Goal: Task Accomplishment & Management: Manage account settings

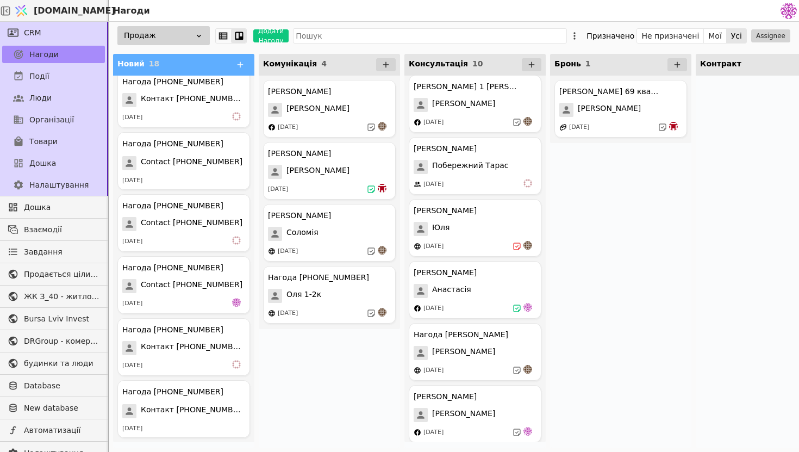
scroll to position [182, 0]
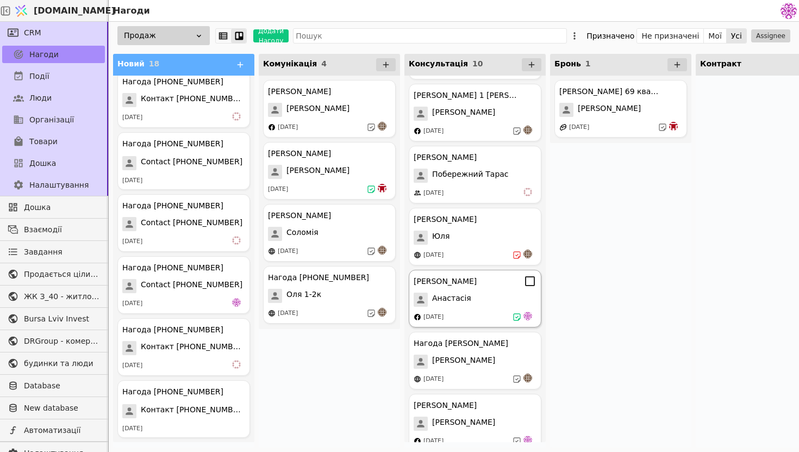
click at [502, 285] on div "[PERSON_NAME]" at bounding box center [475, 281] width 123 height 13
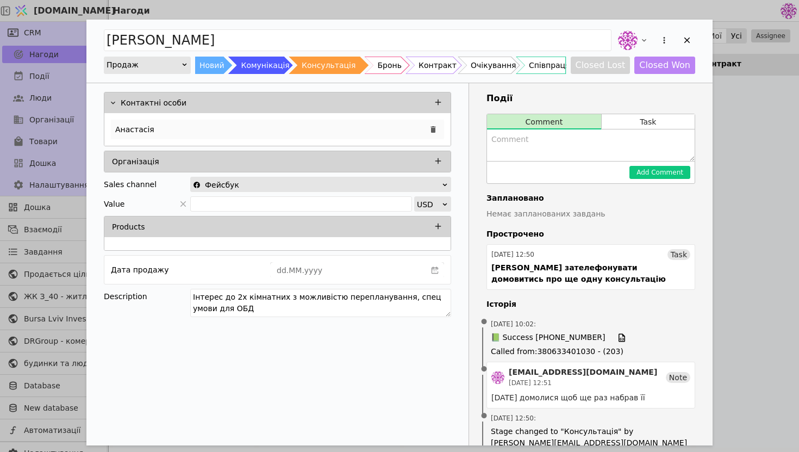
click at [165, 128] on div "Анастасія" at bounding box center [277, 130] width 333 height 20
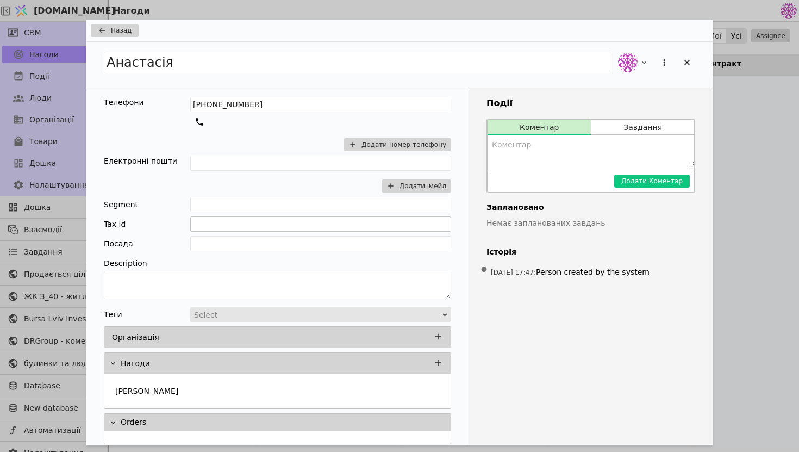
scroll to position [7, 0]
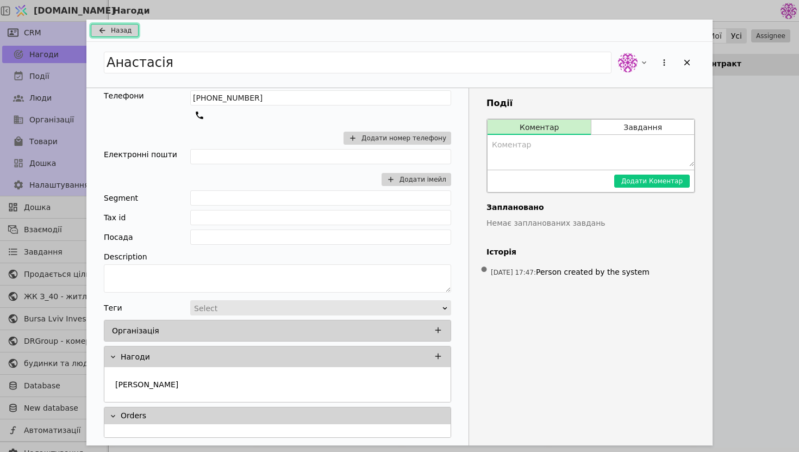
click at [121, 29] on span "Назад" at bounding box center [121, 31] width 21 height 10
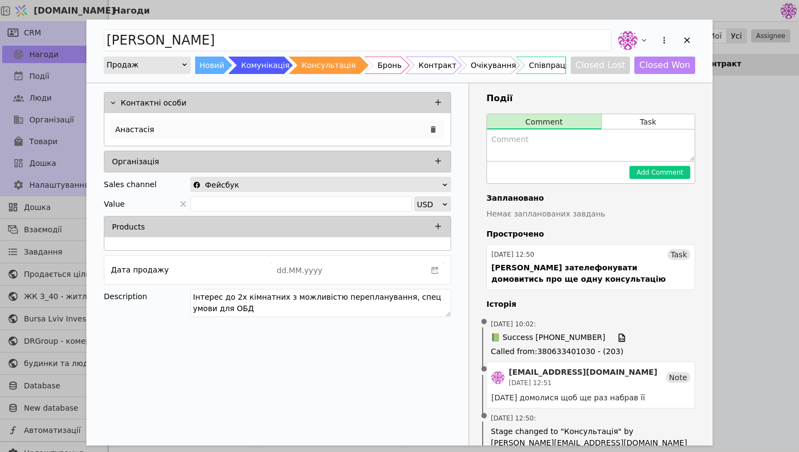
click at [350, 120] on div "Анастасія" at bounding box center [277, 130] width 333 height 20
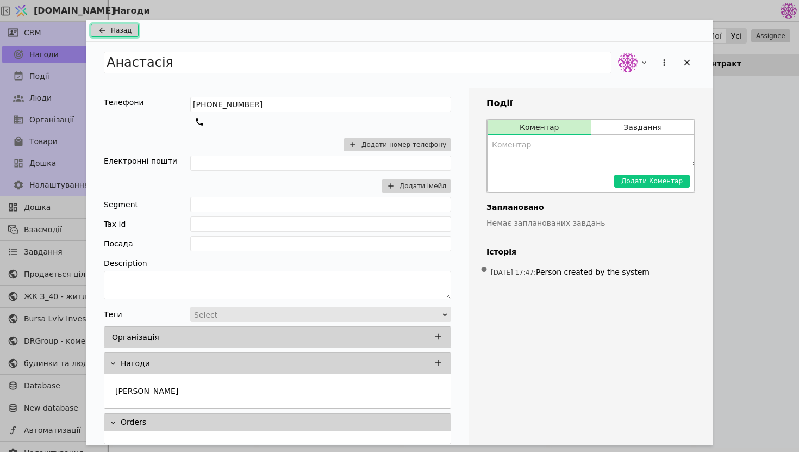
click at [114, 30] on span "Назад" at bounding box center [121, 31] width 21 height 10
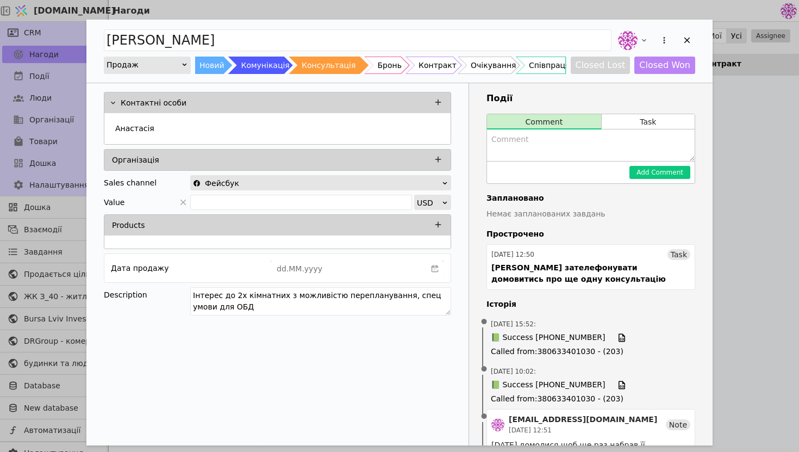
drag, startPoint x: 352, startPoint y: 312, endPoint x: 177, endPoint y: 277, distance: 179.2
click at [176, 277] on div "Контактні особи [PERSON_NAME] Організація Sales channel Фейсбук Value USD Produ…" at bounding box center [277, 205] width 382 height 244
type textarea "Інтерес до другої черги зеленого будинку"
click at [584, 132] on textarea "Add Opportunity" at bounding box center [591, 145] width 208 height 32
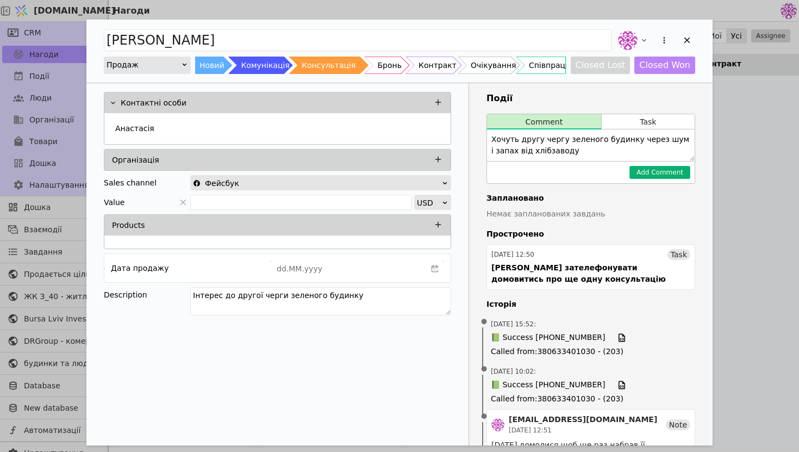
type textarea "Хочуть другу чергу зеленого будинку через шум і запах від хлібзаводу"
click at [651, 176] on button "Add Comment" at bounding box center [660, 172] width 61 height 13
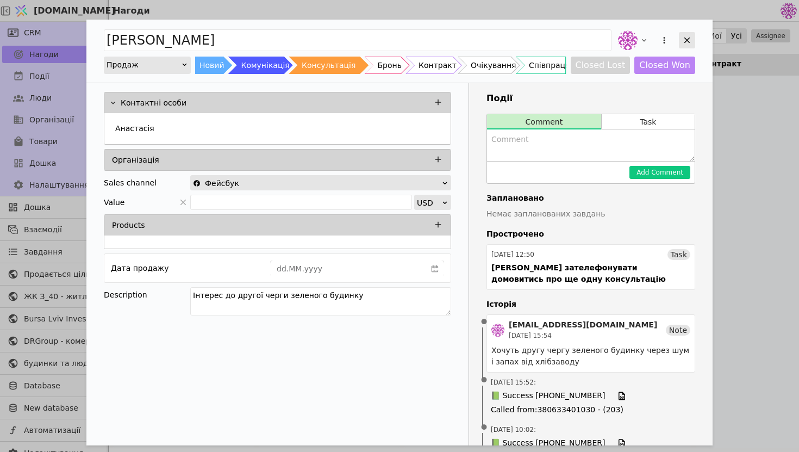
click at [690, 44] on icon "Add Opportunity" at bounding box center [688, 40] width 10 height 10
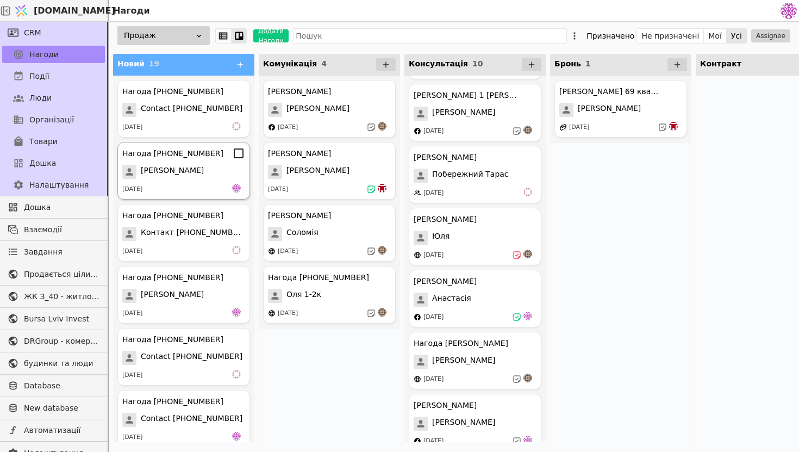
click at [168, 189] on div "[DATE]" at bounding box center [183, 189] width 123 height 11
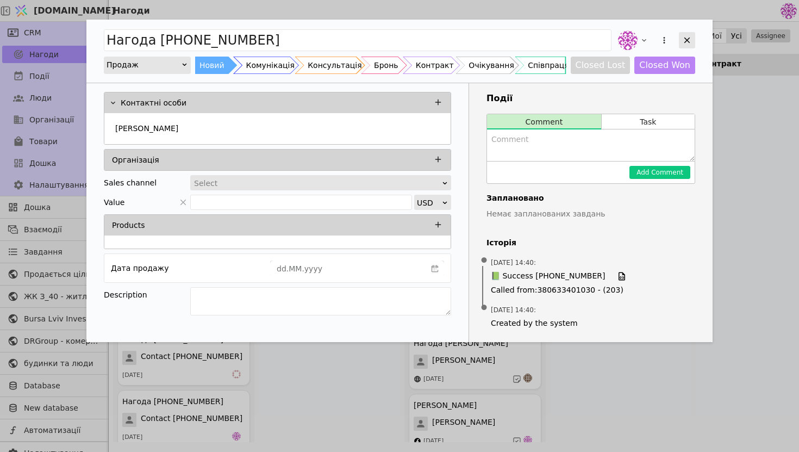
click at [691, 41] on icon "Add Opportunity" at bounding box center [688, 40] width 10 height 10
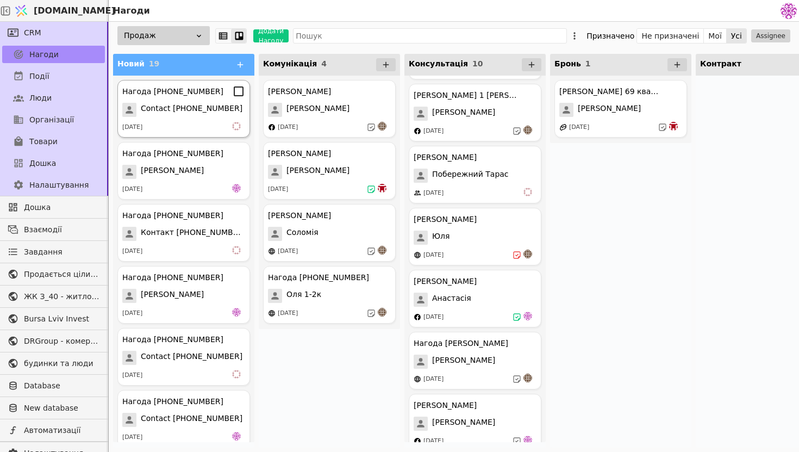
click at [140, 101] on div "Нагода [PHONE_NUMBER] Contact [PHONE_NUMBER] [DATE]" at bounding box center [183, 109] width 133 height 58
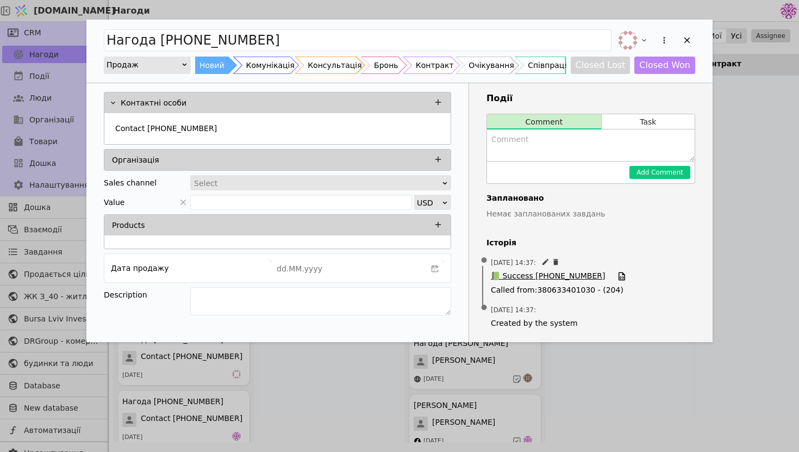
click at [550, 273] on span "📗 Success [PHONE_NUMBER]" at bounding box center [548, 276] width 114 height 12
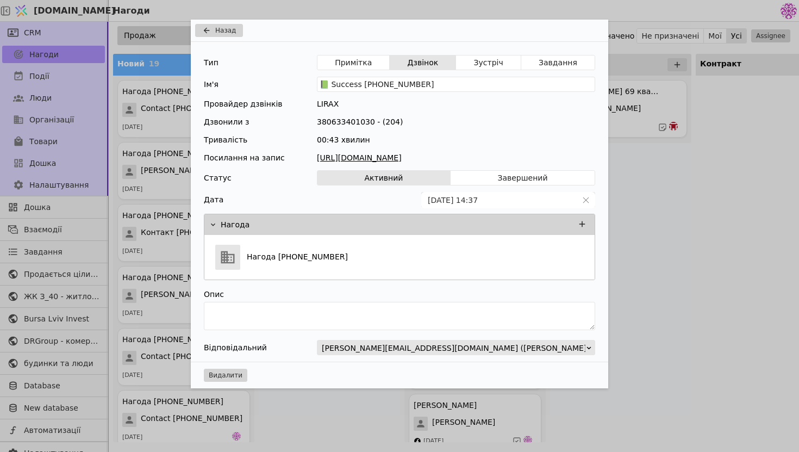
click at [602, 39] on div "Назад" at bounding box center [400, 31] width 418 height 22
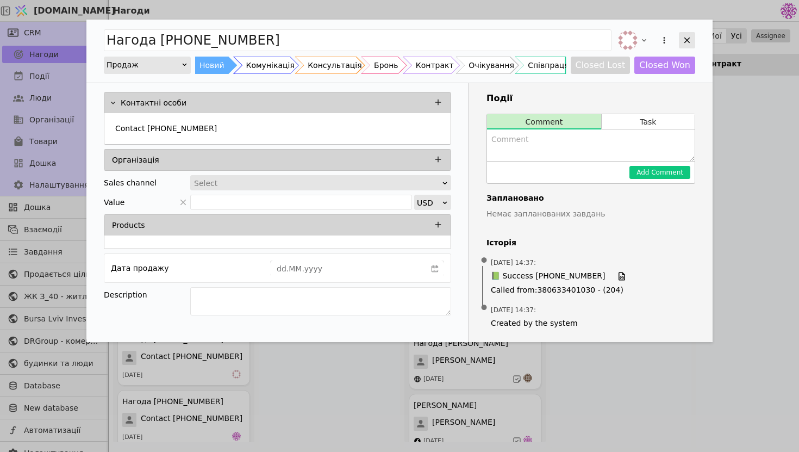
click at [692, 38] on div "Add Opportunity" at bounding box center [687, 40] width 16 height 16
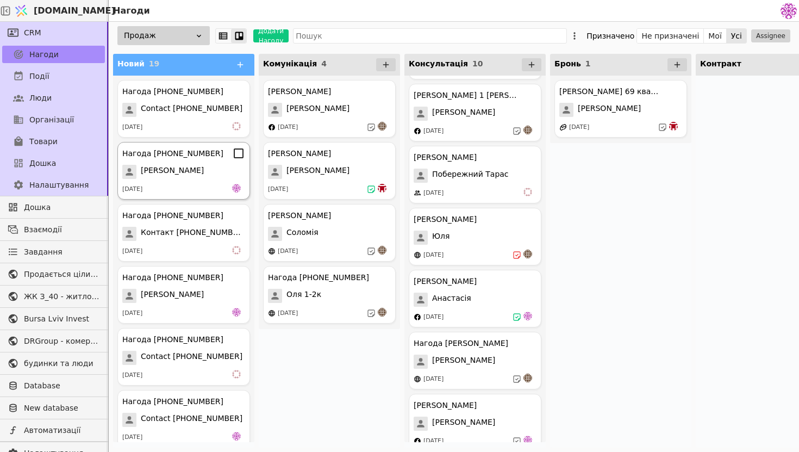
click at [171, 175] on span "[PERSON_NAME]" at bounding box center [172, 172] width 63 height 14
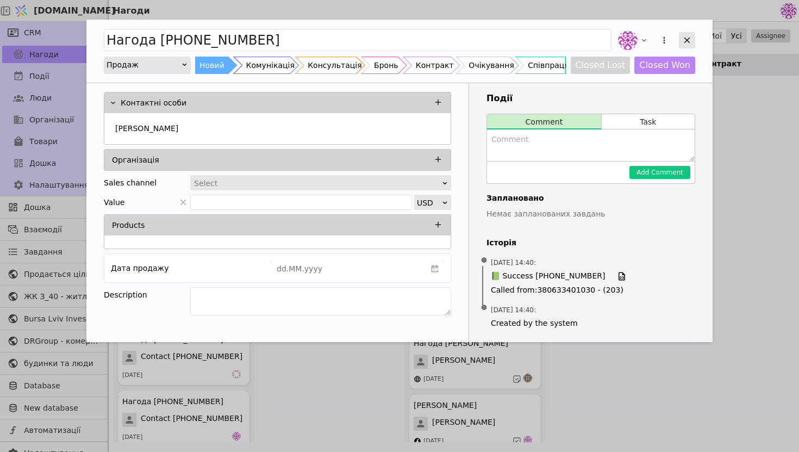
click at [687, 42] on icon "Add Opportunity" at bounding box center [688, 40] width 10 height 10
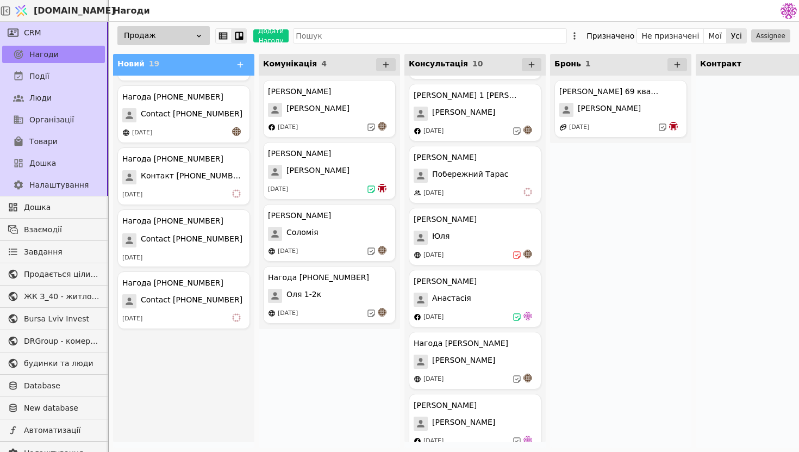
scroll to position [816, 0]
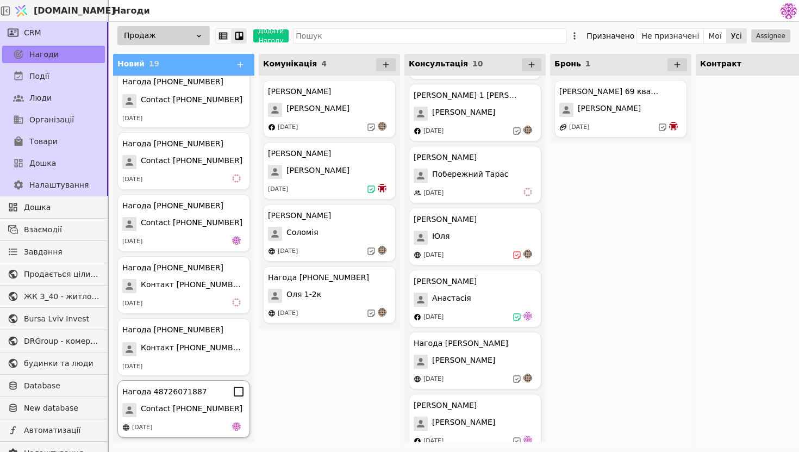
click at [209, 401] on div "Нагода 48726071887 Contact 48726071887 [DATE]" at bounding box center [183, 409] width 133 height 58
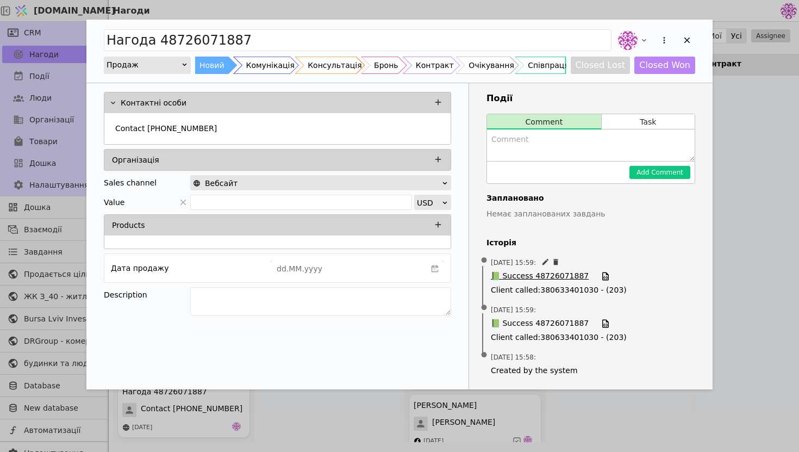
click at [545, 274] on span "📗 Success 48726071887" at bounding box center [540, 276] width 98 height 12
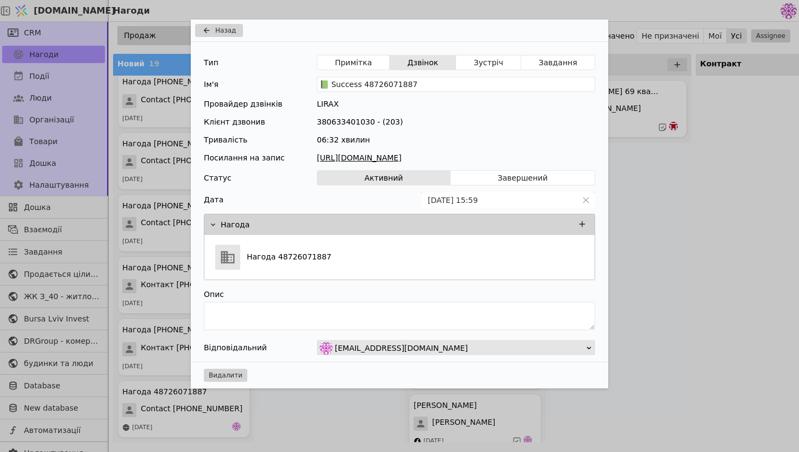
click at [450, 160] on link "[URL][DOMAIN_NAME]" at bounding box center [456, 157] width 278 height 11
click at [231, 30] on span "Назад" at bounding box center [225, 31] width 21 height 10
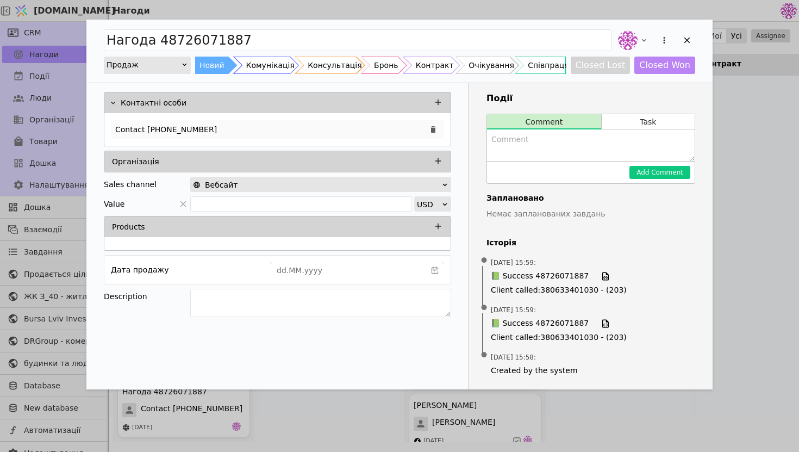
click at [214, 129] on div "Contact [PHONE_NUMBER]" at bounding box center [277, 130] width 333 height 20
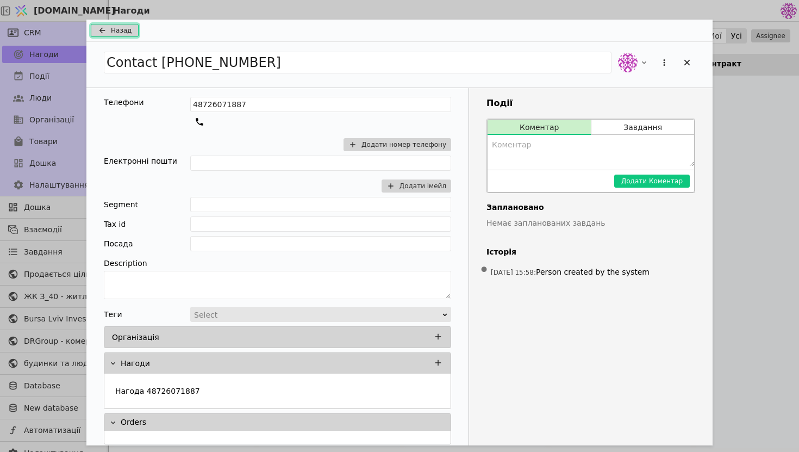
click at [109, 26] on button "Назад" at bounding box center [115, 30] width 48 height 13
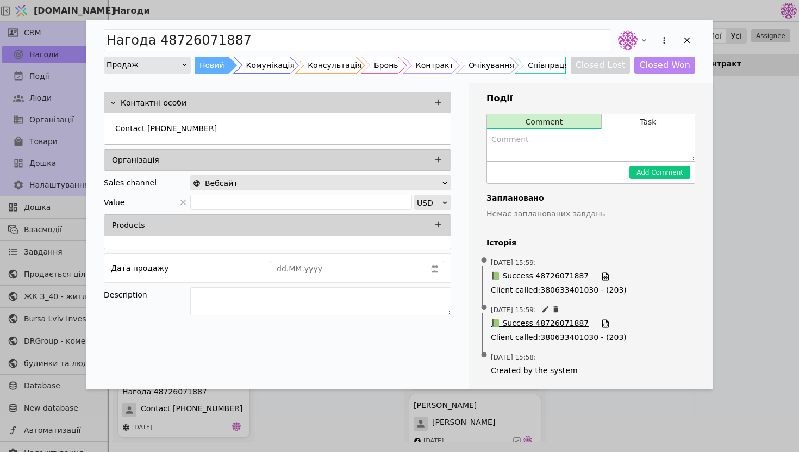
click at [555, 325] on span "📗 Success 48726071887" at bounding box center [540, 324] width 98 height 12
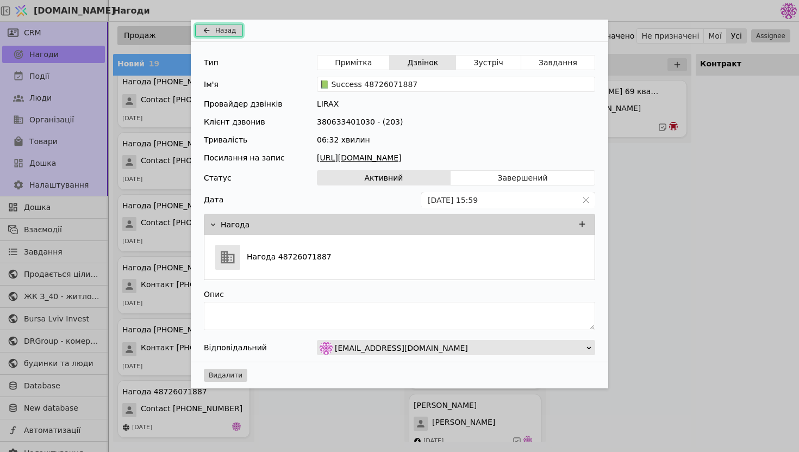
click at [222, 30] on span "Назад" at bounding box center [225, 31] width 21 height 10
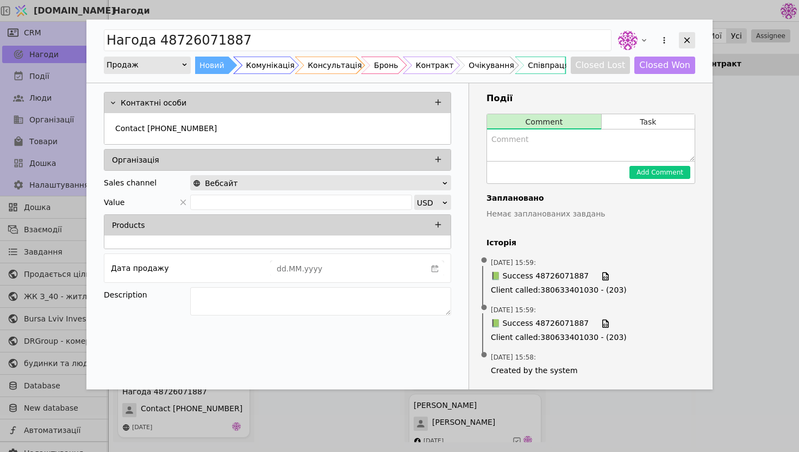
click at [686, 38] on icon "Add Opportunity" at bounding box center [688, 40] width 10 height 10
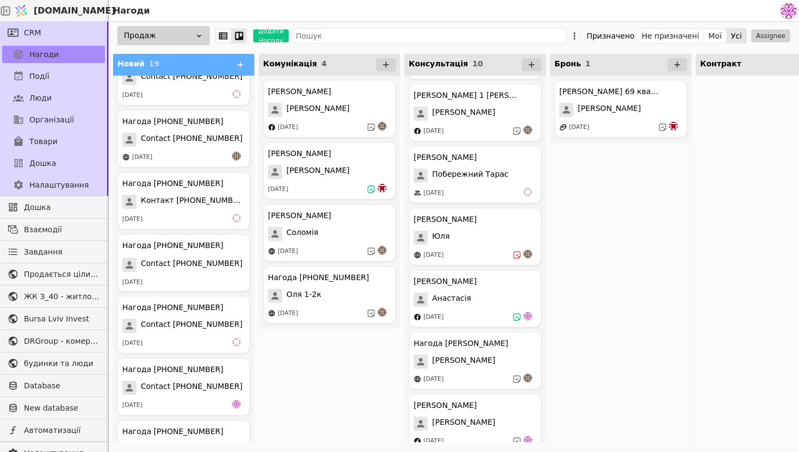
scroll to position [816, 0]
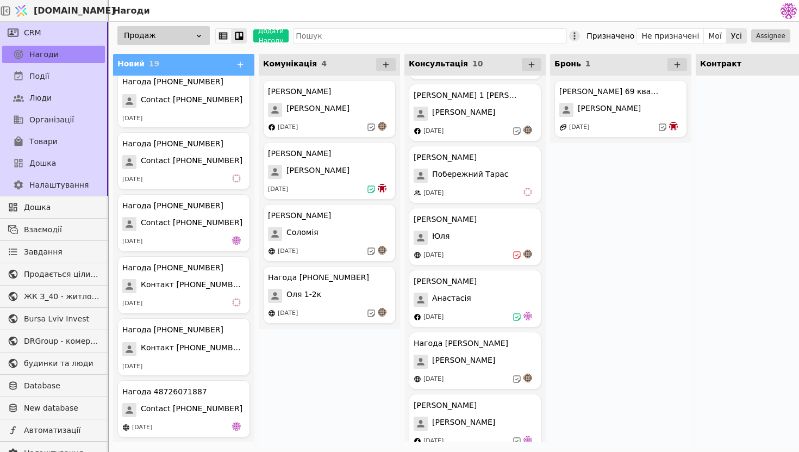
click at [580, 34] on icon at bounding box center [574, 35] width 11 height 11
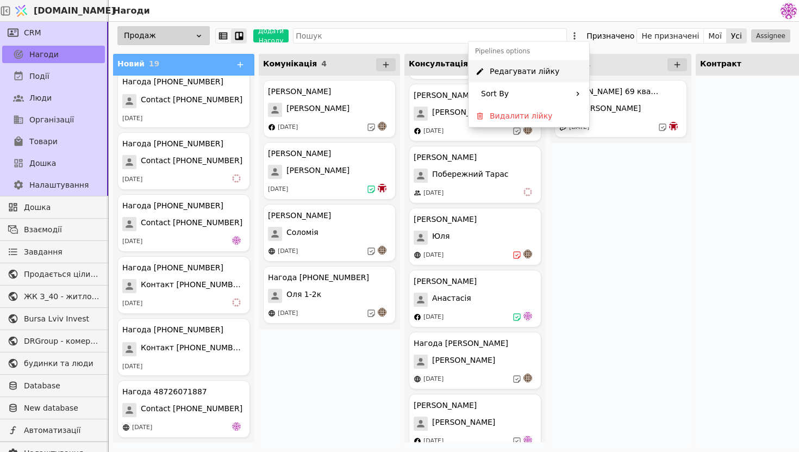
click at [540, 75] on span "Редагувати лійку" at bounding box center [525, 71] width 70 height 11
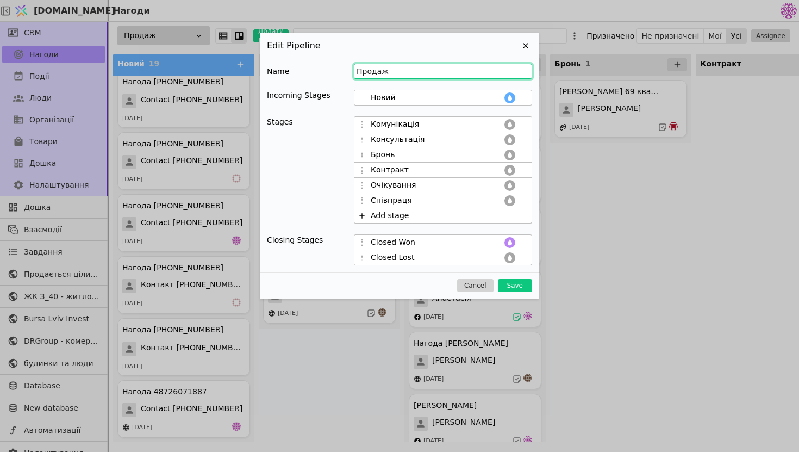
drag, startPoint x: 455, startPoint y: 72, endPoint x: 275, endPoint y: 67, distance: 180.1
click at [275, 67] on div "Name Продаж" at bounding box center [399, 71] width 265 height 15
click at [363, 216] on icon at bounding box center [362, 216] width 9 height 9
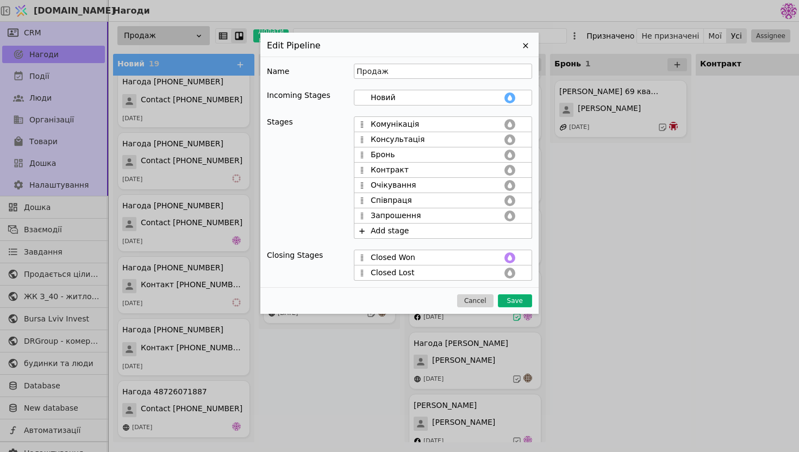
type input "Запрошення"
click at [514, 299] on button "Save" at bounding box center [515, 300] width 34 height 13
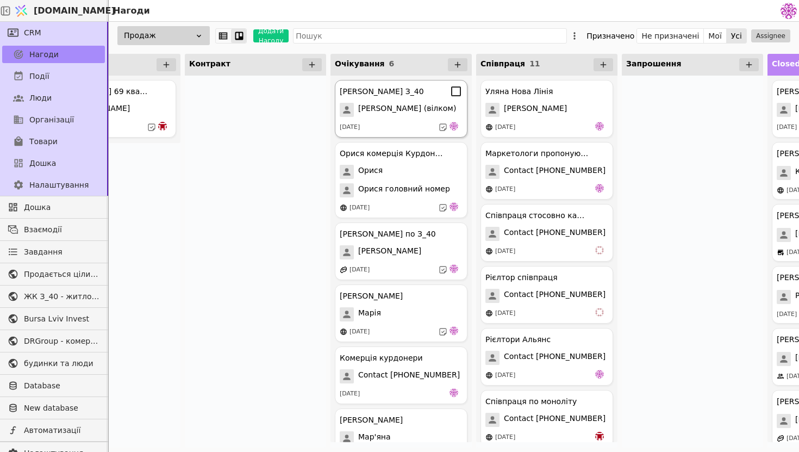
scroll to position [0, 499]
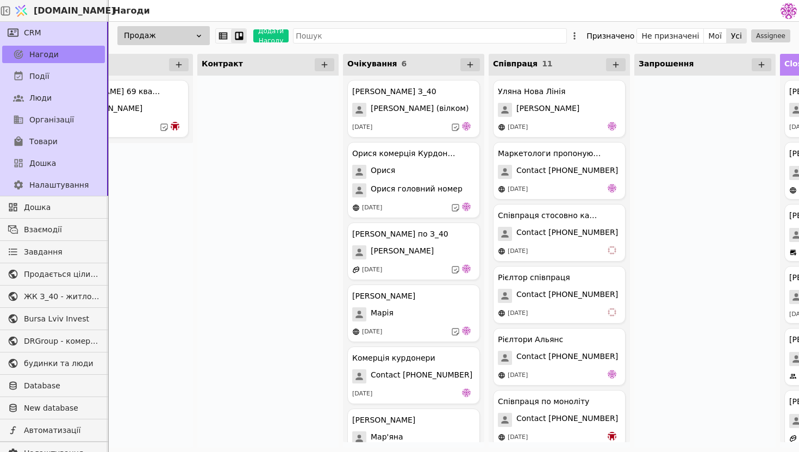
click at [699, 67] on div "Запрошення" at bounding box center [705, 65] width 141 height 22
click at [580, 35] on icon at bounding box center [574, 35] width 11 height 11
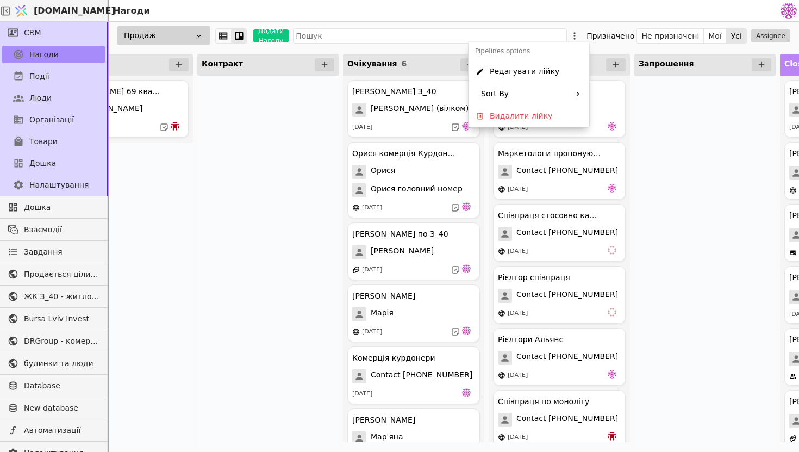
click at [546, 70] on span "Редагувати лійку" at bounding box center [525, 71] width 70 height 11
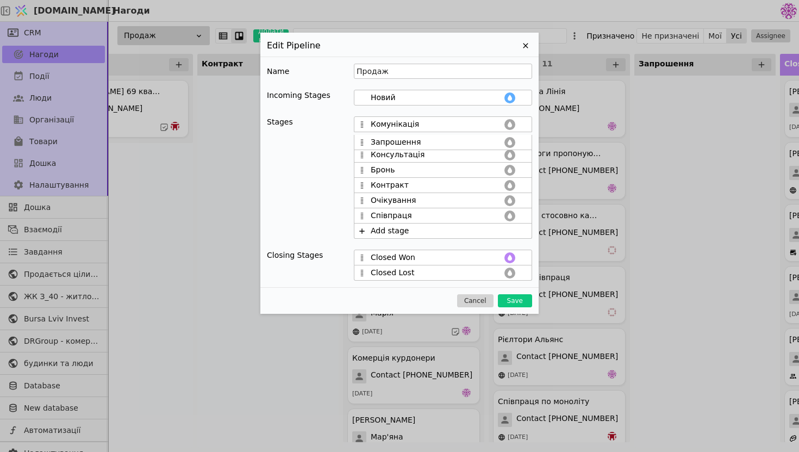
drag, startPoint x: 363, startPoint y: 213, endPoint x: 364, endPoint y: 135, distance: 77.8
click at [363, 135] on div "Комунікація Консультація Бронь Контракт Очікування Співпраця Запрошення Add sta…" at bounding box center [443, 177] width 178 height 122
click at [470, 306] on button "Cancel" at bounding box center [475, 300] width 36 height 13
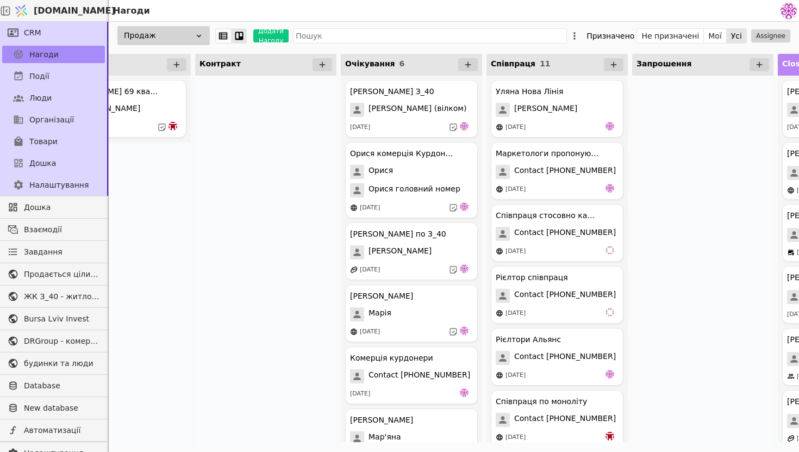
scroll to position [0, 519]
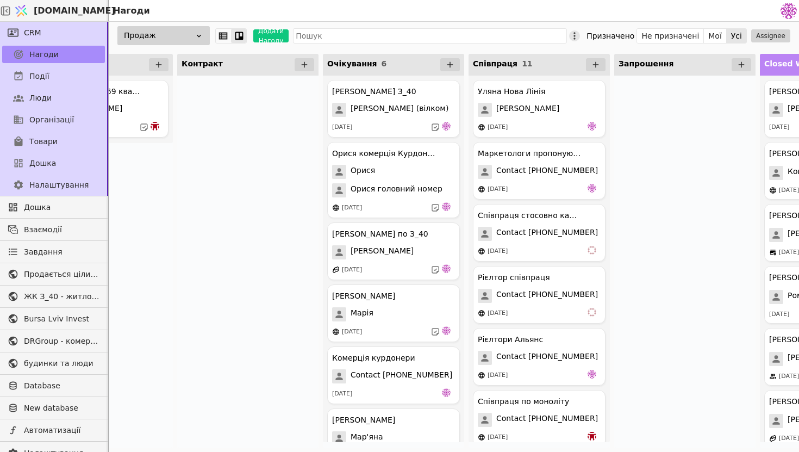
click at [580, 32] on icon at bounding box center [574, 35] width 11 height 11
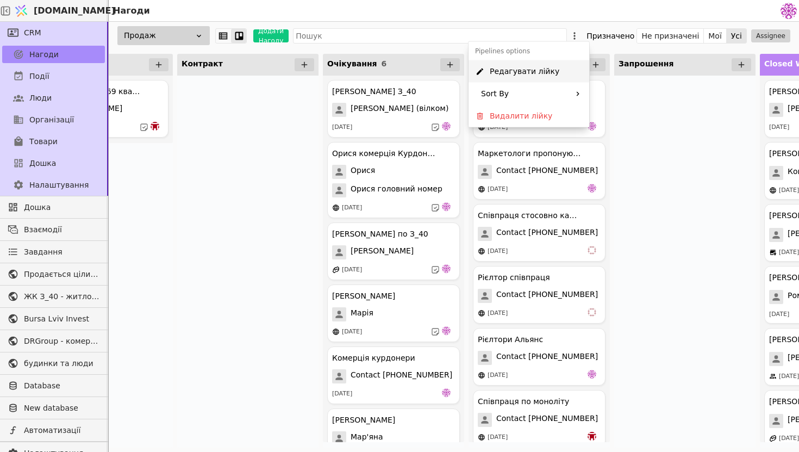
click at [533, 69] on span "Редагувати лійку" at bounding box center [525, 71] width 70 height 11
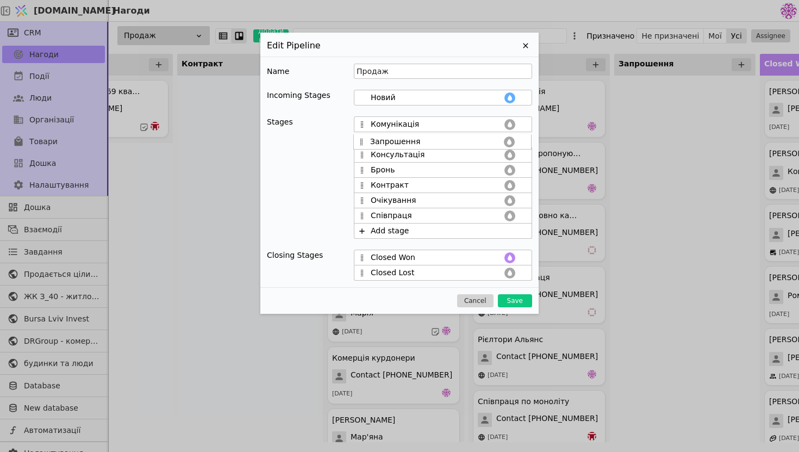
drag, startPoint x: 361, startPoint y: 215, endPoint x: 361, endPoint y: 138, distance: 77.8
click at [361, 138] on div "Комунікація Консультація Бронь Контракт Очікування Співпраця Запрошення Add sta…" at bounding box center [443, 177] width 178 height 122
click at [510, 297] on button "Save" at bounding box center [515, 300] width 34 height 13
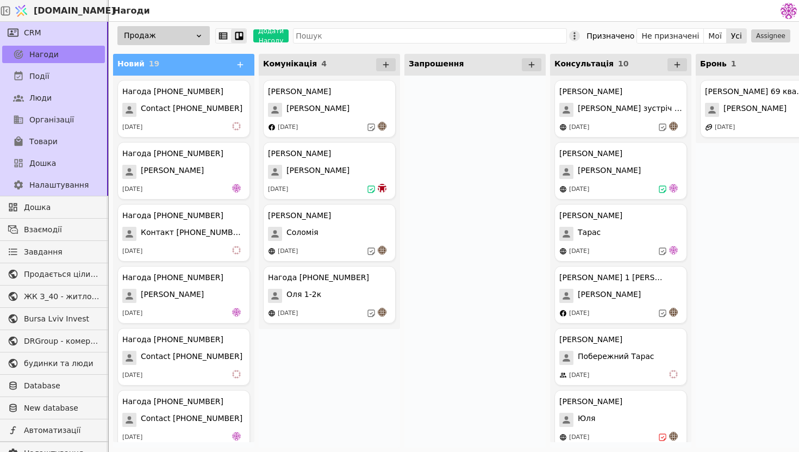
click at [580, 39] on icon at bounding box center [574, 35] width 11 height 11
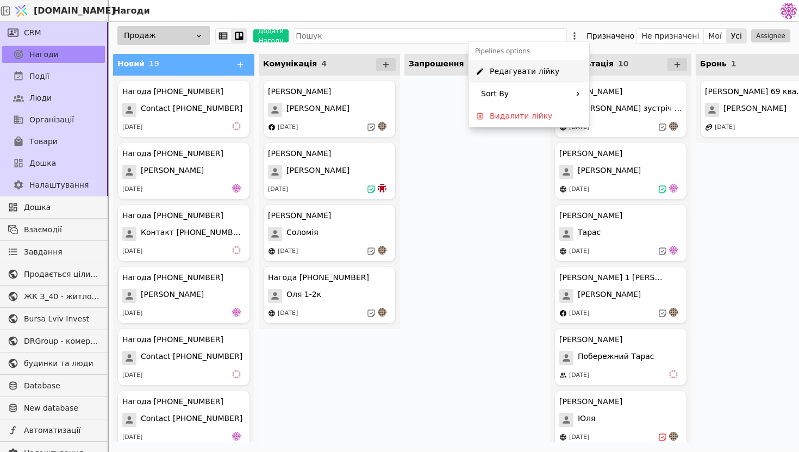
click at [544, 70] on span "Редагувати лійку" at bounding box center [525, 71] width 70 height 11
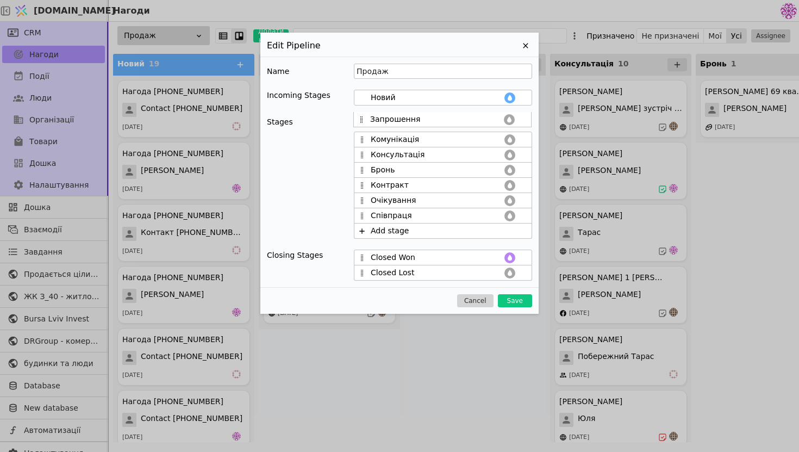
drag, startPoint x: 363, startPoint y: 139, endPoint x: 363, endPoint y: 116, distance: 22.8
click at [363, 116] on div "Комунікація Запрошення Консультація Бронь Контракт Очікування Співпраця Add sta…" at bounding box center [443, 177] width 178 height 122
click at [507, 300] on button "Save" at bounding box center [515, 300] width 34 height 13
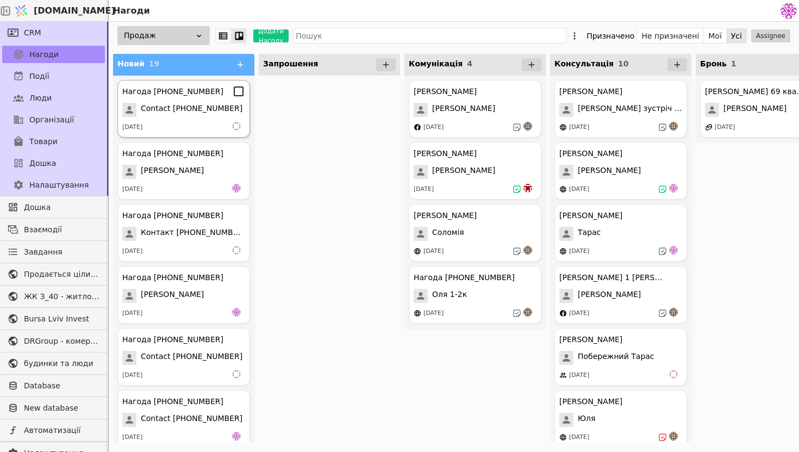
click at [176, 113] on span "Contact [PHONE_NUMBER]" at bounding box center [192, 110] width 102 height 14
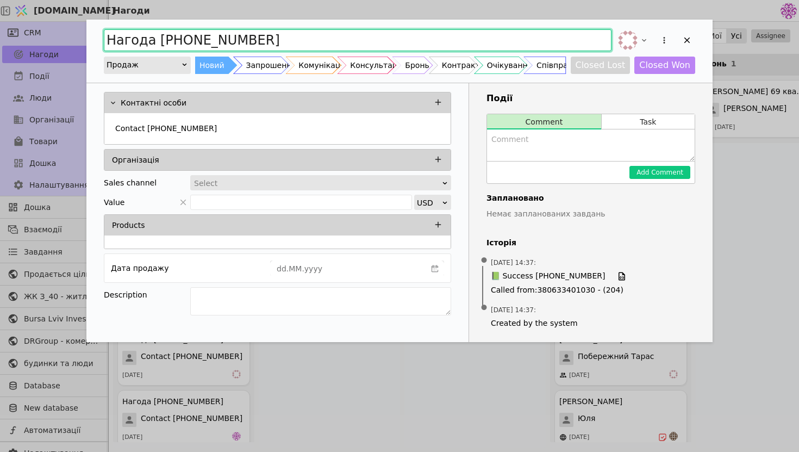
drag, startPoint x: 292, startPoint y: 41, endPoint x: 224, endPoint y: 36, distance: 68.1
click at [224, 36] on input "Нагода [PHONE_NUMBER]" at bounding box center [358, 40] width 508 height 22
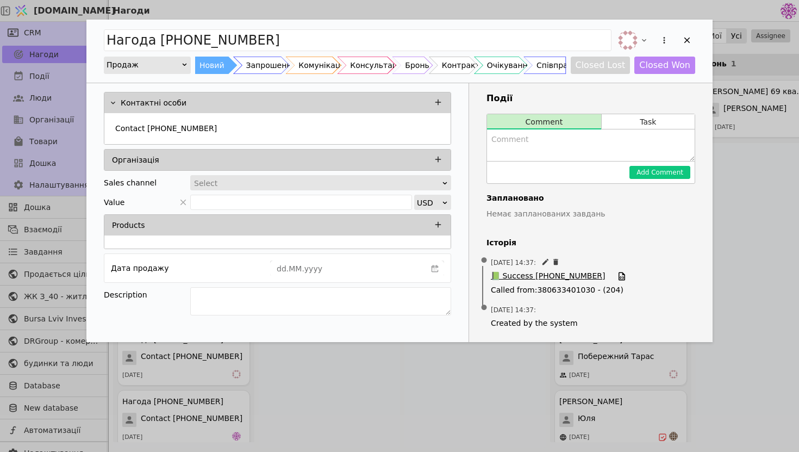
click at [534, 273] on span "📗 Success [PHONE_NUMBER]" at bounding box center [548, 276] width 114 height 12
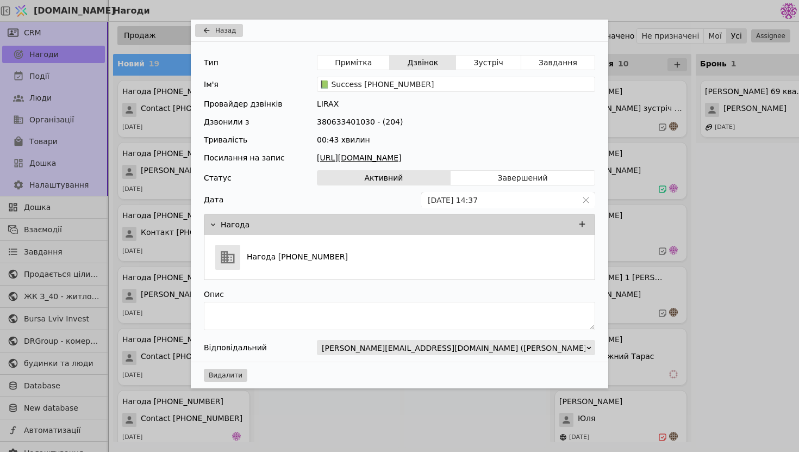
click at [422, 157] on link "[URL][DOMAIN_NAME]" at bounding box center [456, 157] width 278 height 11
click at [308, 248] on div "Нагода [PHONE_NUMBER]" at bounding box center [399, 257] width 377 height 32
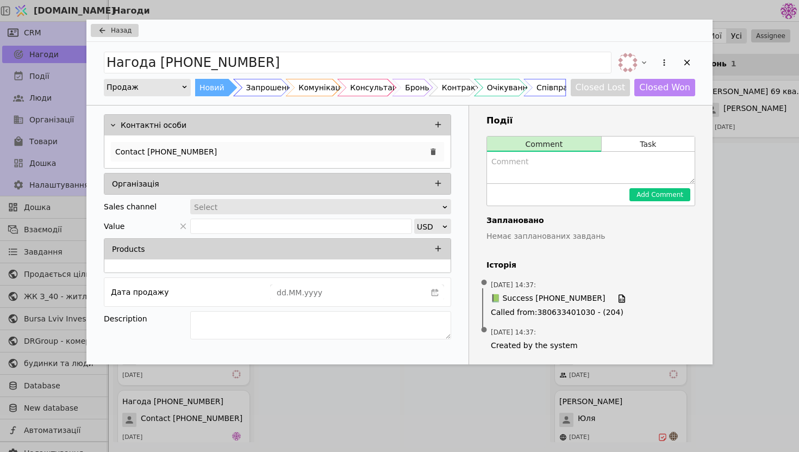
click at [224, 149] on div "Contact [PHONE_NUMBER]" at bounding box center [277, 152] width 333 height 20
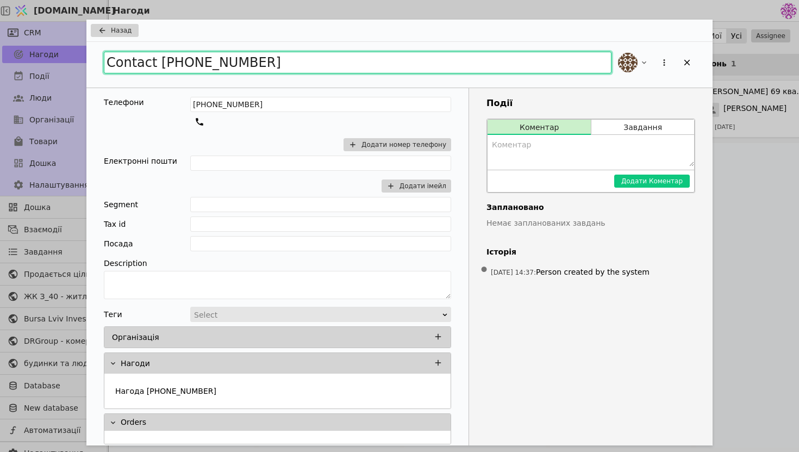
drag, startPoint x: 294, startPoint y: 60, endPoint x: 46, endPoint y: 54, distance: 247.5
click at [46, 54] on div "Назад Contact [PHONE_NUMBER] Телефони [PHONE_NUMBER] Додати номер телефону Елек…" at bounding box center [399, 226] width 799 height 452
type input "Бесага Марта"
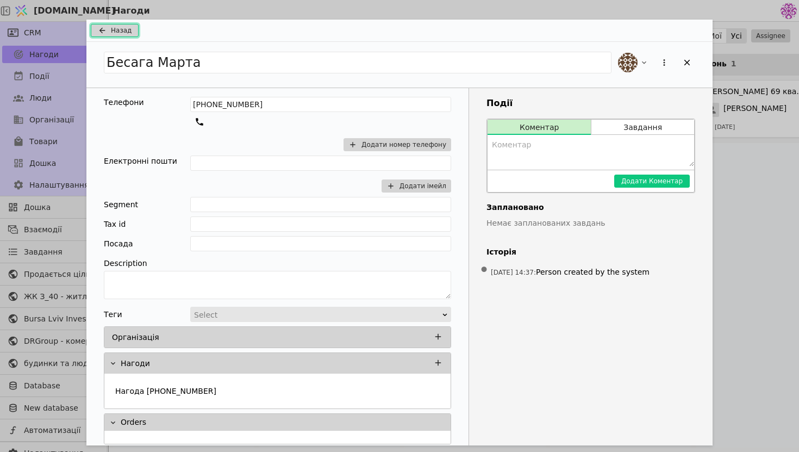
click at [126, 31] on span "Назад" at bounding box center [121, 31] width 21 height 10
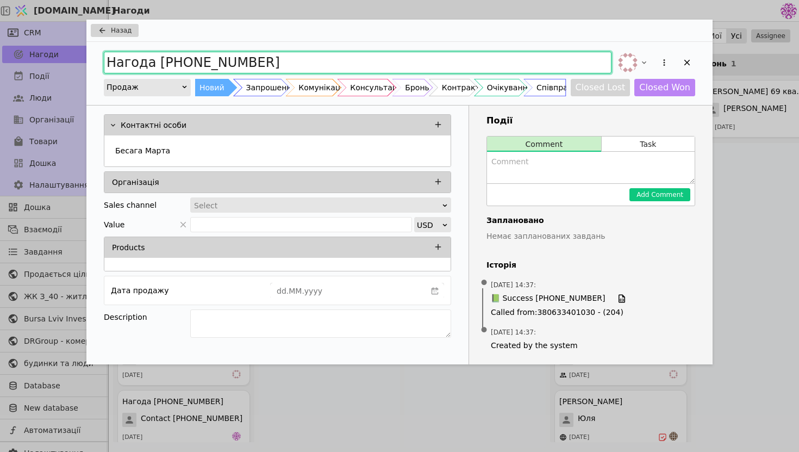
drag, startPoint x: 293, startPoint y: 67, endPoint x: 89, endPoint y: 33, distance: 206.7
click at [89, 33] on div "Назад Нагода [PHONE_NUMBER] Продаж Новий Запрошення Комунікація Консультація Бр…" at bounding box center [399, 192] width 627 height 345
type input "Марта"
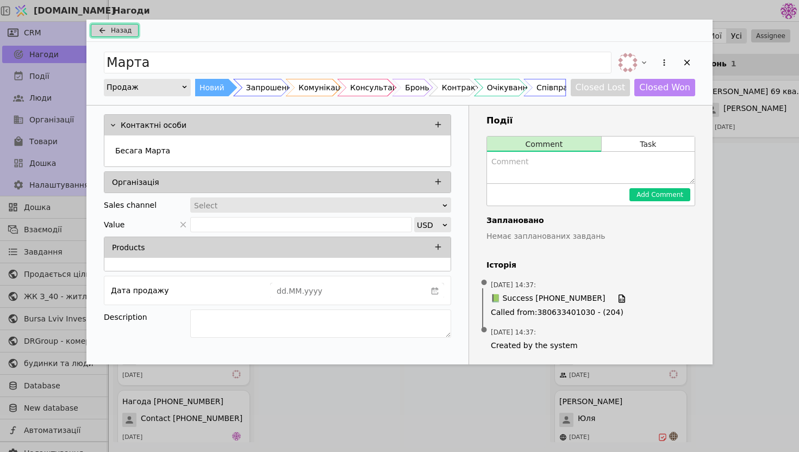
click at [106, 26] on button "Назад" at bounding box center [115, 30] width 48 height 13
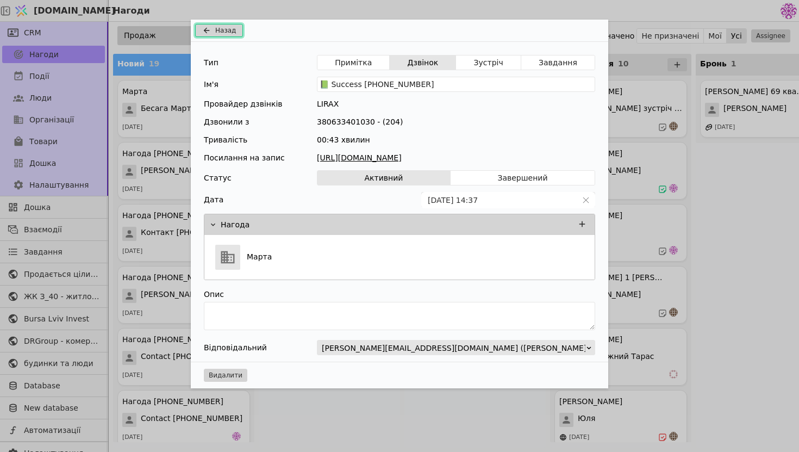
click at [225, 31] on span "Назад" at bounding box center [225, 31] width 21 height 10
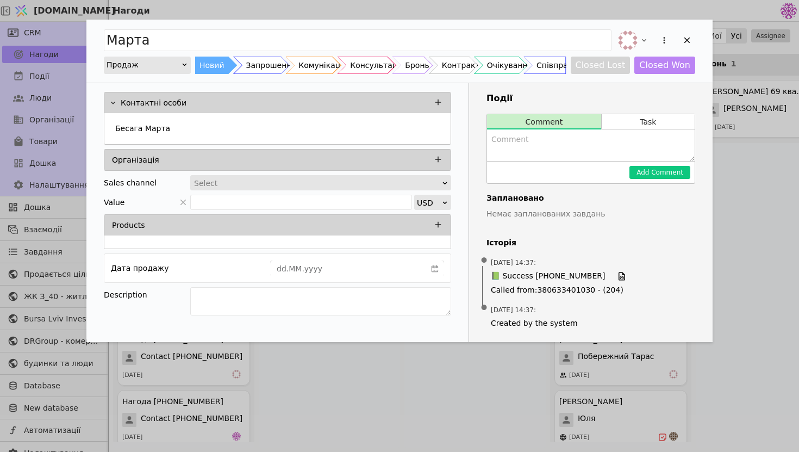
click at [554, 144] on textarea "Add Opportunity" at bounding box center [591, 145] width 208 height 32
type textarea "Є"
drag, startPoint x: 550, startPoint y: 135, endPoint x: 389, endPoint y: 128, distance: 160.6
click at [389, 129] on div "Контактні особи [PERSON_NAME] Організація Sales channel Select Value USD Produc…" at bounding box center [399, 212] width 627 height 259
drag, startPoint x: 529, startPoint y: 142, endPoint x: 512, endPoint y: 142, distance: 16.9
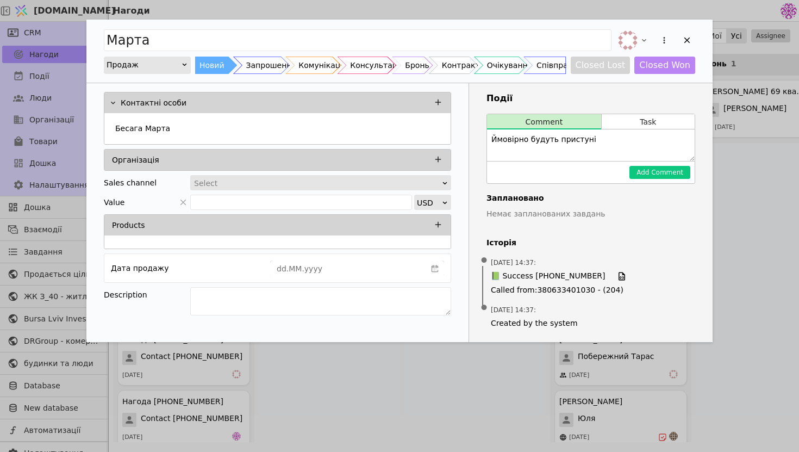
click at [512, 142] on textarea "Ймовірно будуть пристуні" at bounding box center [591, 145] width 208 height 32
click at [600, 141] on textarea "Ймовірно будуть пристуні" at bounding box center [591, 145] width 208 height 32
type textarea "Ймовірно будуть присутні"
click at [675, 176] on button "Add Comment" at bounding box center [660, 172] width 61 height 13
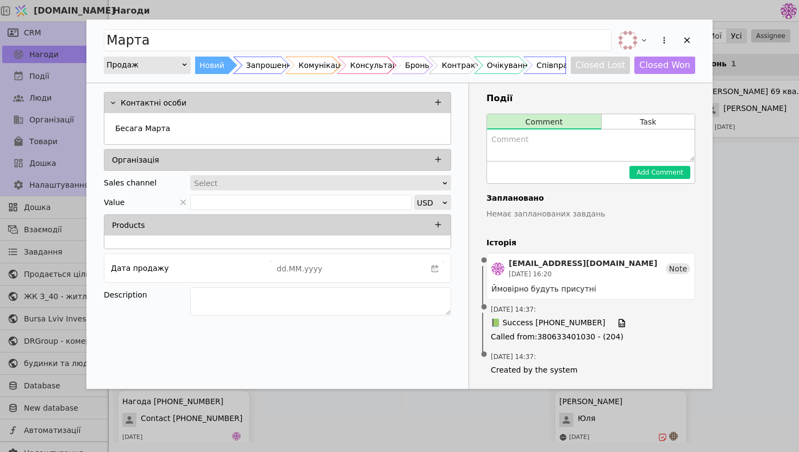
click at [696, 42] on div "Марта Продаж Новий Запрошення Комунікація Консультація Бронь Контракт Очікуванн…" at bounding box center [399, 51] width 627 height 63
click at [693, 43] on div "Add Opportunity" at bounding box center [687, 40] width 16 height 16
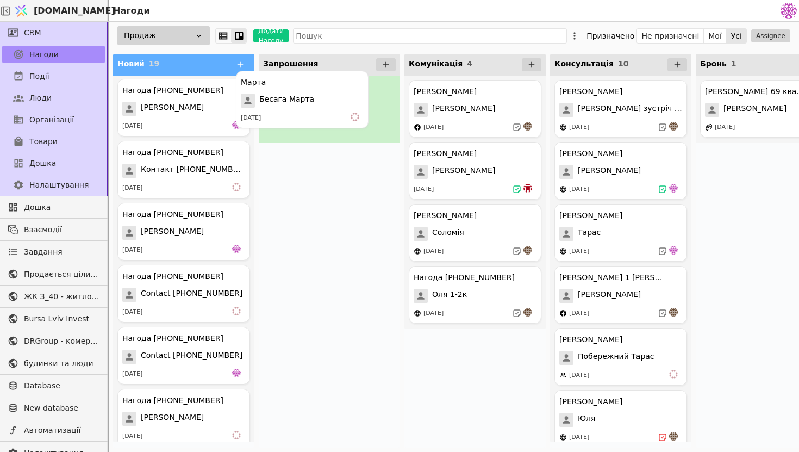
drag, startPoint x: 185, startPoint y: 114, endPoint x: 307, endPoint y: 105, distance: 122.2
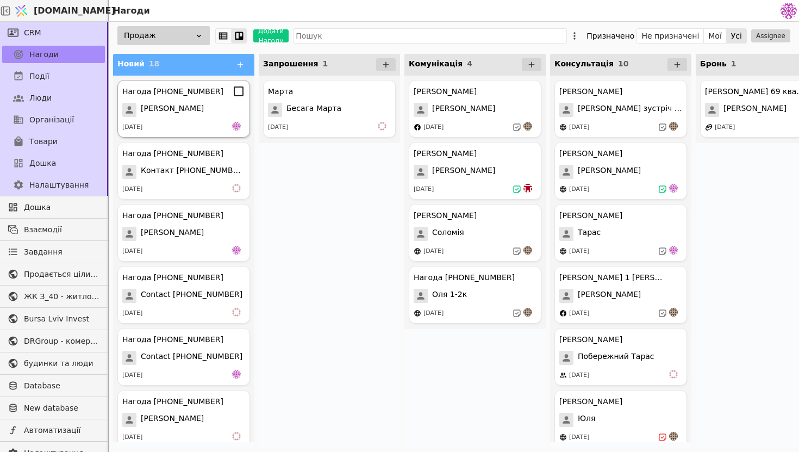
click at [176, 107] on span "[PERSON_NAME]" at bounding box center [172, 110] width 63 height 14
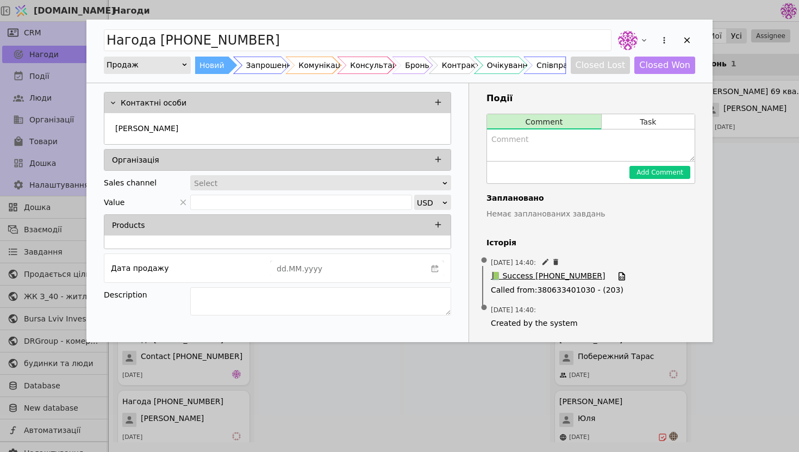
click at [536, 275] on span "📗 Success [PHONE_NUMBER]" at bounding box center [548, 276] width 114 height 12
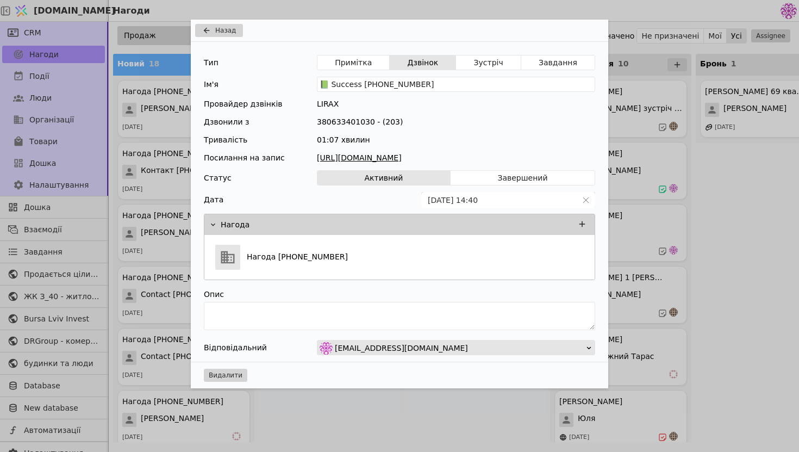
click at [405, 159] on link "[URL][DOMAIN_NAME]" at bounding box center [456, 157] width 278 height 11
click at [225, 28] on span "Назад" at bounding box center [225, 31] width 21 height 10
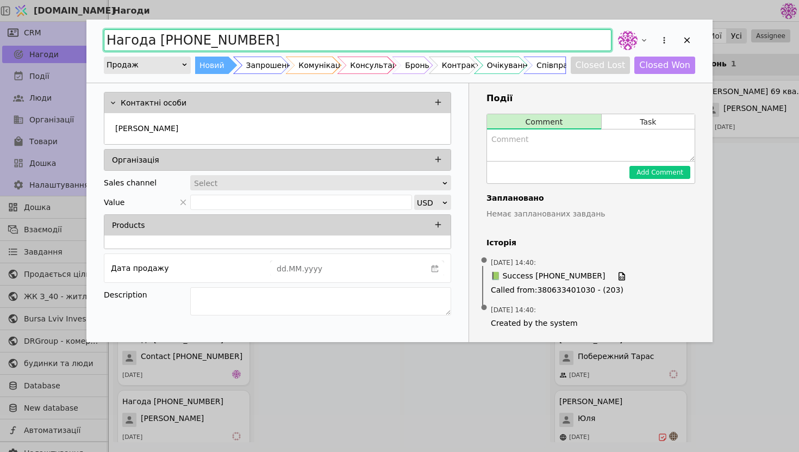
drag, startPoint x: 345, startPoint y: 36, endPoint x: 106, endPoint y: 26, distance: 239.5
click at [106, 26] on div "Нагода [PHONE_NUMBER] Продаж Новий Запрошення Комунікація Консультація Бронь Ко…" at bounding box center [399, 51] width 627 height 63
type input "[PERSON_NAME]"
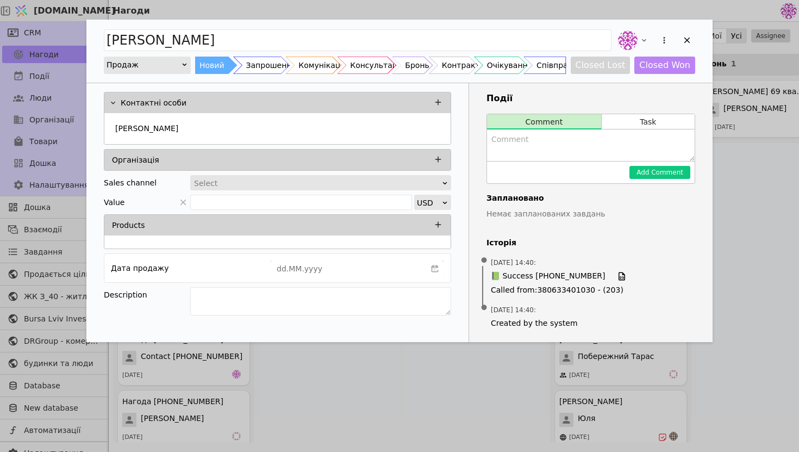
click at [534, 145] on textarea "Add Opportunity" at bounding box center [591, 145] width 208 height 32
type textarea "Т"
type textarea "Каже що трохи задалеко але заголом але ймовірно буду"
click at [681, 176] on button "Add Comment" at bounding box center [660, 172] width 61 height 13
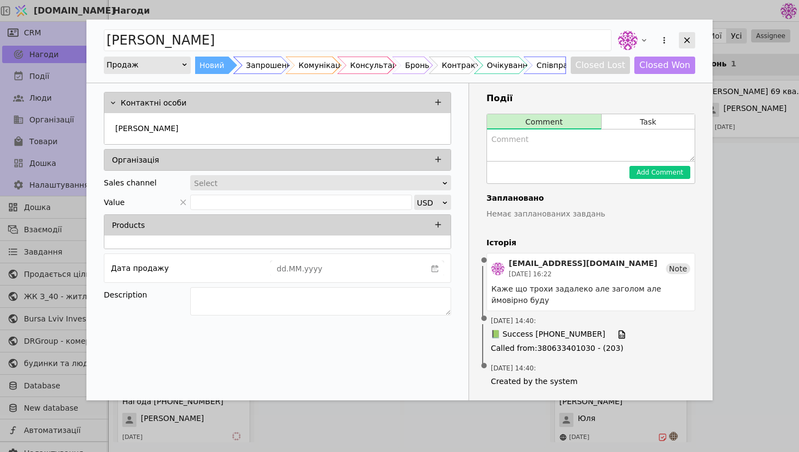
click at [688, 42] on icon "Add Opportunity" at bounding box center [688, 40] width 10 height 10
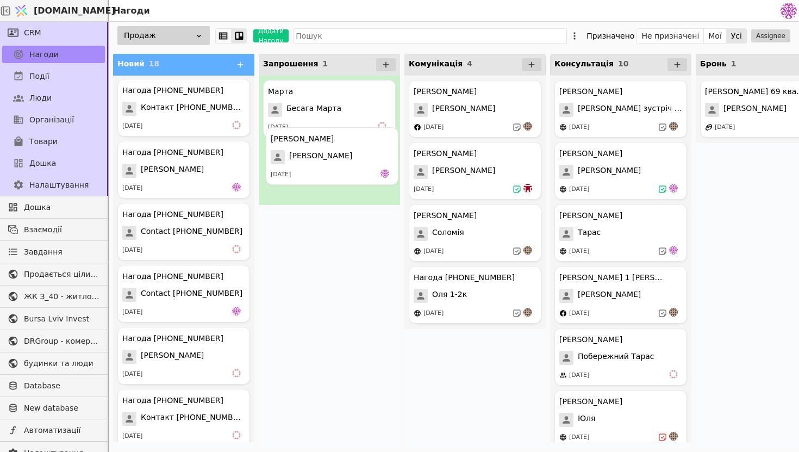
drag, startPoint x: 162, startPoint y: 116, endPoint x: 313, endPoint y: 165, distance: 158.9
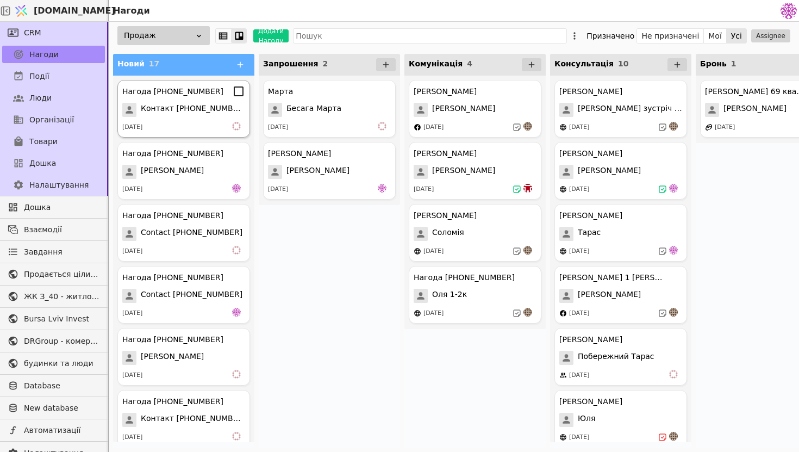
click at [199, 111] on span "Контакт [PHONE_NUMBER]" at bounding box center [193, 110] width 104 height 14
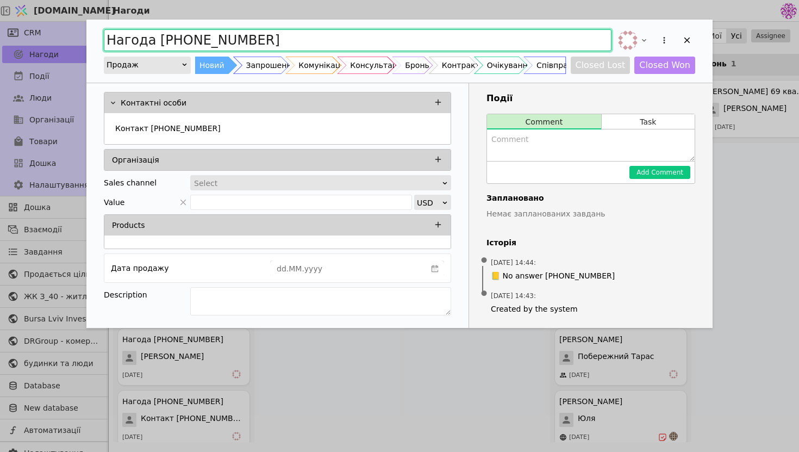
drag, startPoint x: 290, startPoint y: 43, endPoint x: 224, endPoint y: 38, distance: 66.6
click at [224, 38] on input "Нагода [PHONE_NUMBER]" at bounding box center [358, 40] width 508 height 22
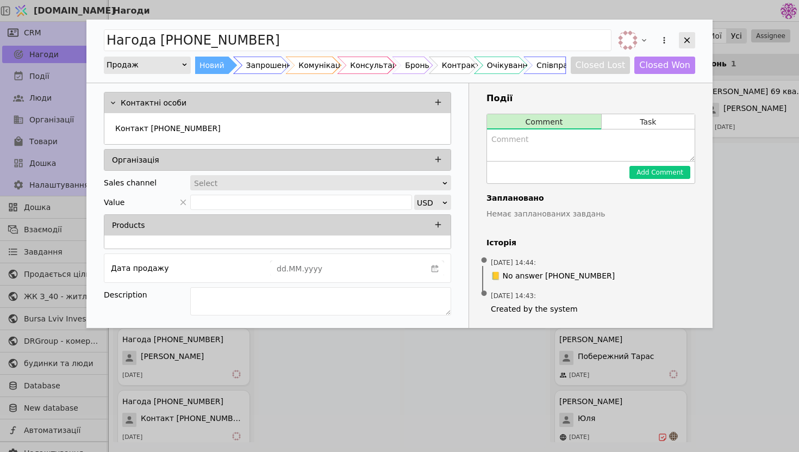
click at [691, 39] on icon "Add Opportunity" at bounding box center [688, 40] width 10 height 10
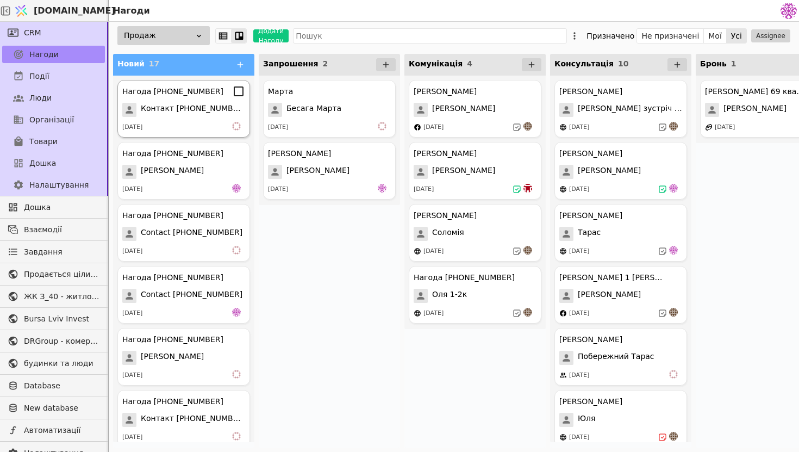
click at [216, 102] on div "Нагода [PHONE_NUMBER] Контакт [PHONE_NUMBER] [DATE]" at bounding box center [183, 109] width 133 height 58
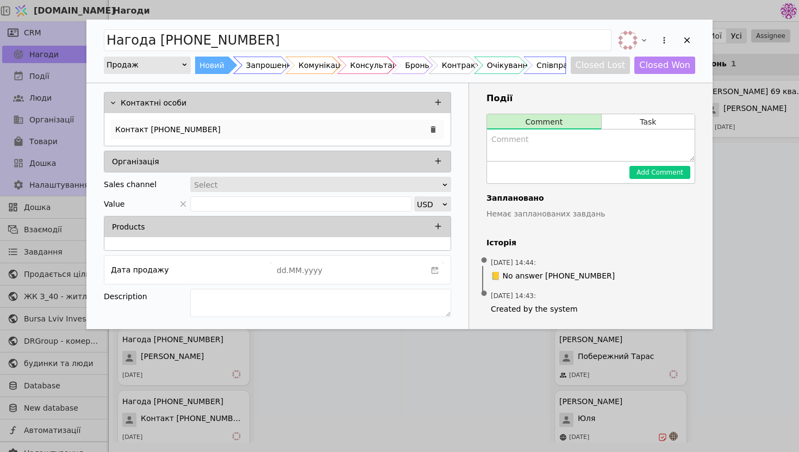
click at [252, 131] on div "Контакт [PHONE_NUMBER]" at bounding box center [277, 130] width 333 height 20
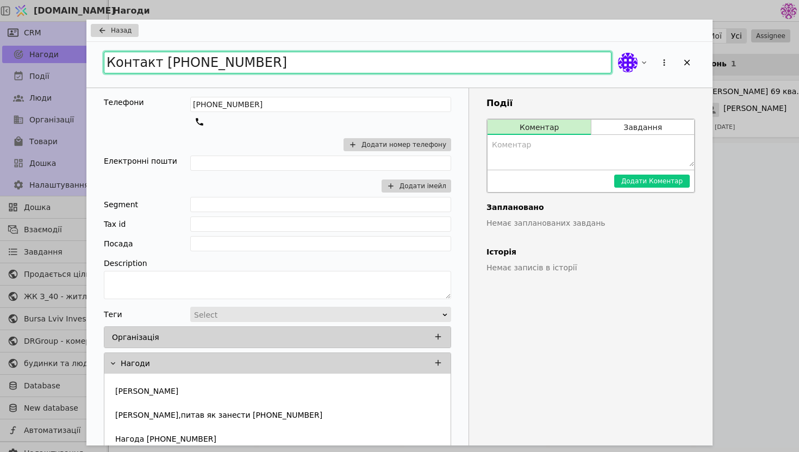
drag, startPoint x: 285, startPoint y: 65, endPoint x: 80, endPoint y: 24, distance: 208.4
click at [80, 25] on div "Назад Контакт [PHONE_NUMBER] Телефони [PHONE_NUMBER] Додати номер телефону Елек…" at bounding box center [399, 226] width 799 height 452
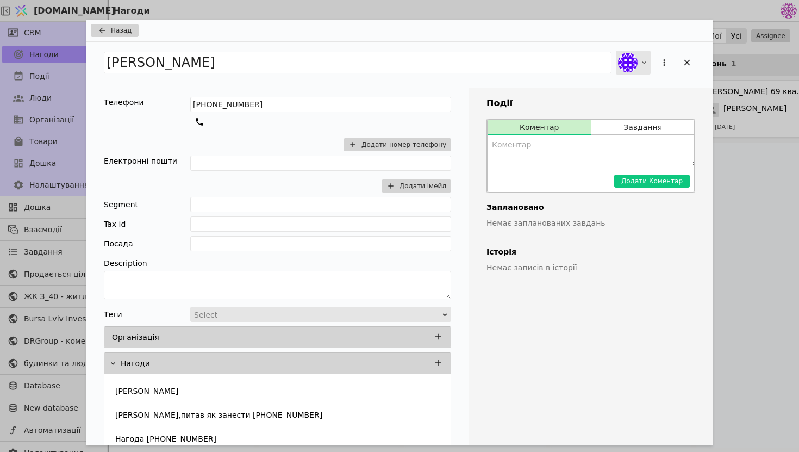
click at [638, 68] on div "Add Opportunity" at bounding box center [633, 63] width 35 height 24
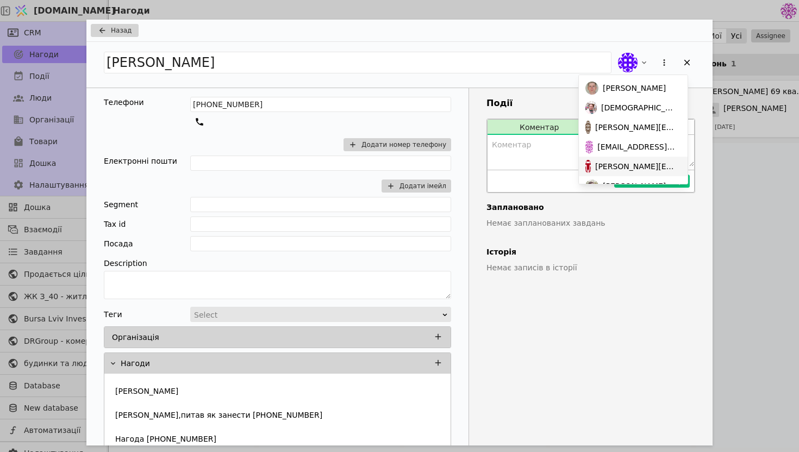
scroll to position [74, 0]
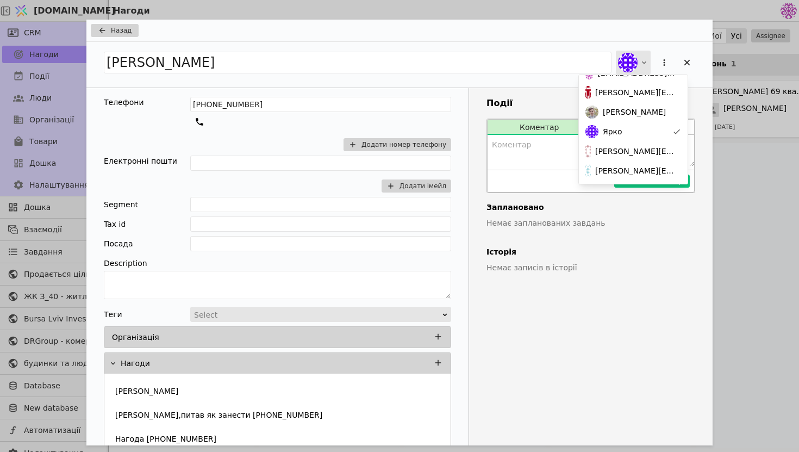
click at [632, 69] on img "Add Opportunity" at bounding box center [628, 63] width 20 height 20
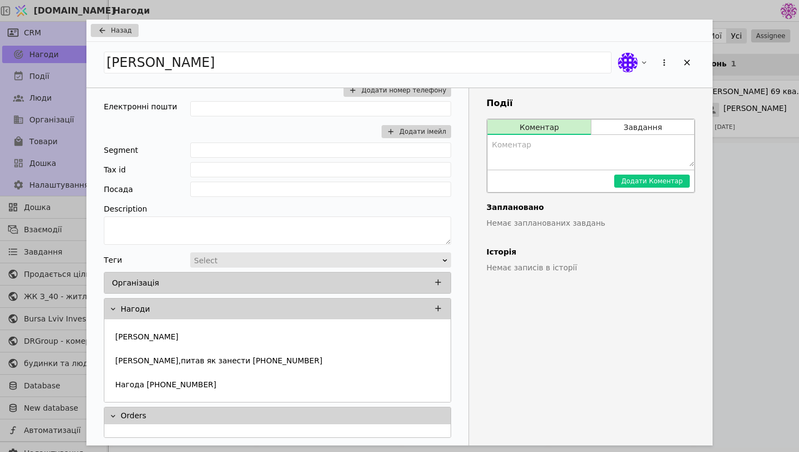
scroll to position [0, 0]
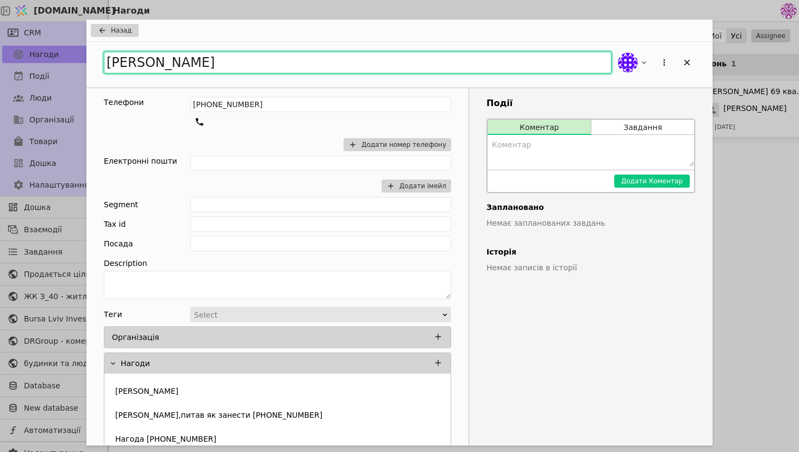
click at [165, 67] on input "[PERSON_NAME]" at bounding box center [358, 63] width 508 height 22
type input "[PERSON_NAME]"
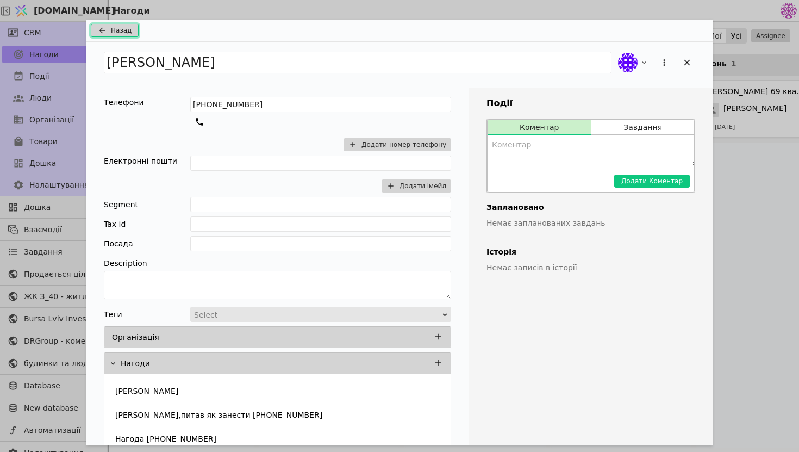
click at [128, 32] on span "Назад" at bounding box center [121, 31] width 21 height 10
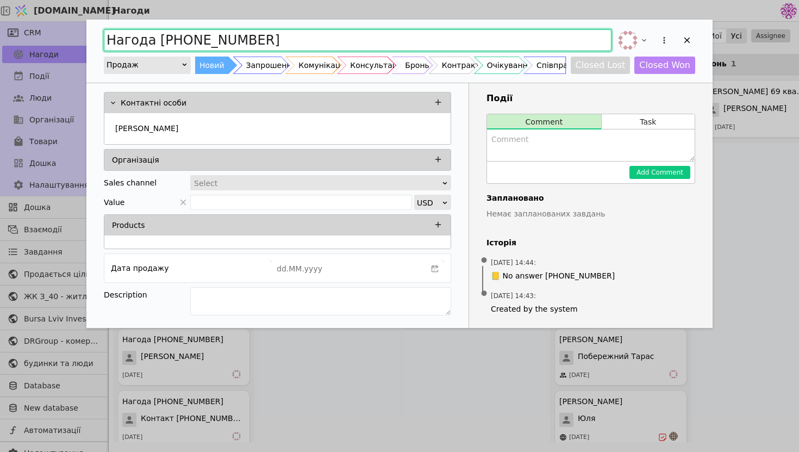
drag, startPoint x: 272, startPoint y: 39, endPoint x: 88, endPoint y: 25, distance: 184.9
click at [88, 25] on div "Нагода [PHONE_NUMBER] Продаж Новий Запрошення Комунікація Консультація Бронь Ко…" at bounding box center [399, 51] width 627 height 63
type input "[PERSON_NAME]"
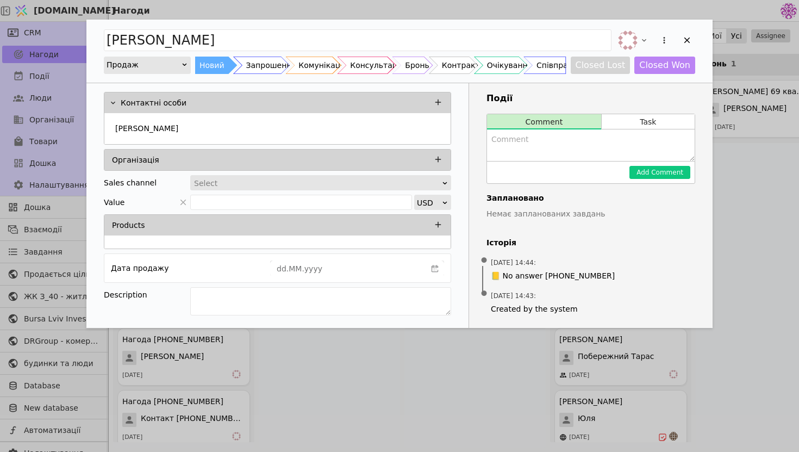
click at [554, 156] on textarea "Add Opportunity" at bounding box center [591, 145] width 208 height 32
type textarea "Надіслали в месенджері запрошення"
click at [669, 170] on button "Add Comment" at bounding box center [660, 172] width 61 height 13
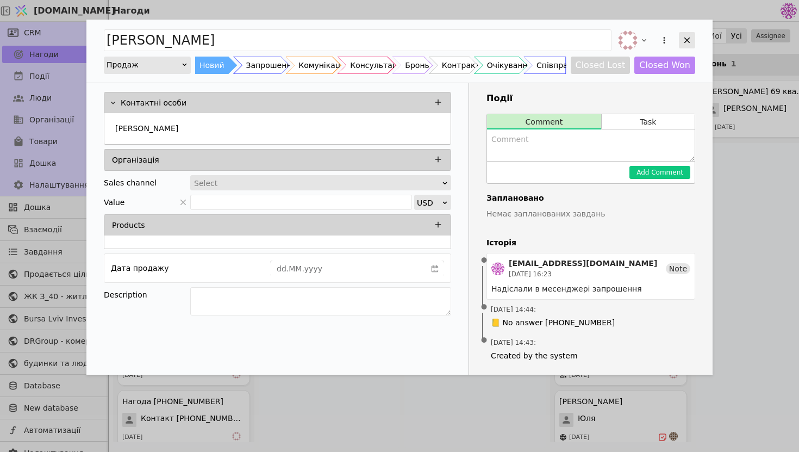
click at [689, 40] on icon "Add Opportunity" at bounding box center [688, 40] width 10 height 10
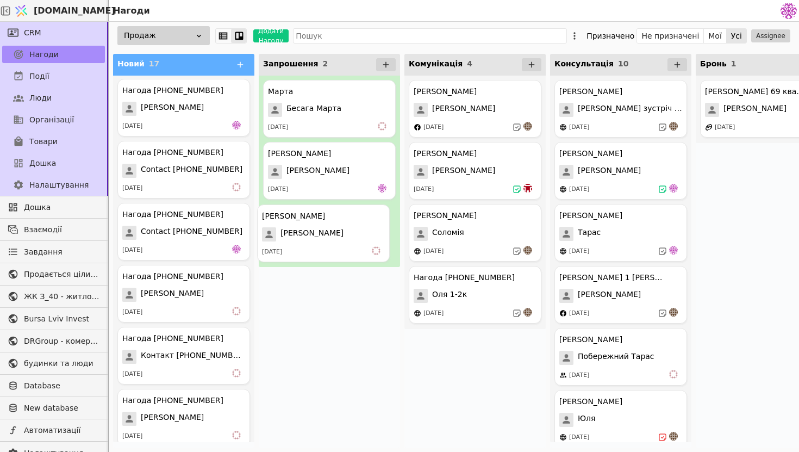
drag, startPoint x: 164, startPoint y: 106, endPoint x: 304, endPoint y: 235, distance: 190.5
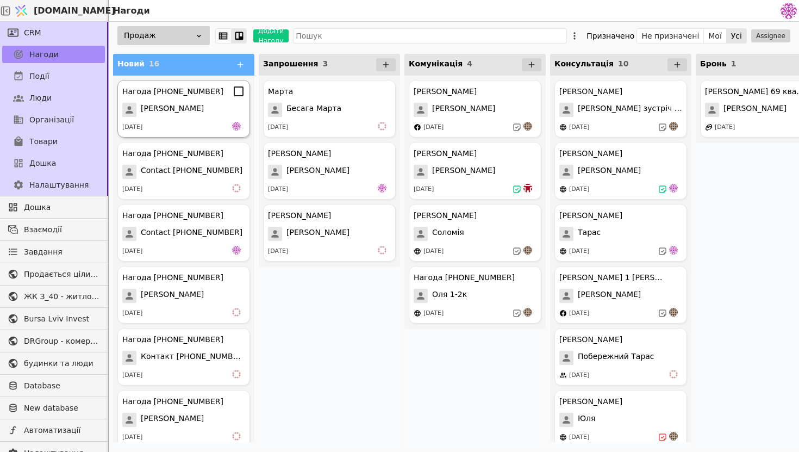
click at [206, 128] on div "[DATE]" at bounding box center [183, 127] width 123 height 11
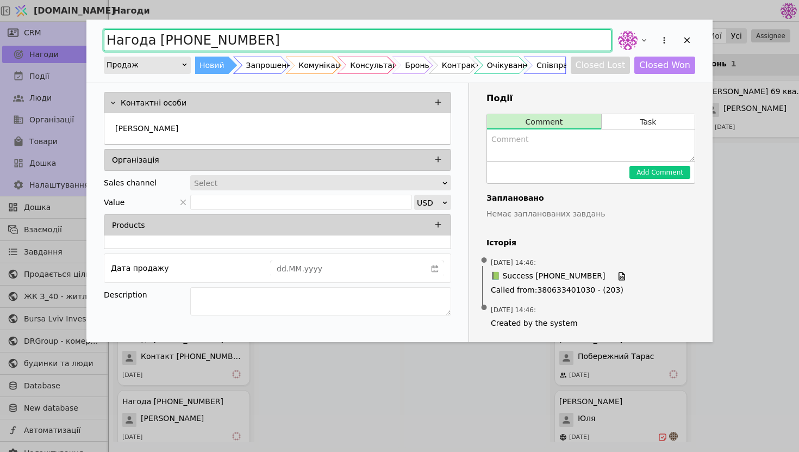
drag, startPoint x: 291, startPoint y: 49, endPoint x: 82, endPoint y: 33, distance: 210.1
click at [82, 33] on div "Нагода [PHONE_NUMBER] Продаж Новий Запрошення Комунікація Консультація Бронь Ко…" at bounding box center [399, 226] width 799 height 452
type input "[PERSON_NAME]"
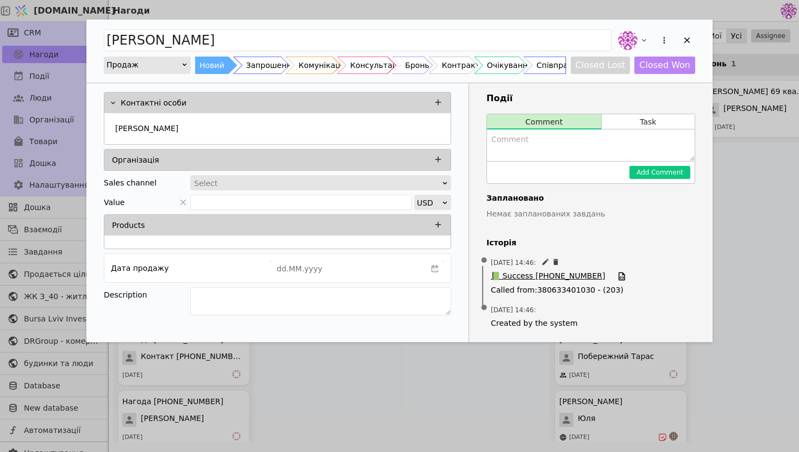
click at [533, 275] on span "📗 Success [PHONE_NUMBER]" at bounding box center [548, 276] width 114 height 12
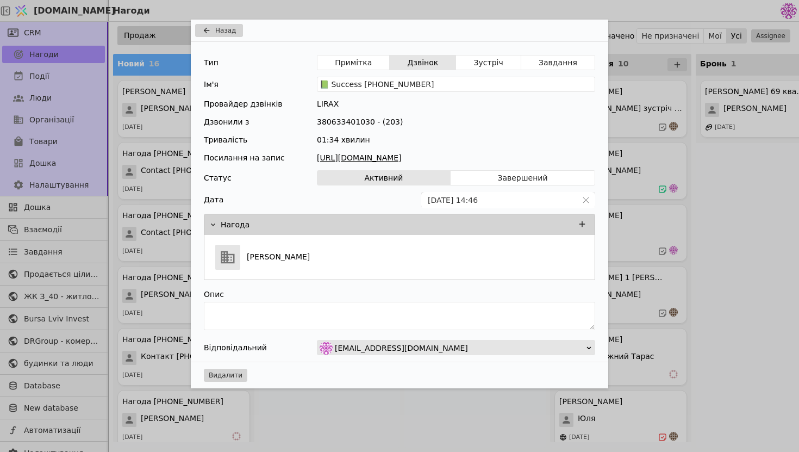
click at [484, 156] on link "[URL][DOMAIN_NAME]" at bounding box center [456, 157] width 278 height 11
click at [229, 30] on span "Назад" at bounding box center [225, 31] width 21 height 10
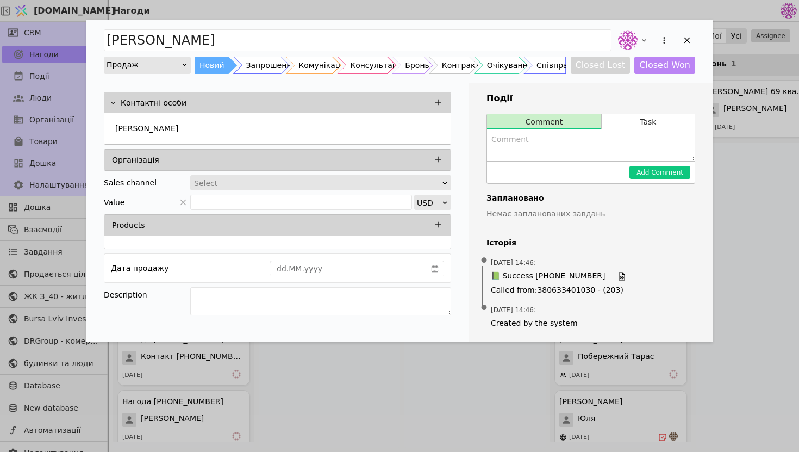
click at [697, 39] on div "[PERSON_NAME] Новий Запрошення Комунікація Консультація Бронь Контракт Очікуван…" at bounding box center [399, 51] width 627 height 63
click at [690, 39] on icon "Add Opportunity" at bounding box center [688, 40] width 10 height 10
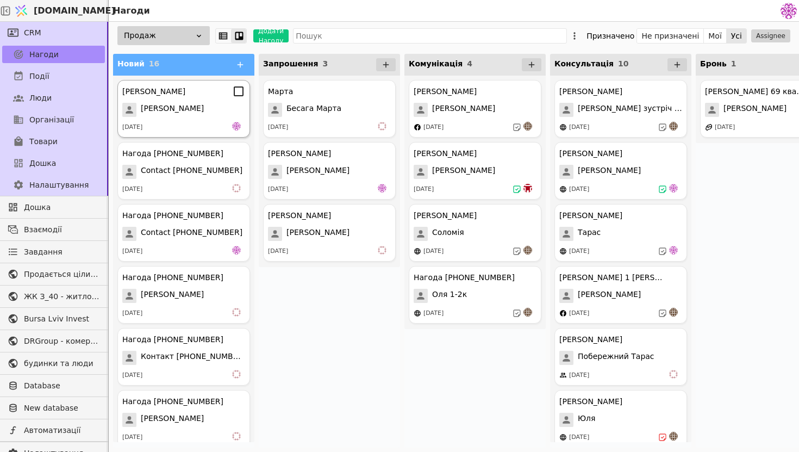
click at [193, 123] on div "[DATE]" at bounding box center [183, 127] width 123 height 11
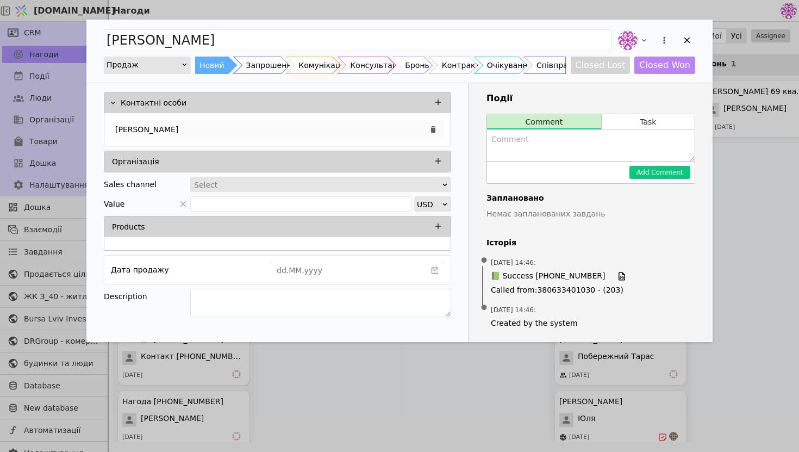
click at [202, 127] on div "[PERSON_NAME]" at bounding box center [277, 130] width 333 height 20
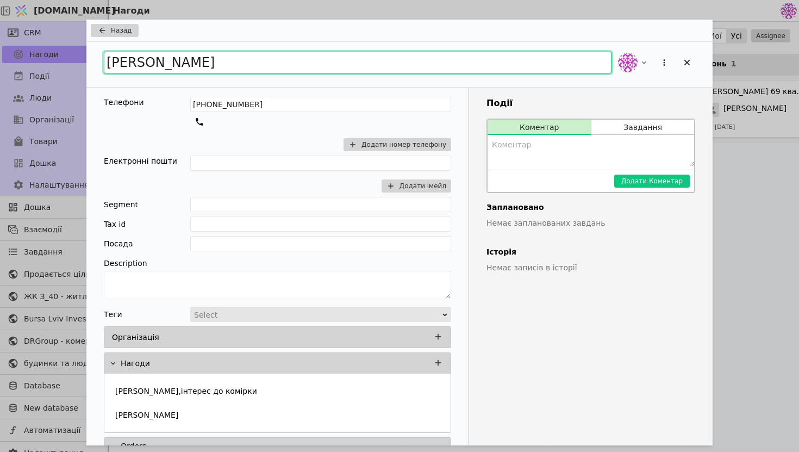
drag, startPoint x: 272, startPoint y: 63, endPoint x: 168, endPoint y: 60, distance: 103.9
click at [168, 60] on input "[PERSON_NAME]" at bounding box center [358, 63] width 508 height 22
type input "[PERSON_NAME]"
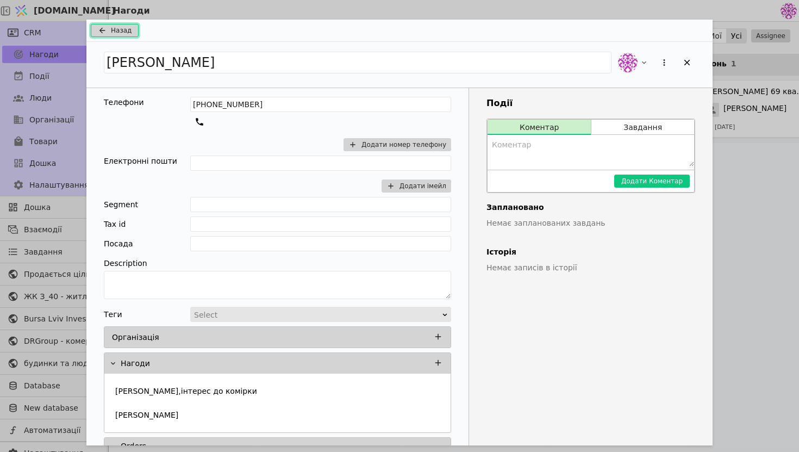
click at [113, 30] on span "Назад" at bounding box center [121, 31] width 21 height 10
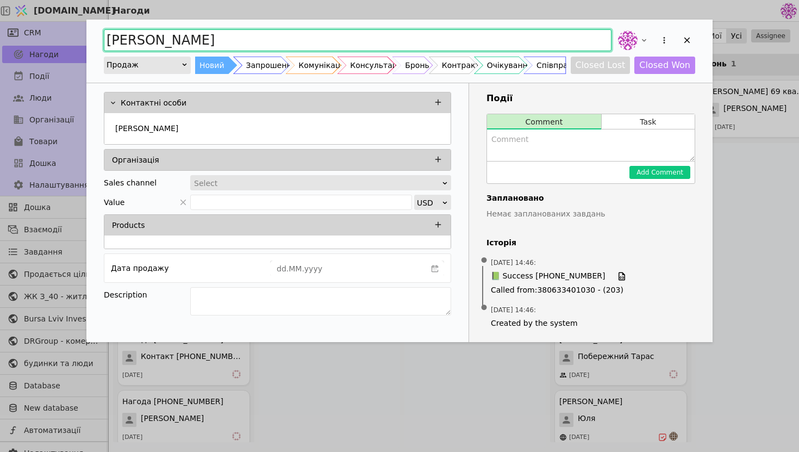
drag, startPoint x: 246, startPoint y: 40, endPoint x: 83, endPoint y: 35, distance: 163.2
click at [83, 35] on div "[PERSON_NAME] Новий Запрошення Комунікація Консультація Бронь Контракт Очікуван…" at bounding box center [399, 226] width 799 height 452
type input "[PERSON_NAME]"
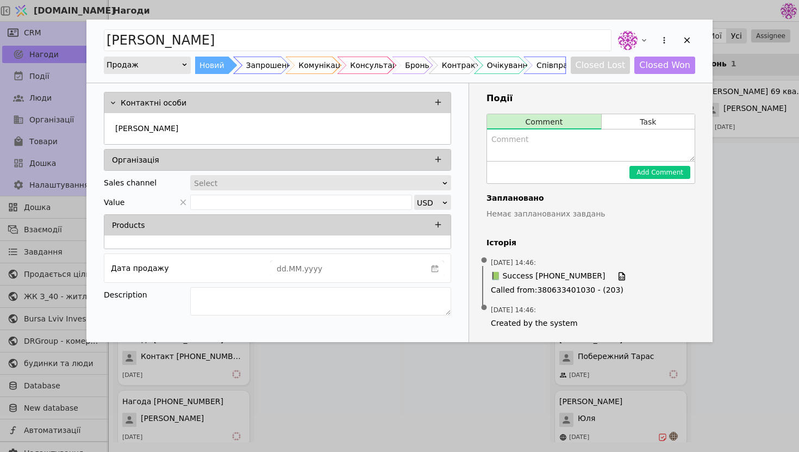
click at [540, 148] on textarea "Add Opportunity" at bounding box center [591, 145] width 208 height 32
type textarea "Не розглядає покупку, ймовірно не буде"
click at [688, 35] on div "Add Opportunity" at bounding box center [687, 40] width 16 height 16
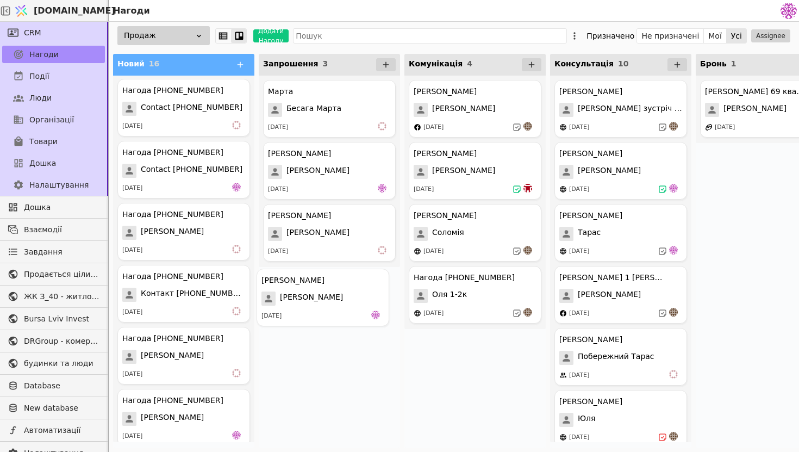
drag, startPoint x: 171, startPoint y: 120, endPoint x: 314, endPoint y: 315, distance: 242.4
drag, startPoint x: 165, startPoint y: 123, endPoint x: 315, endPoint y: 310, distance: 239.9
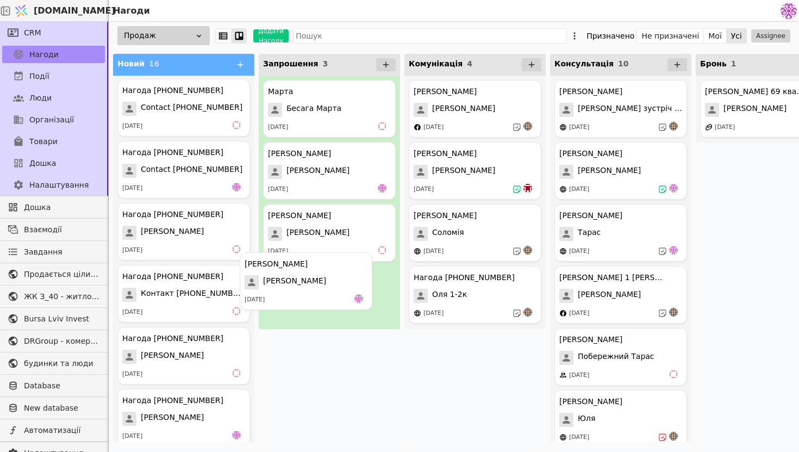
drag, startPoint x: 176, startPoint y: 115, endPoint x: 302, endPoint y: 291, distance: 217.0
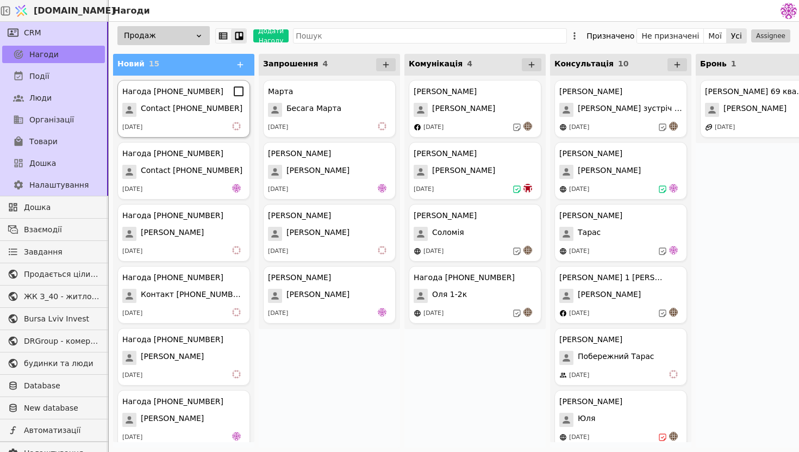
click at [188, 129] on div "[DATE]" at bounding box center [183, 127] width 123 height 11
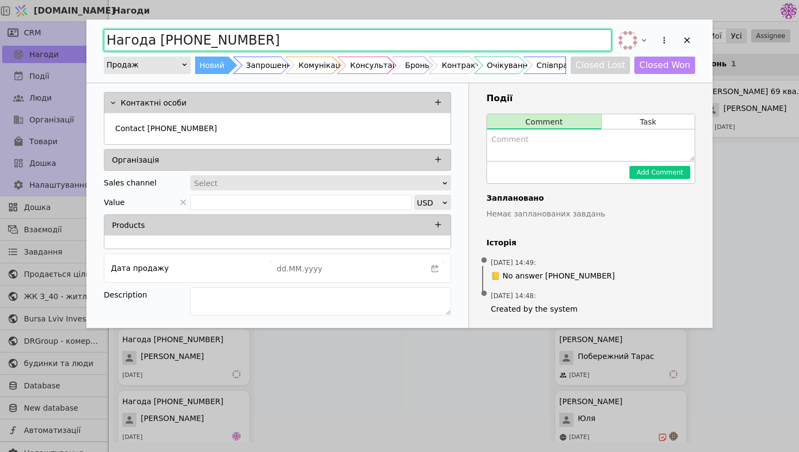
drag, startPoint x: 274, startPoint y: 35, endPoint x: 226, endPoint y: 35, distance: 47.9
click at [225, 35] on input "Нагода [PHONE_NUMBER]" at bounding box center [358, 40] width 508 height 22
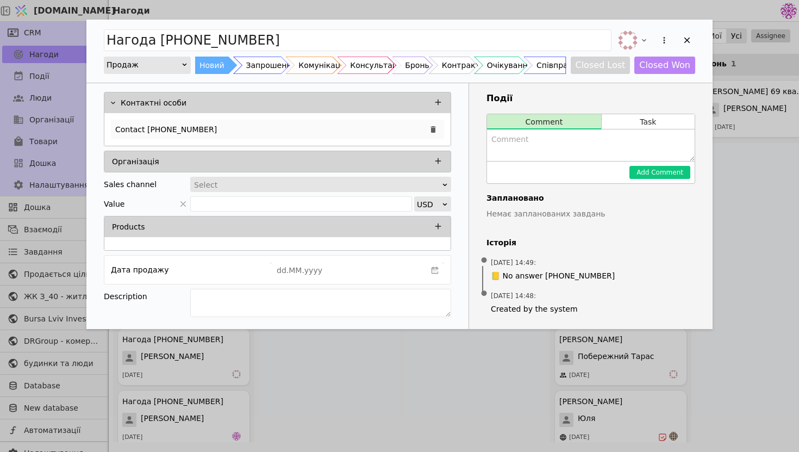
click at [227, 129] on div "Contact [PHONE_NUMBER]" at bounding box center [277, 130] width 333 height 20
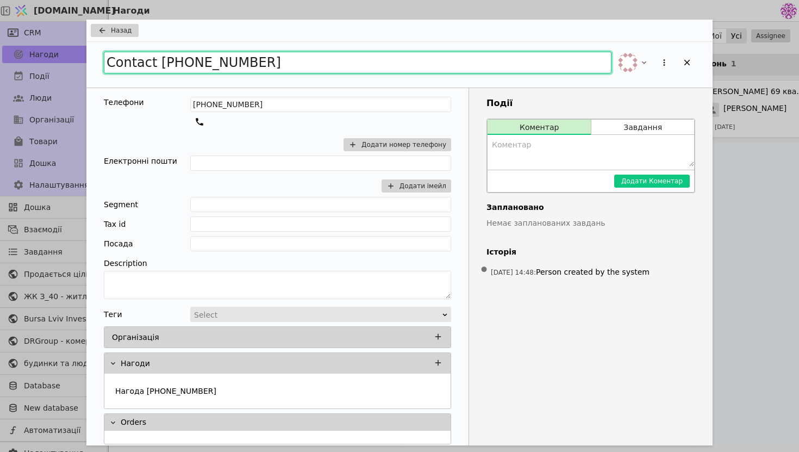
drag, startPoint x: 293, startPoint y: 64, endPoint x: 41, endPoint y: 32, distance: 254.4
click at [41, 32] on div "Назад Contact [PHONE_NUMBER] Телефони [PHONE_NUMBER] Додати номер телефону Елек…" at bounding box center [399, 226] width 799 height 452
type input "[PERSON_NAME]"
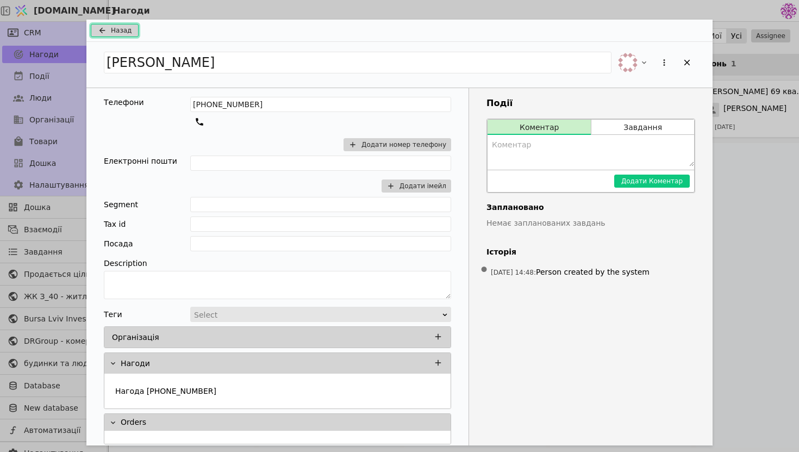
click at [133, 33] on button "Назад" at bounding box center [115, 30] width 48 height 13
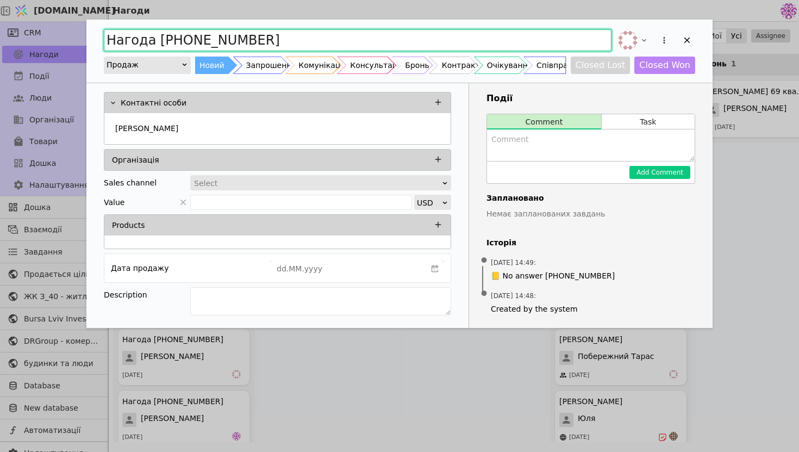
drag, startPoint x: 264, startPoint y: 44, endPoint x: 97, endPoint y: 37, distance: 166.6
click at [96, 38] on div "Нагода [PHONE_NUMBER] Продаж Новий Запрошення Комунікація Консультація Бронь Ко…" at bounding box center [399, 51] width 627 height 63
type input "[PERSON_NAME]"
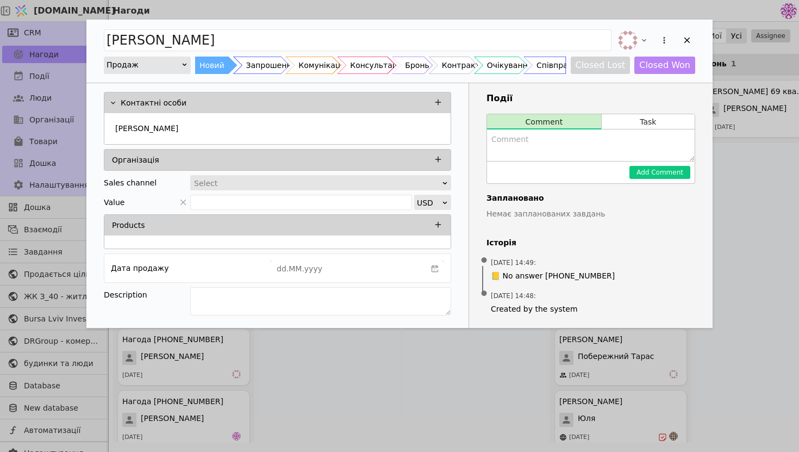
click at [530, 144] on textarea "Add Opportunity" at bounding box center [591, 145] width 208 height 32
type textarea "Надіслали запрошення на вайбер"
click at [665, 172] on button "Add Comment" at bounding box center [660, 172] width 61 height 13
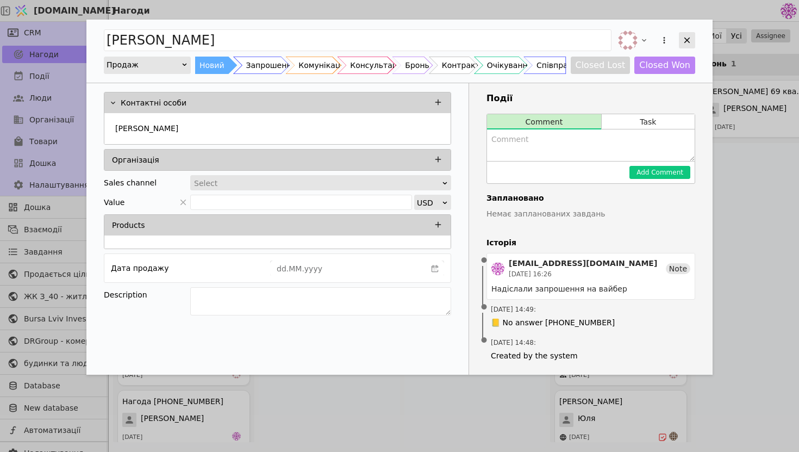
click at [685, 43] on icon "Add Opportunity" at bounding box center [688, 40] width 10 height 10
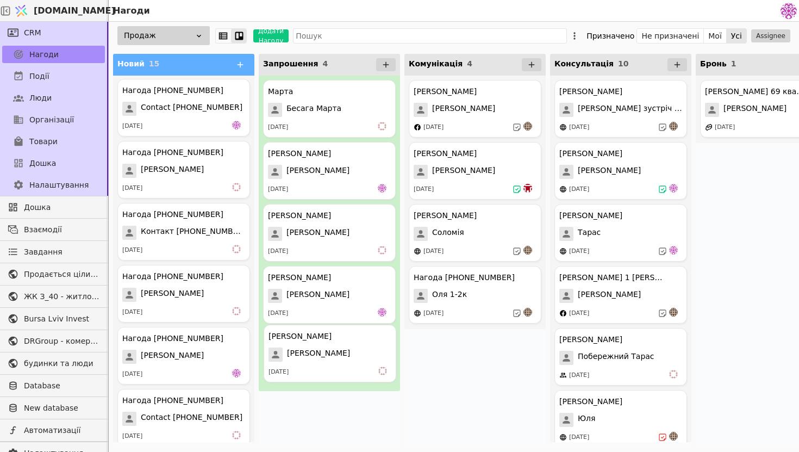
drag, startPoint x: 163, startPoint y: 129, endPoint x: 316, endPoint y: 374, distance: 288.4
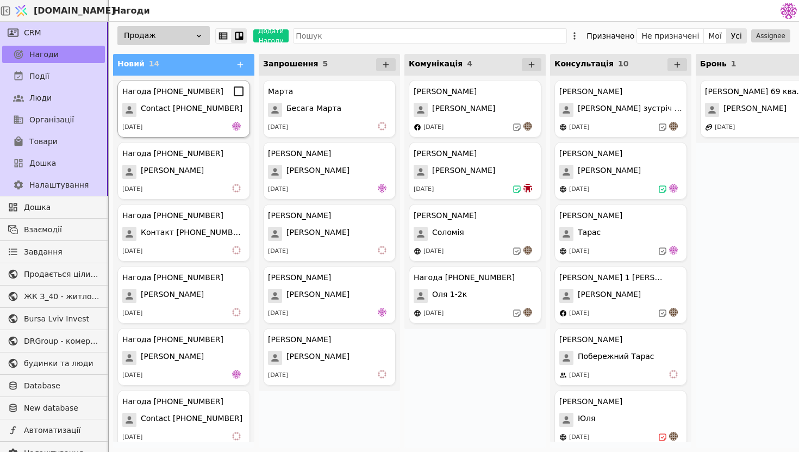
click at [199, 129] on div "[DATE]" at bounding box center [183, 127] width 123 height 11
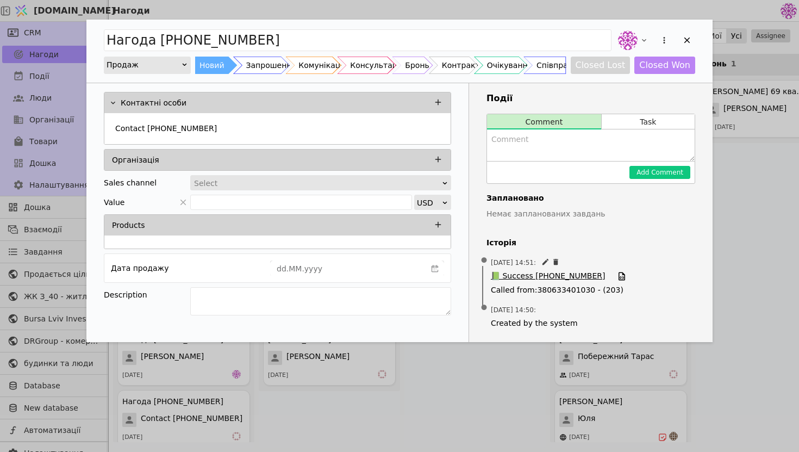
click at [520, 278] on span "📗 Success [PHONE_NUMBER]" at bounding box center [548, 276] width 114 height 12
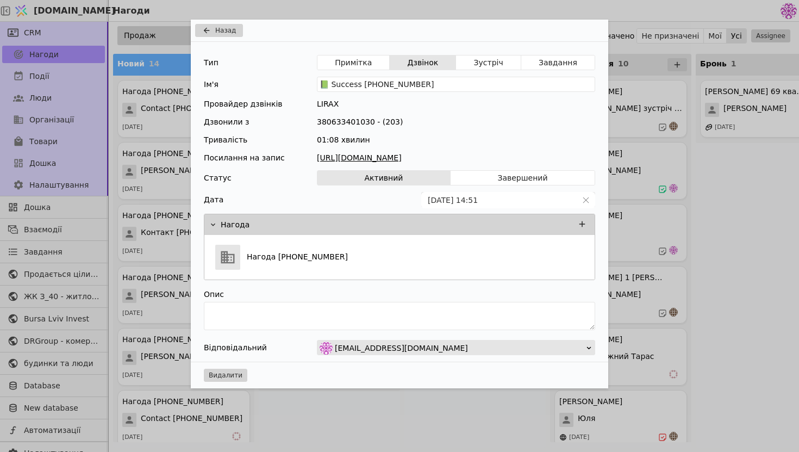
click at [372, 160] on link "[URL][DOMAIN_NAME]" at bounding box center [456, 157] width 278 height 11
click at [216, 33] on span "Назад" at bounding box center [225, 31] width 21 height 10
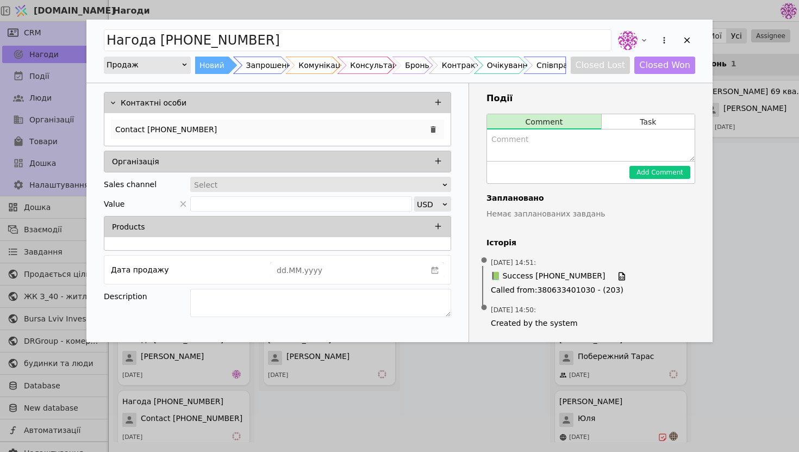
click at [239, 128] on div "Contact [PHONE_NUMBER]" at bounding box center [277, 130] width 333 height 20
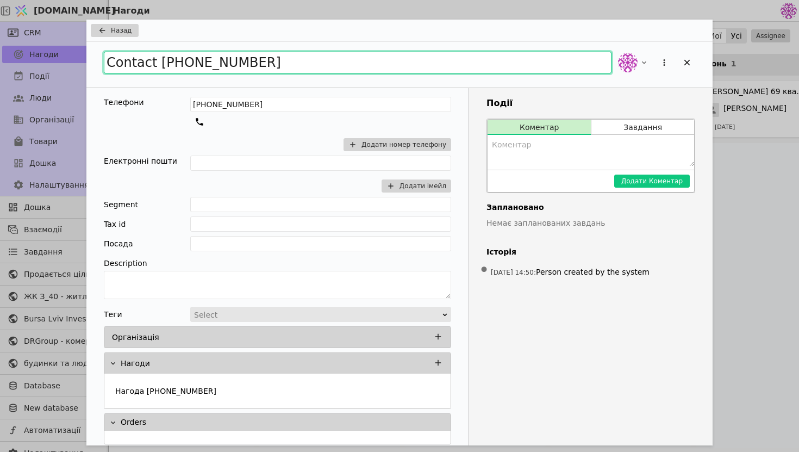
drag, startPoint x: 278, startPoint y: 64, endPoint x: 227, endPoint y: 63, distance: 50.6
click at [227, 63] on input "Contact [PHONE_NUMBER]" at bounding box center [358, 63] width 508 height 22
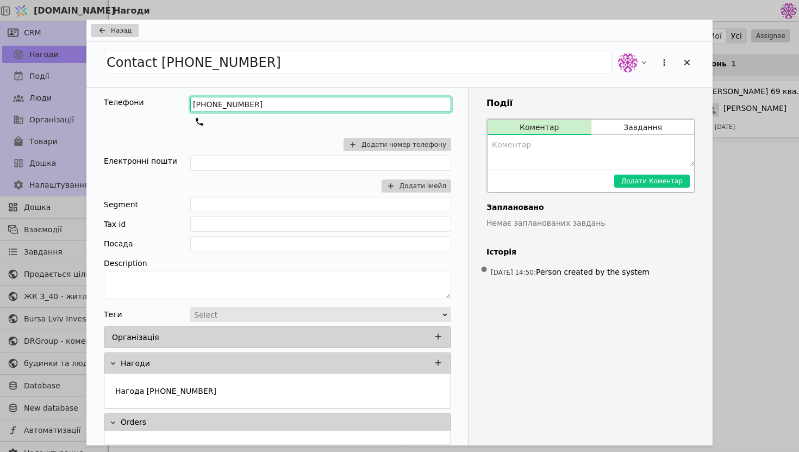
drag, startPoint x: 259, startPoint y: 106, endPoint x: 240, endPoint y: 107, distance: 19.1
click at [240, 107] on input "[PHONE_NUMBER]" at bounding box center [320, 104] width 261 height 15
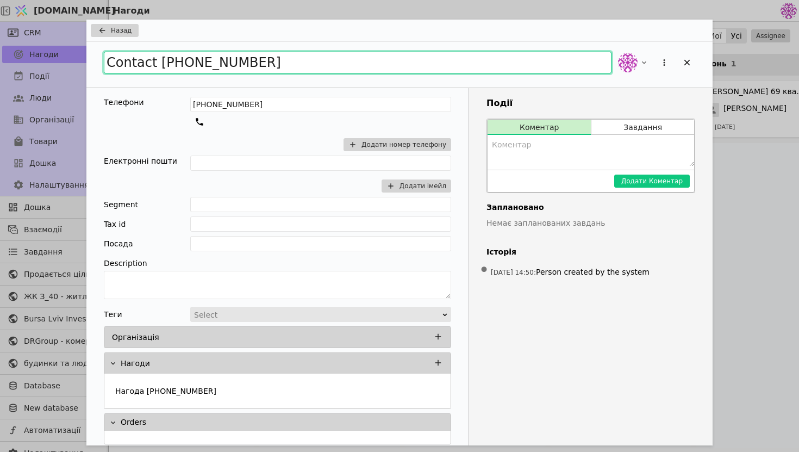
click at [272, 64] on input "Contact [PHONE_NUMBER]" at bounding box center [358, 63] width 508 height 22
drag, startPoint x: 270, startPoint y: 64, endPoint x: 36, endPoint y: 55, distance: 234.5
click at [36, 55] on div "Назад Contact [PHONE_NUMBER] Телефони [PHONE_NUMBER] Додати номер телефону Елек…" at bounding box center [399, 226] width 799 height 452
type input "[PERSON_NAME]"
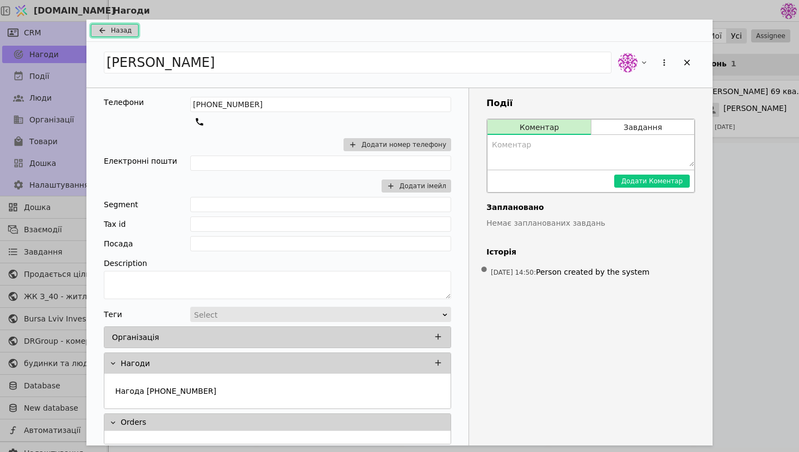
click at [106, 24] on button "Назад" at bounding box center [115, 30] width 48 height 13
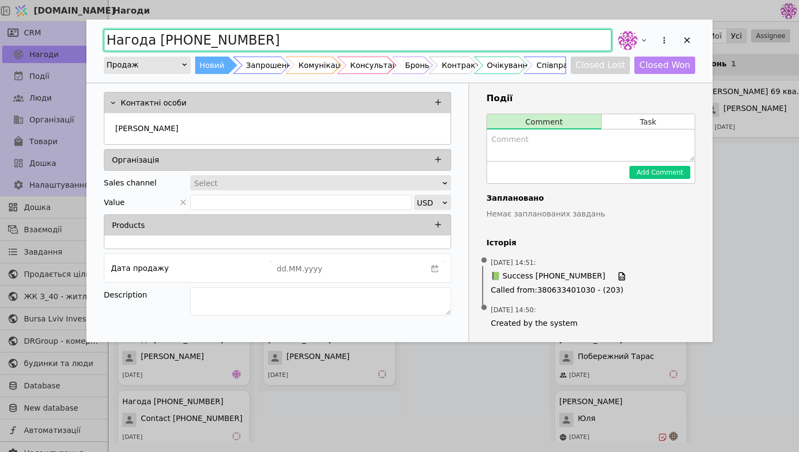
drag, startPoint x: 274, startPoint y: 35, endPoint x: 33, endPoint y: 36, distance: 240.9
click at [33, 36] on div "Нагода [PHONE_NUMBER] Продаж Новий Запрошення Комунікація Консультація Бронь Ко…" at bounding box center [399, 226] width 799 height 452
type input "[PERSON_NAME]"
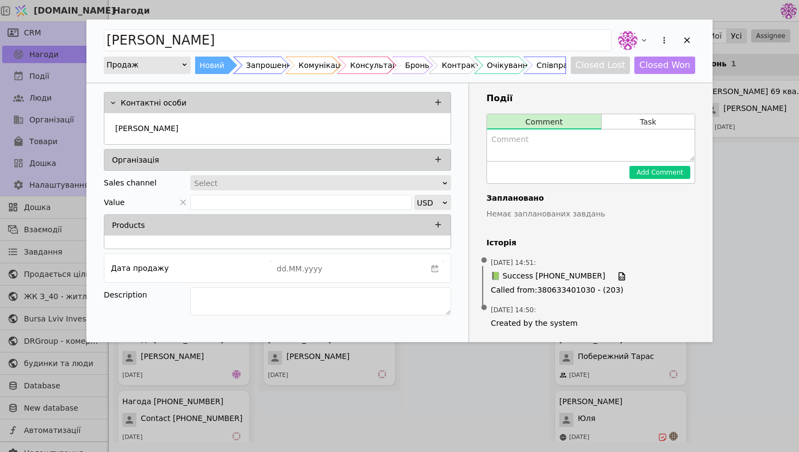
click at [527, 160] on textarea "Add Opportunity" at bounding box center [591, 145] width 208 height 32
type textarea "[PERSON_NAME]"
type textarea "Ймовірно буде присутній"
click at [673, 168] on button "Add Comment" at bounding box center [660, 172] width 61 height 13
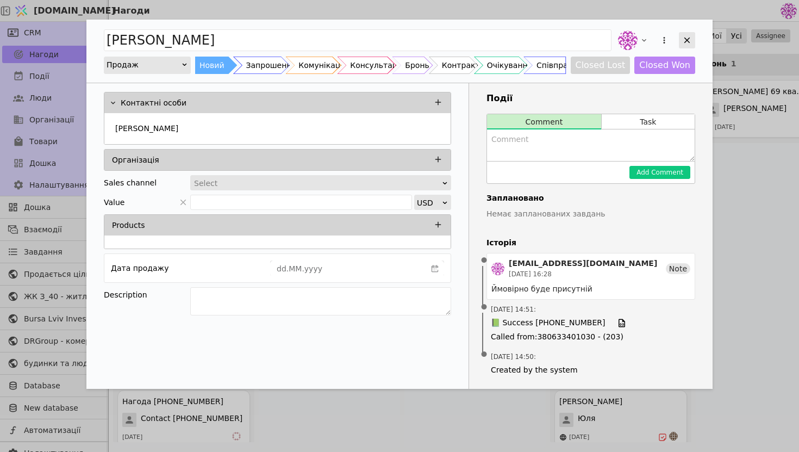
click at [690, 44] on icon "Add Opportunity" at bounding box center [688, 40] width 10 height 10
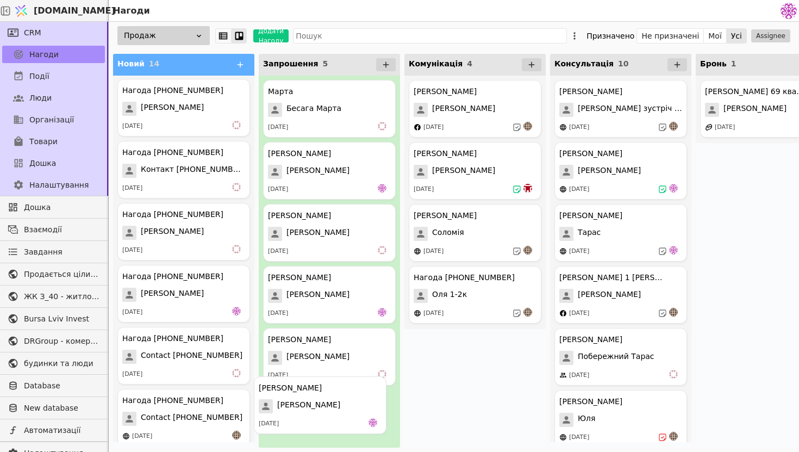
drag, startPoint x: 145, startPoint y: 108, endPoint x: 284, endPoint y: 405, distance: 328.0
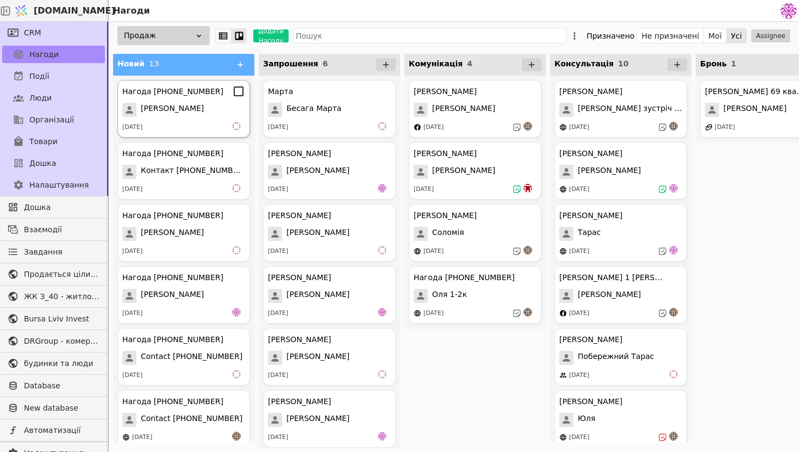
click at [197, 117] on div "Нагода [PHONE_NUMBER] [PERSON_NAME] [DATE]" at bounding box center [183, 109] width 133 height 58
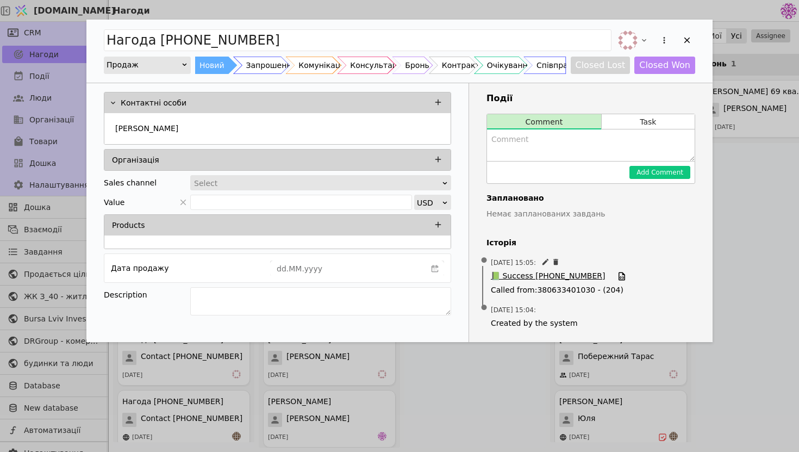
click at [549, 278] on span "📗 Success [PHONE_NUMBER]" at bounding box center [548, 276] width 114 height 12
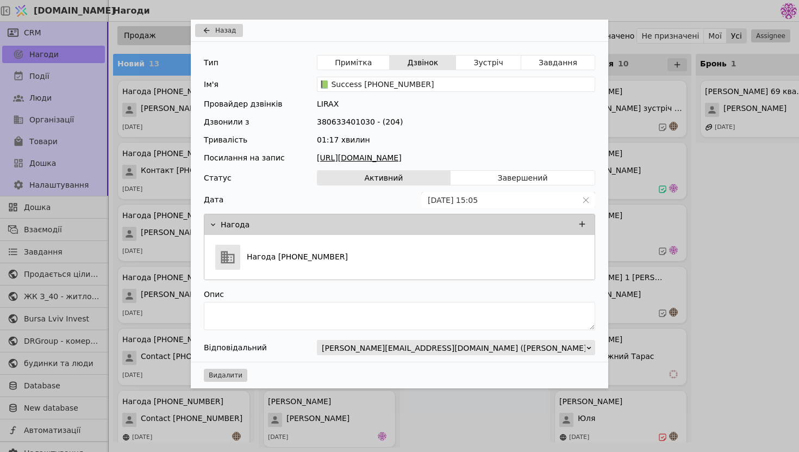
click at [458, 158] on link "[URL][DOMAIN_NAME]" at bounding box center [456, 157] width 278 height 11
click at [221, 26] on span "Назад" at bounding box center [225, 31] width 21 height 10
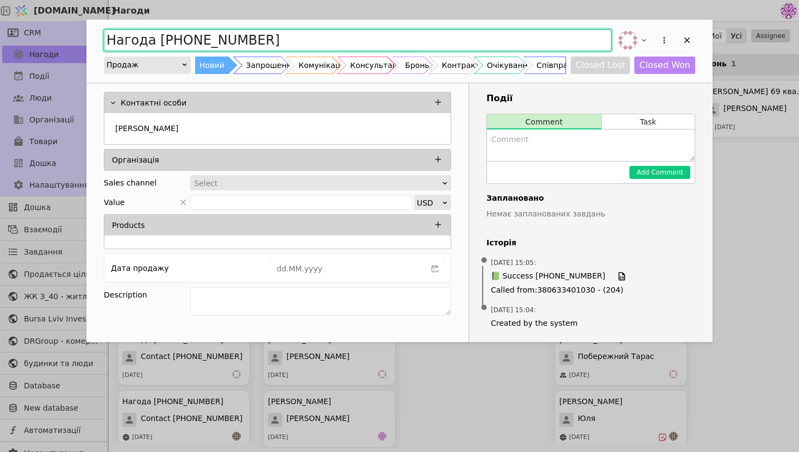
drag, startPoint x: 282, startPoint y: 40, endPoint x: 83, endPoint y: 10, distance: 201.2
click at [83, 11] on div "Нагода [PHONE_NUMBER] Продаж Новий Запрошення Комунікація Консультація Бронь Ко…" at bounding box center [399, 226] width 799 height 452
type input "[PERSON_NAME]"
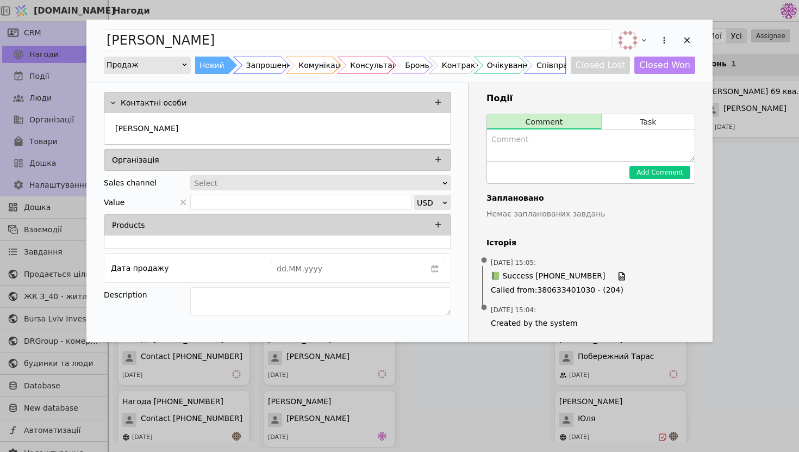
click at [523, 129] on textarea "Add Opportunity" at bounding box center [591, 145] width 208 height 32
type textarea "Досить великий інтерес, будуть присутні"
click at [673, 171] on button "Add Comment" at bounding box center [660, 172] width 61 height 13
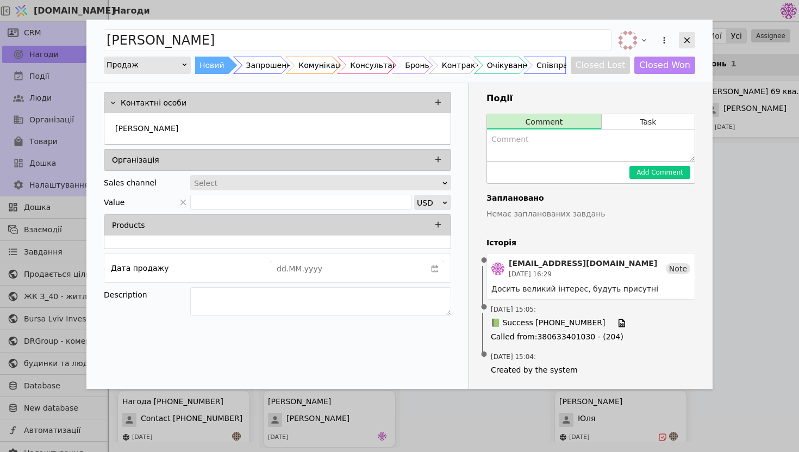
click at [691, 36] on icon "Add Opportunity" at bounding box center [688, 40] width 10 height 10
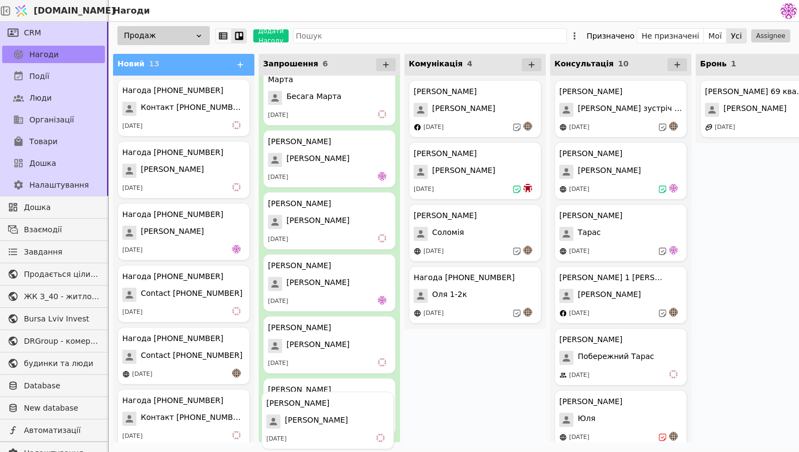
scroll to position [53, 0]
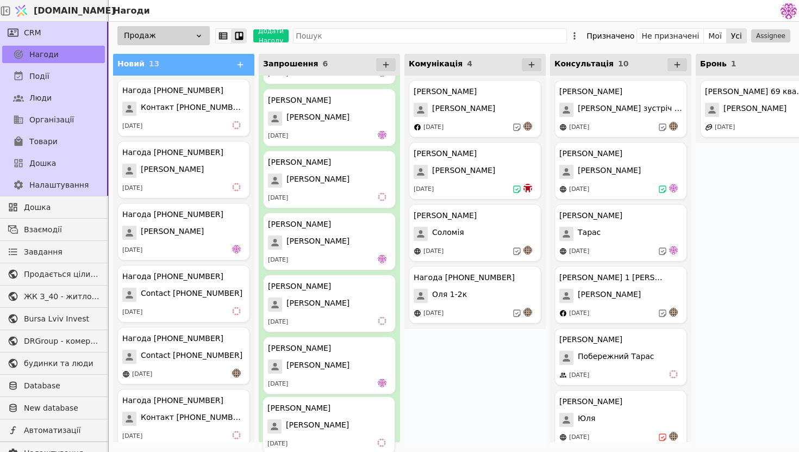
drag, startPoint x: 183, startPoint y: 115, endPoint x: 332, endPoint y: 435, distance: 352.8
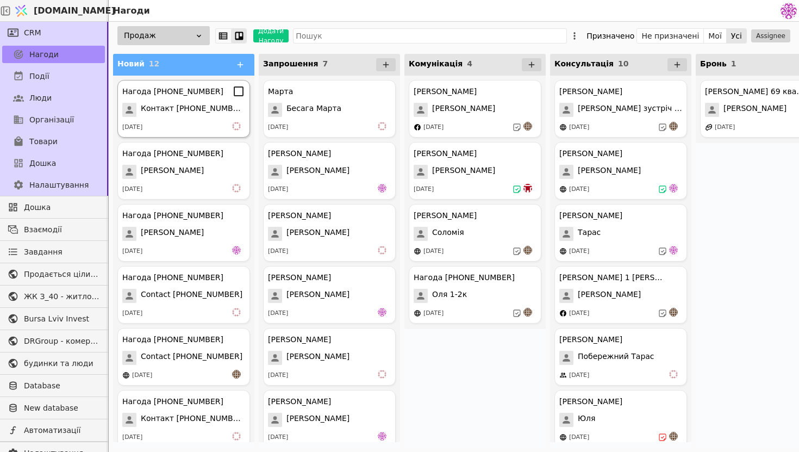
click at [186, 120] on div "Нагода [PHONE_NUMBER] Контакт [PHONE_NUMBER] [DATE]" at bounding box center [183, 109] width 133 height 58
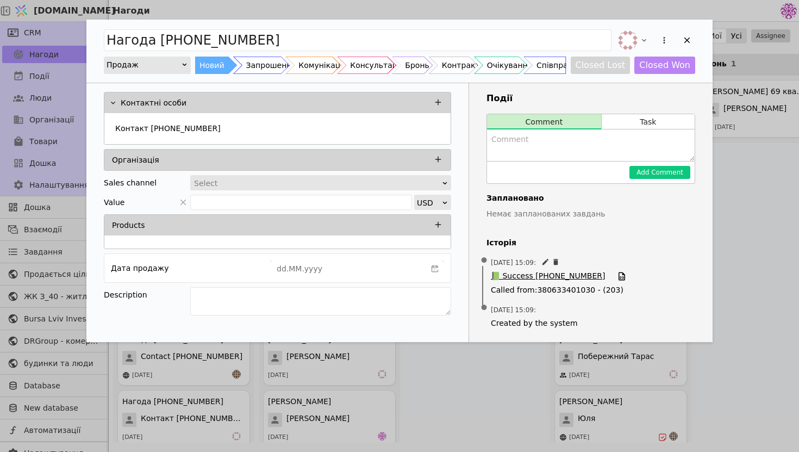
click at [538, 273] on span "📗 Success [PHONE_NUMBER]" at bounding box center [548, 276] width 114 height 12
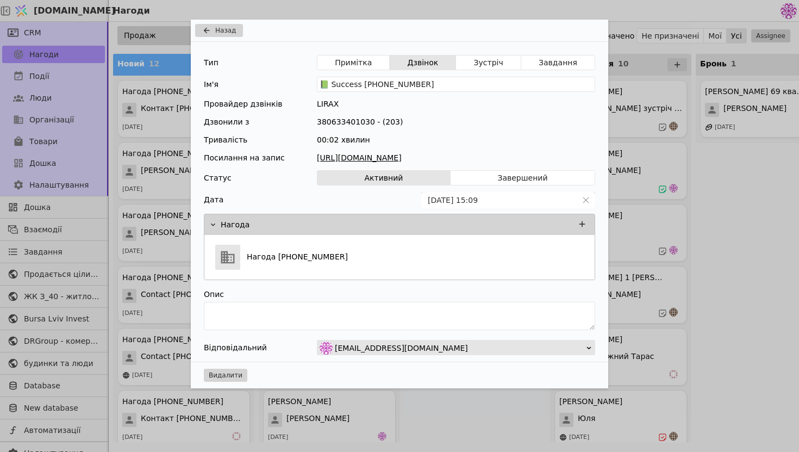
click at [427, 154] on link "[URL][DOMAIN_NAME]" at bounding box center [456, 157] width 278 height 11
click at [219, 27] on span "Назад" at bounding box center [225, 31] width 21 height 10
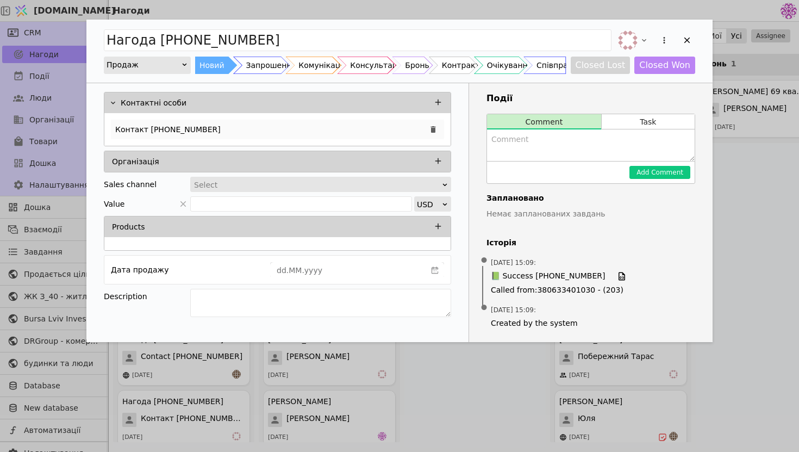
click at [268, 131] on div "Контакт [PHONE_NUMBER]" at bounding box center [277, 130] width 333 height 20
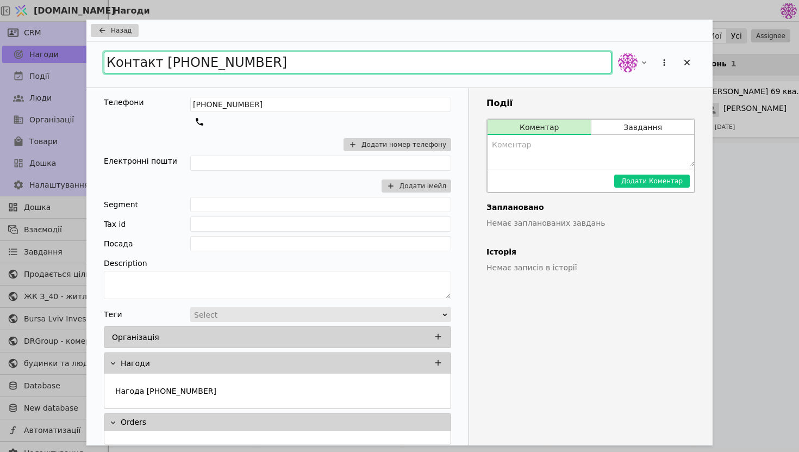
drag, startPoint x: 274, startPoint y: 66, endPoint x: 61, endPoint y: 36, distance: 214.7
click at [61, 36] on div "Назад Контакт [PHONE_NUMBER] Телефони [PHONE_NUMBER] Додати номер телефону Елек…" at bounding box center [399, 226] width 799 height 452
type input "[PERSON_NAME]"
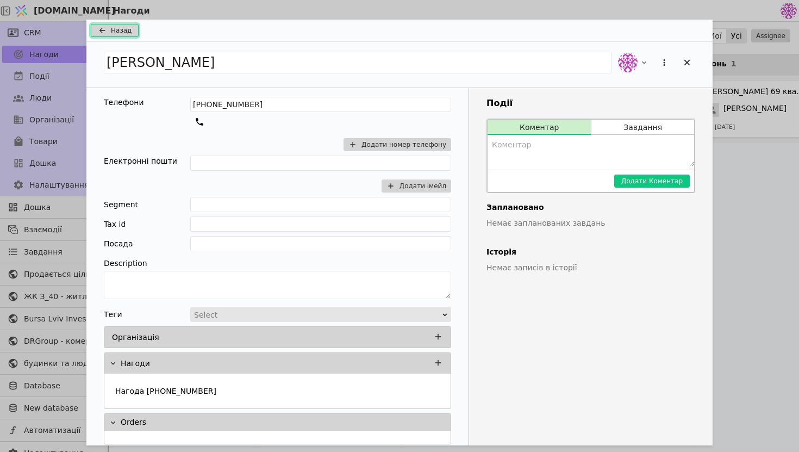
click at [110, 25] on button "Назад" at bounding box center [115, 30] width 48 height 13
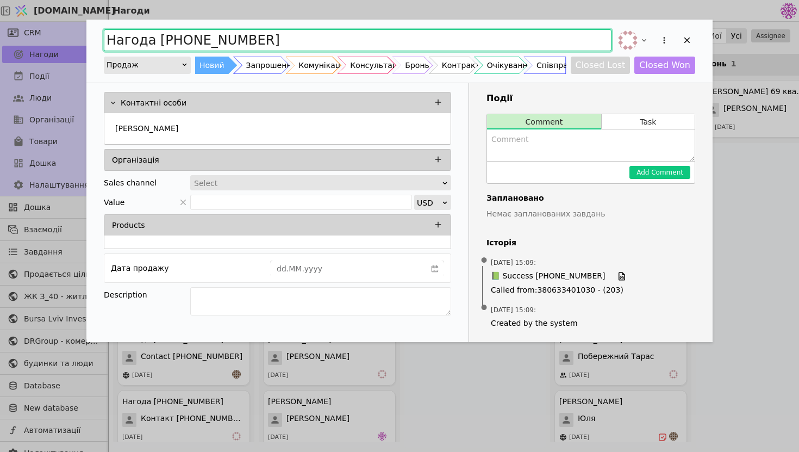
drag, startPoint x: 266, startPoint y: 42, endPoint x: 5, endPoint y: 2, distance: 264.1
click at [5, 2] on div "Нагода [PHONE_NUMBER] Продаж Новий Запрошення Комунікація Консультація Бронь Ко…" at bounding box center [399, 226] width 799 height 452
type input "[PERSON_NAME]"
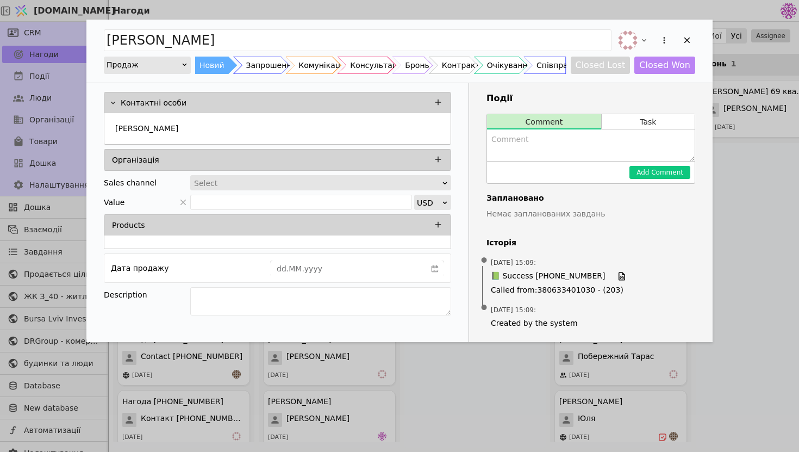
click at [506, 139] on textarea "Add Opportunity" at bounding box center [591, 145] width 208 height 32
type textarea "запрошення на вайбері"
click at [679, 176] on button "Add Comment" at bounding box center [660, 172] width 61 height 13
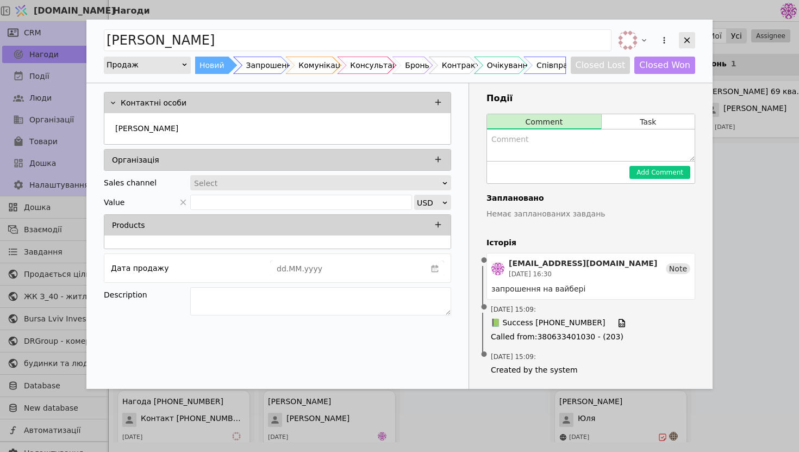
click at [687, 38] on icon "Add Opportunity" at bounding box center [688, 40] width 10 height 10
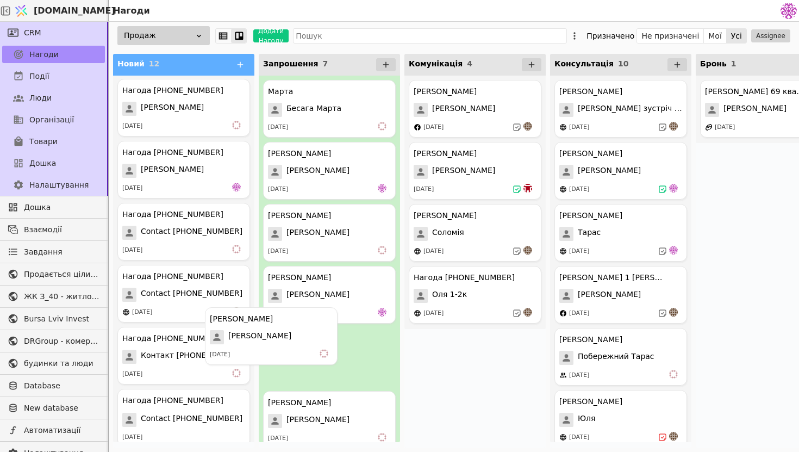
drag, startPoint x: 201, startPoint y: 128, endPoint x: 298, endPoint y: 367, distance: 257.8
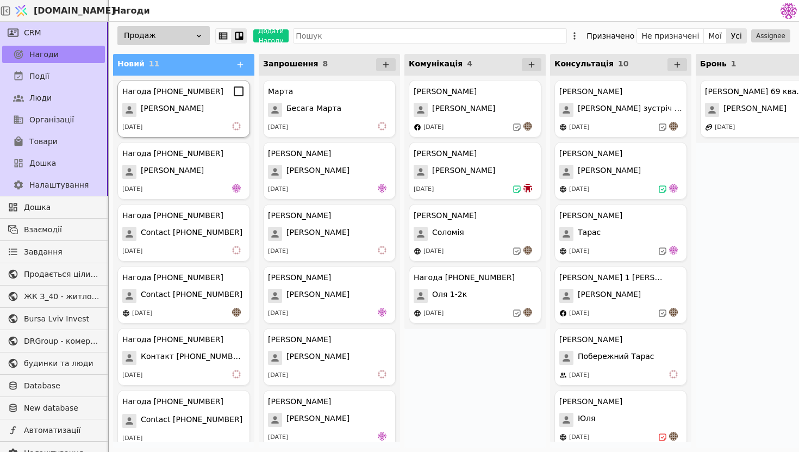
click at [176, 117] on div "Нагода [PHONE_NUMBER] [PERSON_NAME] [DATE]" at bounding box center [183, 109] width 133 height 58
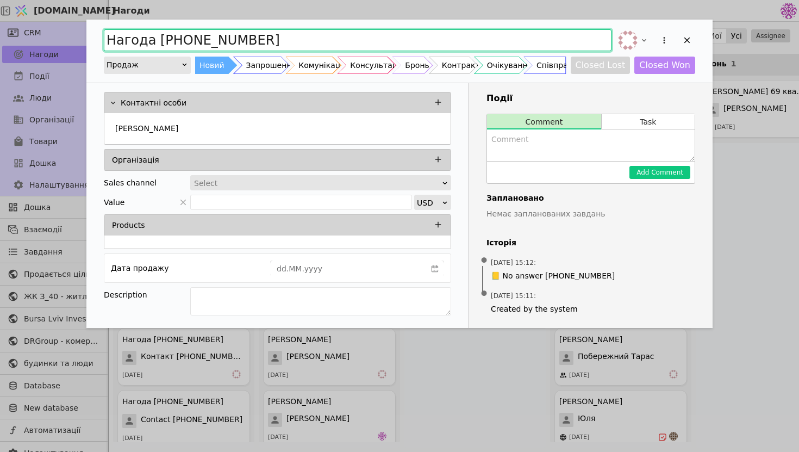
drag, startPoint x: 276, startPoint y: 45, endPoint x: 1, endPoint y: 25, distance: 275.9
click at [0, 26] on div "Нагода [PHONE_NUMBER] Продаж Новий Запрошення Комунікація Консультація Бронь Ко…" at bounding box center [399, 226] width 799 height 452
type input "[PERSON_NAME]"
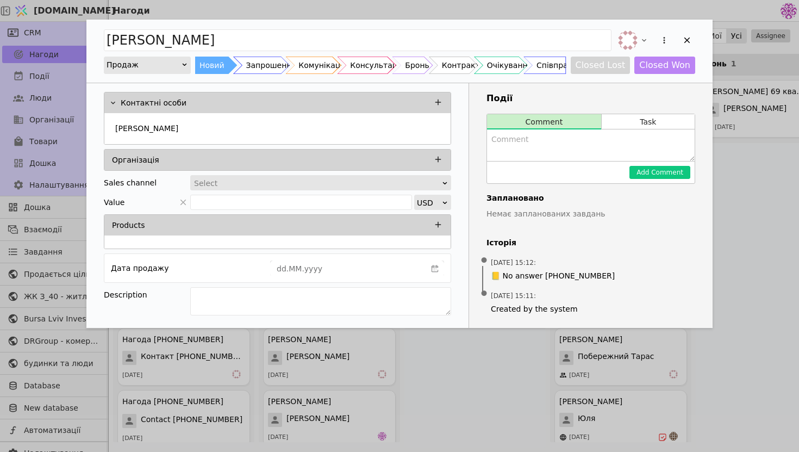
click at [612, 144] on textarea "Add Opportunity" at bounding box center [591, 145] width 208 height 32
click at [261, 121] on div "[PERSON_NAME]" at bounding box center [277, 130] width 333 height 20
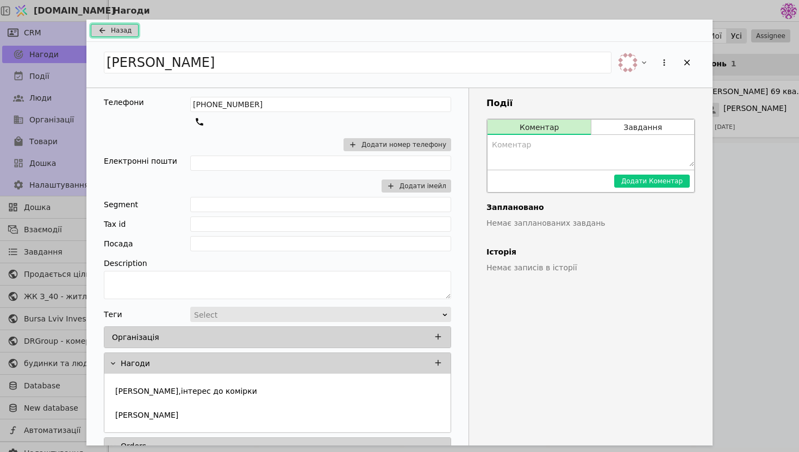
click at [122, 30] on span "Назад" at bounding box center [121, 31] width 21 height 10
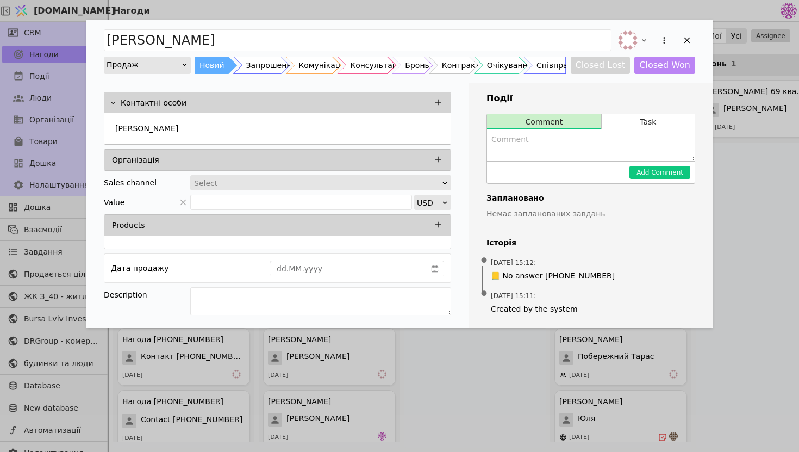
click at [585, 151] on textarea "Add Opportunity" at bounding box center [591, 145] width 208 height 32
type textarea "Запрошення на вайбері"
click at [682, 171] on button "Add Comment" at bounding box center [660, 172] width 61 height 13
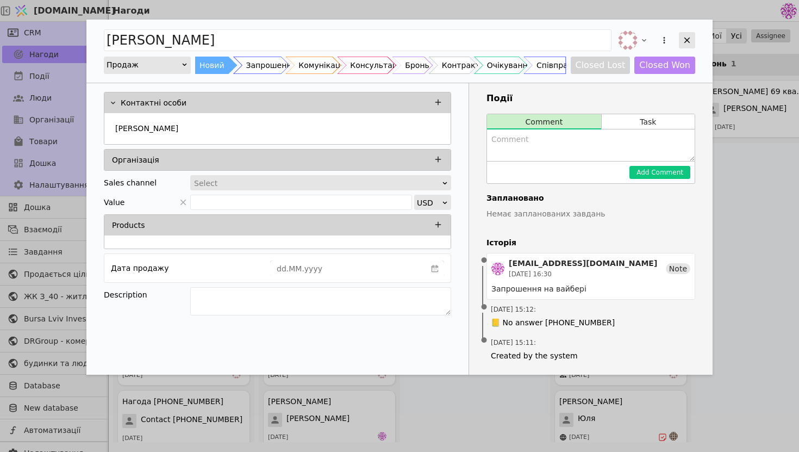
click at [693, 44] on div "Add Opportunity" at bounding box center [687, 40] width 16 height 16
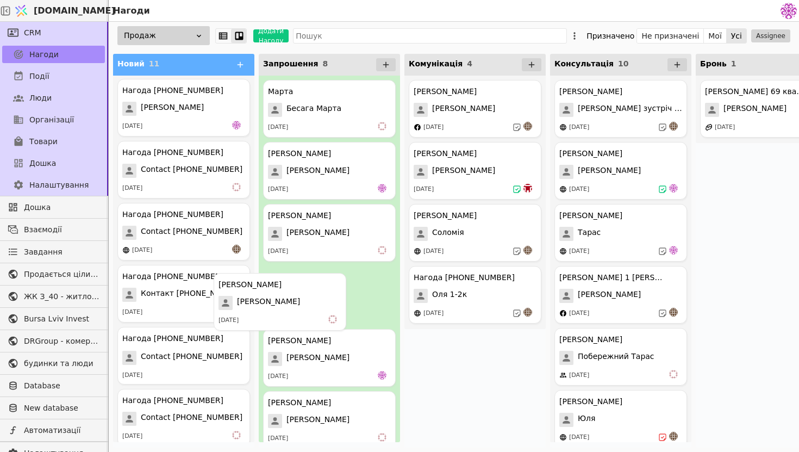
drag, startPoint x: 207, startPoint y: 113, endPoint x: 303, endPoint y: 307, distance: 217.4
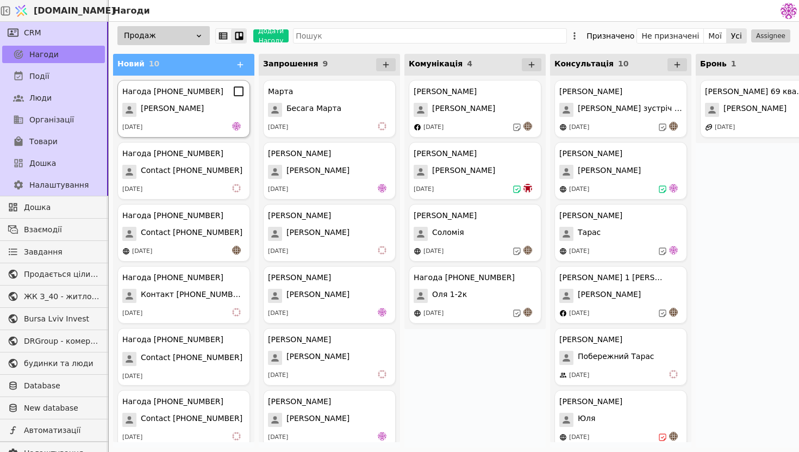
click at [213, 115] on div "[PERSON_NAME]" at bounding box center [183, 110] width 123 height 14
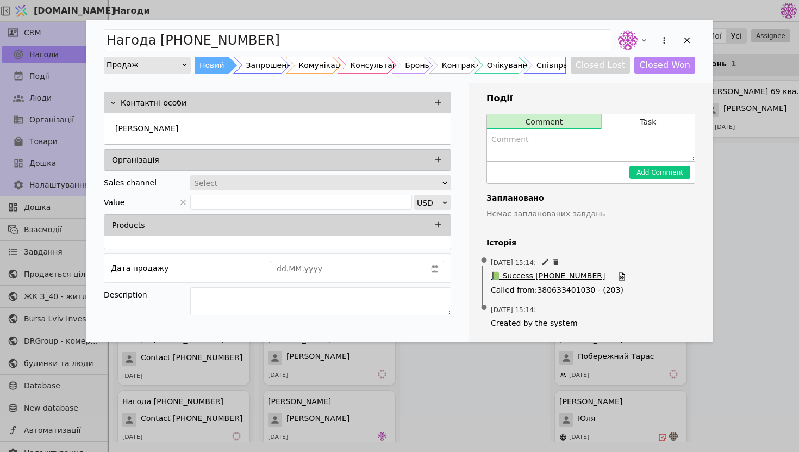
click at [553, 281] on span "📗 Success [PHONE_NUMBER]" at bounding box center [548, 276] width 114 height 12
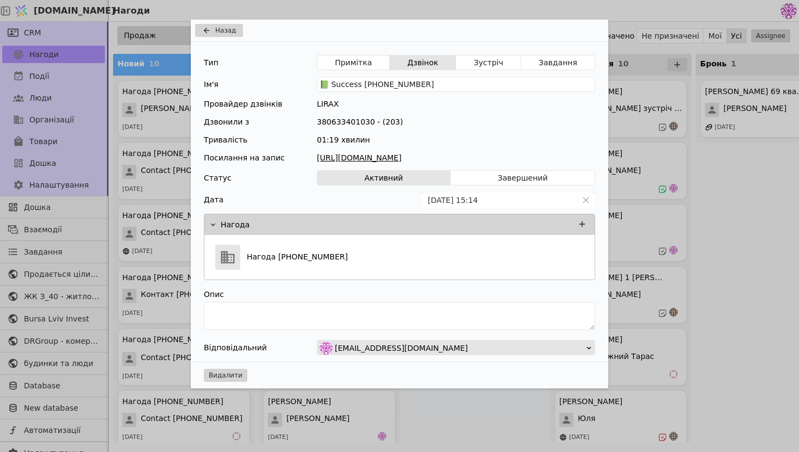
click at [413, 157] on link "[URL][DOMAIN_NAME]" at bounding box center [456, 157] width 278 height 11
click at [214, 30] on button "Назад" at bounding box center [219, 30] width 48 height 13
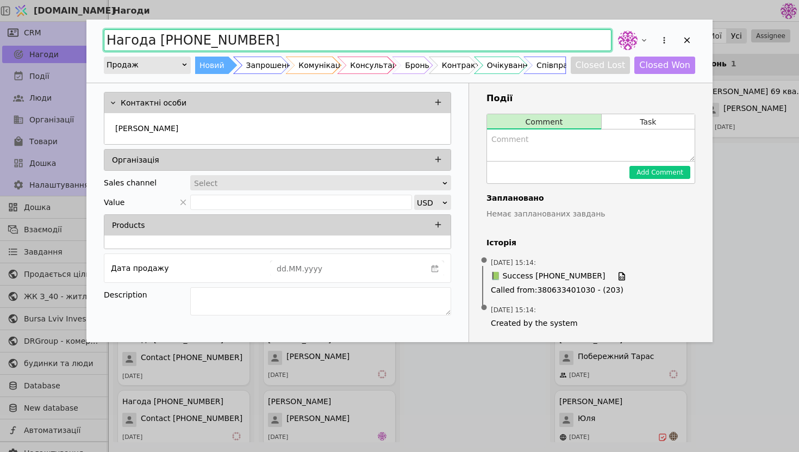
drag, startPoint x: 291, startPoint y: 40, endPoint x: 24, endPoint y: 20, distance: 267.8
click at [24, 21] on div "Нагода [PHONE_NUMBER] Продаж Новий Запрошення Комунікація Консультація Бронь Ко…" at bounding box center [399, 226] width 799 height 452
type input "Оксана"
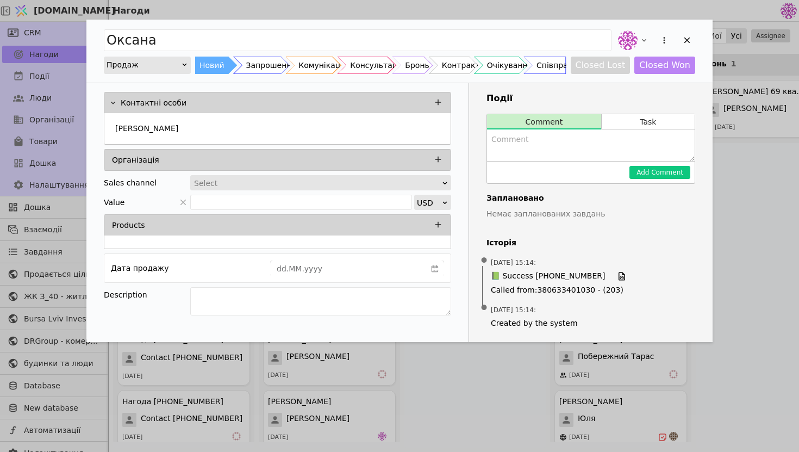
click at [570, 146] on textarea "Add Opportunity" at bounding box center [591, 145] width 208 height 32
type textarea "Загалом не на часі, однак ще подумають"
click at [675, 170] on button "Add Comment" at bounding box center [660, 172] width 61 height 13
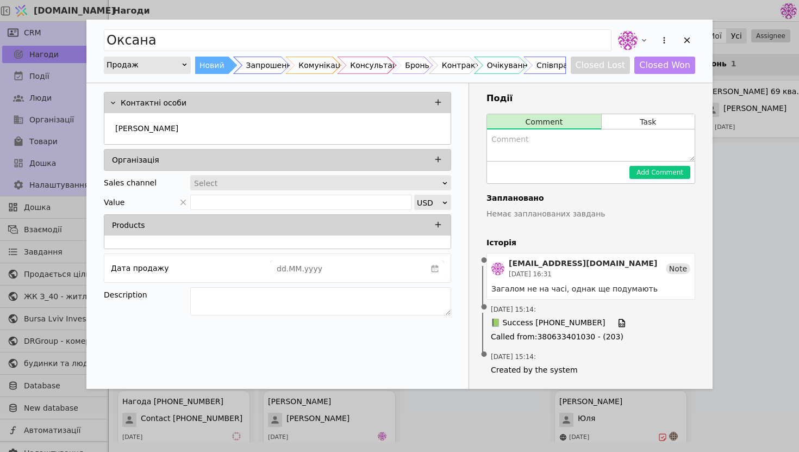
click at [698, 37] on div "[PERSON_NAME] Продаж Новий Запрошення Комунікація Консультація Бронь Контракт О…" at bounding box center [399, 51] width 627 height 63
click at [693, 39] on div "Add Opportunity" at bounding box center [687, 40] width 16 height 16
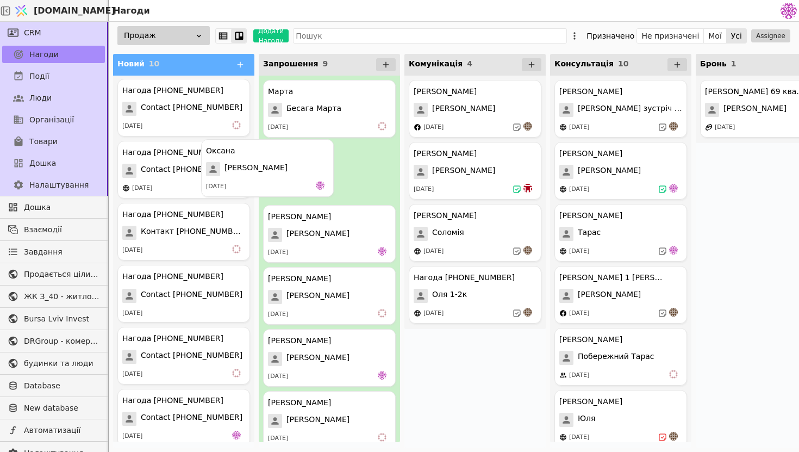
drag, startPoint x: 180, startPoint y: 126, endPoint x: 299, endPoint y: 211, distance: 146.6
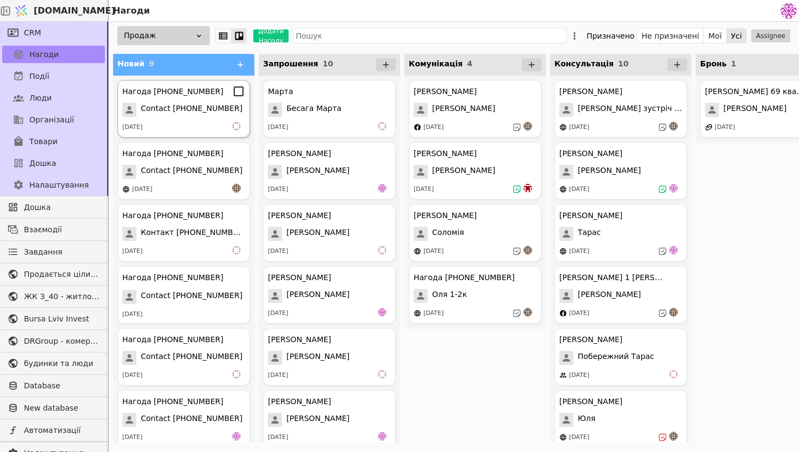
click at [183, 123] on div "[DATE]" at bounding box center [183, 127] width 123 height 11
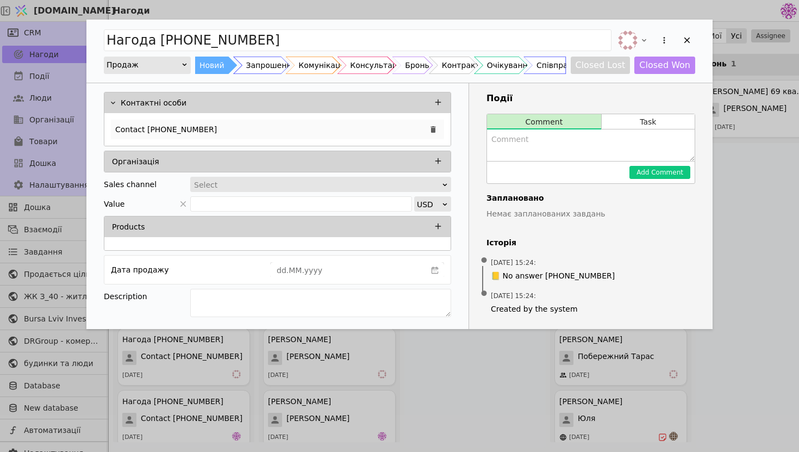
click at [303, 135] on div "Contact [PHONE_NUMBER]" at bounding box center [277, 130] width 333 height 20
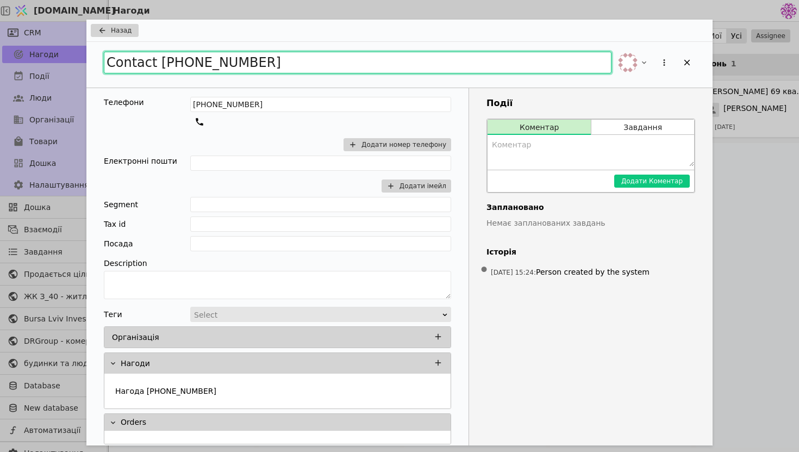
drag, startPoint x: 320, startPoint y: 71, endPoint x: 226, endPoint y: 65, distance: 93.7
click at [225, 65] on input "Contact [PHONE_NUMBER]" at bounding box center [358, 63] width 508 height 22
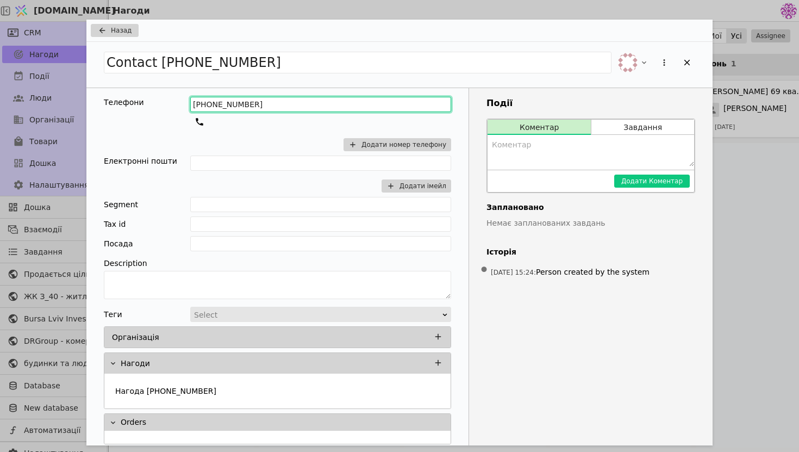
click at [280, 106] on input "[PHONE_NUMBER]" at bounding box center [320, 104] width 261 height 15
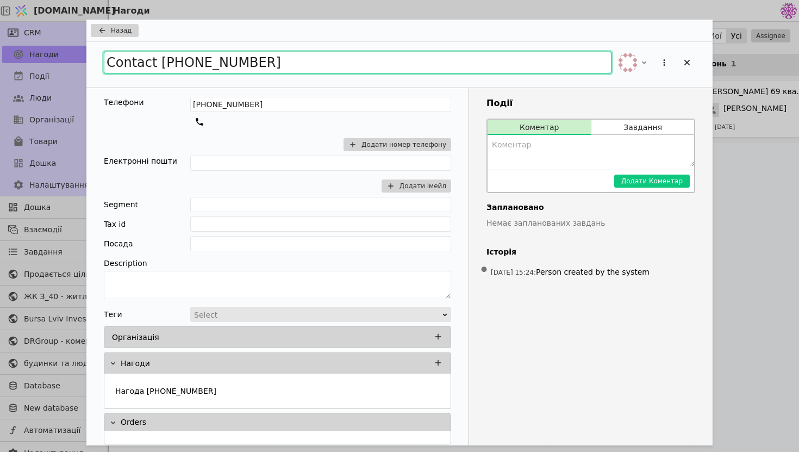
drag, startPoint x: 280, startPoint y: 57, endPoint x: 94, endPoint y: 53, distance: 186.0
click at [94, 53] on div "Contact [PHONE_NUMBER]" at bounding box center [399, 65] width 627 height 46
type input "[PERSON_NAME]"
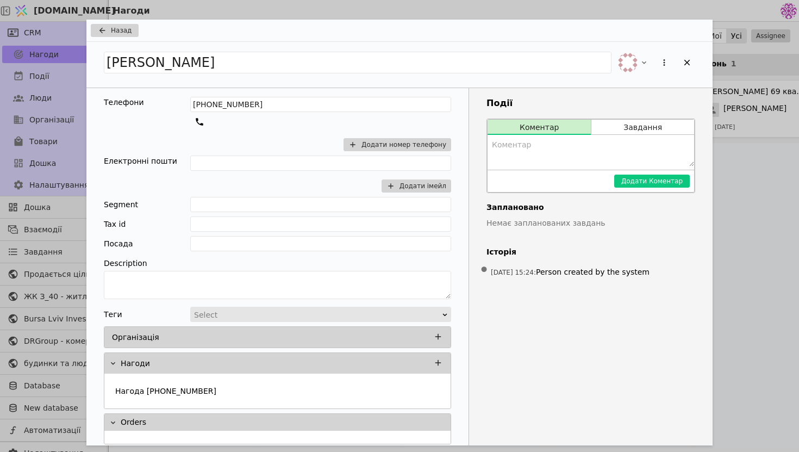
click at [126, 39] on div "Назад" at bounding box center [399, 31] width 627 height 22
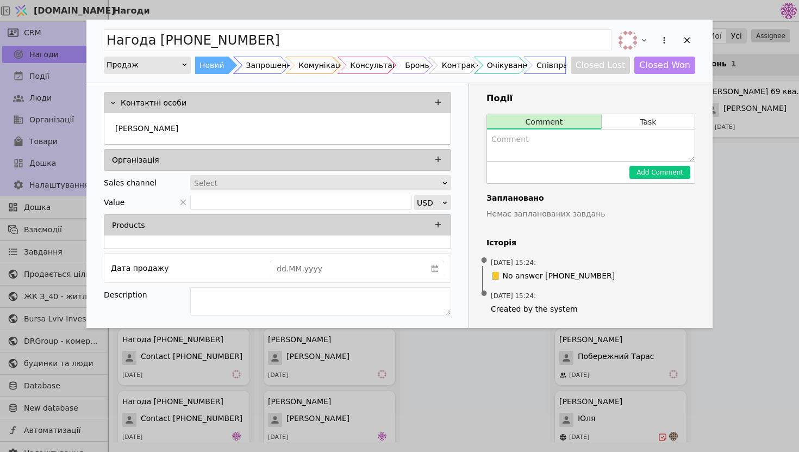
drag, startPoint x: 268, startPoint y: 39, endPoint x: 102, endPoint y: 14, distance: 167.2
click at [102, 14] on div "Нагода [PHONE_NUMBER] Продаж Новий Запрошення Комунікація Консультація Бронь Ко…" at bounding box center [399, 226] width 799 height 452
type input "[PERSON_NAME]"
click at [540, 143] on textarea "Add Opportunity" at bounding box center [591, 145] width 208 height 32
type textarea "На вайбері запрошення"
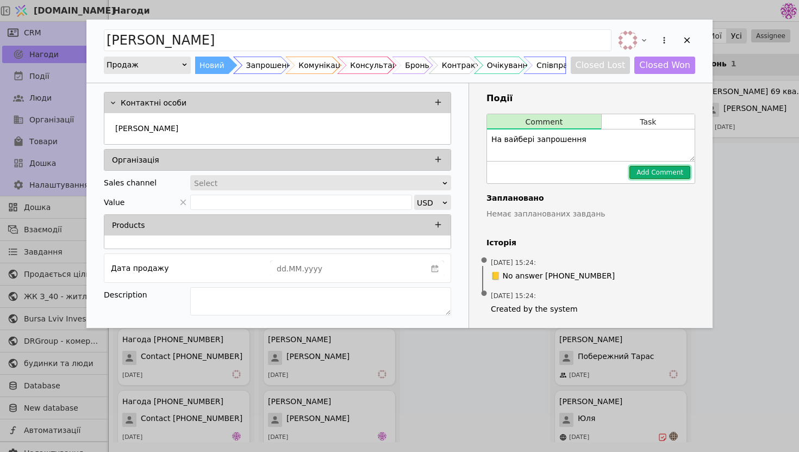
click at [675, 168] on button "Add Comment" at bounding box center [660, 172] width 61 height 13
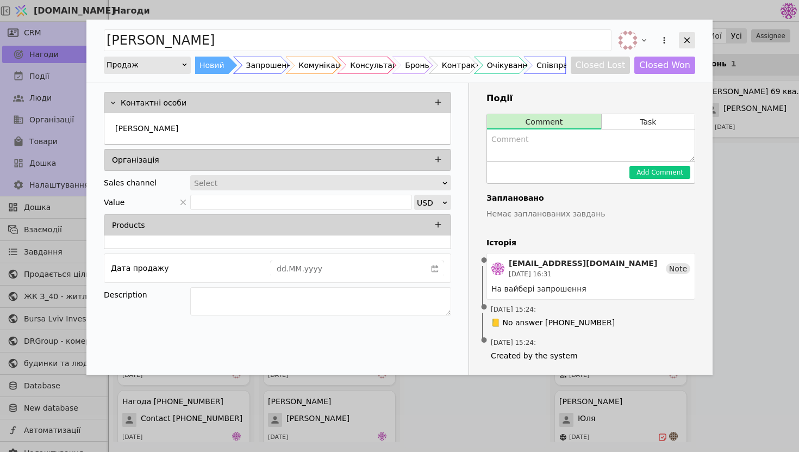
click at [686, 39] on icon "Add Opportunity" at bounding box center [688, 40] width 10 height 10
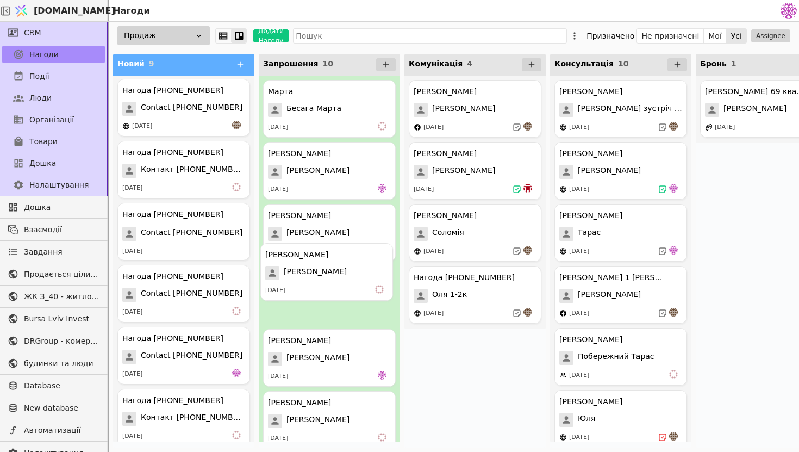
drag, startPoint x: 145, startPoint y: 124, endPoint x: 293, endPoint y: 290, distance: 222.3
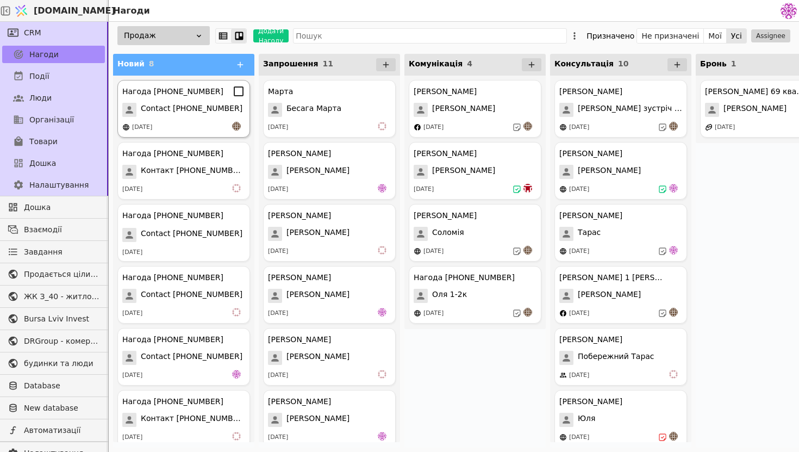
click at [180, 110] on span "Contact [PHONE_NUMBER]" at bounding box center [192, 110] width 102 height 14
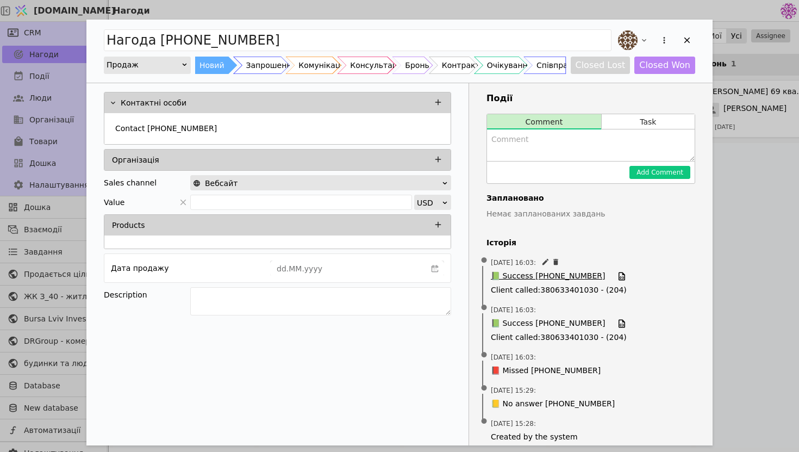
click at [547, 281] on span "📗 Success [PHONE_NUMBER]" at bounding box center [548, 276] width 114 height 12
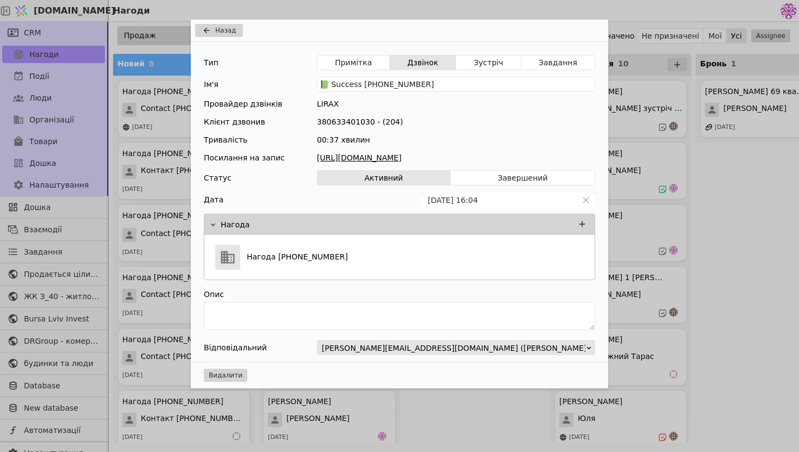
click at [410, 155] on link "[URL][DOMAIN_NAME]" at bounding box center [456, 157] width 278 height 11
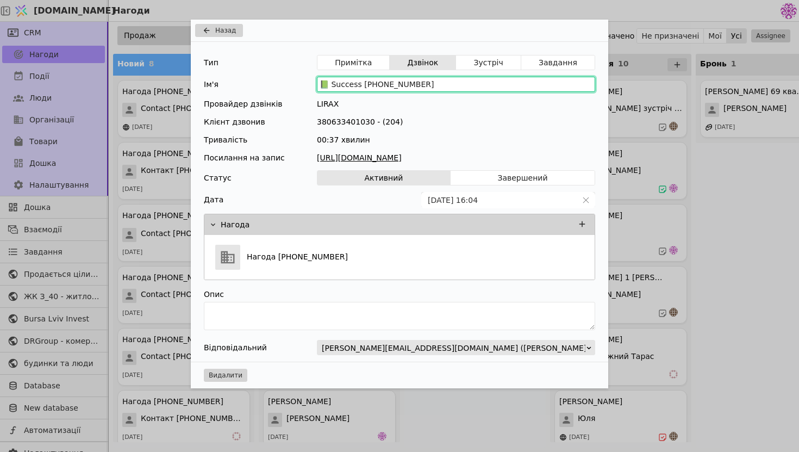
drag, startPoint x: 466, startPoint y: 79, endPoint x: 362, endPoint y: 79, distance: 104.4
click at [362, 79] on input "📗 Success [PHONE_NUMBER]" at bounding box center [456, 84] width 278 height 15
drag, startPoint x: 431, startPoint y: 86, endPoint x: 402, endPoint y: 87, distance: 28.8
click at [402, 87] on input "📗 Success [PHONE_NUMBER]" at bounding box center [456, 84] width 278 height 15
click at [439, 80] on input "📗 Success [PHONE_NUMBER]" at bounding box center [456, 84] width 278 height 15
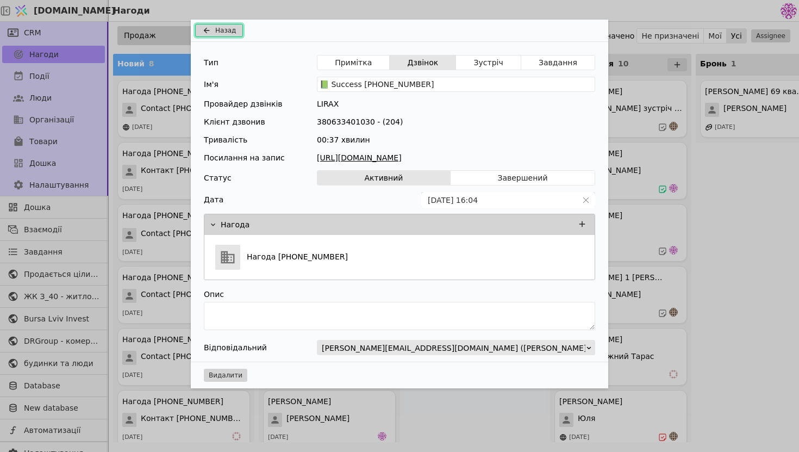
click at [225, 28] on span "Назад" at bounding box center [225, 31] width 21 height 10
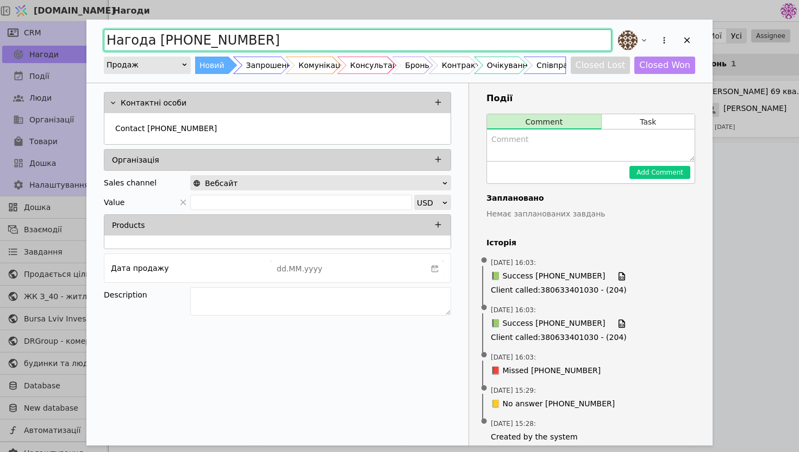
drag, startPoint x: 268, startPoint y: 39, endPoint x: 9, endPoint y: 30, distance: 259.0
click at [9, 30] on div "Нагода [PHONE_NUMBER] Продаж Новий Запрошення Комунікація Консультація Бронь Ко…" at bounding box center [399, 226] width 799 height 452
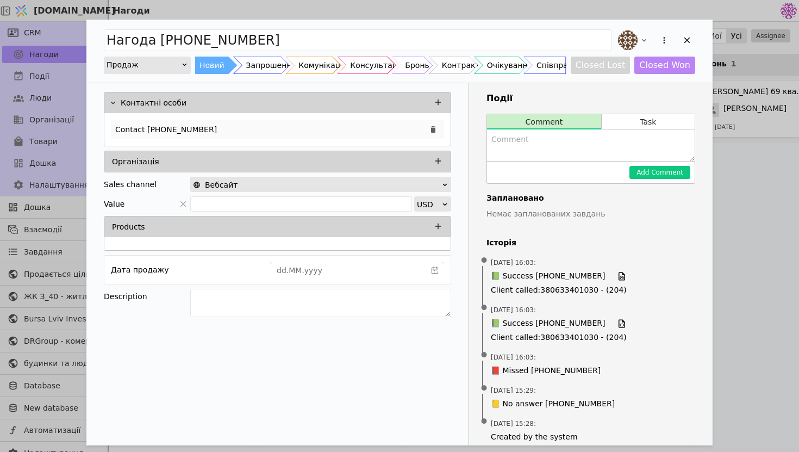
click at [156, 131] on p "Contact [PHONE_NUMBER]" at bounding box center [166, 129] width 102 height 11
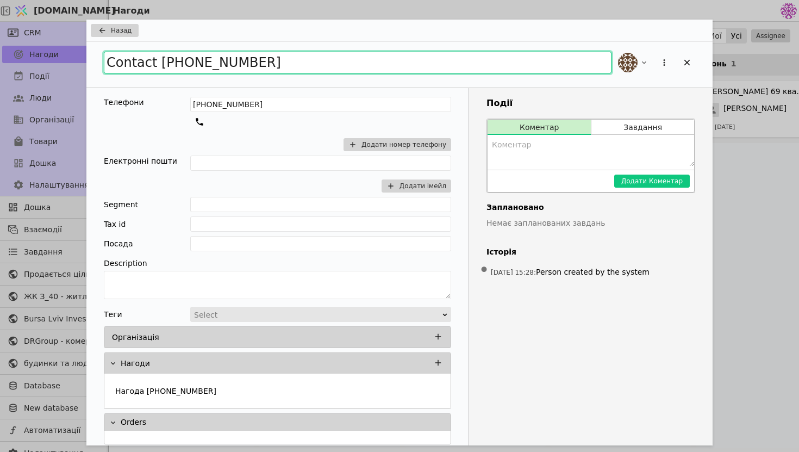
drag, startPoint x: 265, startPoint y: 66, endPoint x: 0, endPoint y: 9, distance: 271.5
click at [0, 9] on div "Назад Contact [PHONE_NUMBER] Телефони [PHONE_NUMBER] Додати номер телефону Елек…" at bounding box center [399, 226] width 799 height 452
type input "[PERSON_NAME]"
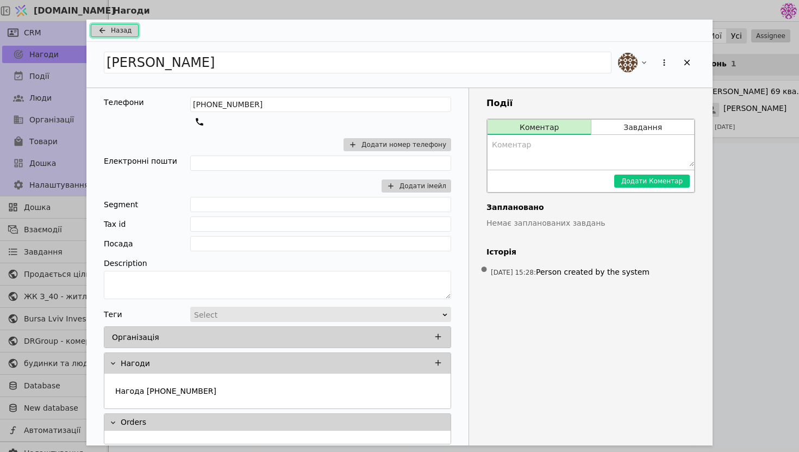
click at [116, 26] on span "Назад" at bounding box center [121, 31] width 21 height 10
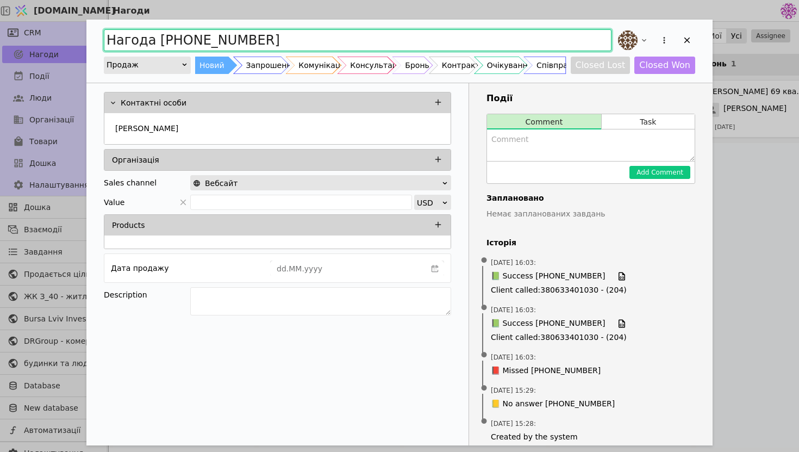
drag, startPoint x: 277, startPoint y: 37, endPoint x: 81, endPoint y: 24, distance: 196.2
click at [80, 24] on div "Нагода [PHONE_NUMBER] Продаж Новий Запрошення Комунікація Консультація Бронь Ко…" at bounding box center [399, 226] width 799 height 452
type input "[PERSON_NAME]"
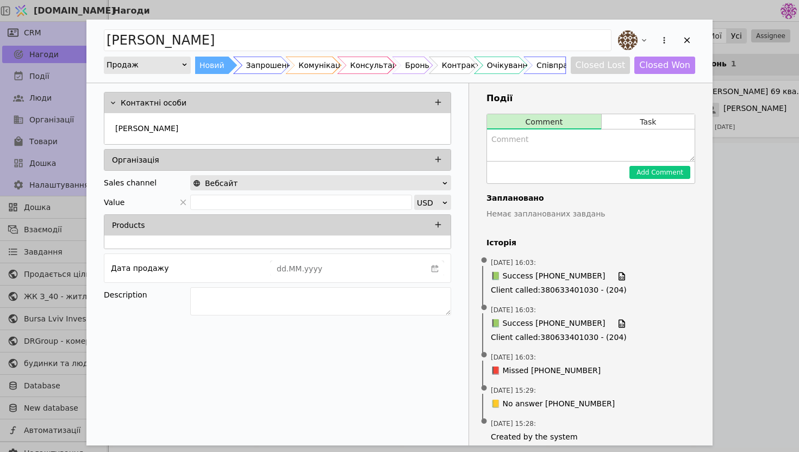
click at [581, 152] on textarea "Add Opportunity" at bounding box center [591, 145] width 208 height 32
type textarea "не дуже зацікавлений"
click at [315, 117] on div "[PERSON_NAME]" at bounding box center [277, 128] width 346 height 31
click at [314, 126] on div "[PERSON_NAME]" at bounding box center [277, 130] width 333 height 20
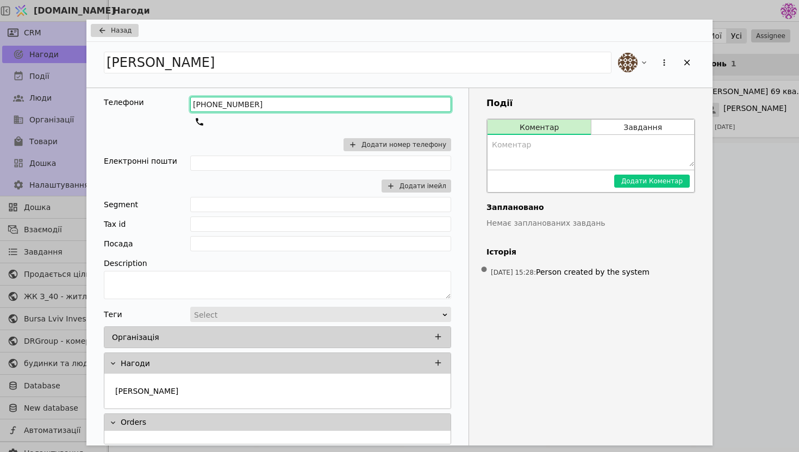
click at [275, 111] on input "[PHONE_NUMBER]" at bounding box center [320, 104] width 261 height 15
click at [697, 65] on div "[PERSON_NAME]" at bounding box center [399, 65] width 627 height 46
click at [691, 62] on icon "Add Opportunity" at bounding box center [688, 63] width 10 height 10
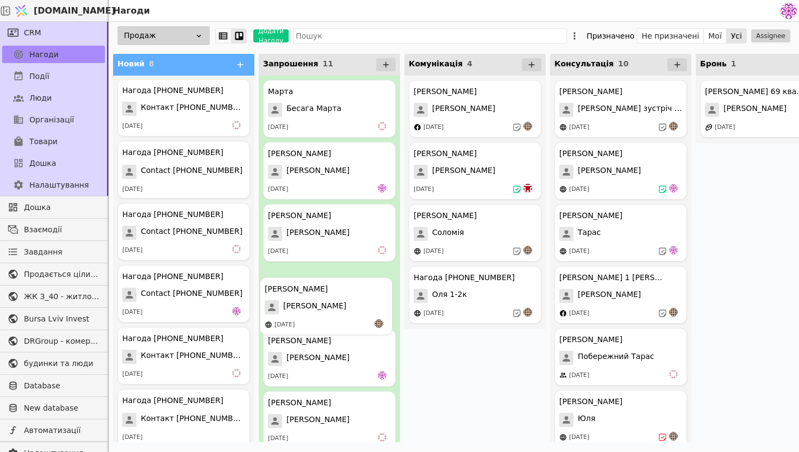
drag, startPoint x: 169, startPoint y: 117, endPoint x: 317, endPoint y: 322, distance: 252.5
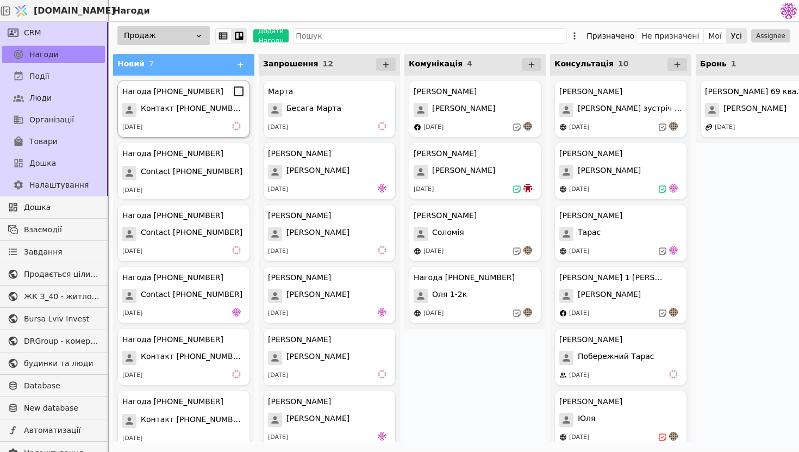
click at [181, 116] on span "Контакт [PHONE_NUMBER]" at bounding box center [193, 110] width 104 height 14
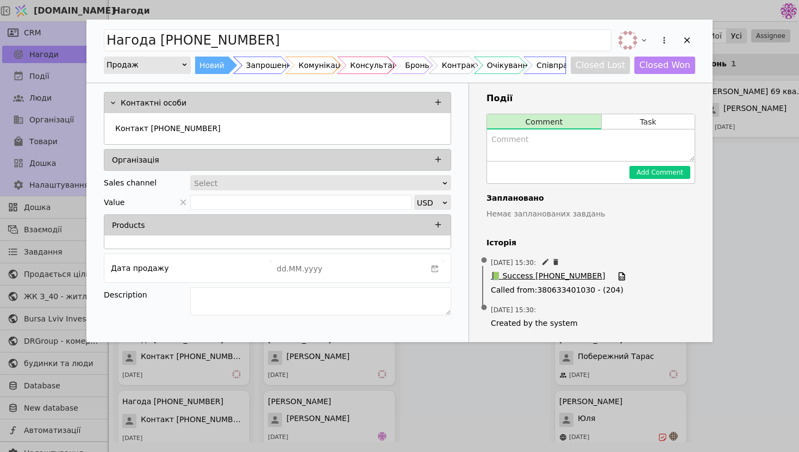
click at [573, 275] on span "📗 Success [PHONE_NUMBER]" at bounding box center [548, 276] width 114 height 12
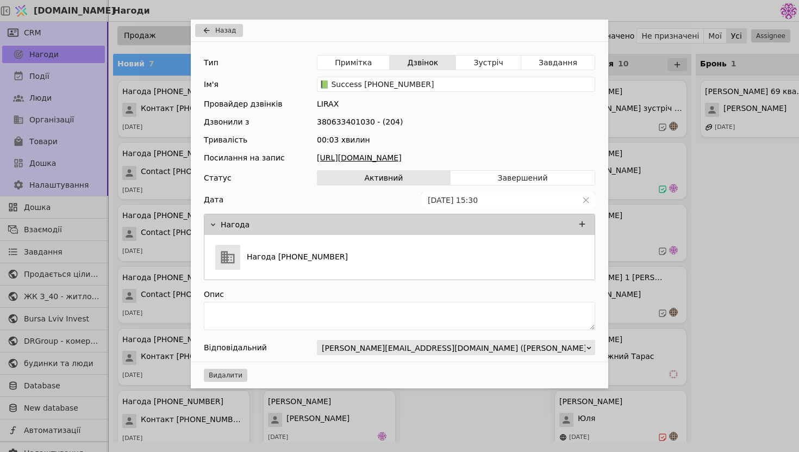
click at [456, 160] on link "[URL][DOMAIN_NAME]" at bounding box center [456, 157] width 278 height 11
click at [224, 23] on div "Назад" at bounding box center [400, 31] width 418 height 22
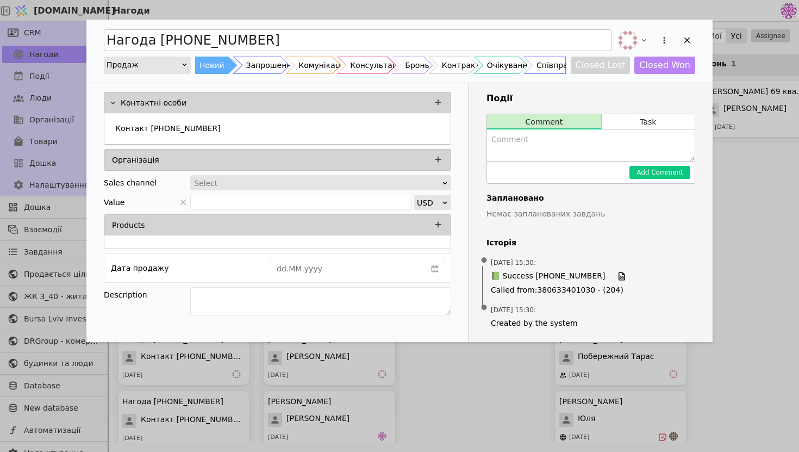
drag, startPoint x: 263, startPoint y: 42, endPoint x: 225, endPoint y: 42, distance: 37.5
click at [225, 42] on input "Нагода [PHONE_NUMBER]" at bounding box center [358, 40] width 508 height 22
click at [311, 131] on div "Контакт [PHONE_NUMBER]" at bounding box center [277, 130] width 333 height 20
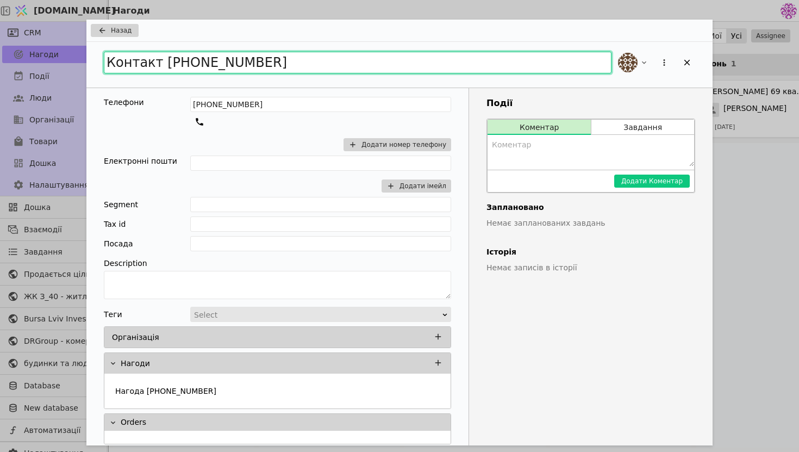
drag, startPoint x: 258, startPoint y: 58, endPoint x: 76, endPoint y: 64, distance: 182.3
click at [76, 64] on div "Назад Контакт [PHONE_NUMBER] Телефони [PHONE_NUMBER] Додати номер телефону Елек…" at bounding box center [399, 226] width 799 height 452
type input "[PERSON_NAME]"
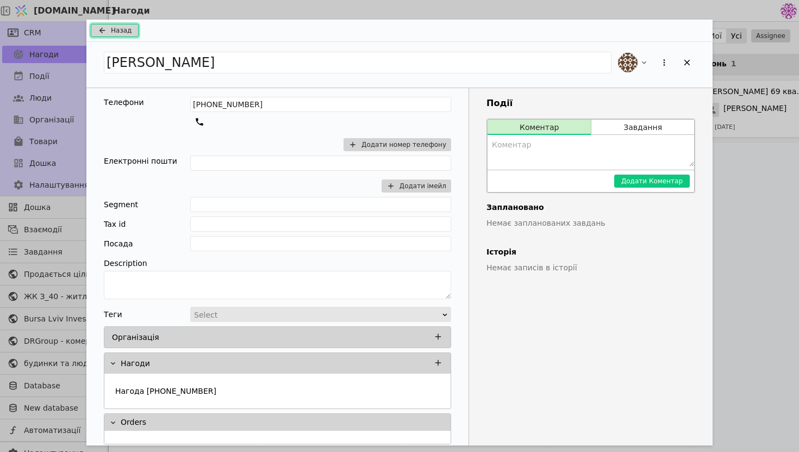
click at [128, 31] on span "Назад" at bounding box center [121, 31] width 21 height 10
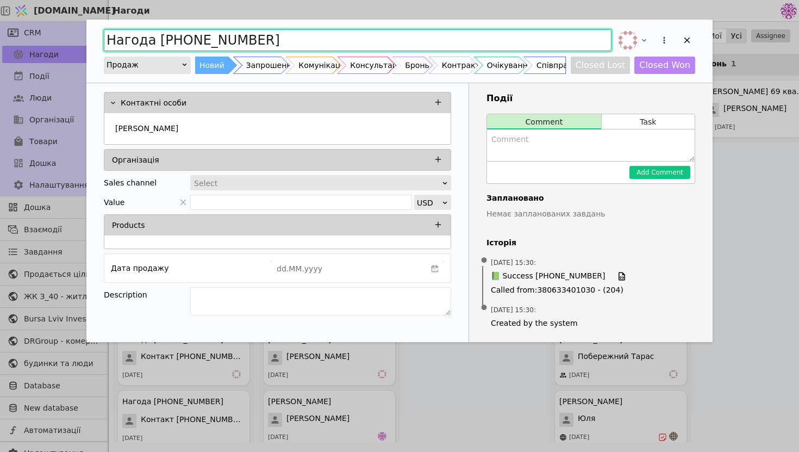
drag, startPoint x: 263, startPoint y: 46, endPoint x: 15, endPoint y: 18, distance: 249.5
click at [15, 18] on div "Нагода [PHONE_NUMBER] Продаж Новий Запрошення Комунікація Консультація Бронь Ко…" at bounding box center [399, 226] width 799 height 452
type input "[PERSON_NAME]"
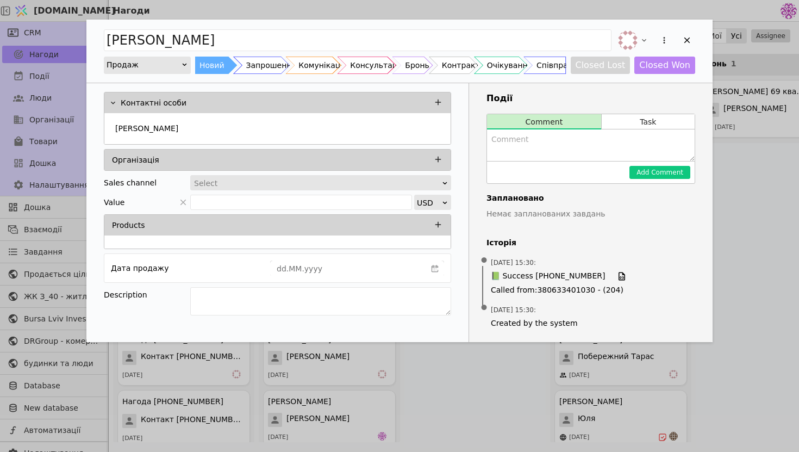
click at [530, 157] on textarea "Add Opportunity" at bounding box center [591, 145] width 208 height 32
type textarea "Запрошення на вайбері"
click at [676, 178] on button "Add Comment" at bounding box center [660, 172] width 61 height 13
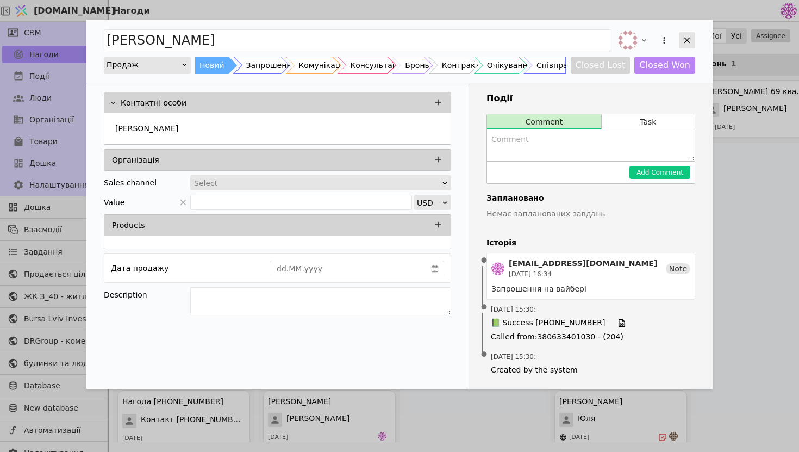
click at [687, 39] on icon "Add Opportunity" at bounding box center [688, 40] width 10 height 10
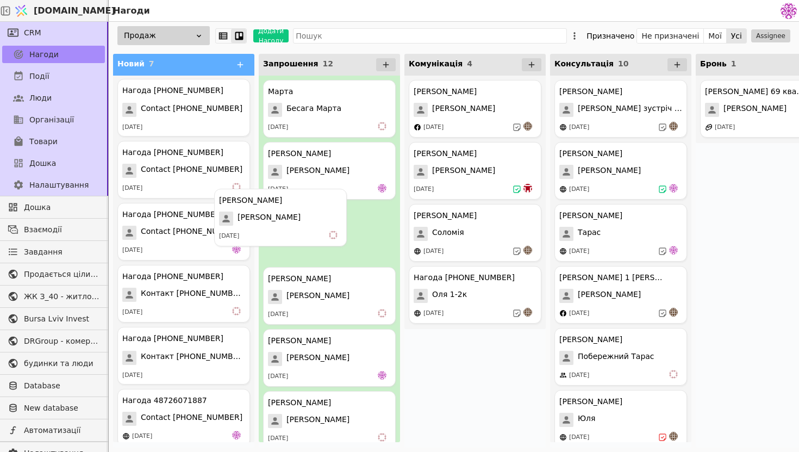
drag, startPoint x: 179, startPoint y: 125, endPoint x: 279, endPoint y: 234, distance: 147.4
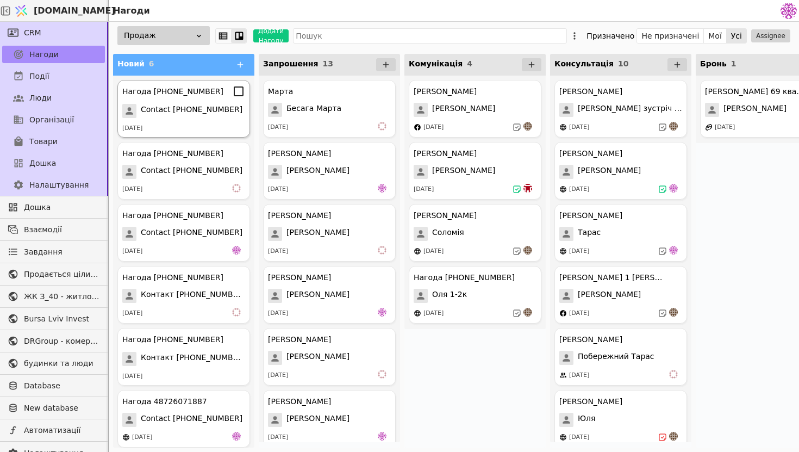
click at [183, 122] on div "Нагода [PHONE_NUMBER] Contact [PHONE_NUMBER] [DATE]" at bounding box center [183, 109] width 133 height 58
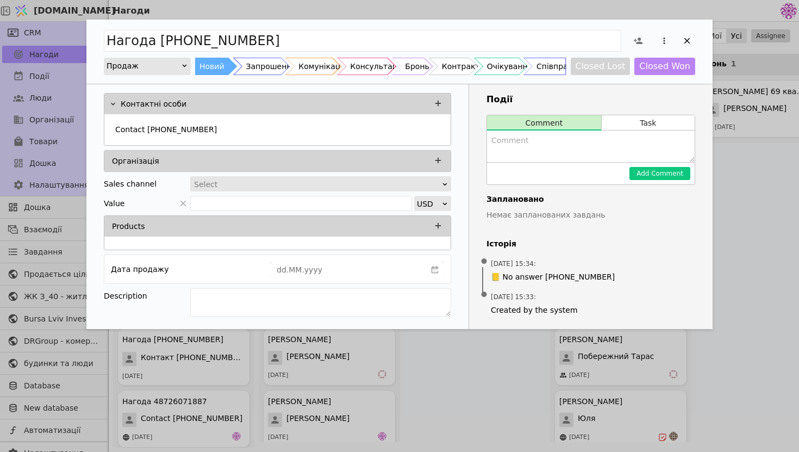
click at [271, 27] on div "Нагода [PHONE_NUMBER] Продаж Новий Запрошення Комунікація Консультація Бронь Ко…" at bounding box center [399, 52] width 627 height 64
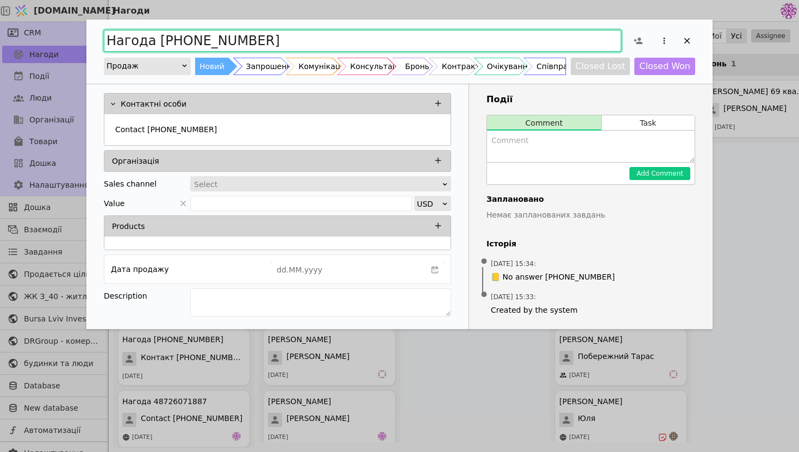
drag, startPoint x: 274, startPoint y: 39, endPoint x: 220, endPoint y: 39, distance: 54.4
click at [220, 39] on input "Нагода [PHONE_NUMBER]" at bounding box center [363, 41] width 518 height 22
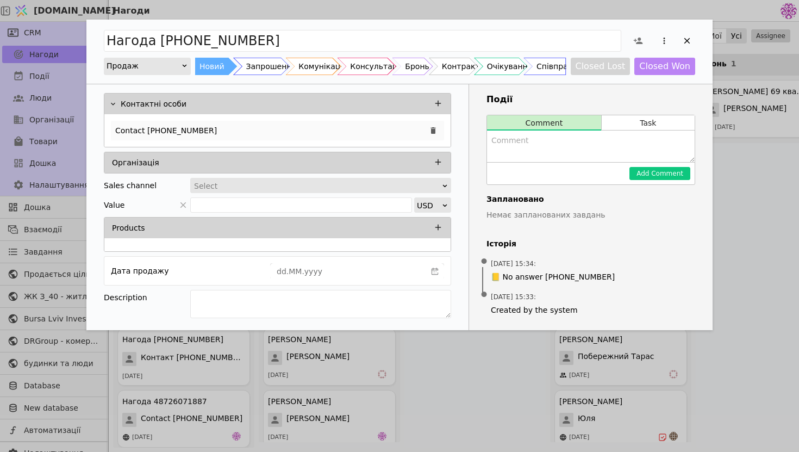
click at [241, 128] on div "Contact [PHONE_NUMBER]" at bounding box center [277, 131] width 333 height 20
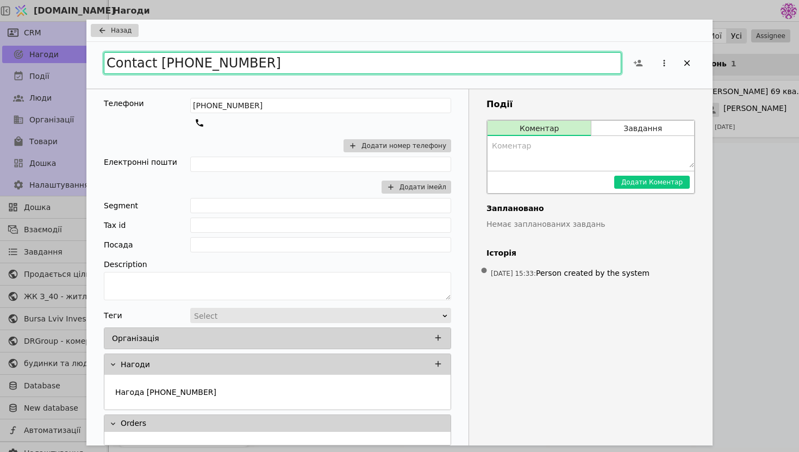
drag, startPoint x: 296, startPoint y: 69, endPoint x: 91, endPoint y: 51, distance: 206.3
click at [91, 51] on div "Contact [PHONE_NUMBER]" at bounding box center [399, 65] width 627 height 47
type input "[PERSON_NAME]"
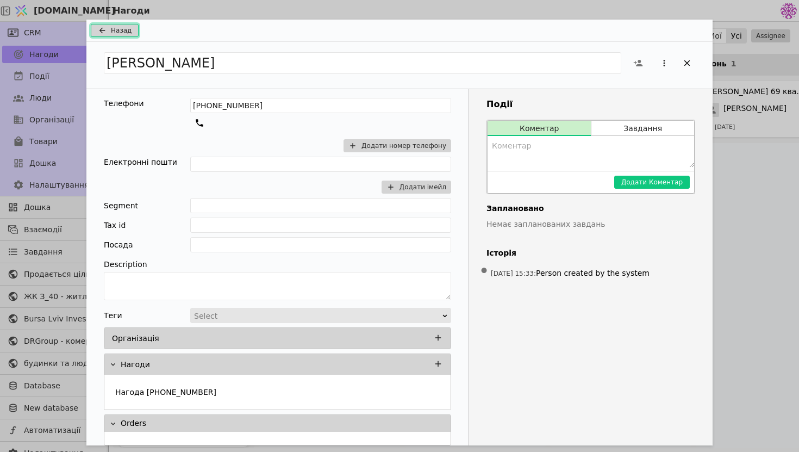
click at [129, 32] on span "Назад" at bounding box center [121, 31] width 21 height 10
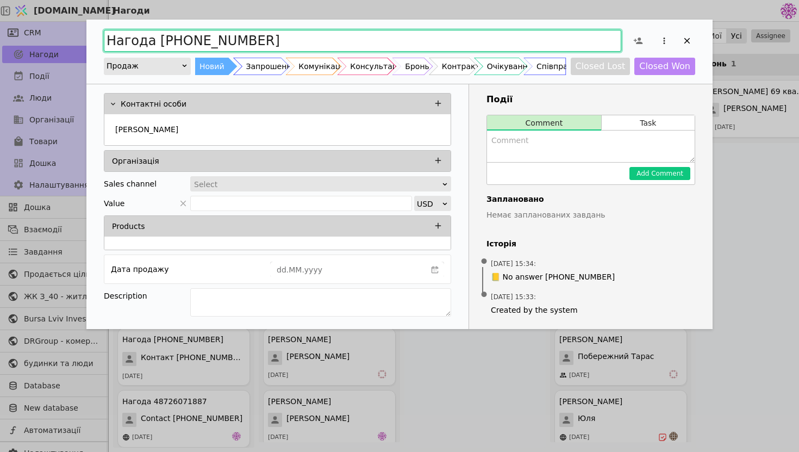
drag, startPoint x: 268, startPoint y: 40, endPoint x: 55, endPoint y: 24, distance: 213.2
click at [55, 24] on div "Нагода [PHONE_NUMBER] Продаж Новий Запрошення Комунікація Консультація Бронь Ко…" at bounding box center [399, 226] width 799 height 452
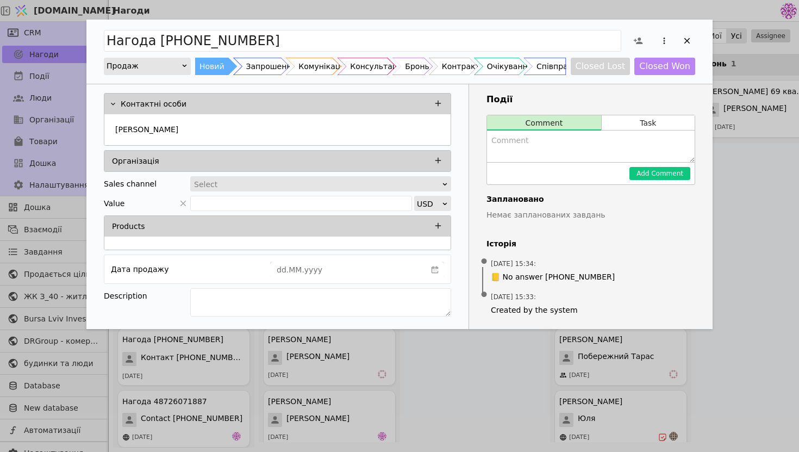
click at [544, 141] on textarea "Add Opportunity" at bounding box center [591, 147] width 208 height 32
type textarea "запрошення на вайберу"
click at [691, 176] on div "Add Comment" at bounding box center [591, 173] width 208 height 22
click at [680, 170] on button "Add Comment" at bounding box center [660, 173] width 61 height 13
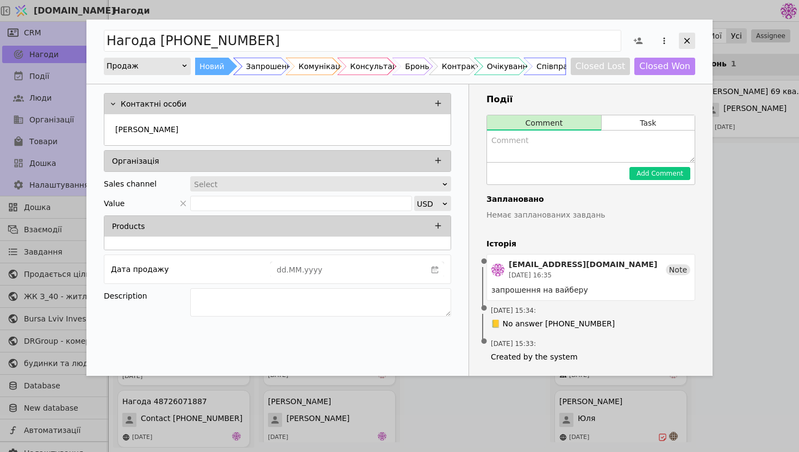
click at [687, 37] on icon "Add Opportunity" at bounding box center [688, 41] width 10 height 10
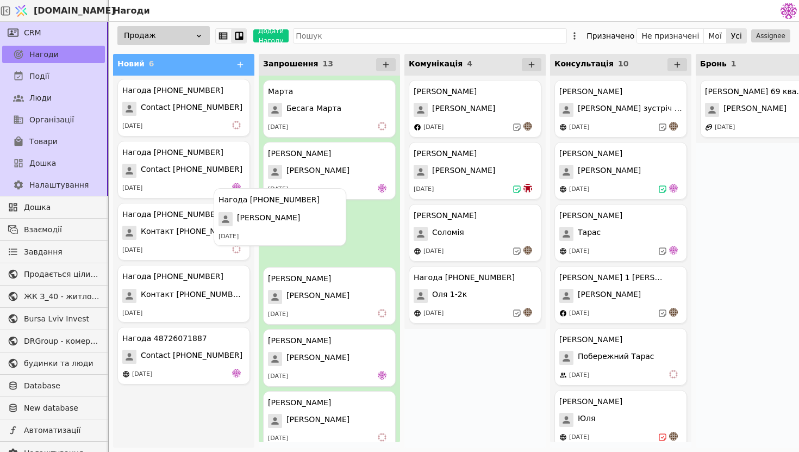
drag, startPoint x: 200, startPoint y: 88, endPoint x: 300, endPoint y: 197, distance: 148.6
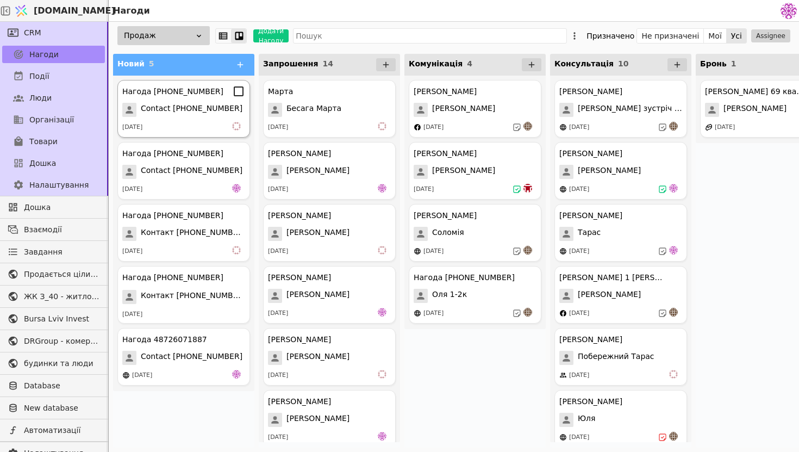
click at [198, 117] on div "Нагода [PHONE_NUMBER] Contact [PHONE_NUMBER] [DATE]" at bounding box center [183, 109] width 133 height 58
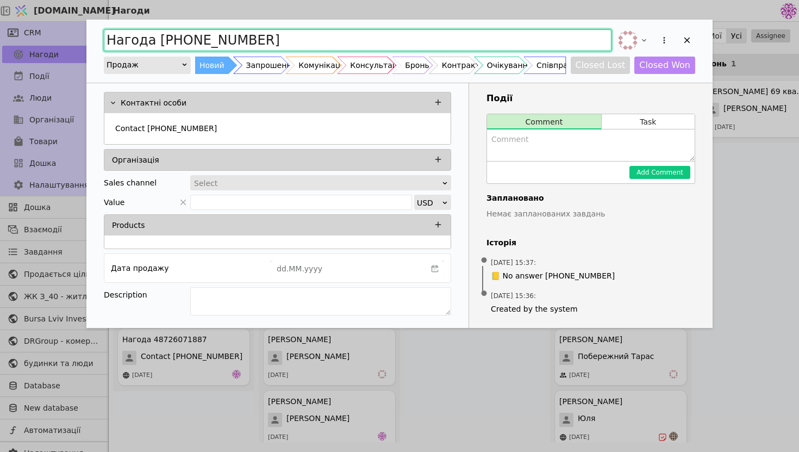
drag, startPoint x: 262, startPoint y: 39, endPoint x: 222, endPoint y: 38, distance: 39.2
click at [222, 38] on input "Нагода [PHONE_NUMBER]" at bounding box center [358, 40] width 508 height 22
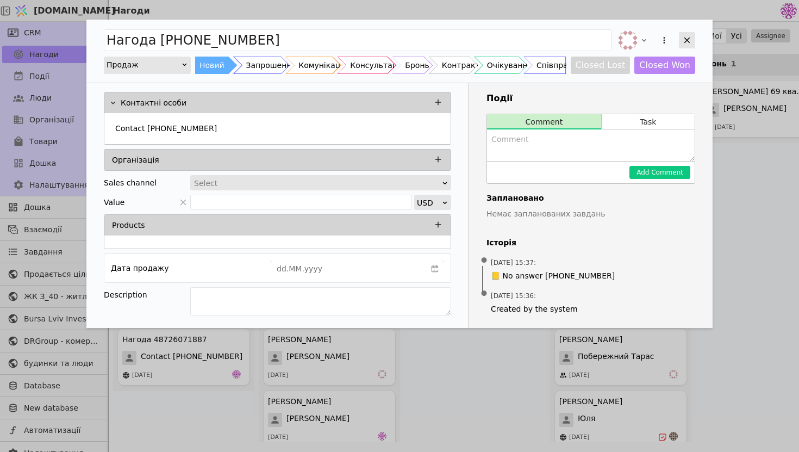
click at [690, 43] on icon "Add Opportunity" at bounding box center [688, 40] width 10 height 10
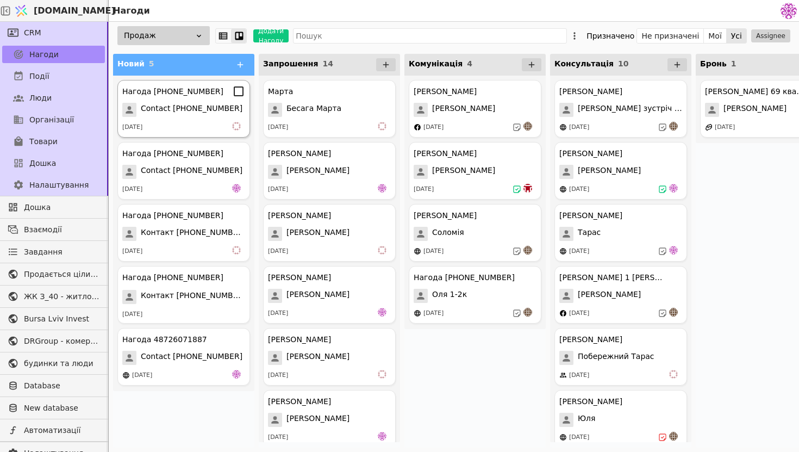
click at [197, 119] on div "Нагода [PHONE_NUMBER] Contact [PHONE_NUMBER] [DATE]" at bounding box center [183, 109] width 133 height 58
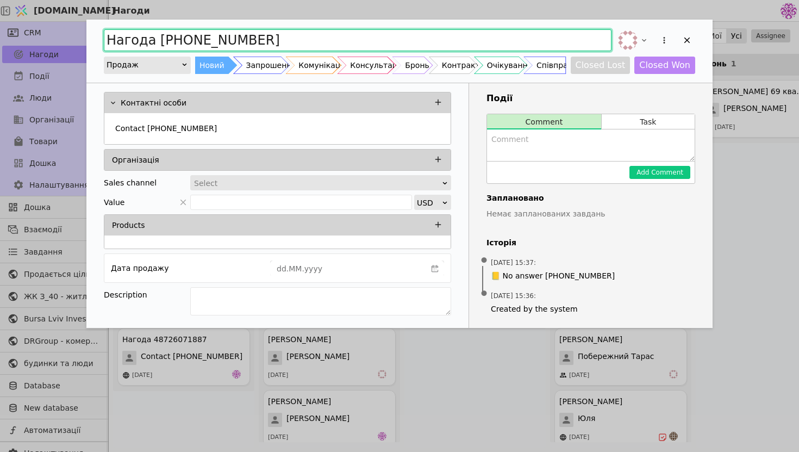
drag, startPoint x: 295, startPoint y: 39, endPoint x: 67, endPoint y: 21, distance: 229.2
click at [67, 21] on div "Нагода [PHONE_NUMBER] Продаж Новий Запрошення Комунікація Консультація Бронь Ко…" at bounding box center [399, 226] width 799 height 452
type input "[PERSON_NAME]"
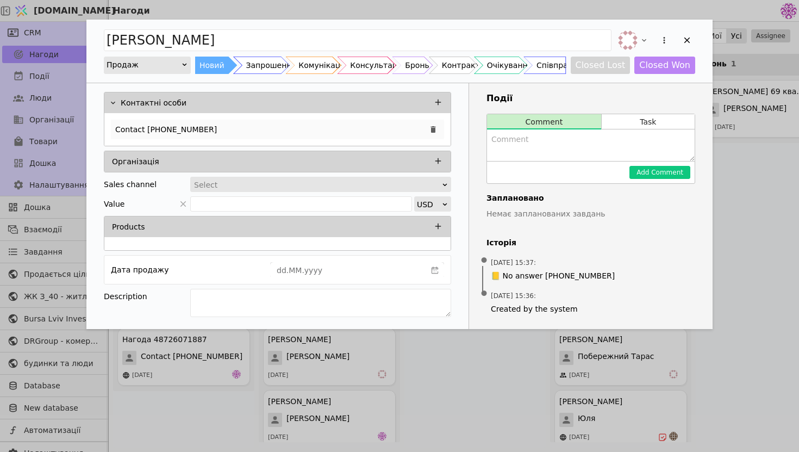
click at [252, 133] on div "Contact [PHONE_NUMBER]" at bounding box center [277, 130] width 333 height 20
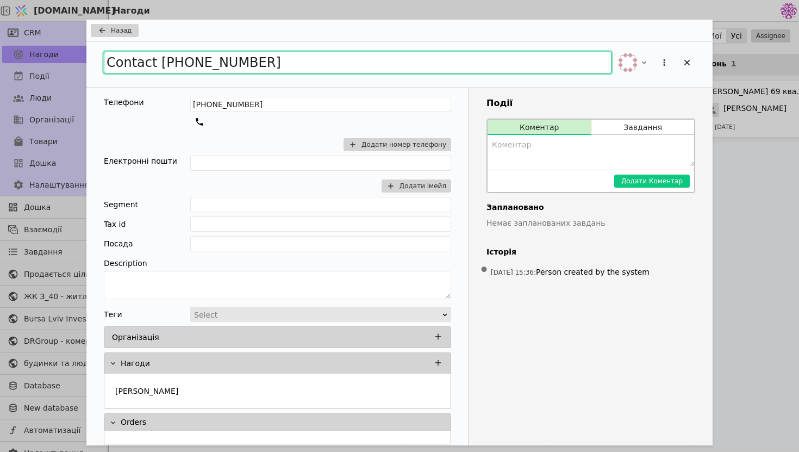
drag, startPoint x: 299, startPoint y: 61, endPoint x: 34, endPoint y: 54, distance: 265.0
click at [34, 54] on div "Назад Contact [PHONE_NUMBER] Телефони [PHONE_NUMBER] Додати номер телефону Елек…" at bounding box center [399, 226] width 799 height 452
type input "[PERSON_NAME]"
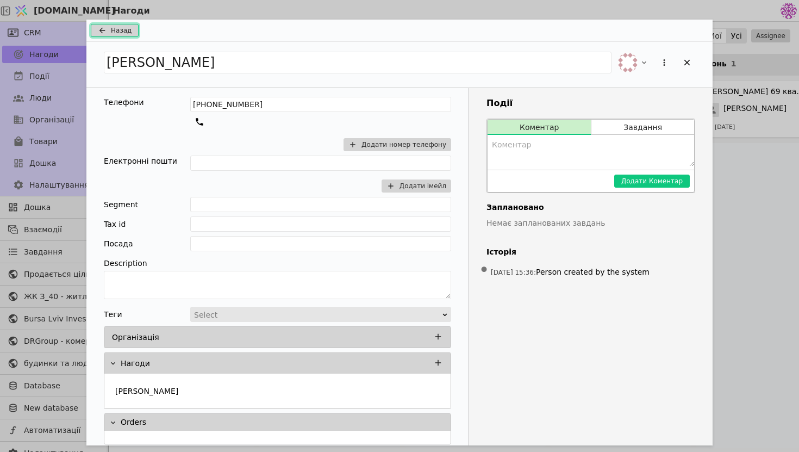
click at [123, 30] on span "Назад" at bounding box center [121, 31] width 21 height 10
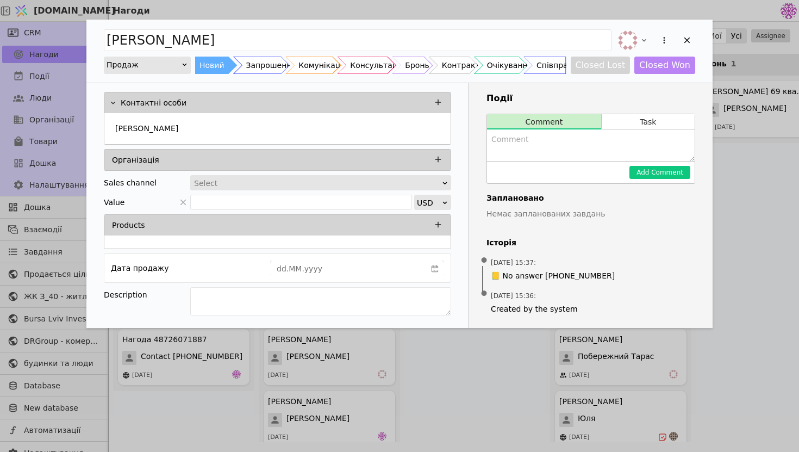
click at [534, 133] on textarea "Add Opportunity" at bounding box center [591, 145] width 208 height 32
type textarea "запрошення в месенджерах"
click at [680, 172] on button "Add Comment" at bounding box center [660, 172] width 61 height 13
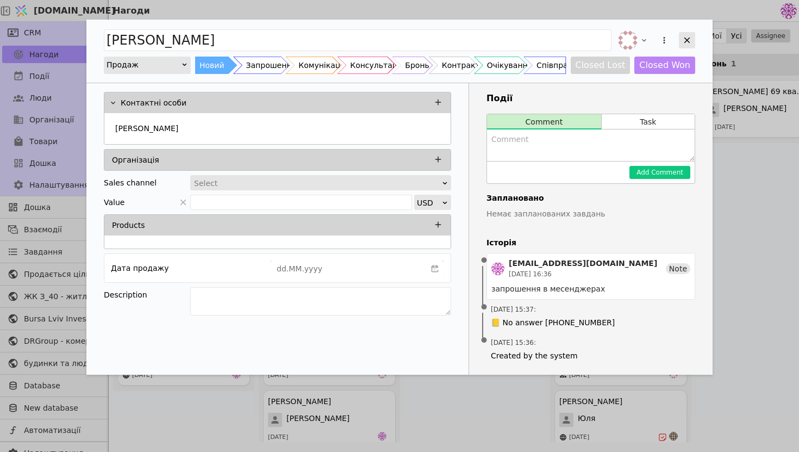
click at [680, 41] on div "Add Opportunity" at bounding box center [687, 40] width 16 height 16
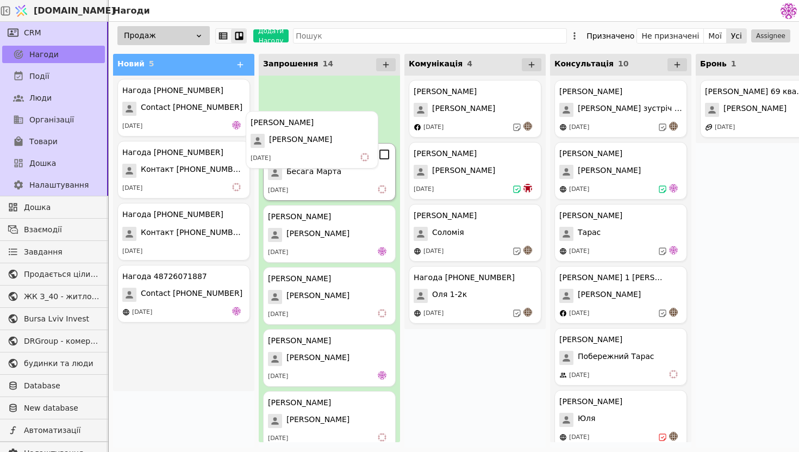
drag, startPoint x: 193, startPoint y: 110, endPoint x: 327, endPoint y: 142, distance: 138.1
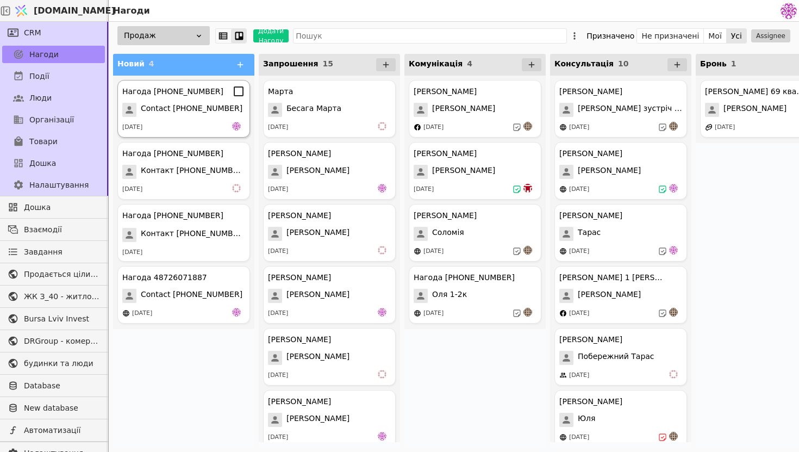
click at [204, 108] on span "Contact [PHONE_NUMBER]" at bounding box center [192, 110] width 102 height 14
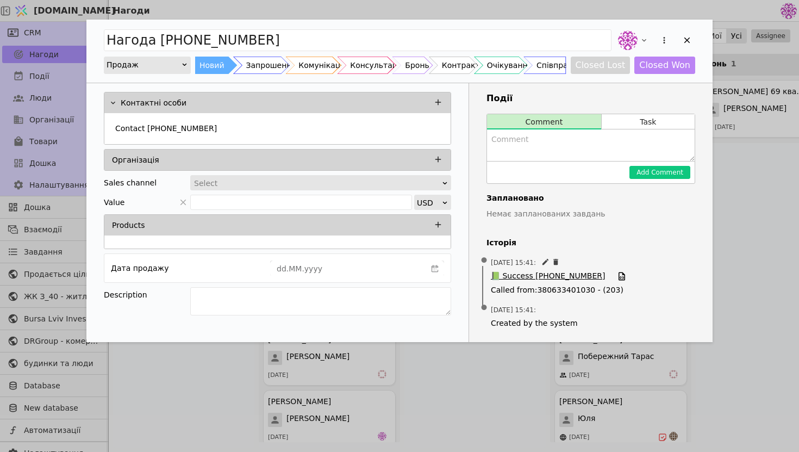
click at [545, 274] on span "📗 Success [PHONE_NUMBER]" at bounding box center [548, 276] width 114 height 12
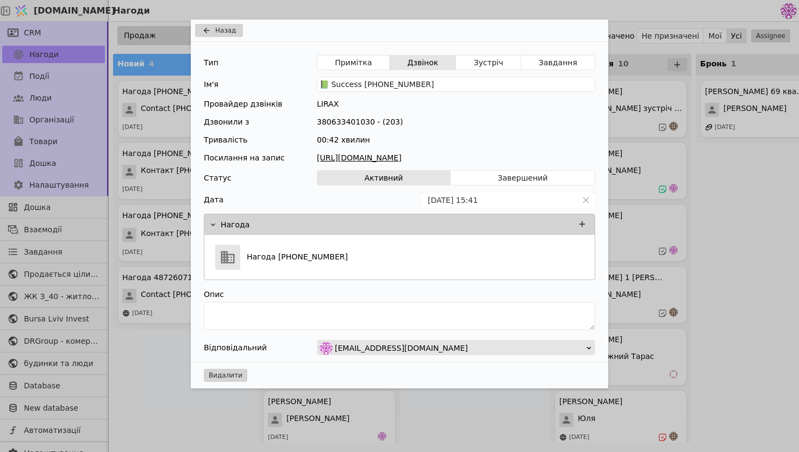
click at [469, 156] on link "[URL][DOMAIN_NAME]" at bounding box center [456, 157] width 278 height 11
drag, startPoint x: 357, startPoint y: 121, endPoint x: 371, endPoint y: 120, distance: 14.7
click at [371, 120] on div "380633401030 - (203)" at bounding box center [456, 121] width 278 height 11
copy div "030"
click at [224, 36] on button "Назад" at bounding box center [219, 30] width 48 height 13
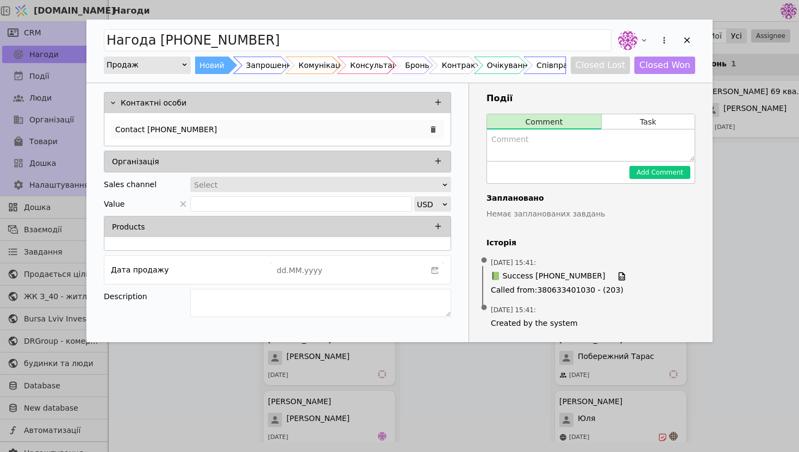
click at [234, 127] on div "Contact [PHONE_NUMBER]" at bounding box center [277, 130] width 333 height 20
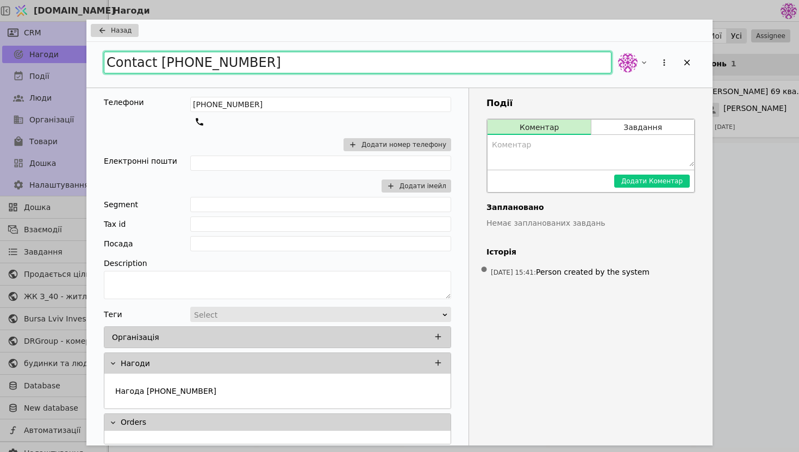
drag, startPoint x: 278, startPoint y: 72, endPoint x: 84, endPoint y: 34, distance: 197.8
click at [84, 34] on div "Назад Contact [PHONE_NUMBER] Телефони [PHONE_NUMBER] Додати номер телефону Елек…" at bounding box center [399, 226] width 799 height 452
type input "[PERSON_NAME]"
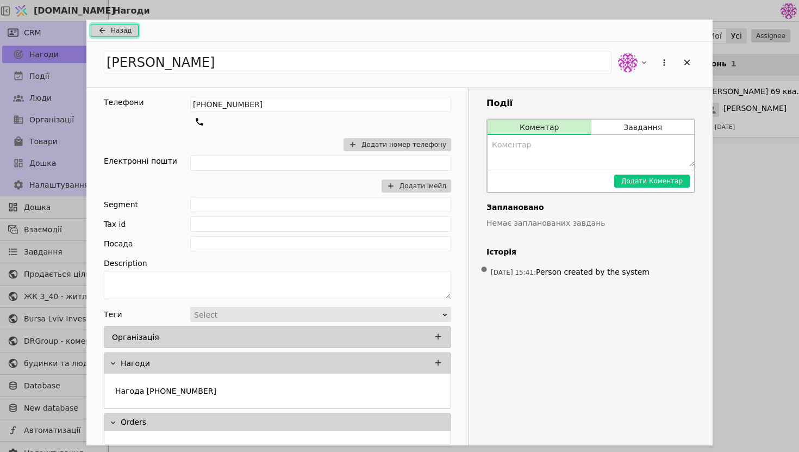
click at [129, 27] on span "Назад" at bounding box center [121, 31] width 21 height 10
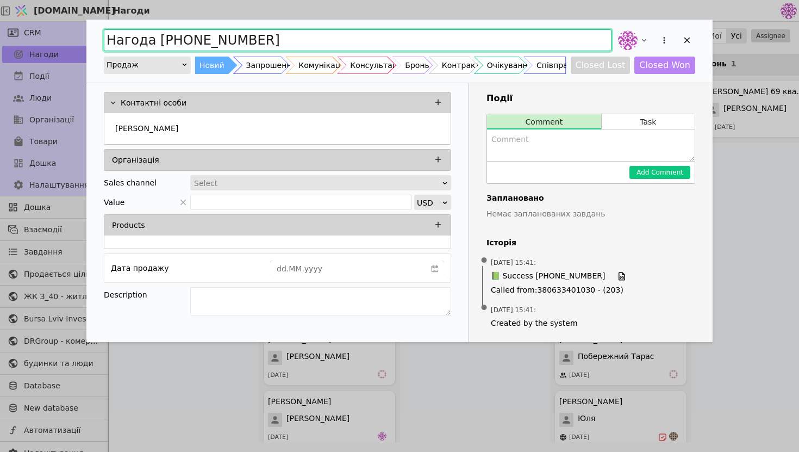
drag, startPoint x: 280, startPoint y: 36, endPoint x: 102, endPoint y: 25, distance: 178.8
click at [102, 25] on div "Нагода [PHONE_NUMBER] Продаж Новий Запрошення Комунікація Консультація Бронь Ко…" at bounding box center [399, 51] width 627 height 63
type input "[PERSON_NAME]"
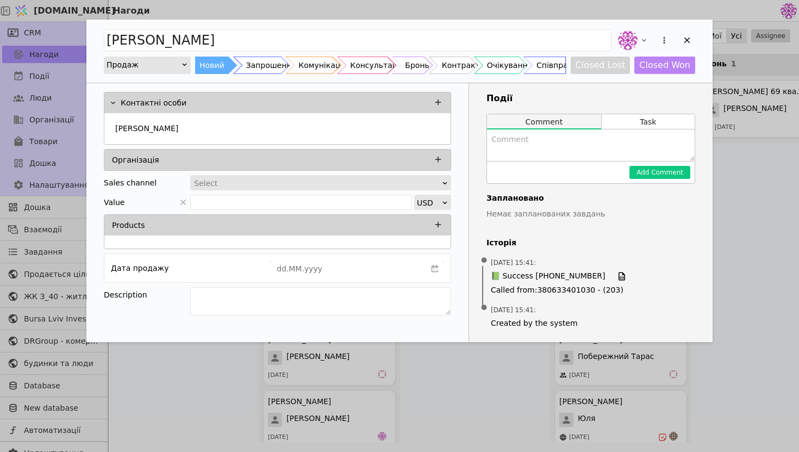
click at [530, 123] on button "Comment" at bounding box center [544, 121] width 114 height 15
click at [530, 137] on textarea "Add Opportunity" at bounding box center [591, 145] width 208 height 32
type textarea "Є інтерес має бути присутня"
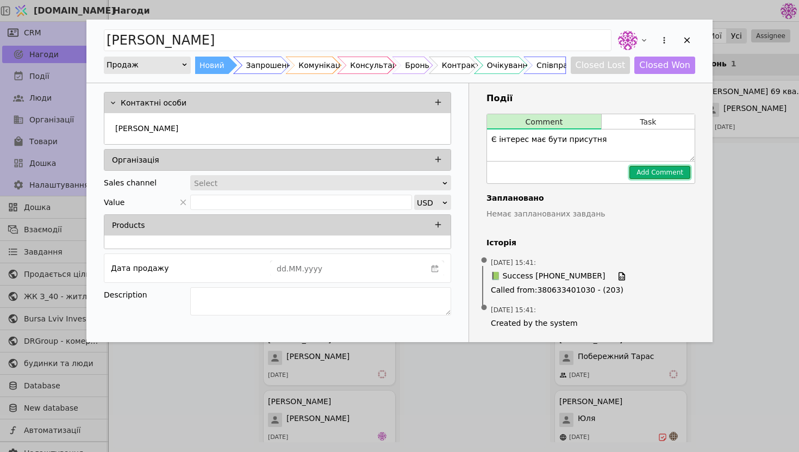
click at [664, 172] on button "Add Comment" at bounding box center [660, 172] width 61 height 13
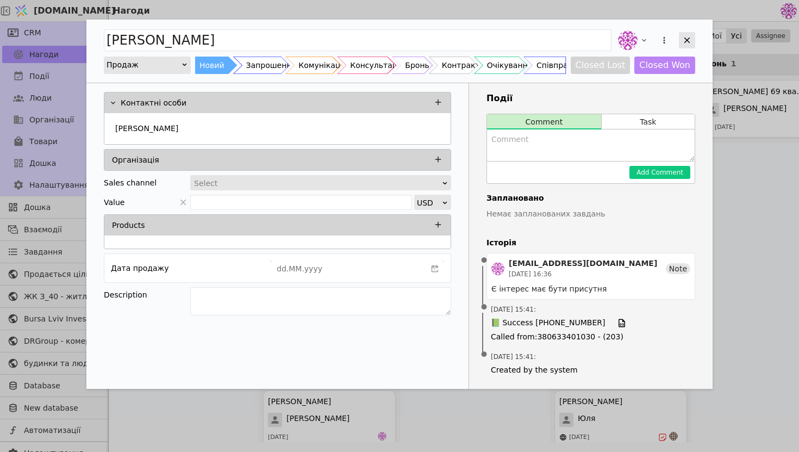
click at [683, 42] on icon "Add Opportunity" at bounding box center [688, 40] width 10 height 10
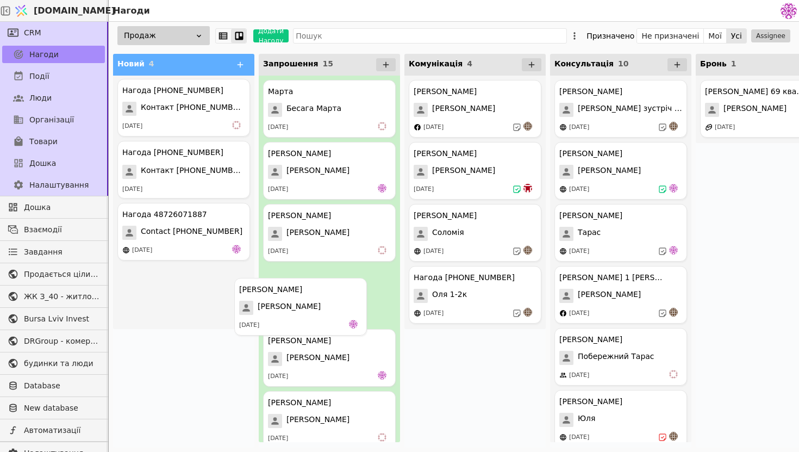
drag, startPoint x: 156, startPoint y: 130, endPoint x: 277, endPoint y: 334, distance: 237.6
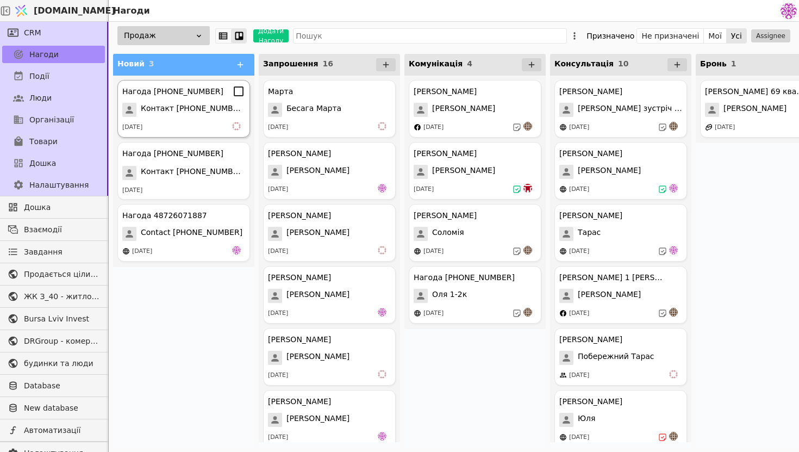
click at [210, 108] on span "Контакт [PHONE_NUMBER]" at bounding box center [193, 110] width 104 height 14
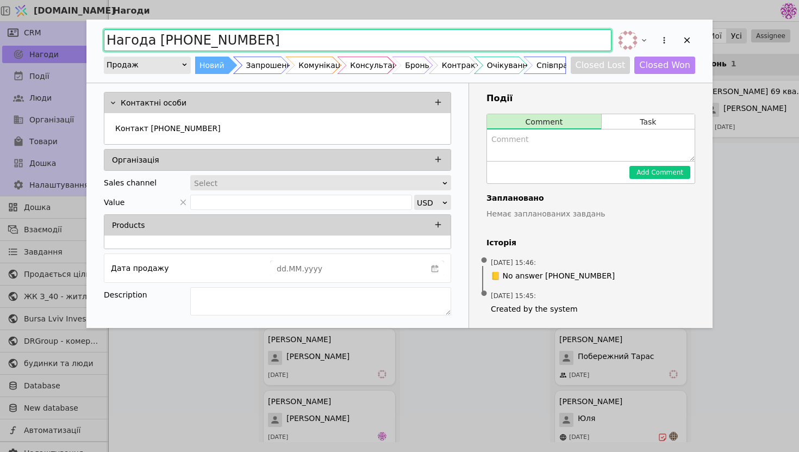
drag, startPoint x: 272, startPoint y: 37, endPoint x: 224, endPoint y: 37, distance: 48.4
click at [224, 37] on input "Нагода [PHONE_NUMBER]" at bounding box center [358, 40] width 508 height 22
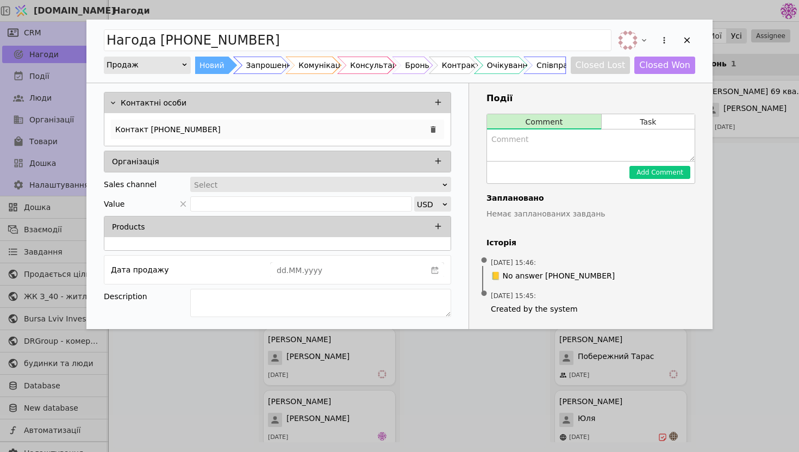
click at [309, 133] on div "Контакт [PHONE_NUMBER]" at bounding box center [277, 130] width 333 height 20
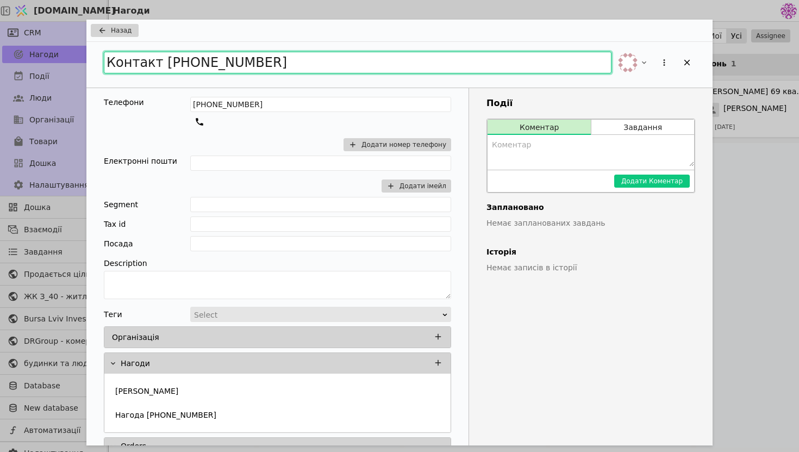
drag, startPoint x: 310, startPoint y: 60, endPoint x: 65, endPoint y: 34, distance: 246.1
click at [65, 34] on div "Назад Контакт [PHONE_NUMBER] Телефони [PHONE_NUMBER] Додати номер телефону Елек…" at bounding box center [399, 226] width 799 height 452
type input "[PERSON_NAME]"
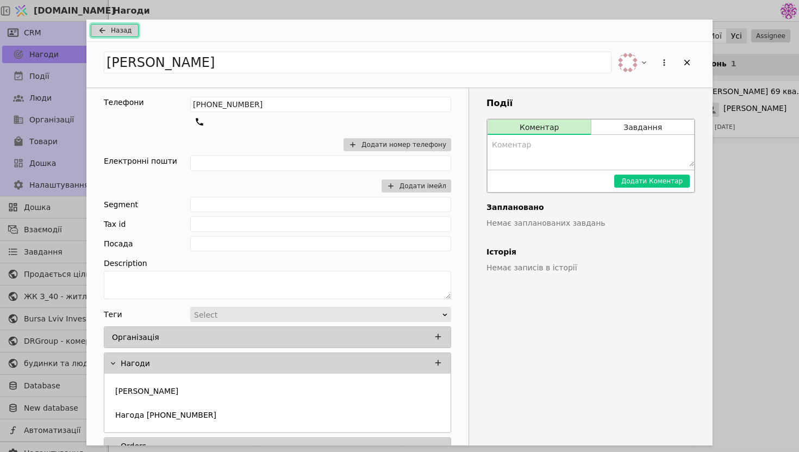
click at [97, 31] on icon "Add Opportunity" at bounding box center [102, 30] width 13 height 9
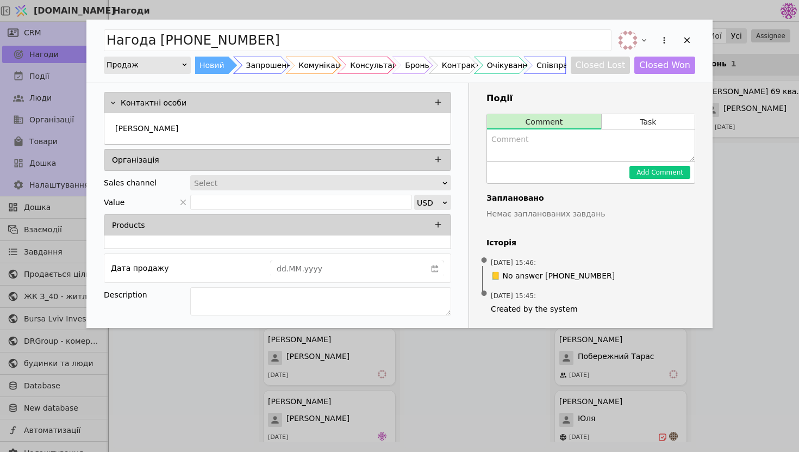
click at [524, 151] on textarea "Add Opportunity" at bounding box center [591, 145] width 208 height 32
type textarea "Запрошення на вайбері"
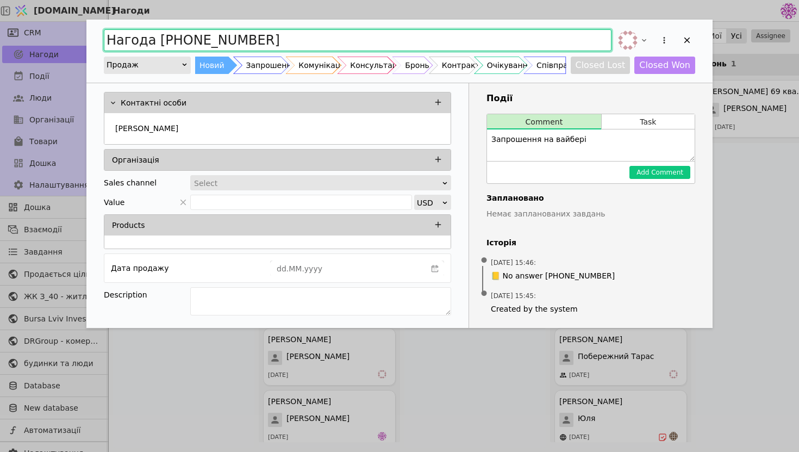
drag, startPoint x: 366, startPoint y: 47, endPoint x: 14, endPoint y: 3, distance: 355.2
click at [14, 3] on div "Нагода [PHONE_NUMBER] Продаж Новий Запрошення Комунікація Консультація Бронь Ко…" at bounding box center [399, 226] width 799 height 452
type input "Б"
type input "[PERSON_NAME]"
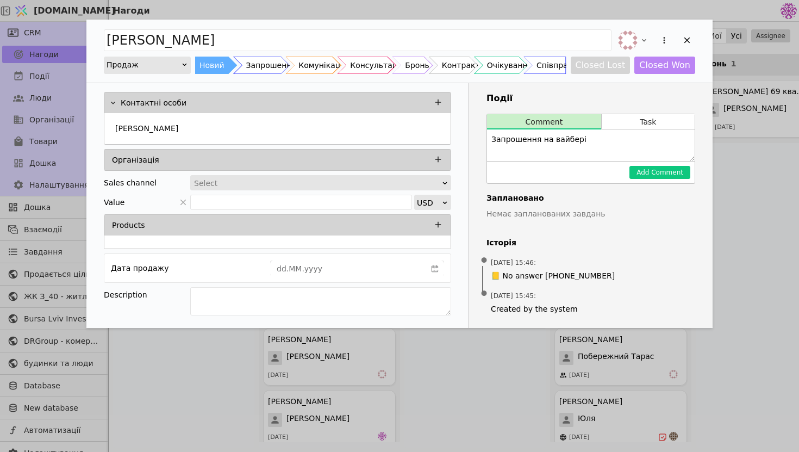
click at [674, 33] on div "Add Opportunity" at bounding box center [665, 40] width 20 height 20
click at [687, 37] on icon "Add Opportunity" at bounding box center [688, 40] width 10 height 10
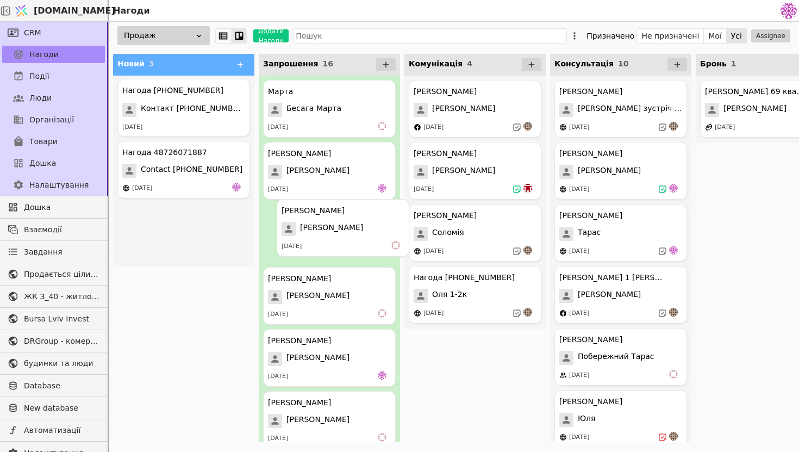
drag, startPoint x: 177, startPoint y: 96, endPoint x: 346, endPoint y: 221, distance: 210.5
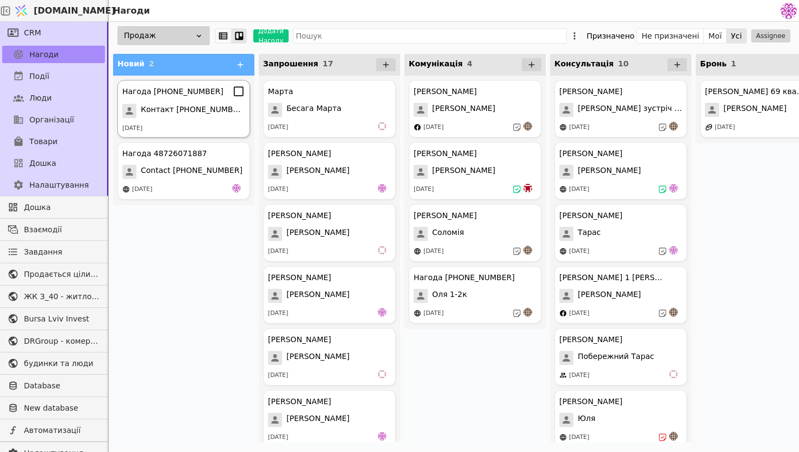
click at [210, 122] on div "Нагода [PHONE_NUMBER] Контакт [PHONE_NUMBER] [DATE]" at bounding box center [183, 109] width 133 height 58
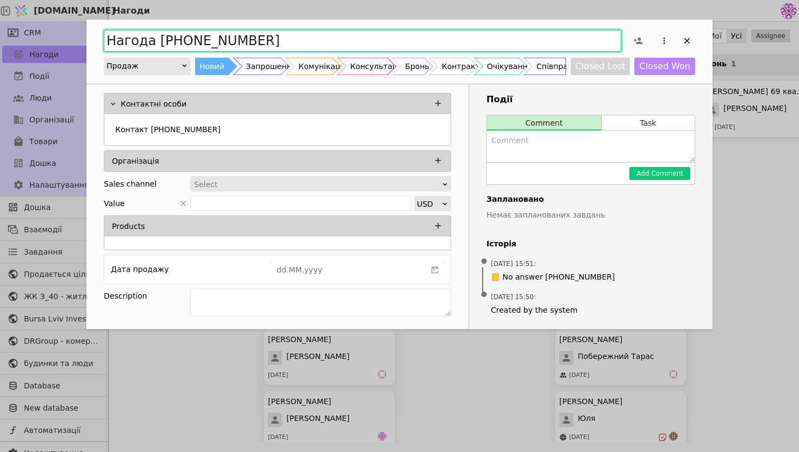
drag, startPoint x: 301, startPoint y: 40, endPoint x: 227, endPoint y: 39, distance: 74.5
click at [226, 39] on input "Нагода [PHONE_NUMBER]" at bounding box center [363, 41] width 518 height 22
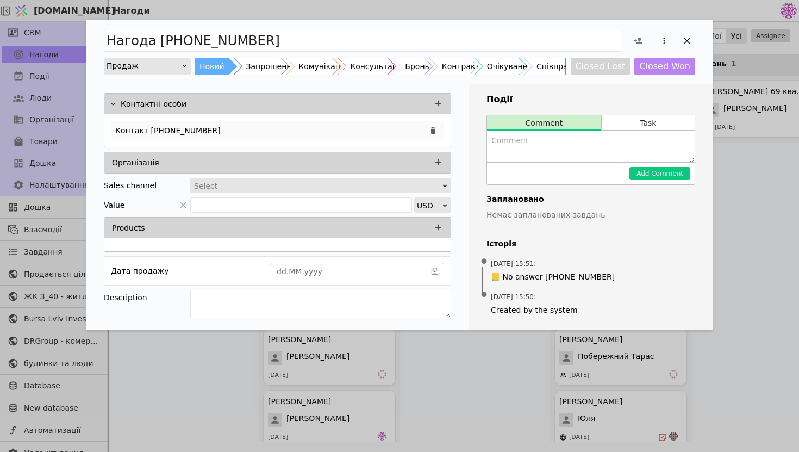
click at [270, 137] on div "Контакт [PHONE_NUMBER]" at bounding box center [277, 131] width 333 height 20
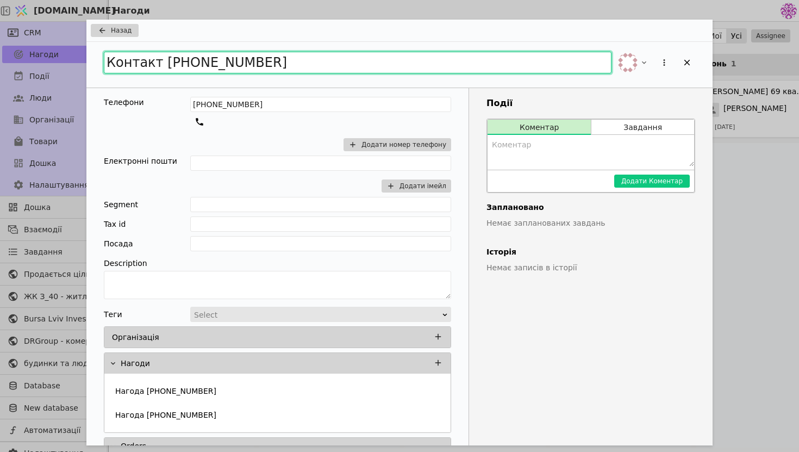
drag, startPoint x: 307, startPoint y: 69, endPoint x: 14, endPoint y: 3, distance: 300.4
click at [14, 4] on div "Назад Контакт [PHONE_NUMBER] Телефони [PHONE_NUMBER] Додати номер телефону Елек…" at bounding box center [399, 226] width 799 height 452
type input "[PERSON_NAME]"
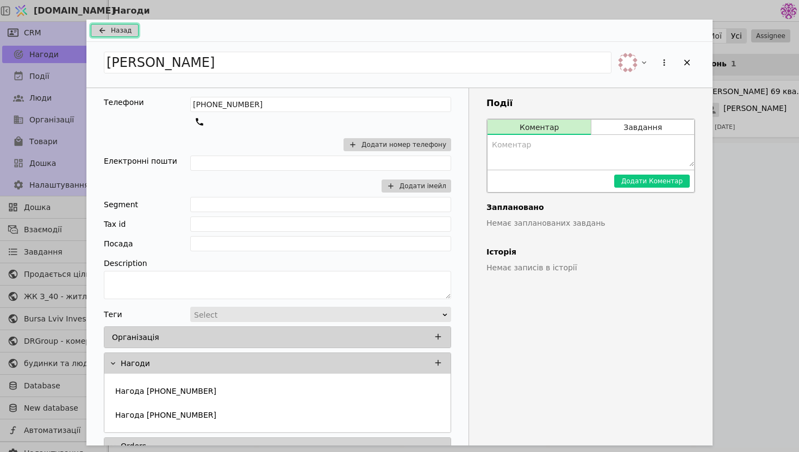
click at [118, 31] on span "Назад" at bounding box center [121, 31] width 21 height 10
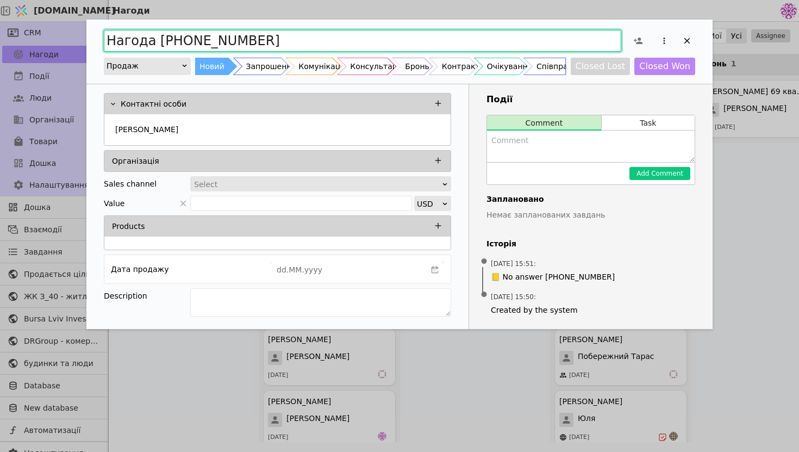
drag, startPoint x: 278, startPoint y: 35, endPoint x: 44, endPoint y: 20, distance: 234.4
click at [44, 20] on div "Нагода [PHONE_NUMBER] Продаж Новий Запрошення Комунікація Консультація Бронь Ко…" at bounding box center [399, 226] width 799 height 452
type input "[PERSON_NAME]"
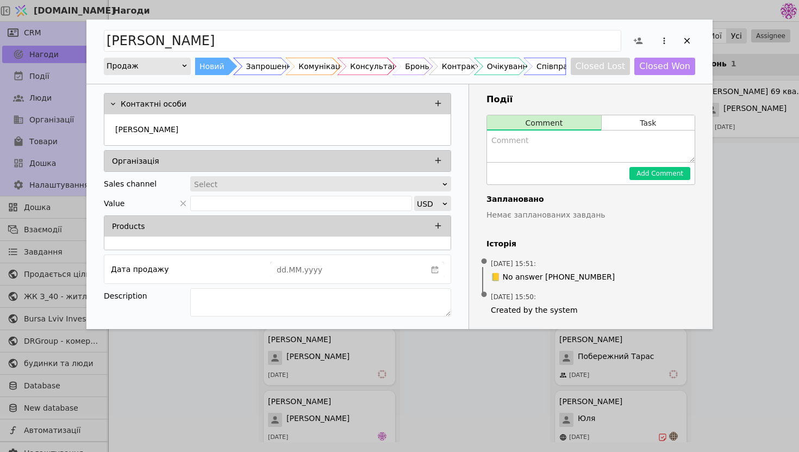
click at [519, 141] on textarea "Add Opportunity" at bounding box center [591, 147] width 208 height 32
type textarea "Запрошення в месенджерах"
click at [670, 174] on button "Add Comment" at bounding box center [660, 173] width 61 height 13
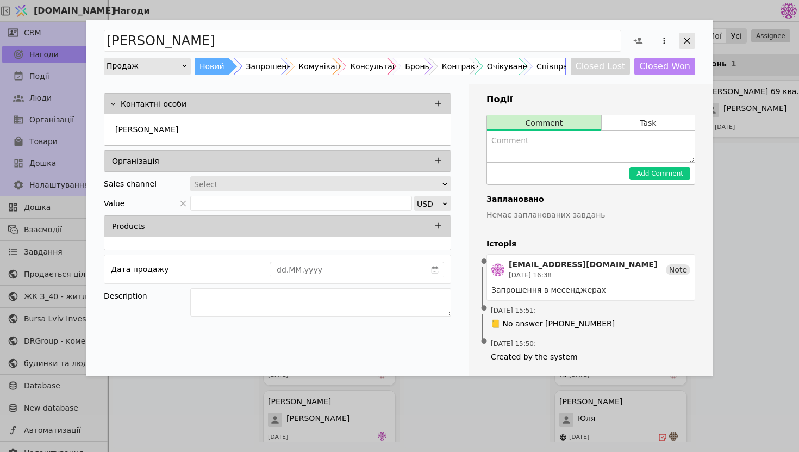
click at [695, 44] on div "Add Opportunity" at bounding box center [687, 41] width 16 height 16
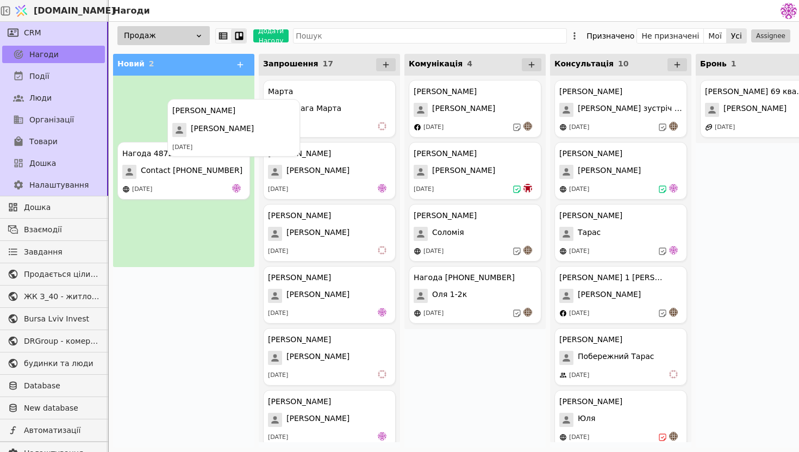
drag, startPoint x: 207, startPoint y: 91, endPoint x: 333, endPoint y: 162, distance: 144.9
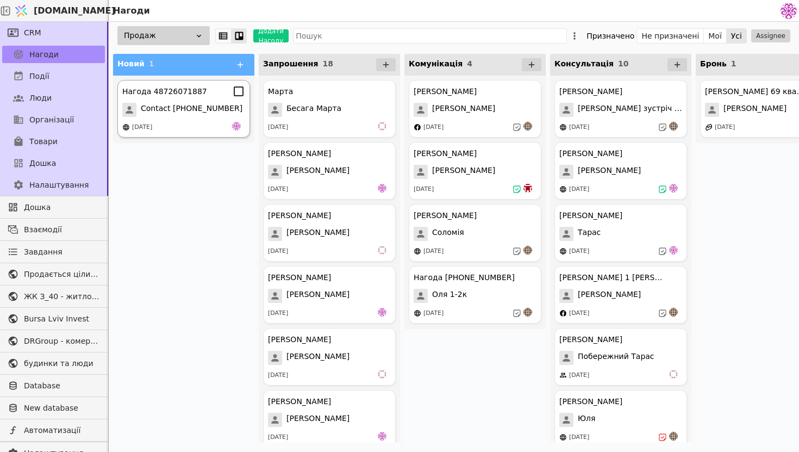
click at [206, 111] on span "Contact [PHONE_NUMBER]" at bounding box center [192, 110] width 102 height 14
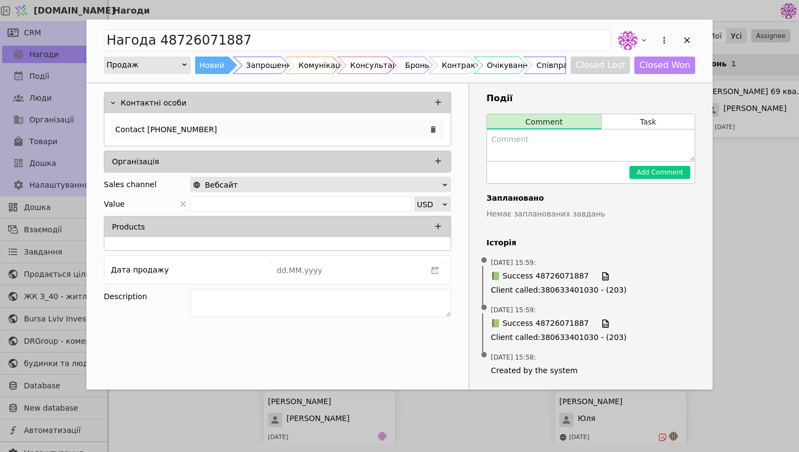
click at [338, 123] on div "Contact [PHONE_NUMBER]" at bounding box center [277, 130] width 333 height 20
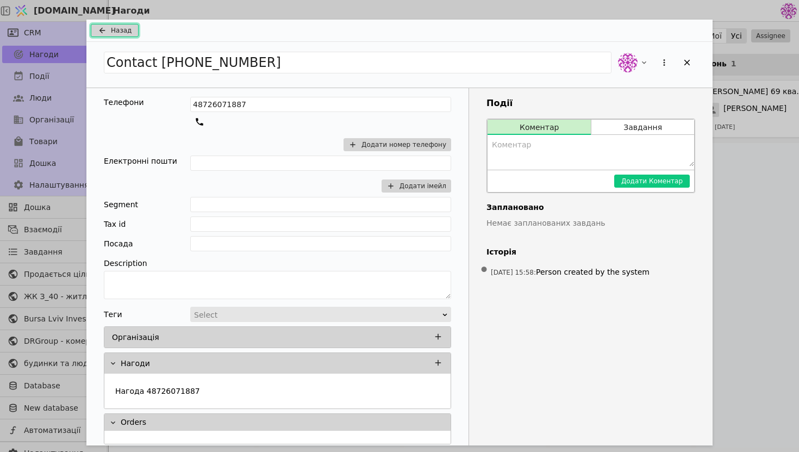
click at [131, 29] on button "Назад" at bounding box center [115, 30] width 48 height 13
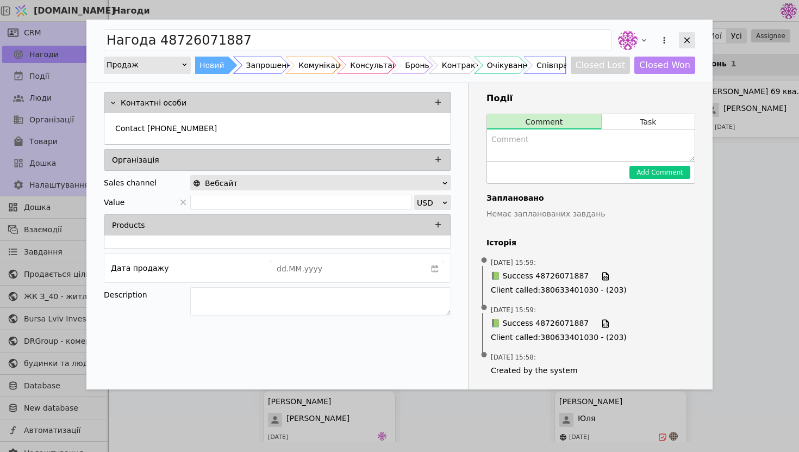
click at [690, 44] on icon "Add Opportunity" at bounding box center [688, 40] width 10 height 10
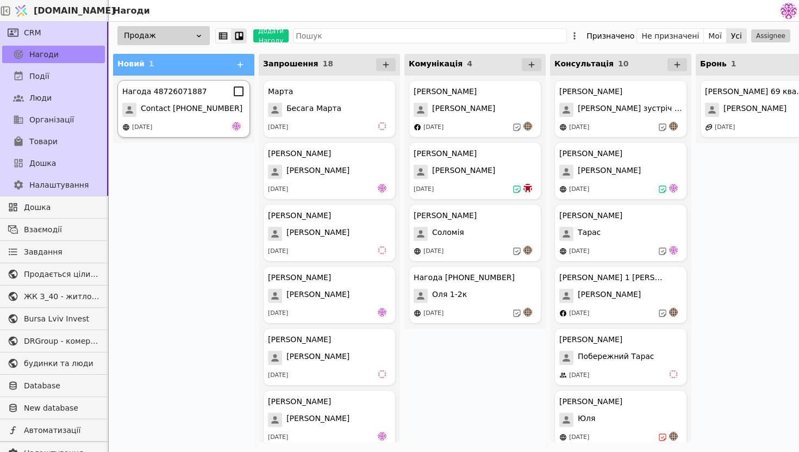
click at [185, 112] on span "Contact [PHONE_NUMBER]" at bounding box center [192, 110] width 102 height 14
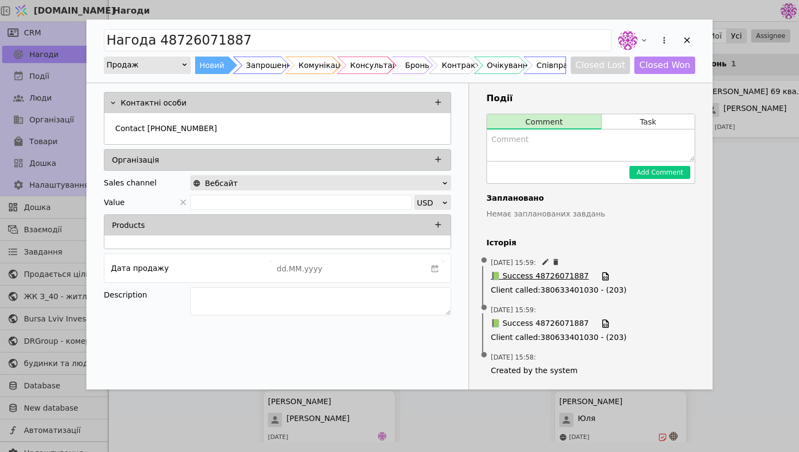
click at [543, 277] on span "📗 Success 48726071887" at bounding box center [540, 276] width 98 height 12
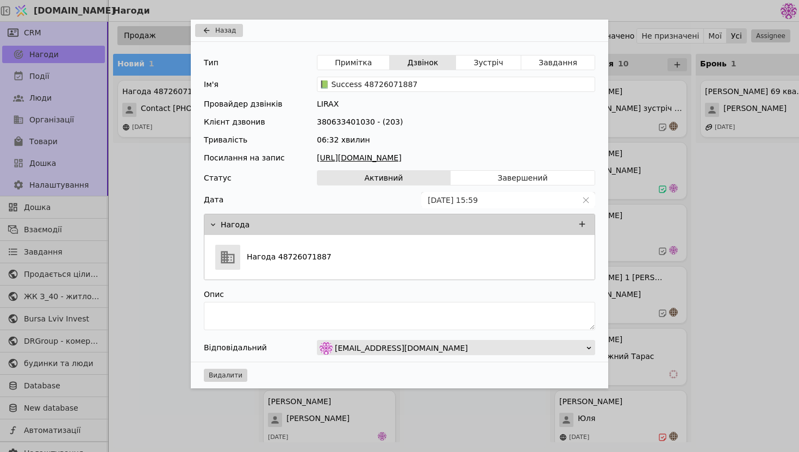
click at [419, 156] on link "[URL][DOMAIN_NAME]" at bounding box center [456, 157] width 278 height 11
click at [222, 29] on span "Назад" at bounding box center [225, 31] width 21 height 10
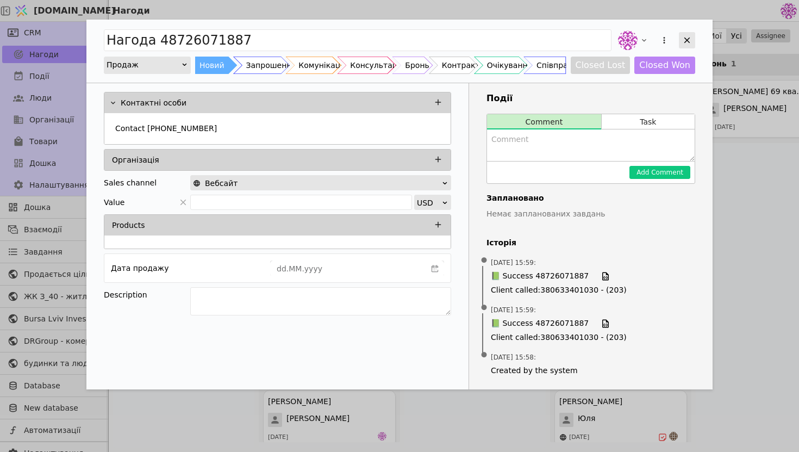
click at [691, 42] on icon "Add Opportunity" at bounding box center [688, 40] width 10 height 10
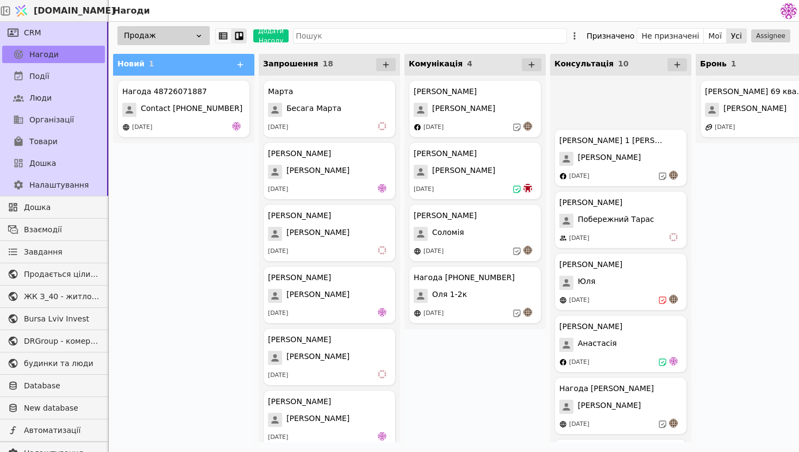
scroll to position [276, 0]
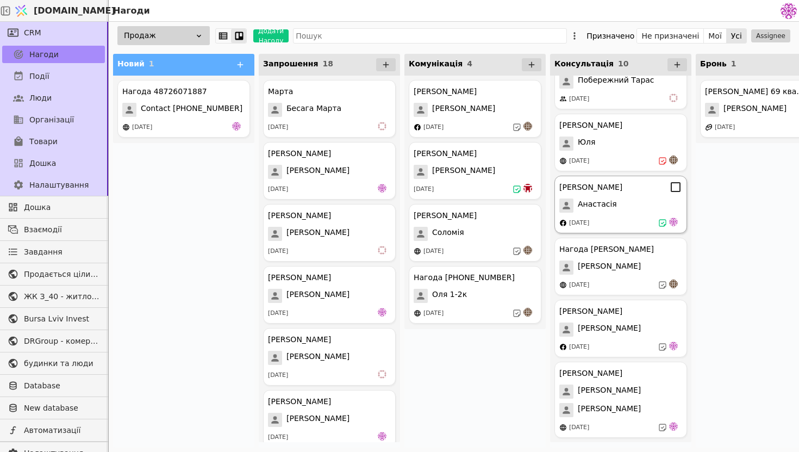
click at [623, 193] on div "[PERSON_NAME]" at bounding box center [591, 187] width 63 height 11
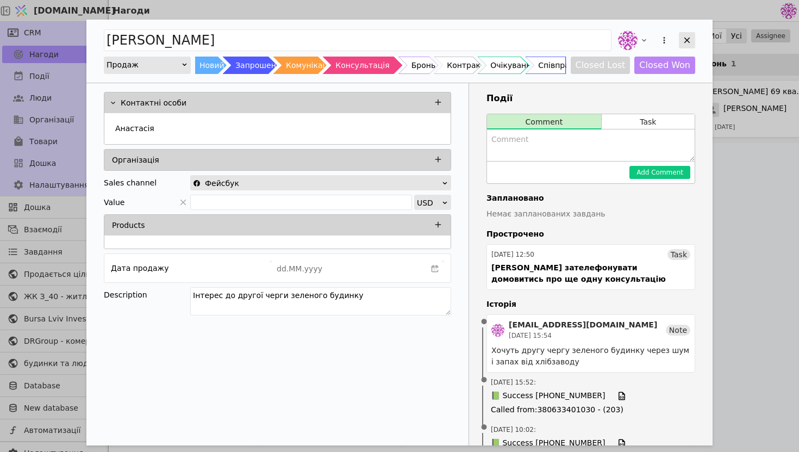
click at [689, 40] on icon "Add Opportunity" at bounding box center [688, 40] width 10 height 10
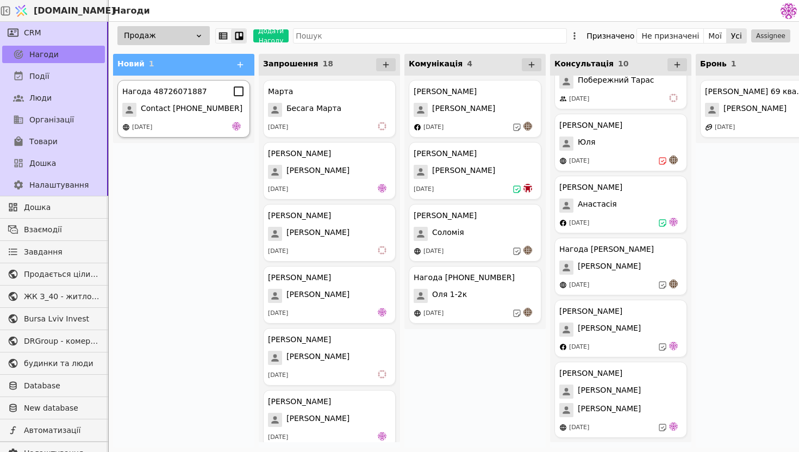
click at [193, 106] on span "Contact [PHONE_NUMBER]" at bounding box center [192, 110] width 102 height 14
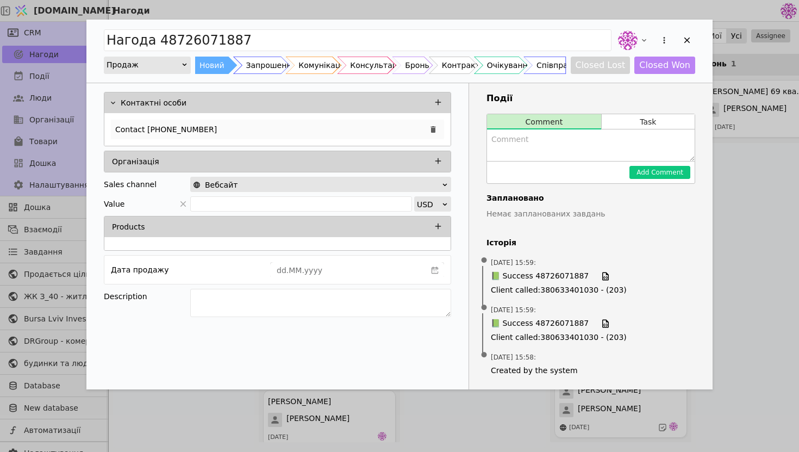
click at [295, 131] on div "Contact [PHONE_NUMBER]" at bounding box center [277, 130] width 333 height 20
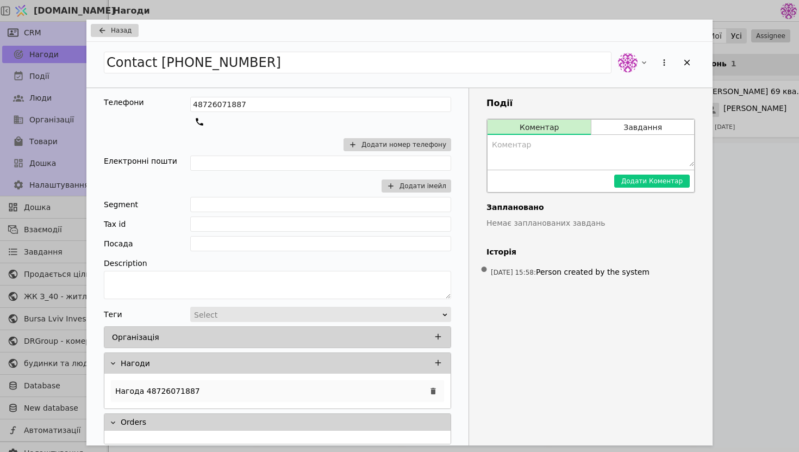
scroll to position [7, 0]
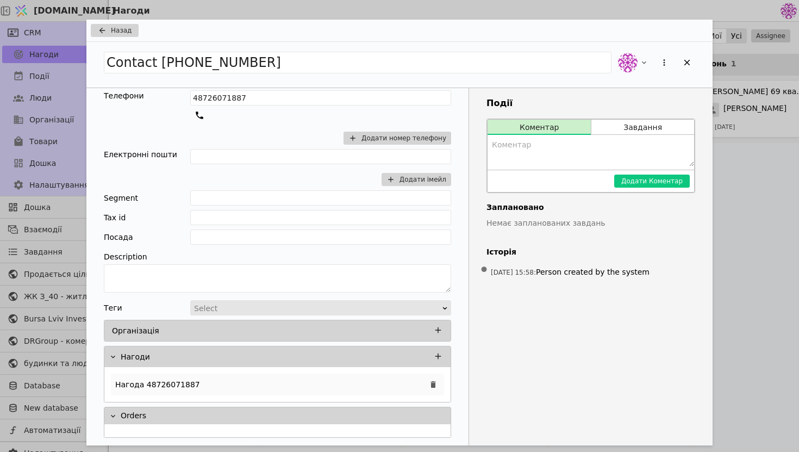
click at [253, 386] on div "Нагода 48726071887" at bounding box center [277, 385] width 333 height 22
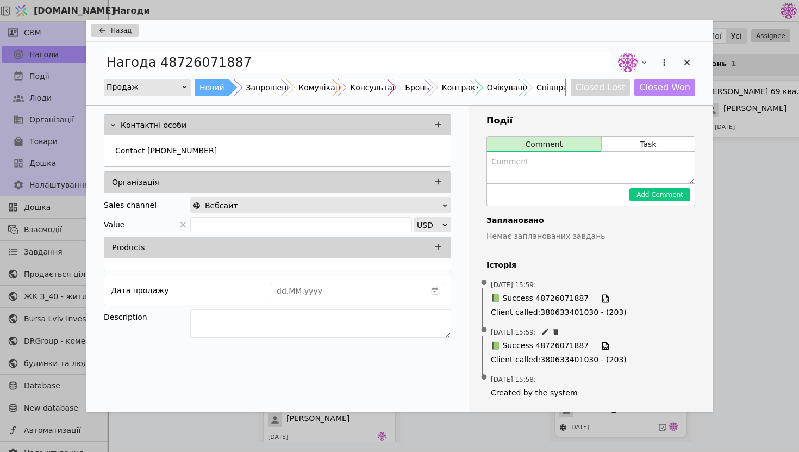
click at [548, 346] on span "📗 Success 48726071887" at bounding box center [540, 346] width 98 height 12
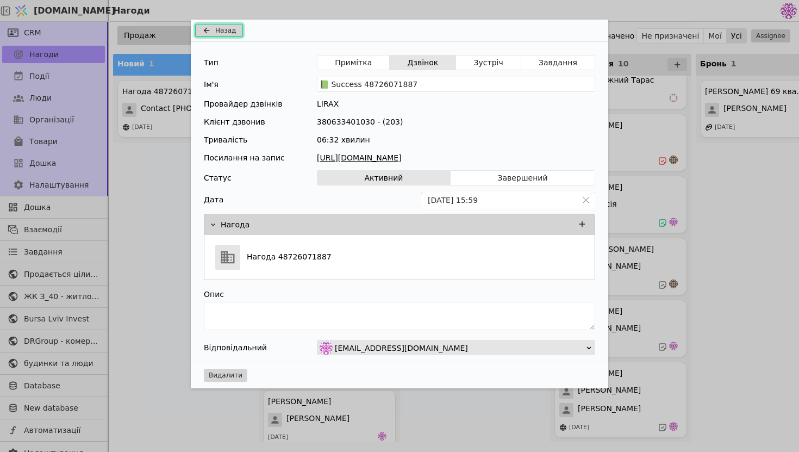
click at [227, 31] on span "Назад" at bounding box center [225, 31] width 21 height 10
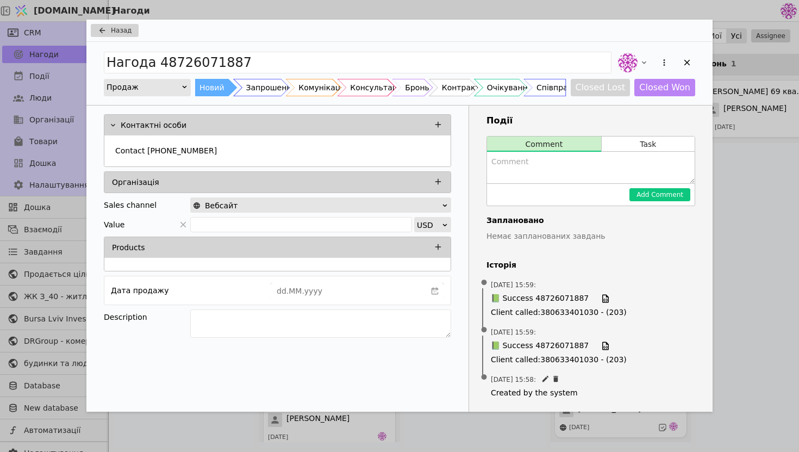
click at [531, 385] on span "[DATE] 15:58 :" at bounding box center [591, 379] width 200 height 11
click at [531, 396] on span "Created by the system" at bounding box center [591, 392] width 200 height 11
click at [684, 55] on div "Add Opportunity" at bounding box center [687, 62] width 16 height 16
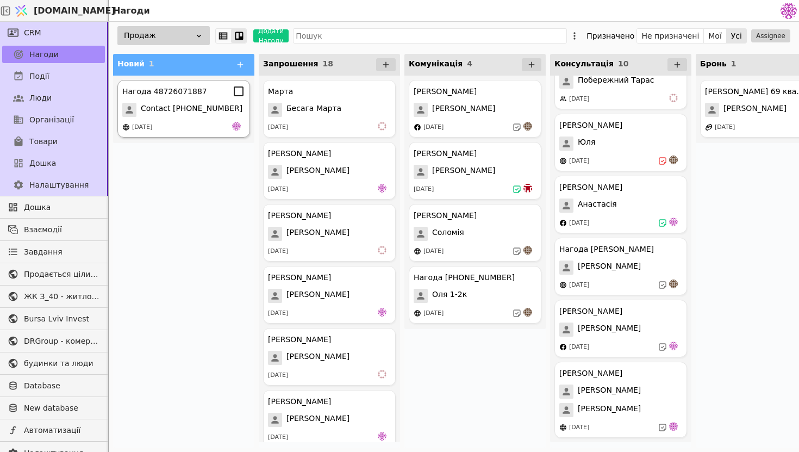
click at [187, 114] on span "Contact [PHONE_NUMBER]" at bounding box center [192, 110] width 102 height 14
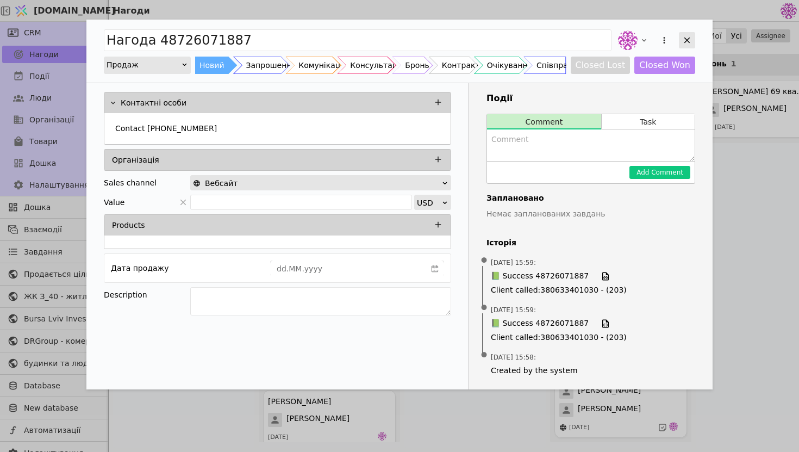
click at [687, 40] on icon "Add Opportunity" at bounding box center [688, 41] width 6 height 6
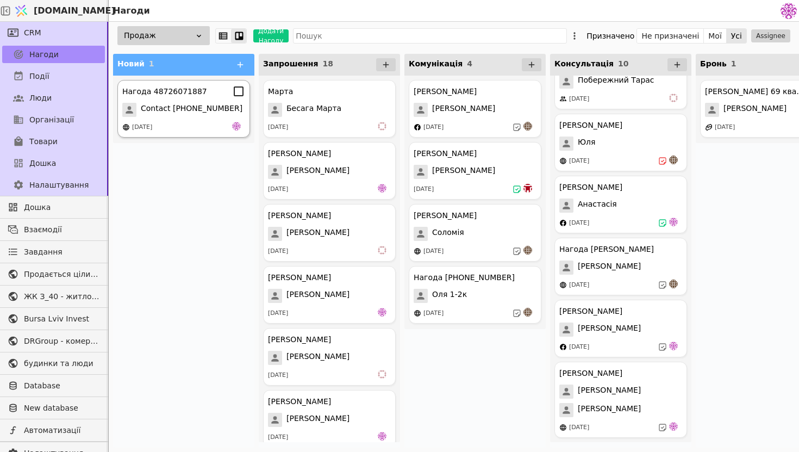
click at [215, 117] on div "Нагода 48726071887 Contact 48726071887 [DATE]" at bounding box center [183, 109] width 133 height 58
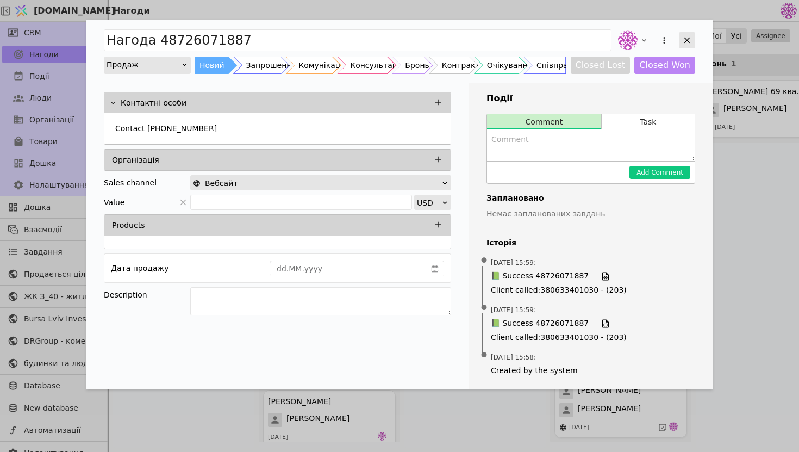
click at [690, 39] on icon "Add Opportunity" at bounding box center [688, 40] width 10 height 10
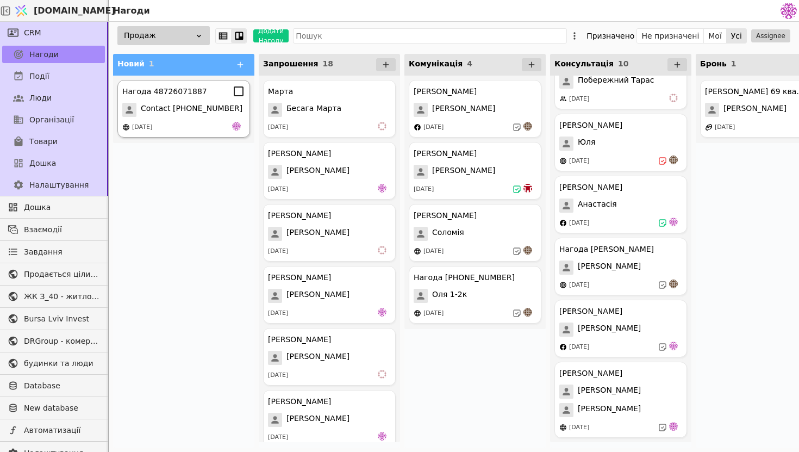
click at [201, 115] on span "Contact [PHONE_NUMBER]" at bounding box center [192, 110] width 102 height 14
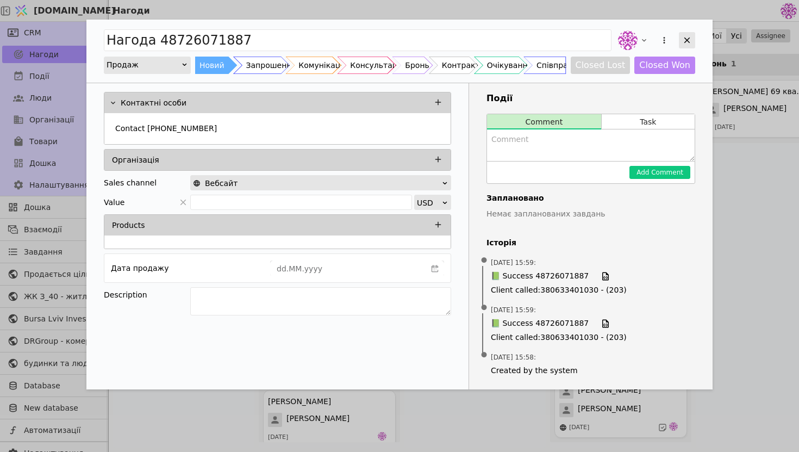
click at [686, 39] on icon "Add Opportunity" at bounding box center [688, 41] width 6 height 6
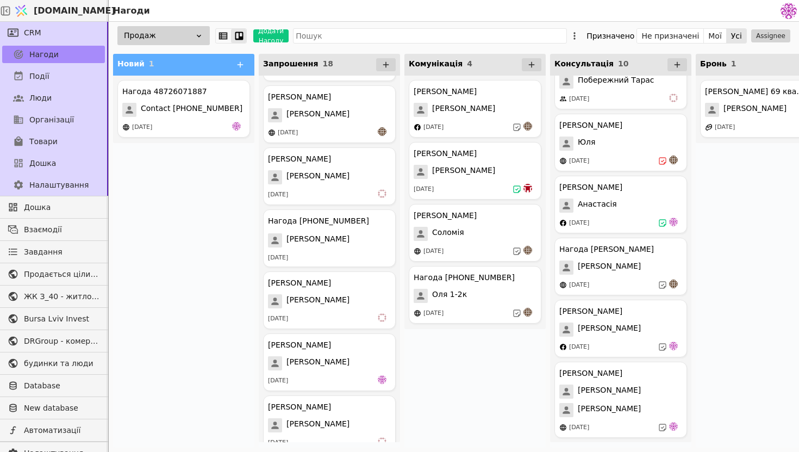
scroll to position [754, 0]
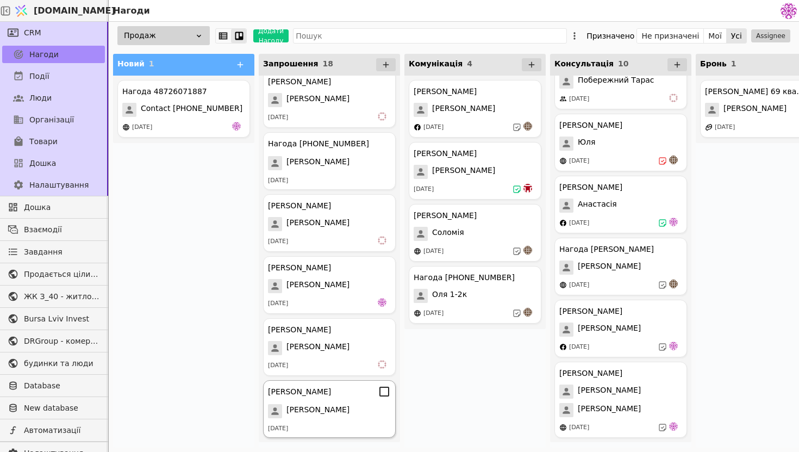
click at [350, 414] on span "[PERSON_NAME]" at bounding box center [318, 411] width 63 height 14
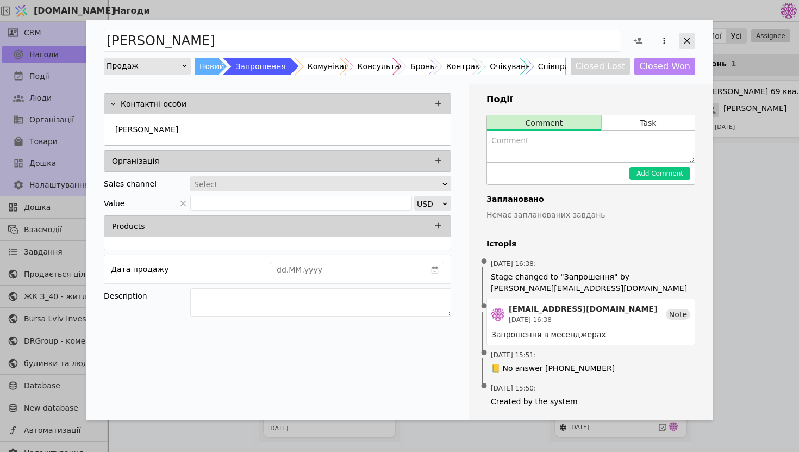
click at [687, 46] on div "Add Opportunity" at bounding box center [687, 41] width 16 height 16
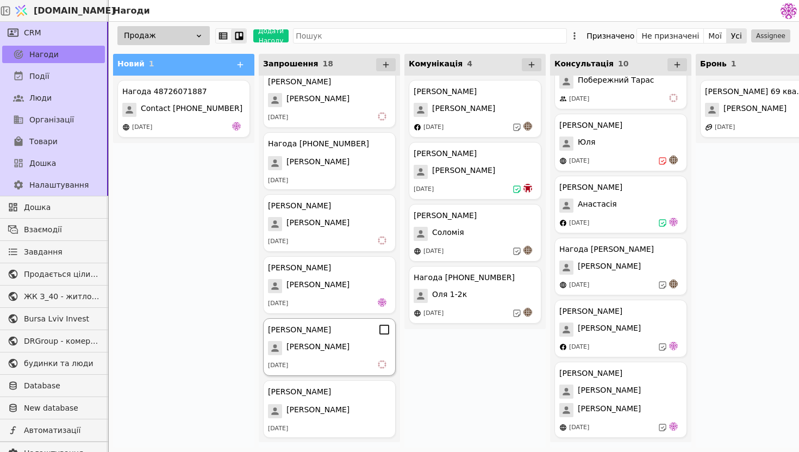
click at [325, 354] on span "[PERSON_NAME]" at bounding box center [318, 348] width 63 height 14
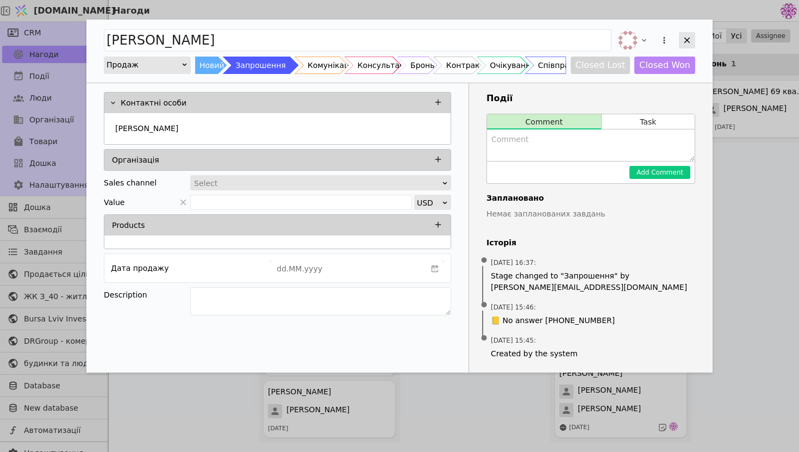
click at [695, 42] on div "Add Opportunity" at bounding box center [687, 40] width 16 height 16
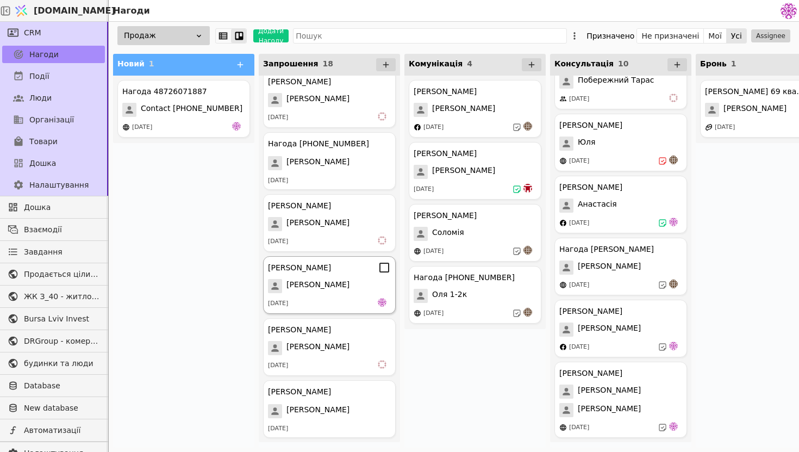
scroll to position [751, 0]
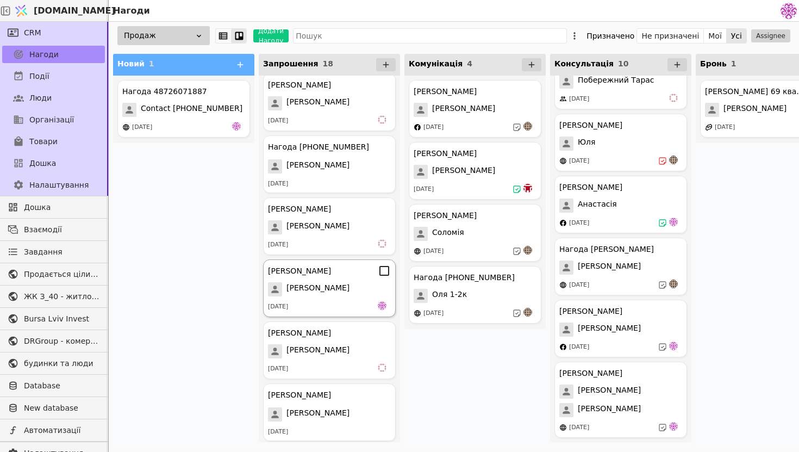
click at [332, 300] on div "[PERSON_NAME] [PERSON_NAME] [DATE]" at bounding box center [329, 288] width 133 height 58
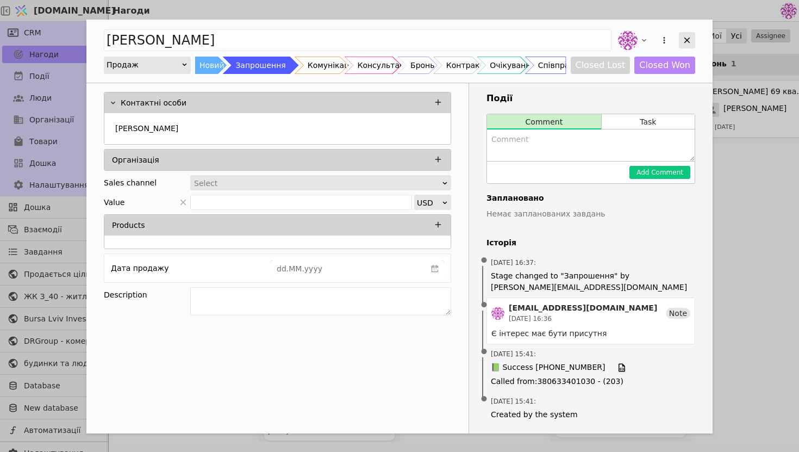
click at [687, 41] on icon "Add Opportunity" at bounding box center [688, 40] width 10 height 10
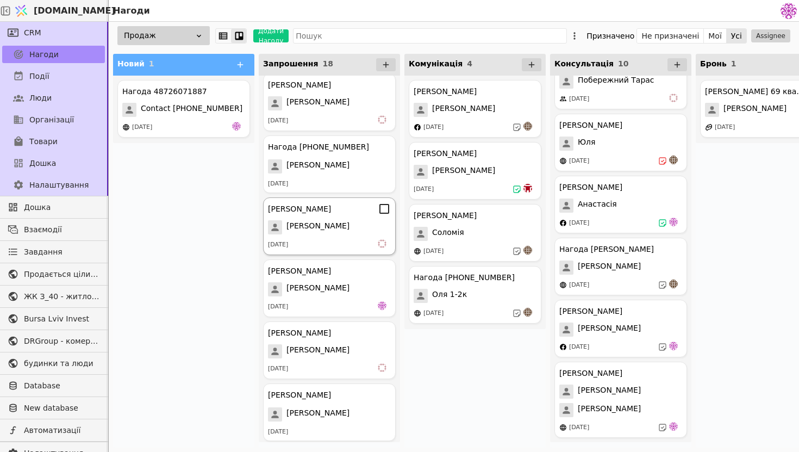
click at [303, 233] on span "[PERSON_NAME]" at bounding box center [318, 227] width 63 height 14
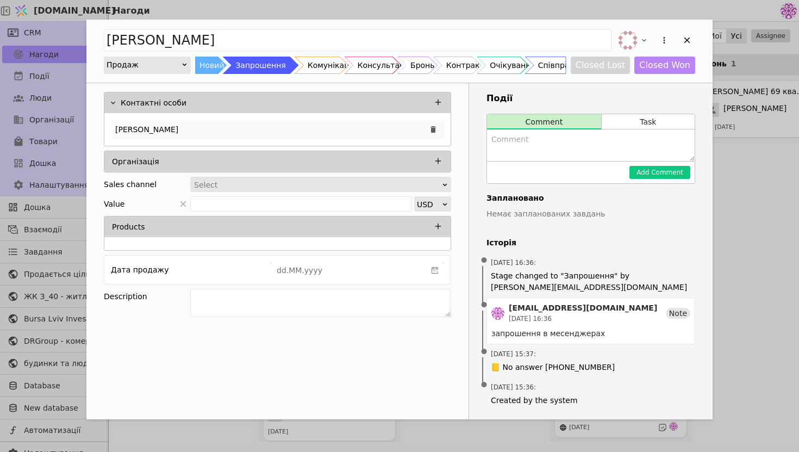
click at [257, 132] on div "[PERSON_NAME]" at bounding box center [277, 130] width 333 height 20
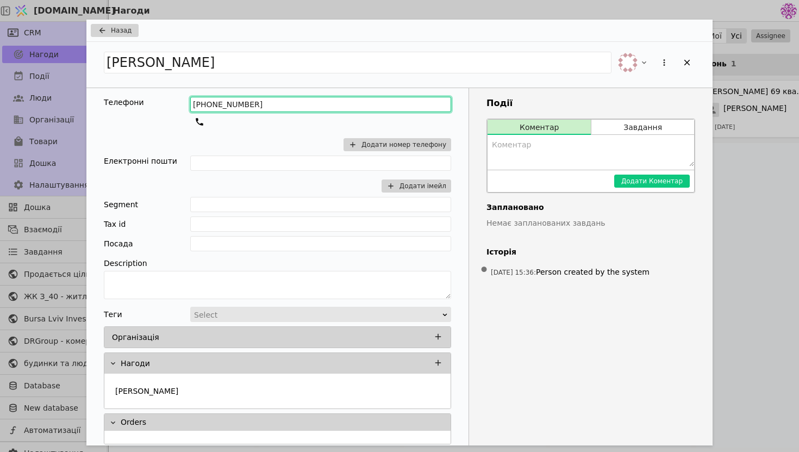
drag, startPoint x: 284, startPoint y: 107, endPoint x: 235, endPoint y: 104, distance: 49.1
click at [235, 104] on input "[PHONE_NUMBER]" at bounding box center [320, 104] width 261 height 15
click at [691, 69] on div "Add Opportunity" at bounding box center [687, 62] width 16 height 16
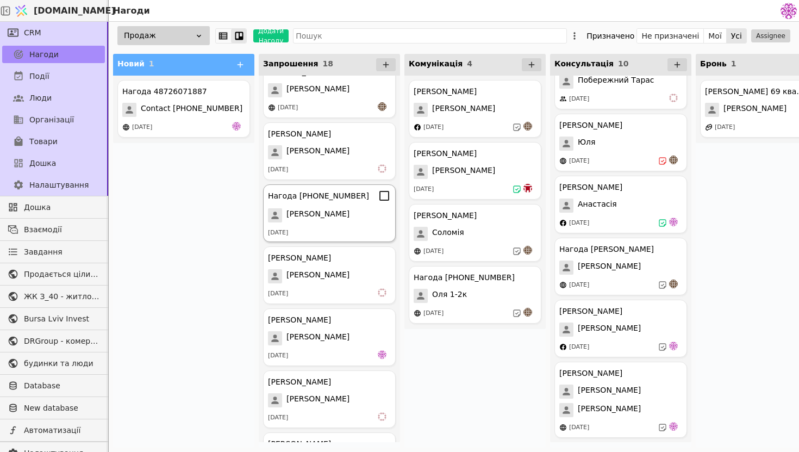
scroll to position [687, 0]
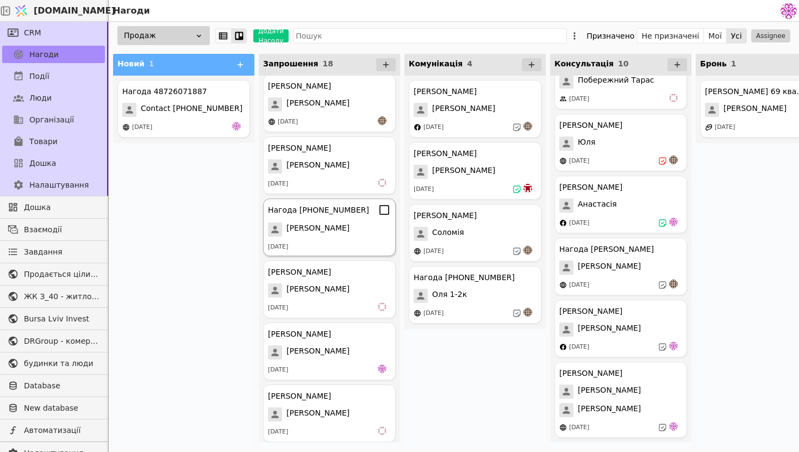
click at [334, 225] on div "[PERSON_NAME]" at bounding box center [329, 229] width 123 height 14
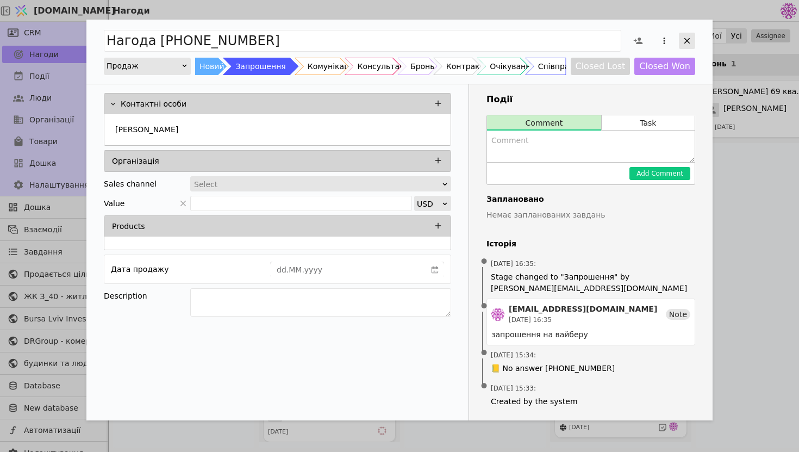
click at [686, 41] on icon "Add Opportunity" at bounding box center [688, 41] width 10 height 10
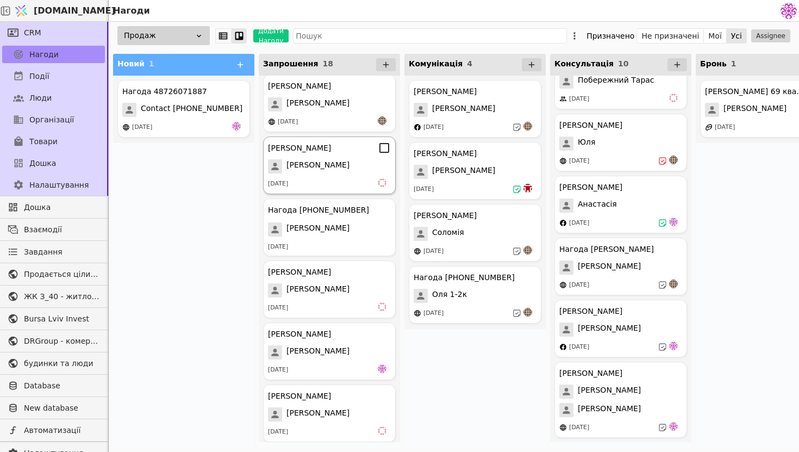
click at [334, 178] on div "[DATE]" at bounding box center [329, 183] width 123 height 11
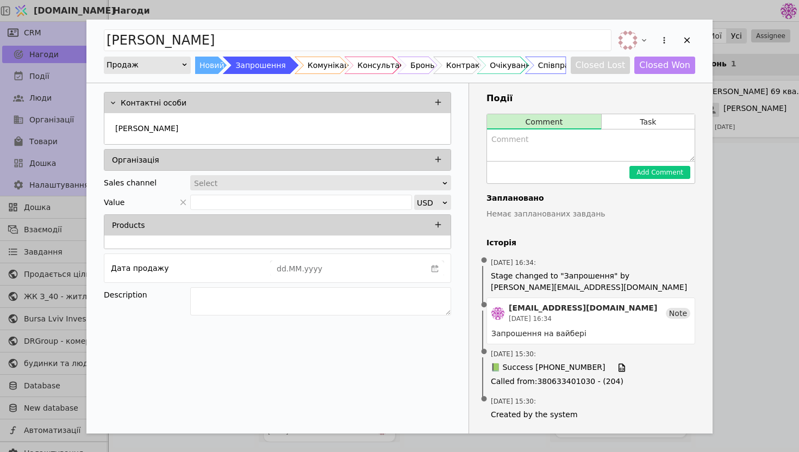
click at [690, 52] on div "[PERSON_NAME] Новий Запрошення Комунікація Консультація Бронь Контракт Очікуван…" at bounding box center [399, 51] width 627 height 63
click at [690, 44] on icon "Add Opportunity" at bounding box center [688, 40] width 10 height 10
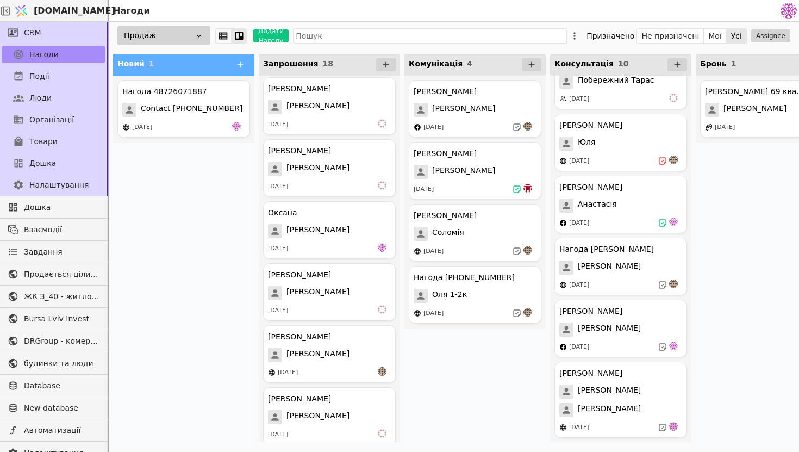
scroll to position [412, 0]
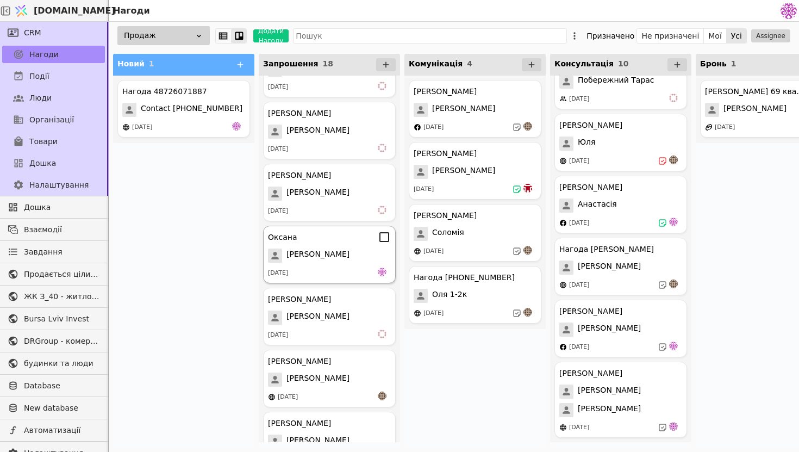
click at [324, 258] on span "[PERSON_NAME]" at bounding box center [318, 256] width 63 height 14
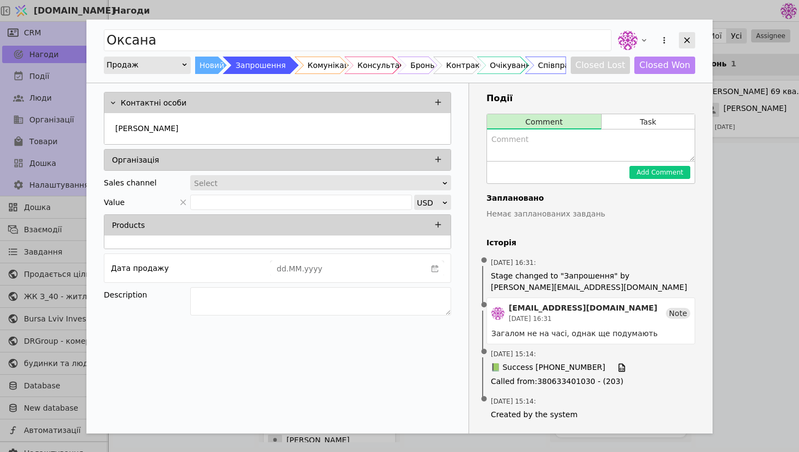
click at [684, 39] on icon "Add Opportunity" at bounding box center [688, 40] width 10 height 10
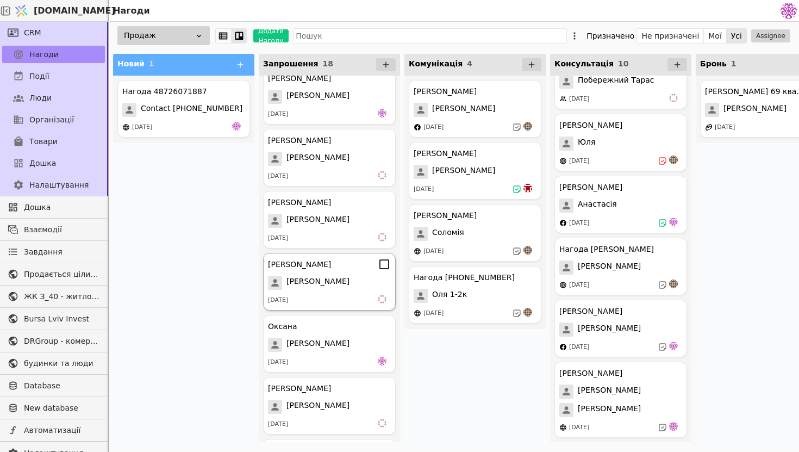
scroll to position [293, 0]
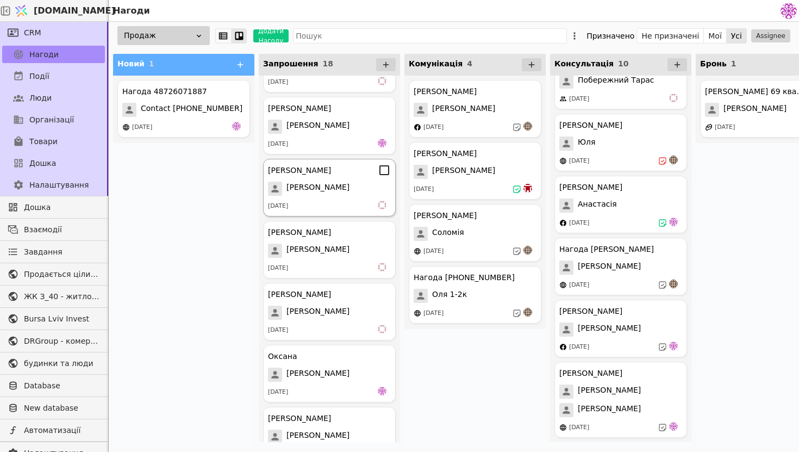
click at [350, 191] on span "[PERSON_NAME]" at bounding box center [318, 189] width 63 height 14
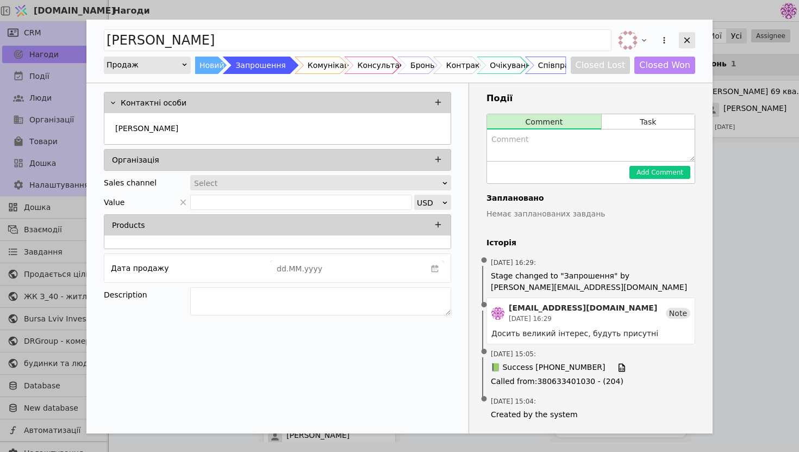
click at [689, 39] on icon "Add Opportunity" at bounding box center [688, 40] width 10 height 10
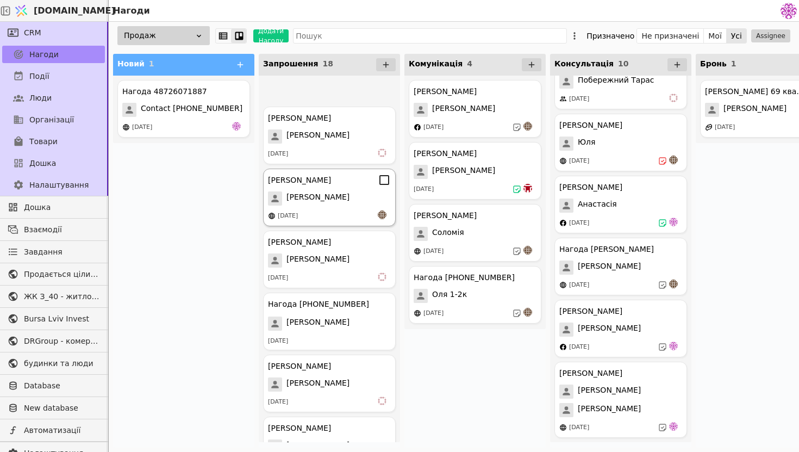
scroll to position [754, 0]
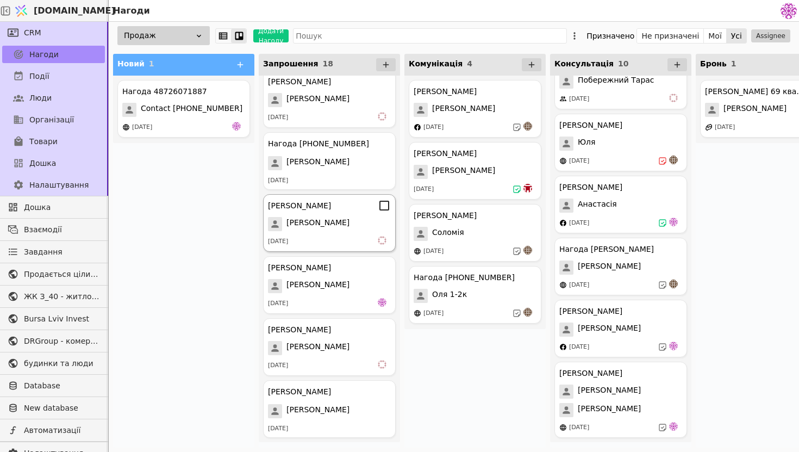
click at [334, 234] on div "[PERSON_NAME] [PERSON_NAME] [DATE]" at bounding box center [329, 223] width 133 height 58
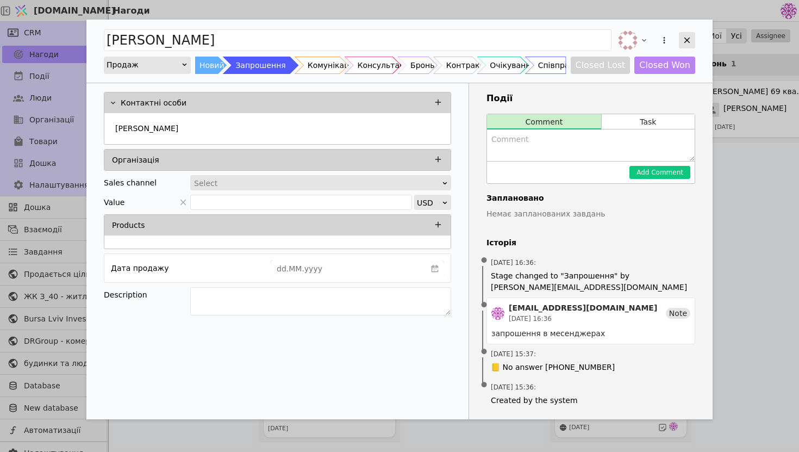
click at [684, 41] on icon "Add Opportunity" at bounding box center [688, 40] width 10 height 10
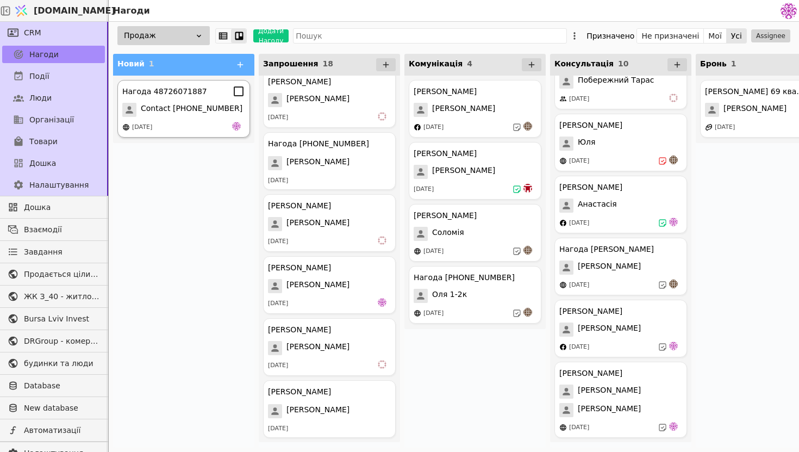
click at [189, 113] on span "Contact [PHONE_NUMBER]" at bounding box center [192, 110] width 102 height 14
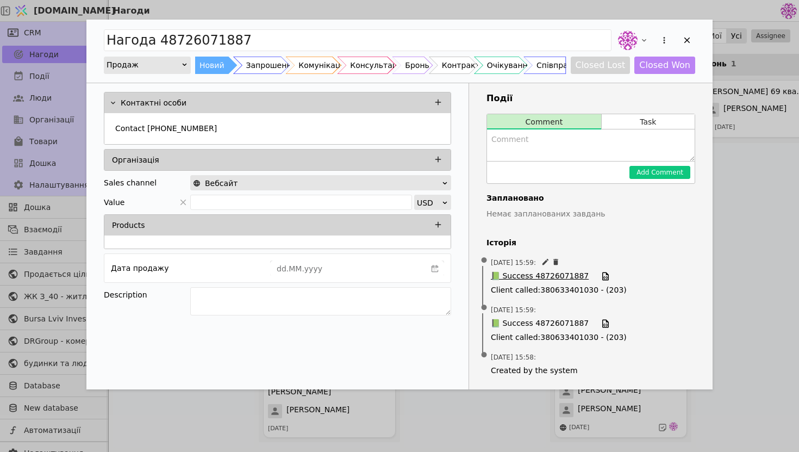
click at [560, 277] on span "📗 Success 48726071887" at bounding box center [540, 276] width 98 height 12
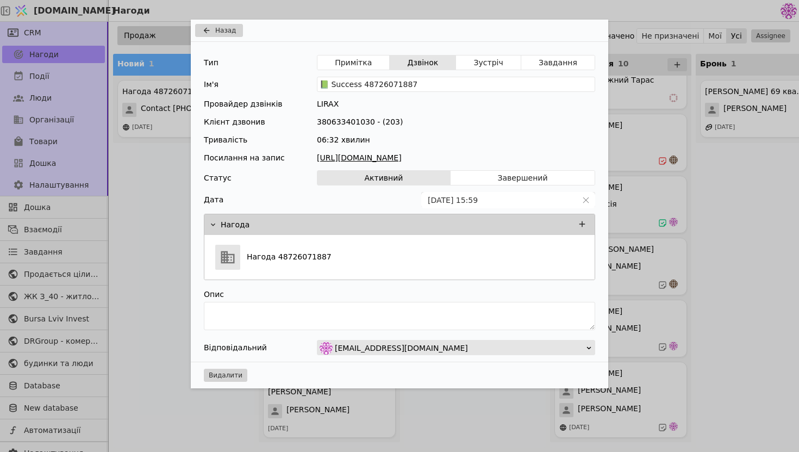
click at [480, 157] on link "[URL][DOMAIN_NAME]" at bounding box center [456, 157] width 278 height 11
click at [231, 27] on span "Назад" at bounding box center [225, 31] width 21 height 10
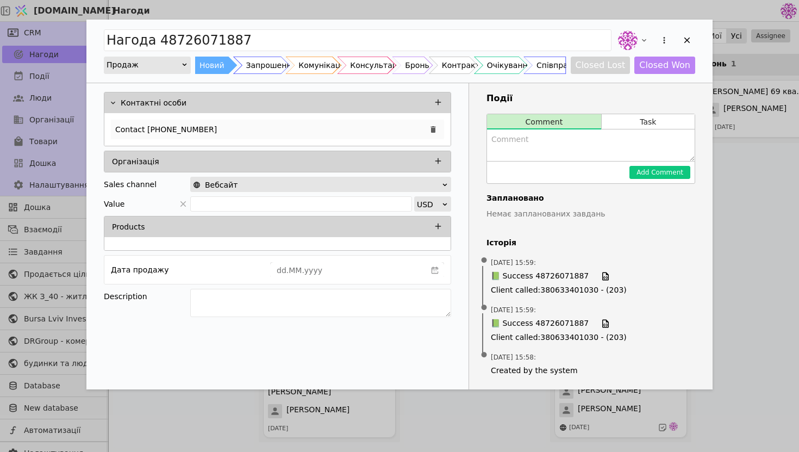
click at [200, 130] on div "Contact [PHONE_NUMBER]" at bounding box center [277, 130] width 333 height 20
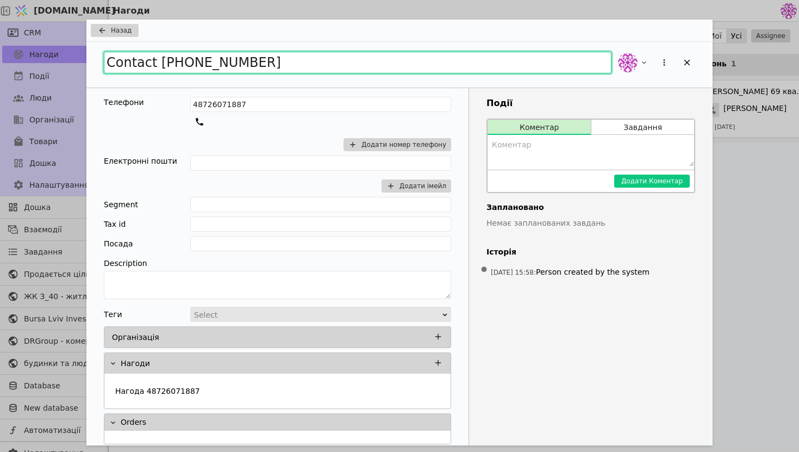
drag, startPoint x: 275, startPoint y: 64, endPoint x: 209, endPoint y: 69, distance: 65.4
click at [209, 69] on input "Contact [PHONE_NUMBER]" at bounding box center [358, 63] width 508 height 22
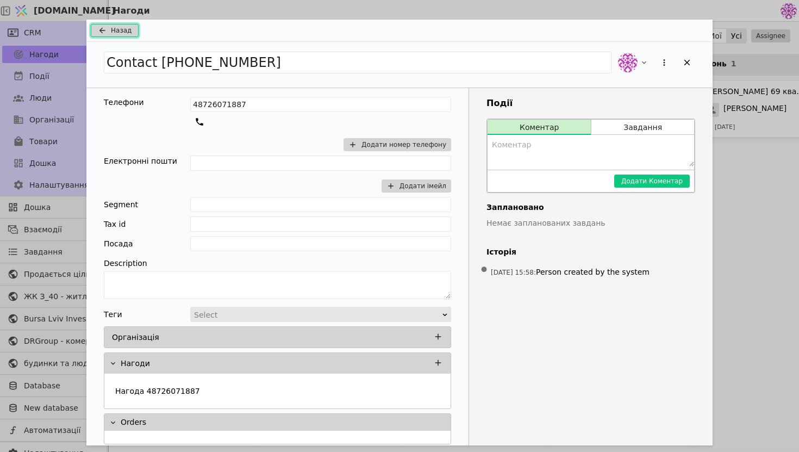
click at [118, 27] on span "Назад" at bounding box center [121, 31] width 21 height 10
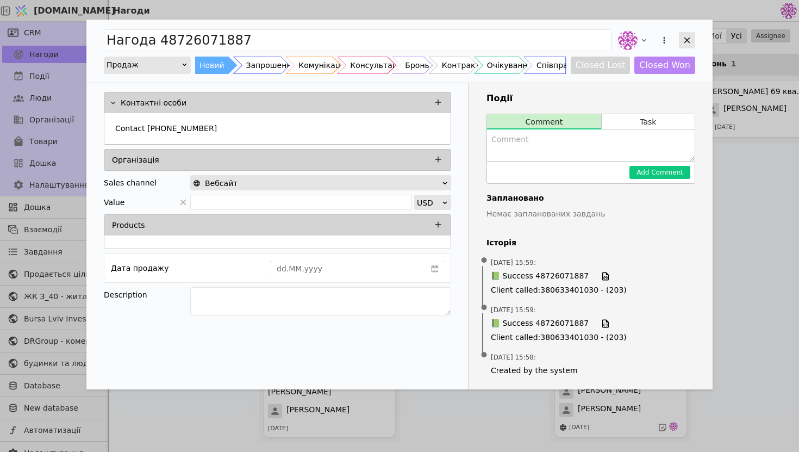
click at [695, 36] on div "Add Opportunity" at bounding box center [687, 40] width 16 height 16
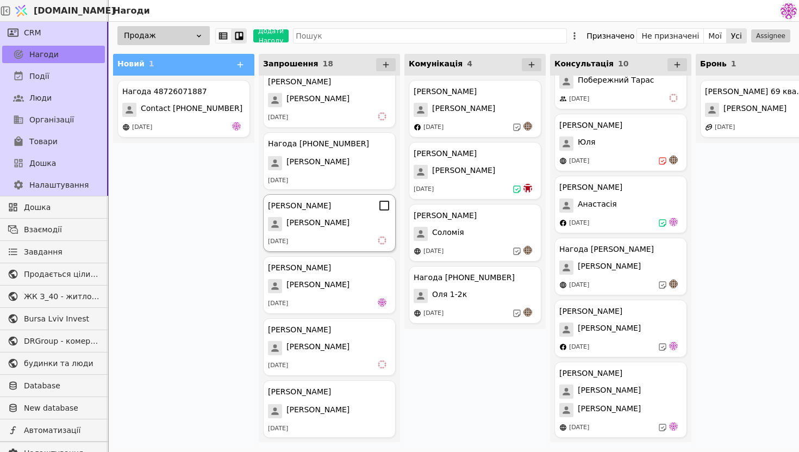
click at [354, 232] on div "[PERSON_NAME] [PERSON_NAME] [DATE]" at bounding box center [329, 223] width 133 height 58
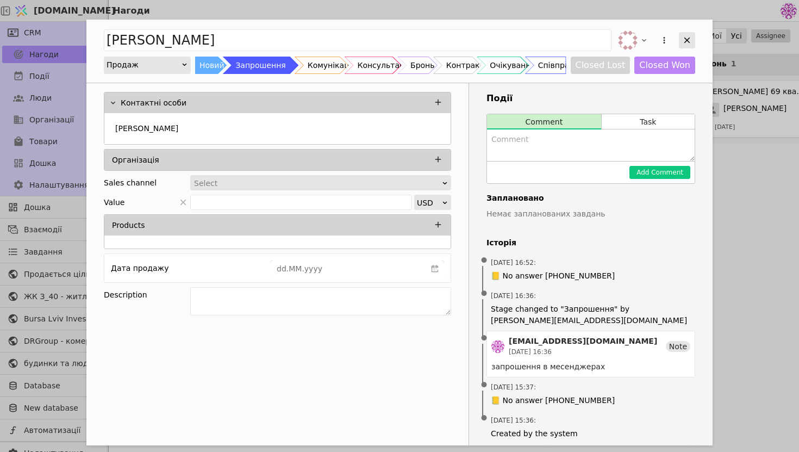
click at [687, 39] on icon "Add Opportunity" at bounding box center [688, 41] width 6 height 6
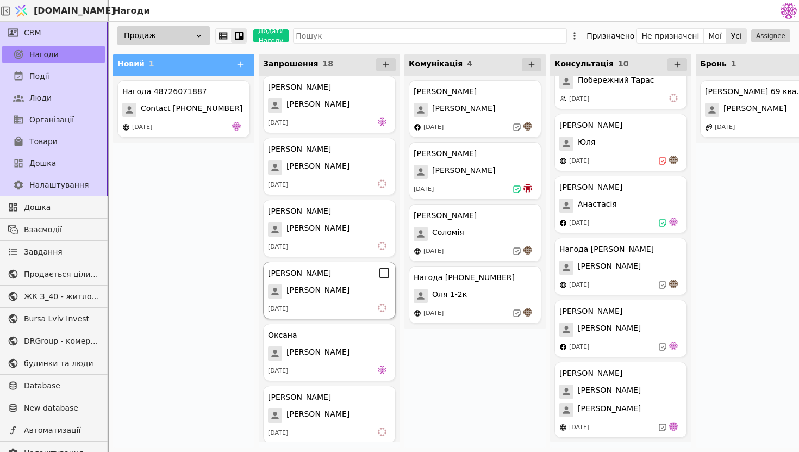
scroll to position [343, 0]
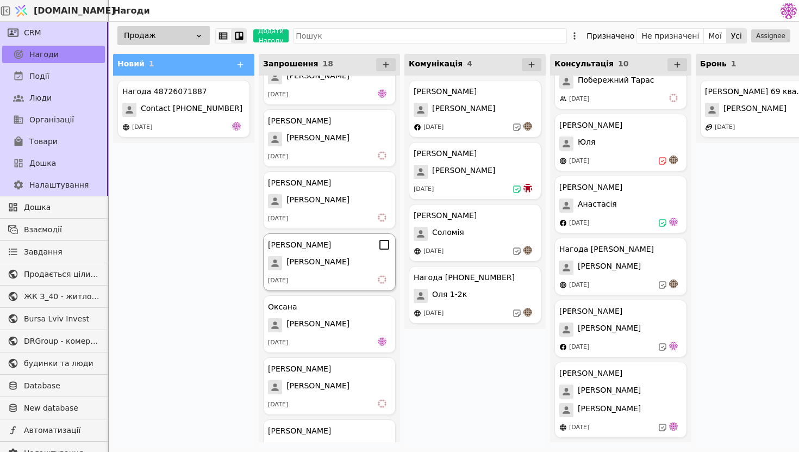
click at [339, 252] on div "[PERSON_NAME] [PERSON_NAME] [DATE]" at bounding box center [329, 262] width 133 height 58
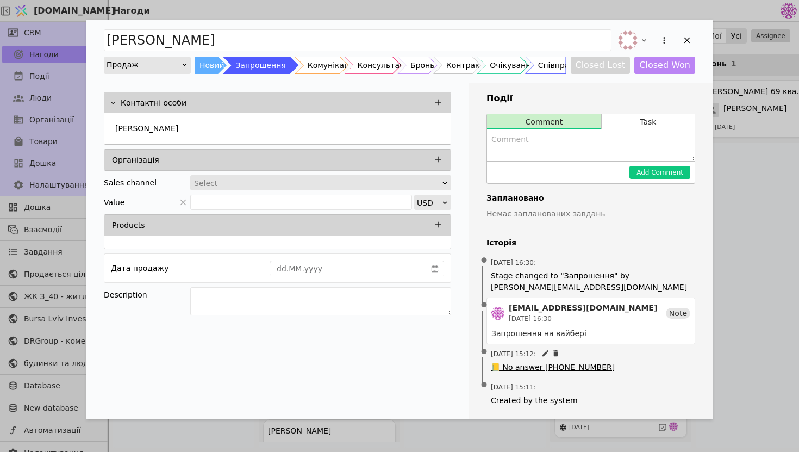
click at [587, 367] on span "📒 No answer [PHONE_NUMBER]" at bounding box center [553, 367] width 124 height 11
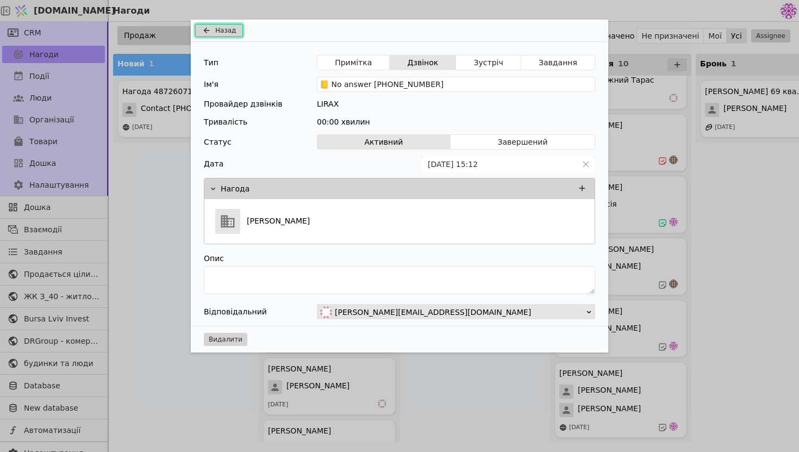
click at [218, 28] on span "Назад" at bounding box center [225, 31] width 21 height 10
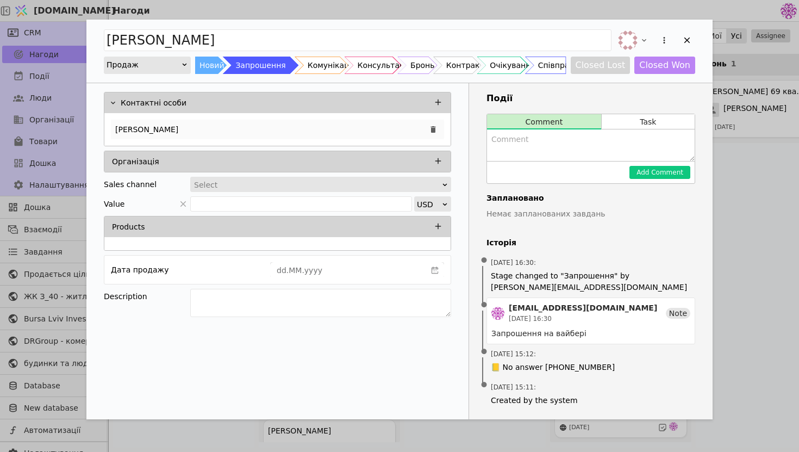
click at [192, 129] on div "[PERSON_NAME]" at bounding box center [277, 130] width 333 height 20
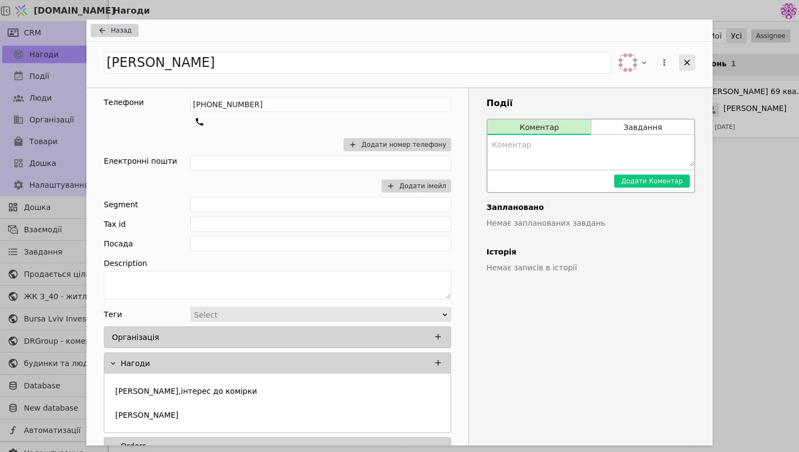
click at [694, 57] on div "Add Opportunity" at bounding box center [687, 62] width 16 height 16
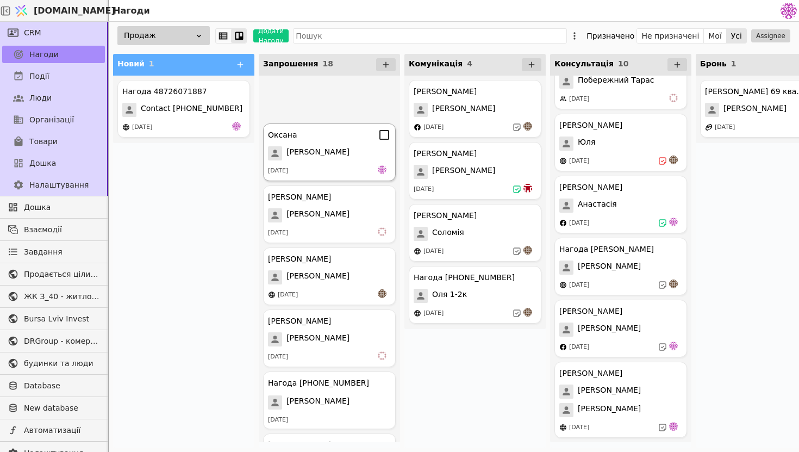
scroll to position [754, 0]
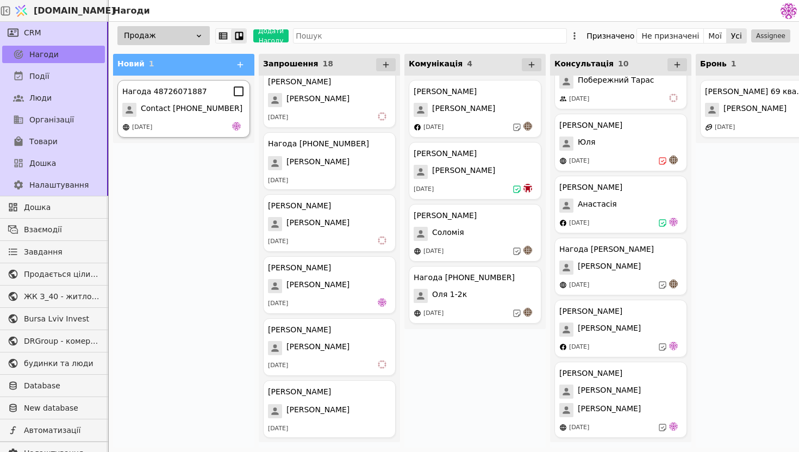
click at [207, 129] on div "[DATE]" at bounding box center [183, 127] width 123 height 11
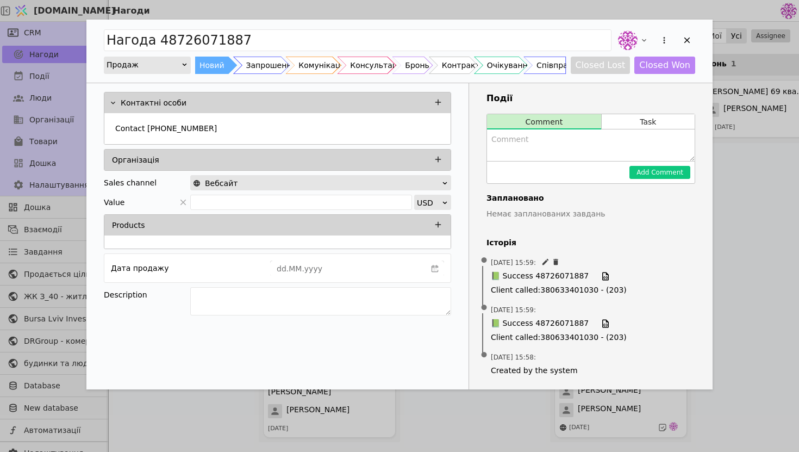
click at [559, 269] on div "[DATE] 15:59 : 📗 Success 48726071887 Client called : [PHONE_NUMBER] - (203)" at bounding box center [591, 276] width 209 height 47
click at [559, 273] on span "📗 Success 48726071887" at bounding box center [540, 276] width 98 height 12
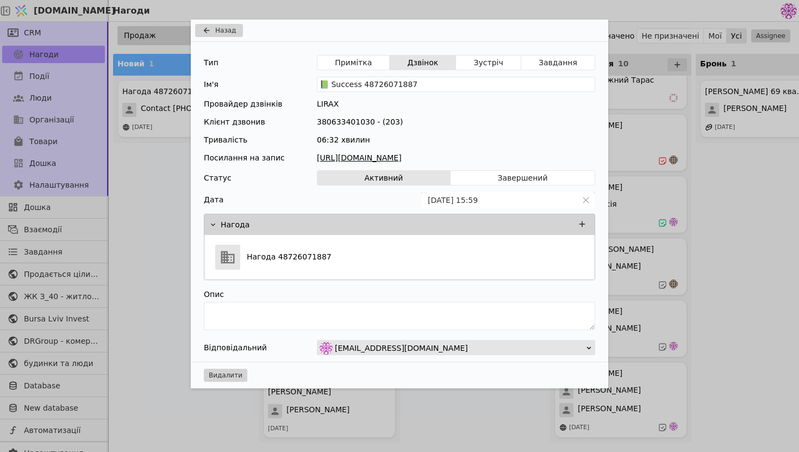
click at [386, 157] on link "[URL][DOMAIN_NAME]" at bounding box center [456, 157] width 278 height 11
click at [202, 32] on icon "Add Opportunity" at bounding box center [206, 30] width 13 height 9
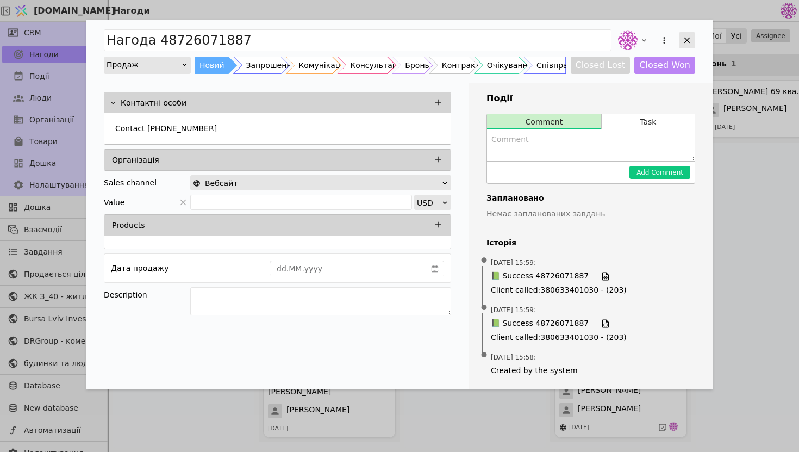
click at [686, 41] on icon "Add Opportunity" at bounding box center [688, 41] width 6 height 6
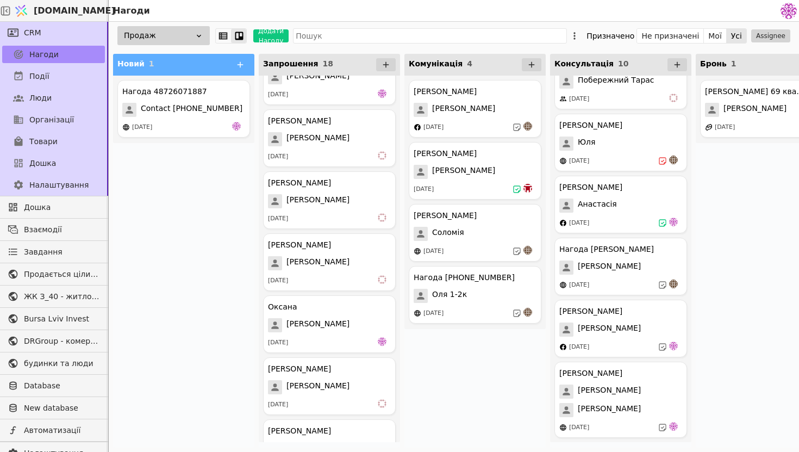
scroll to position [335, 0]
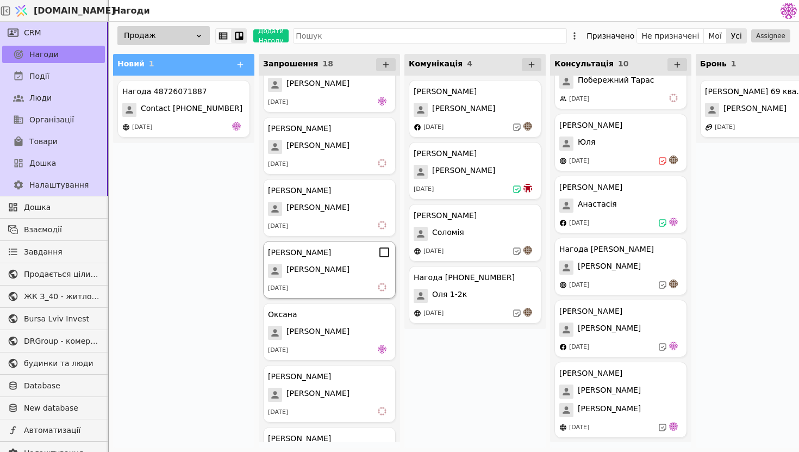
click at [331, 255] on div "[PERSON_NAME]" at bounding box center [329, 252] width 123 height 13
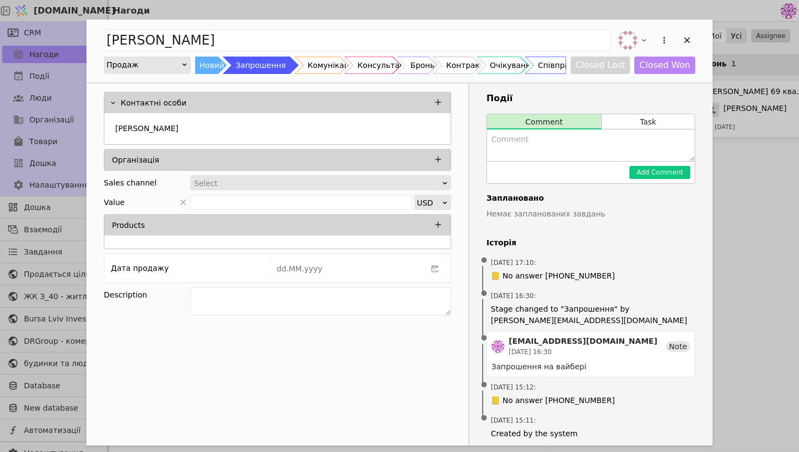
click at [565, 146] on textarea "Add Opportunity" at bounding box center [591, 145] width 208 height 32
type textarea "Інтерем"
click at [685, 39] on icon "Add Opportunity" at bounding box center [688, 40] width 10 height 10
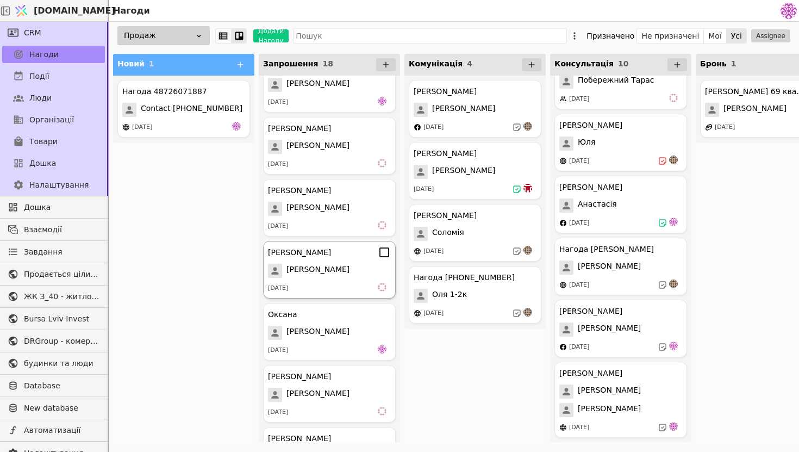
click at [386, 258] on icon at bounding box center [384, 252] width 13 height 13
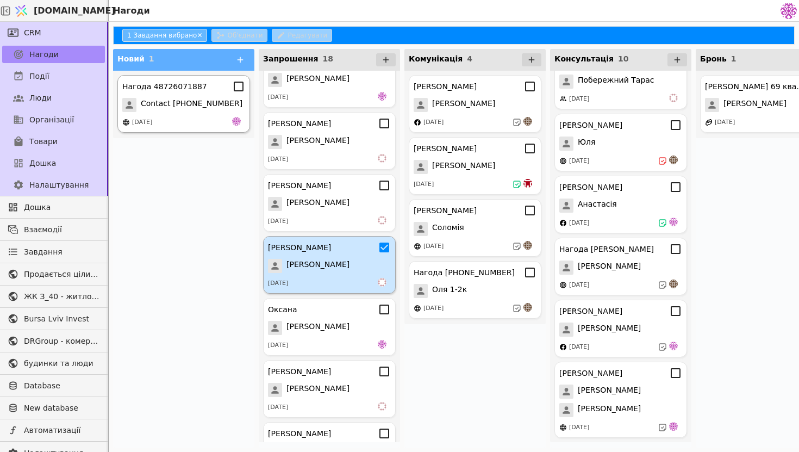
click at [239, 95] on div "Нагода 48726071887 Contact 48726071887 [DATE]" at bounding box center [183, 104] width 133 height 58
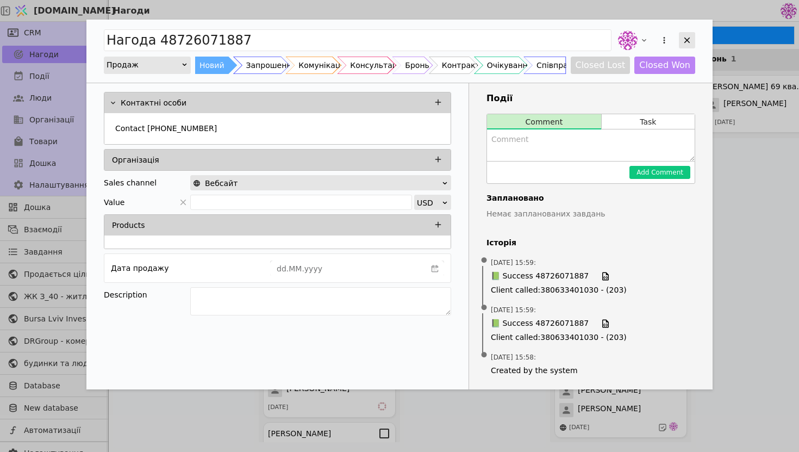
click at [692, 38] on icon "Add Opportunity" at bounding box center [688, 40] width 10 height 10
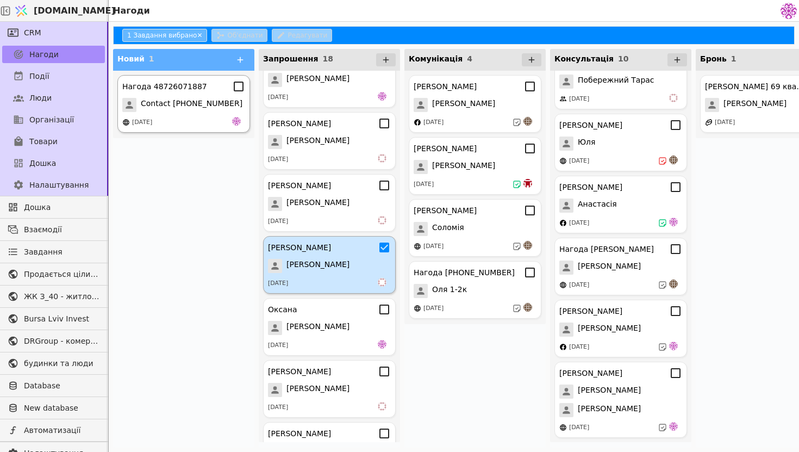
click at [240, 94] on div "Нагода 48726071887 Contact 48726071887 [DATE]" at bounding box center [183, 104] width 133 height 58
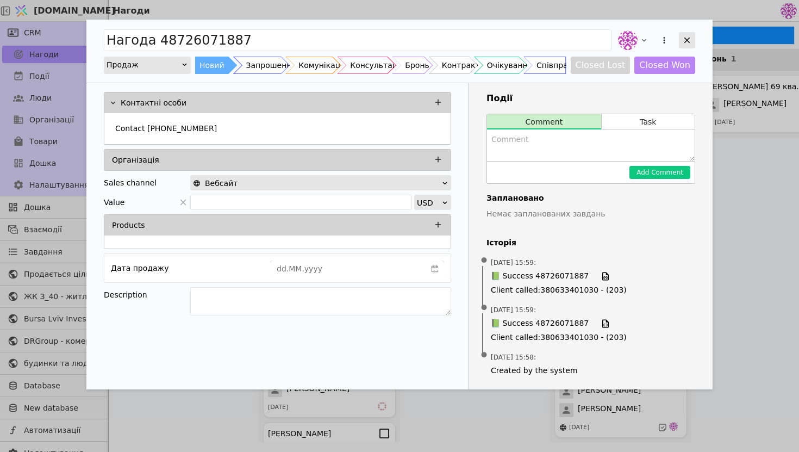
click at [685, 36] on icon "Add Opportunity" at bounding box center [688, 40] width 10 height 10
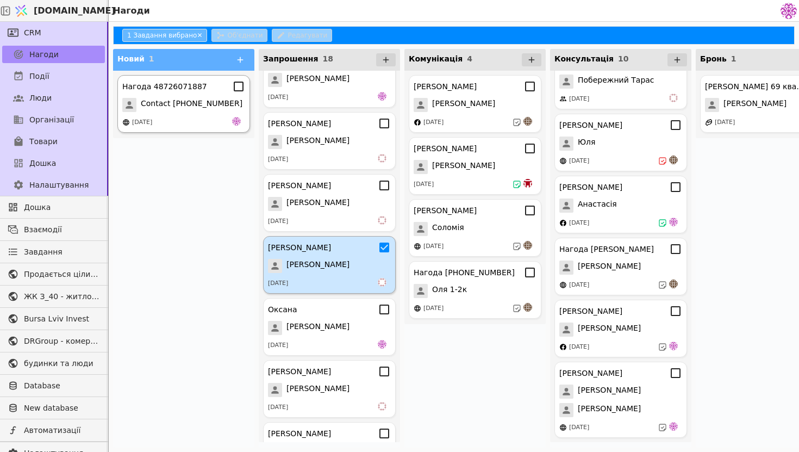
click at [242, 90] on icon at bounding box center [239, 87] width 10 height 10
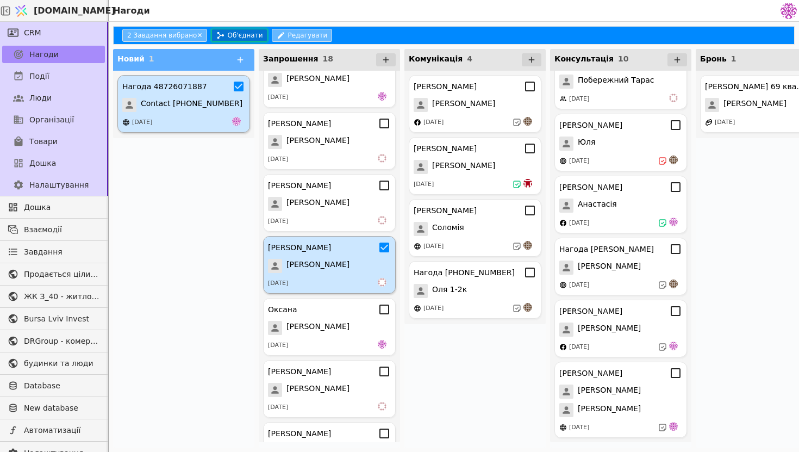
click at [244, 33] on button "Об'єднати" at bounding box center [240, 35] width 56 height 13
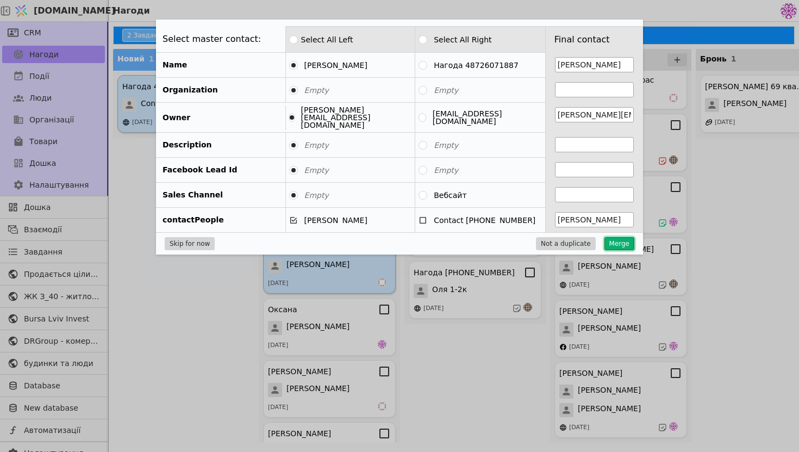
click at [625, 237] on button "Merge" at bounding box center [620, 243] width 30 height 13
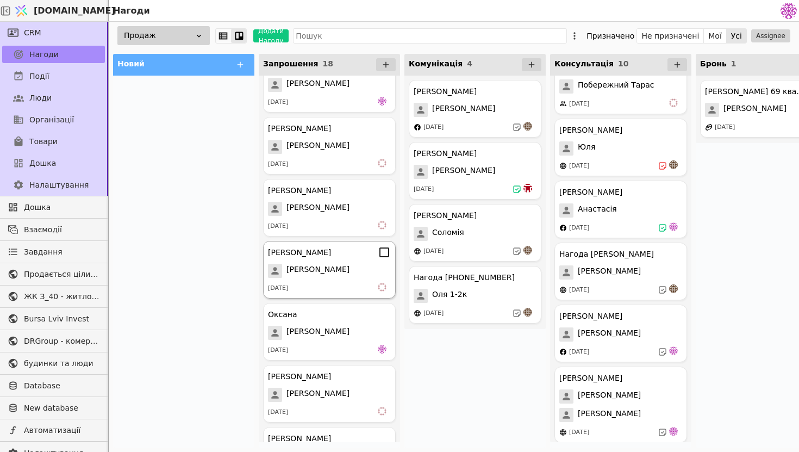
click at [321, 271] on span "[PERSON_NAME]" at bounding box center [318, 271] width 63 height 14
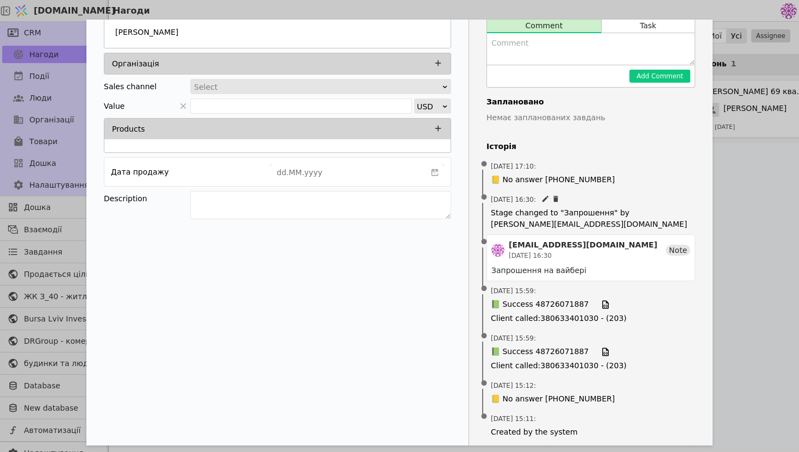
scroll to position [102, 0]
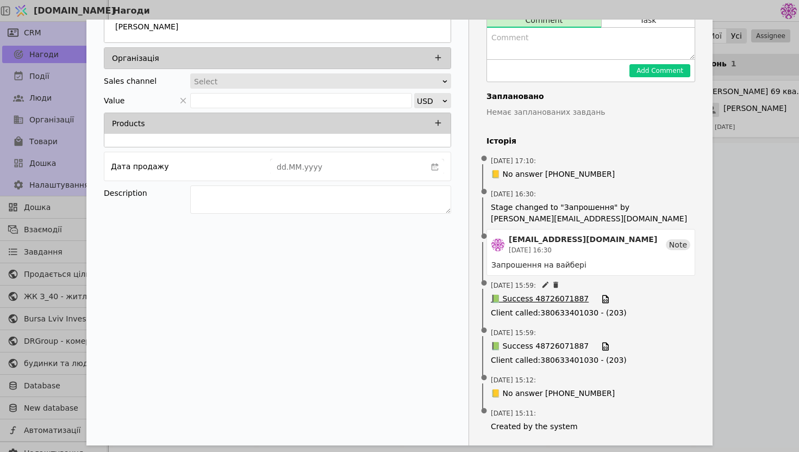
click at [560, 295] on span "📗 Success 48726071887" at bounding box center [540, 299] width 98 height 12
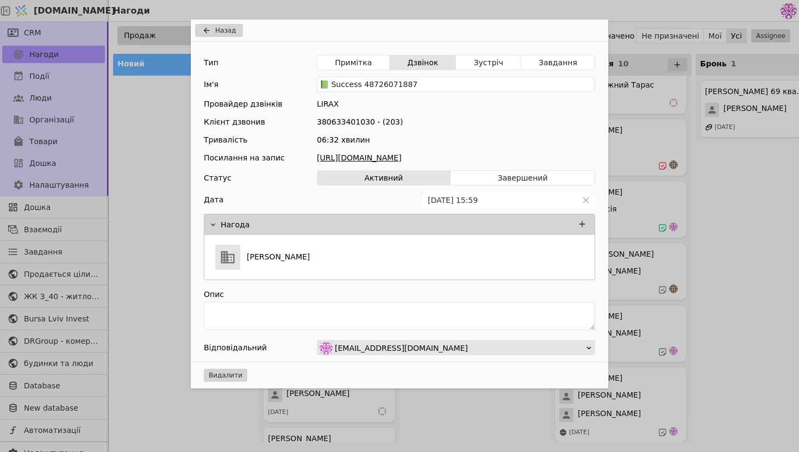
click at [411, 157] on link "[URL][DOMAIN_NAME]" at bounding box center [456, 157] width 278 height 11
click at [225, 32] on span "Назад" at bounding box center [225, 31] width 21 height 10
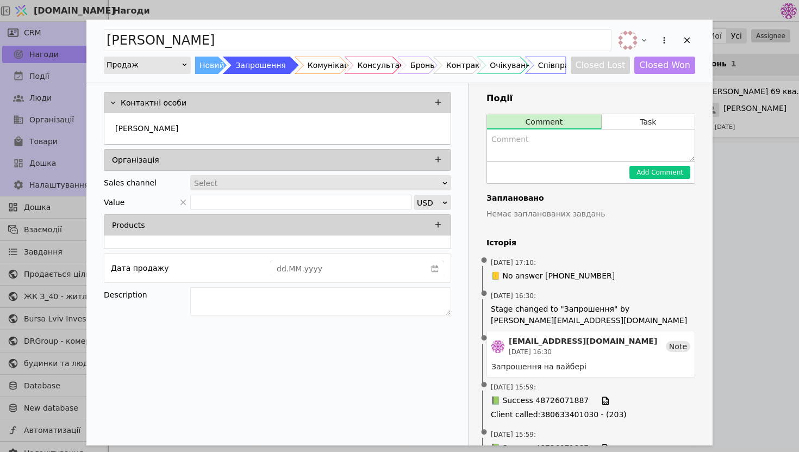
click at [562, 145] on textarea "Add Opportunity" at bounding box center [591, 145] width 208 height 32
type textarea "Присутня на презентазії не буде але є інтерес"
click at [662, 173] on button "Add Comment" at bounding box center [660, 172] width 61 height 13
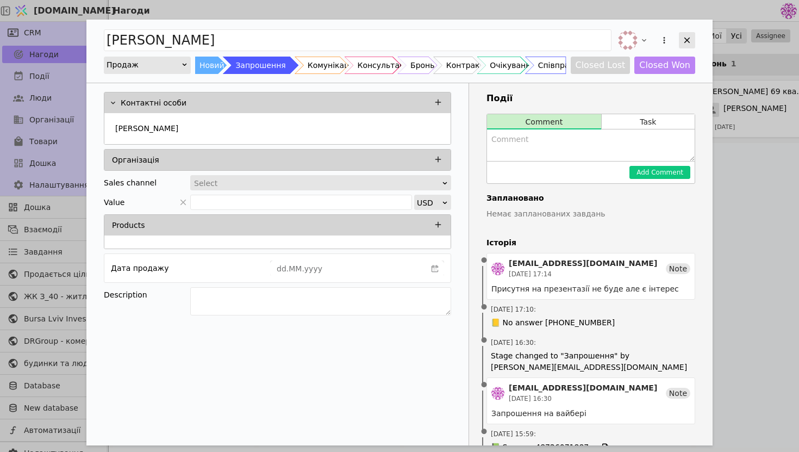
click at [693, 33] on div "Add Opportunity" at bounding box center [687, 40] width 16 height 16
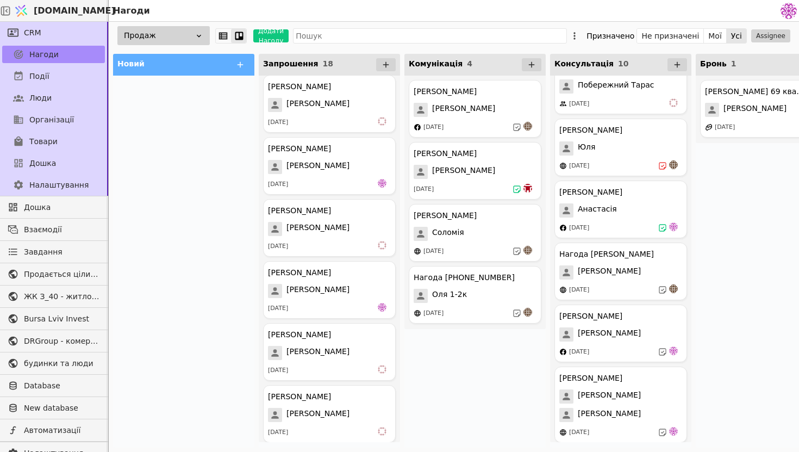
scroll to position [140, 0]
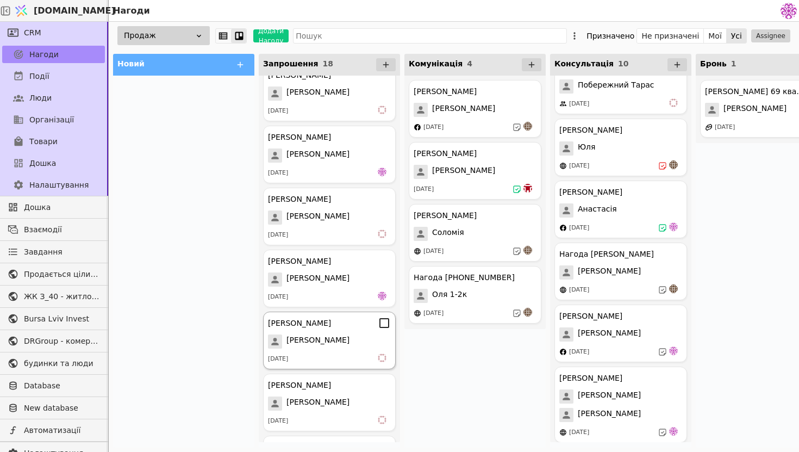
click at [350, 344] on span "[PERSON_NAME]" at bounding box center [318, 341] width 63 height 14
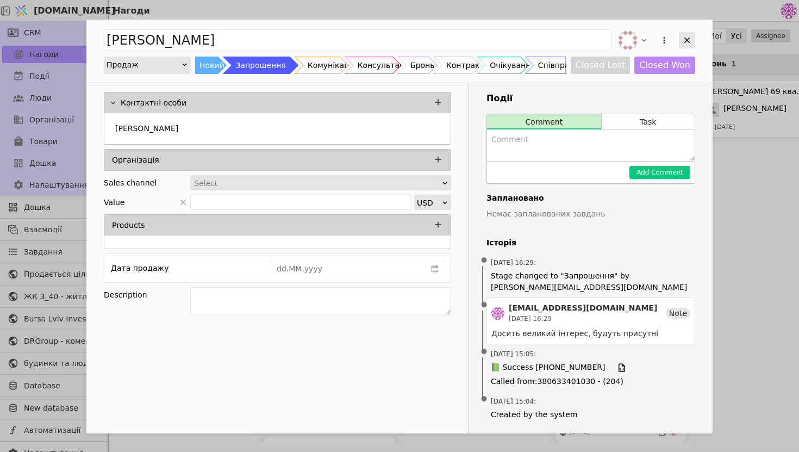
click at [684, 44] on icon "Add Opportunity" at bounding box center [688, 40] width 10 height 10
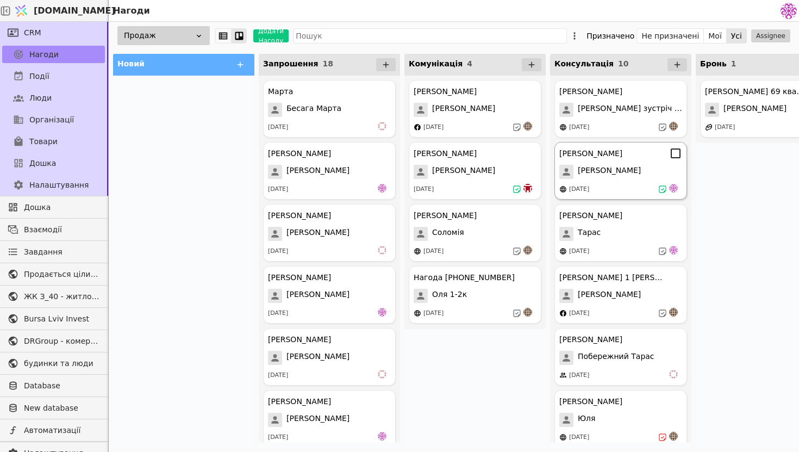
click at [642, 172] on div "[PERSON_NAME]" at bounding box center [621, 172] width 123 height 14
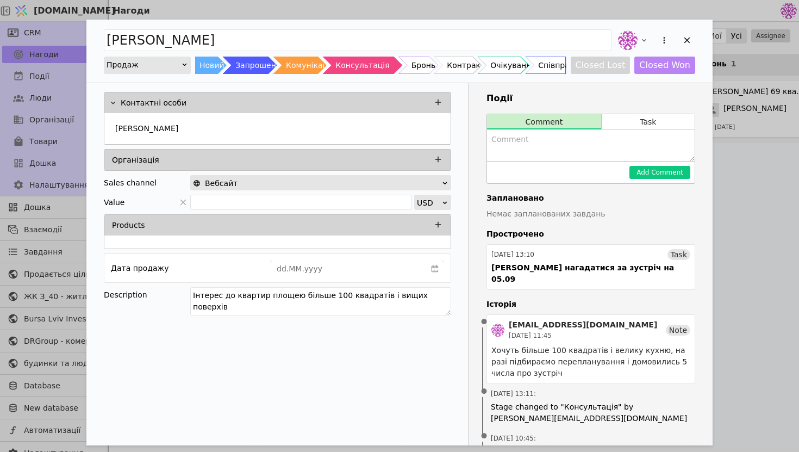
click at [595, 157] on textarea "Add Opportunity" at bounding box center [591, 145] width 208 height 32
type textarea "Не виходить на звязок"
click at [676, 177] on button "Add Comment" at bounding box center [660, 172] width 61 height 13
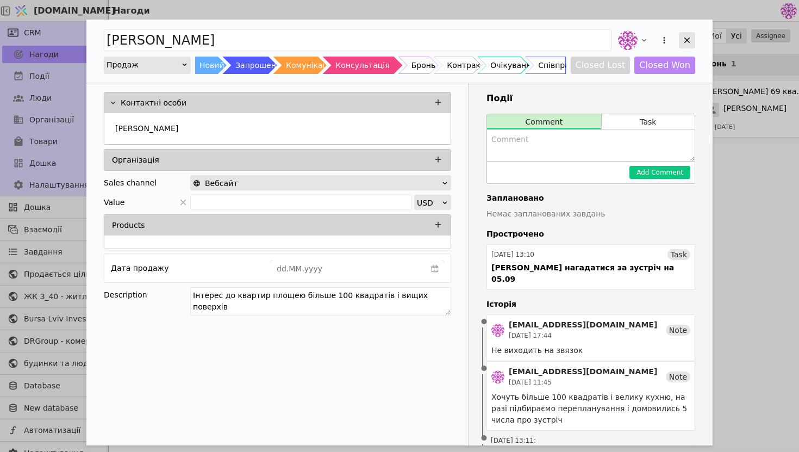
click at [689, 39] on icon "Add Opportunity" at bounding box center [688, 41] width 6 height 6
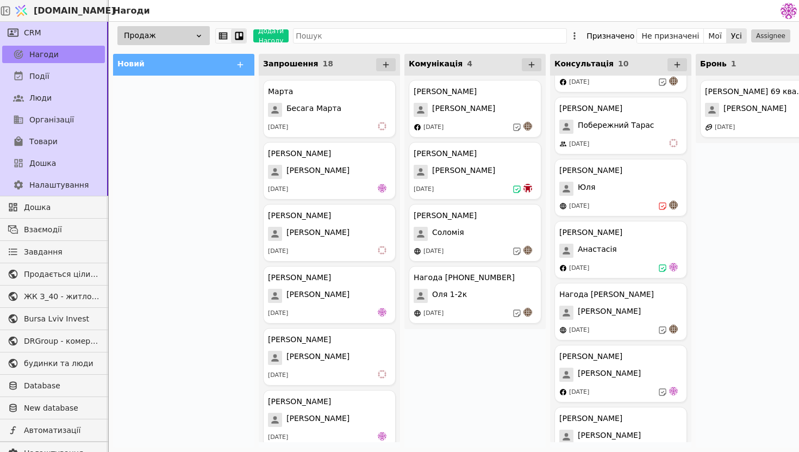
scroll to position [276, 0]
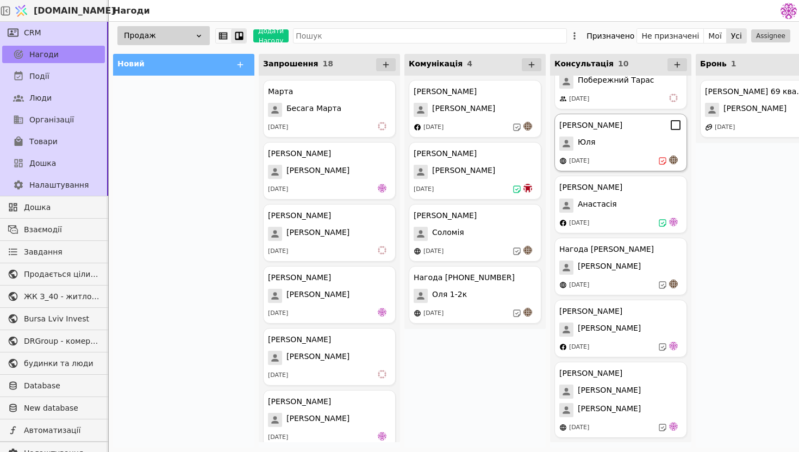
click at [633, 154] on div "Юля курдонери Юля 23.08.2025" at bounding box center [621, 143] width 133 height 58
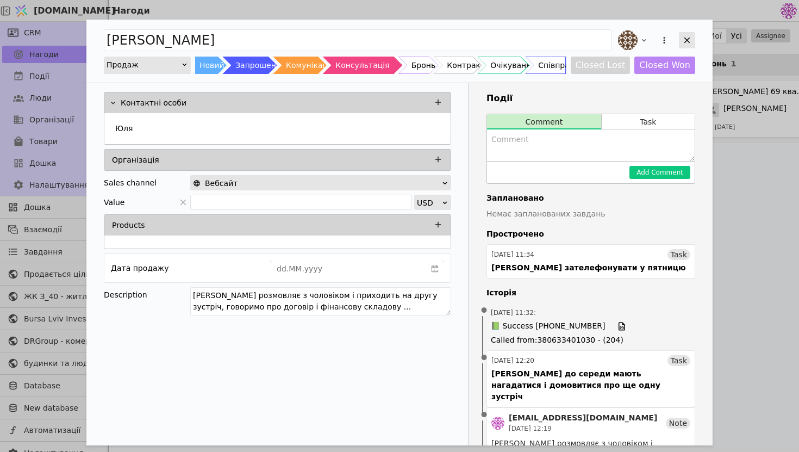
click at [683, 44] on icon "Add Opportunity" at bounding box center [688, 40] width 10 height 10
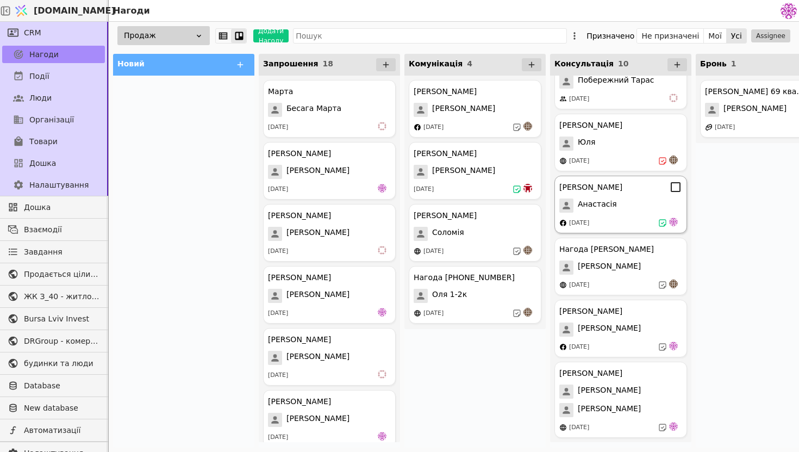
click at [629, 230] on div "Анастасія Курдонери Анастасія 26.08.2025" at bounding box center [621, 205] width 133 height 58
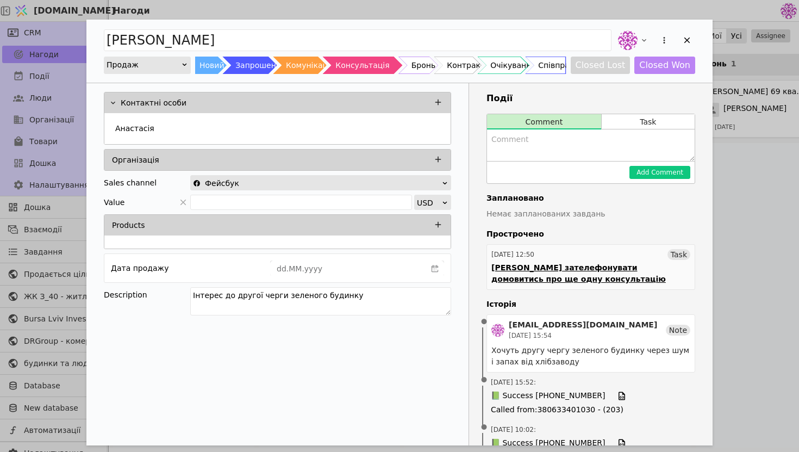
click at [583, 268] on div "[PERSON_NAME] зателефонувати домовитись про ще одну консультацію" at bounding box center [591, 273] width 199 height 23
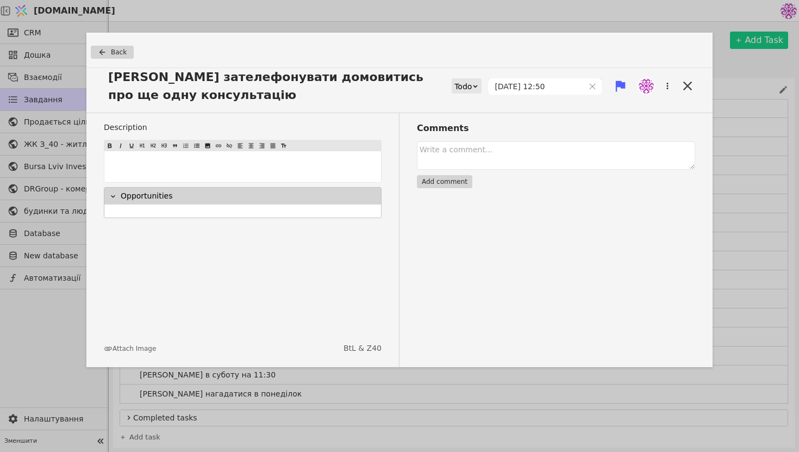
click at [582, 270] on div "Comments Add comment" at bounding box center [548, 240] width 296 height 254
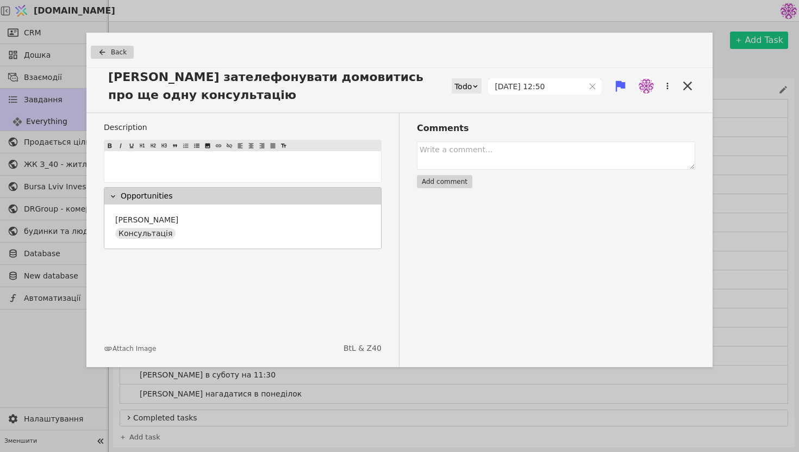
click at [619, 89] on icon at bounding box center [620, 85] width 15 height 15
click at [472, 91] on div "Todo" at bounding box center [463, 86] width 17 height 15
click at [488, 156] on div "Done" at bounding box center [482, 150] width 45 height 16
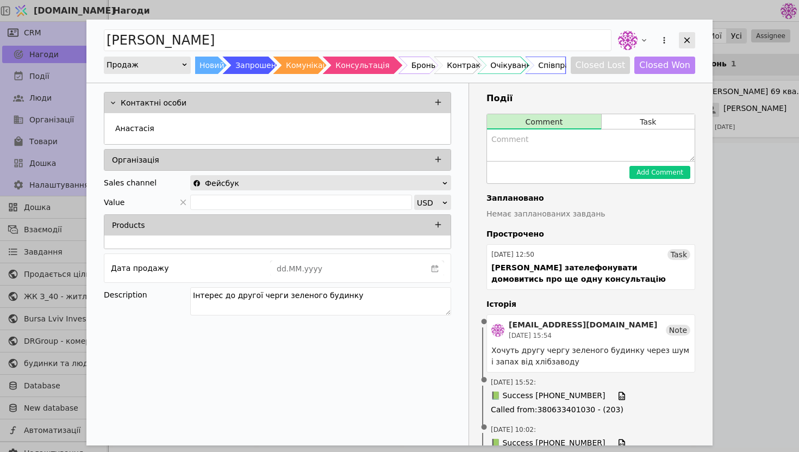
click at [693, 40] on div "Add Opportunity" at bounding box center [687, 40] width 16 height 16
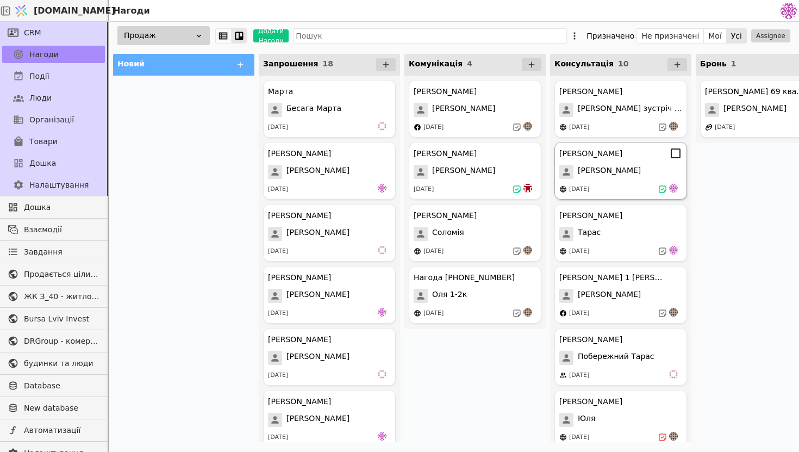
click at [652, 182] on div "Юрій Хавик Курдонери Юрій Хавик 13.08.2025" at bounding box center [621, 171] width 133 height 58
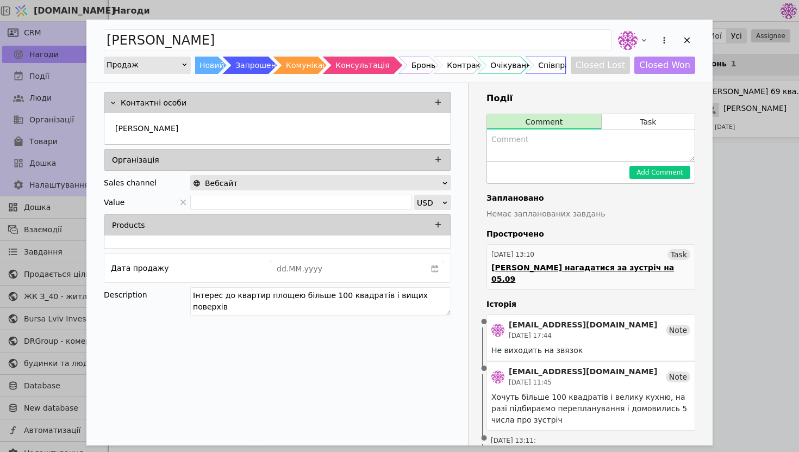
click at [555, 269] on div "Денису нагадатися за зустріч на 05.09" at bounding box center [591, 273] width 199 height 23
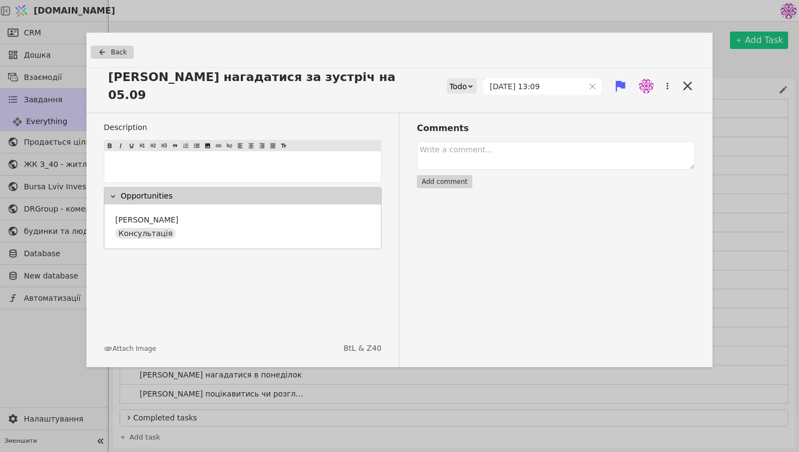
click at [466, 82] on div "Todo" at bounding box center [458, 86] width 17 height 15
click at [474, 144] on div "Done" at bounding box center [479, 142] width 45 height 16
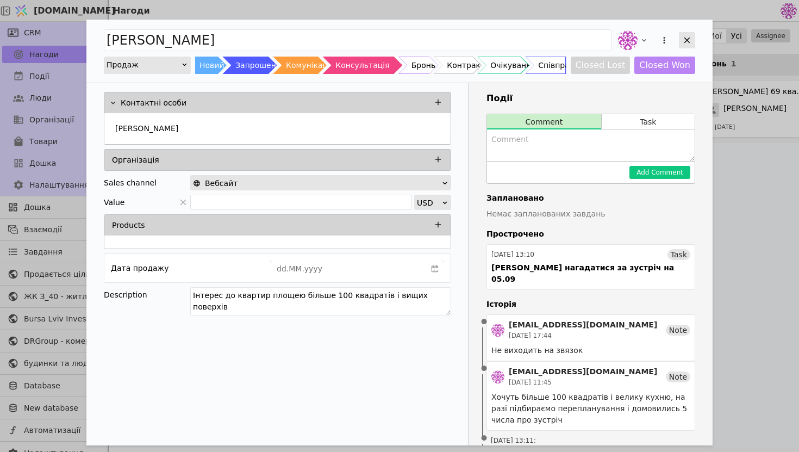
click at [681, 37] on div "Add Opportunity" at bounding box center [687, 40] width 16 height 16
